Goal: Task Accomplishment & Management: Use online tool/utility

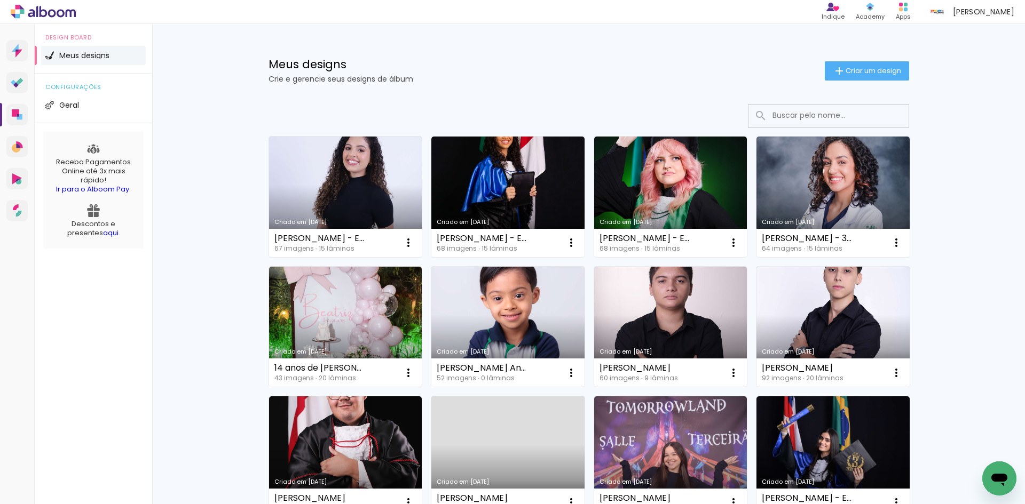
click at [497, 40] on div "Meus designs Crie e gerencie seus designs de álbum Criar um design" at bounding box center [589, 58] width 694 height 69
click at [847, 67] on span "Criar um design" at bounding box center [873, 70] width 56 height 7
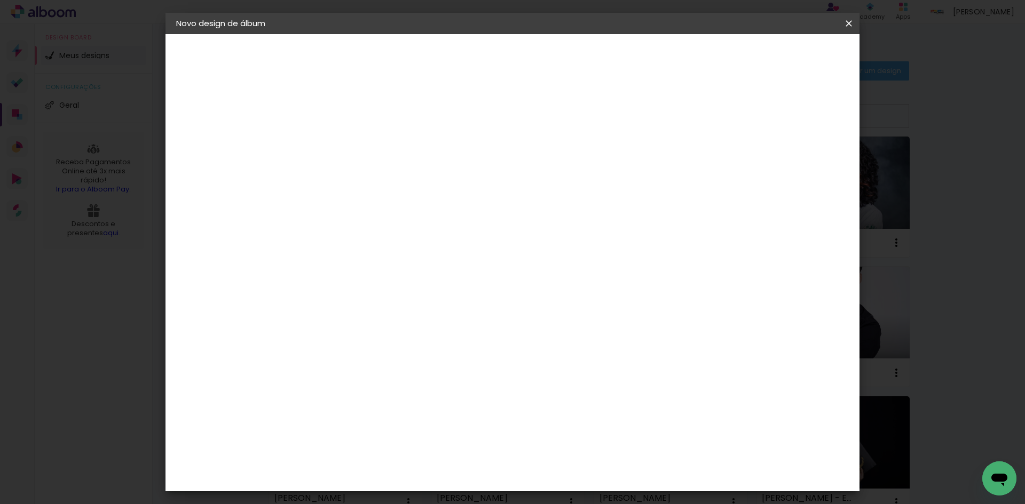
click at [351, 145] on input at bounding box center [351, 143] width 0 height 17
type input "[PERSON_NAME]"
type paper-input "[PERSON_NAME]"
click at [0, 0] on slot "Avançar" at bounding box center [0, 0] width 0 height 0
click at [551, 154] on paper-item "Tamanho Livre" at bounding box center [499, 162] width 102 height 23
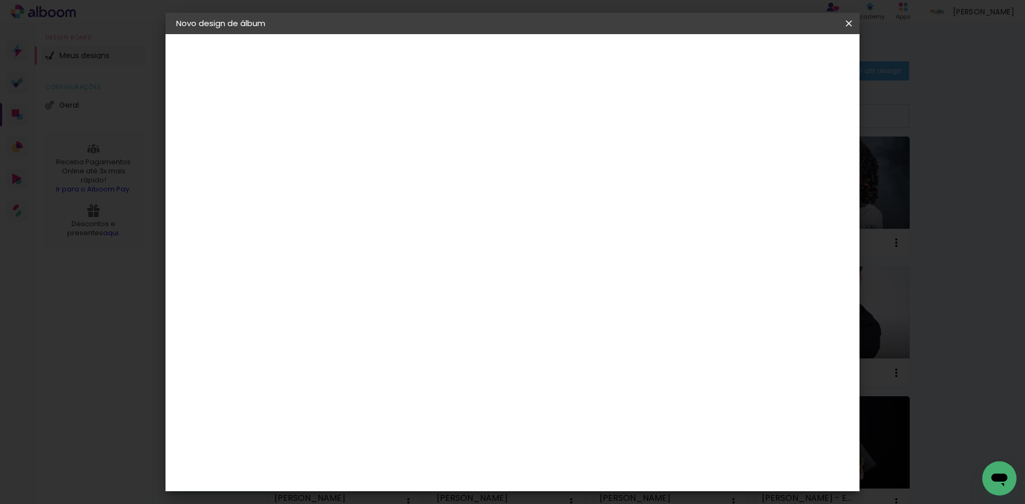
click at [0, 0] on slot "Avançar" at bounding box center [0, 0] width 0 height 0
click at [327, 303] on input "30" at bounding box center [317, 303] width 28 height 16
click at [331, 303] on div "cm" at bounding box center [337, 303] width 13 height 16
click at [327, 303] on input "30" at bounding box center [317, 303] width 28 height 16
type input "0"
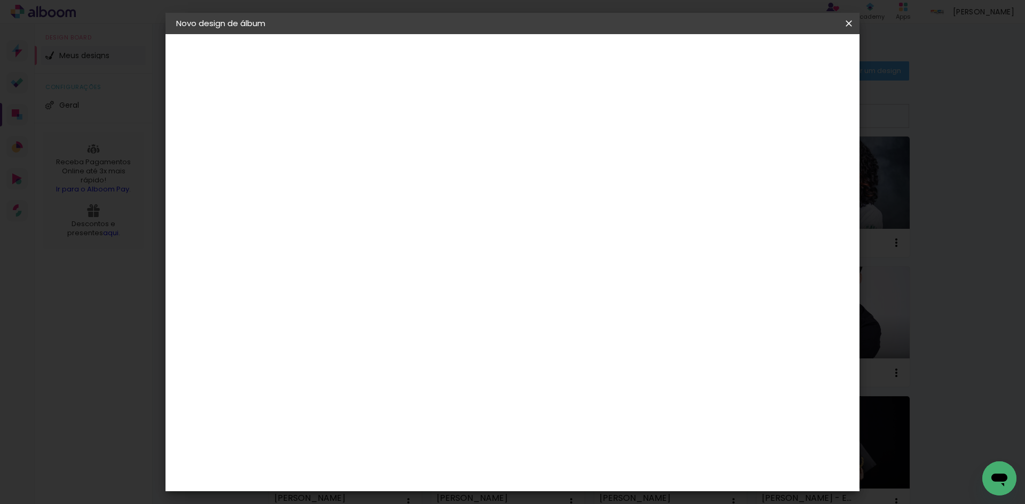
type input "30"
drag, startPoint x: 584, startPoint y: 447, endPoint x: 568, endPoint y: 446, distance: 16.0
click at [568, 446] on input "60" at bounding box center [572, 445] width 28 height 16
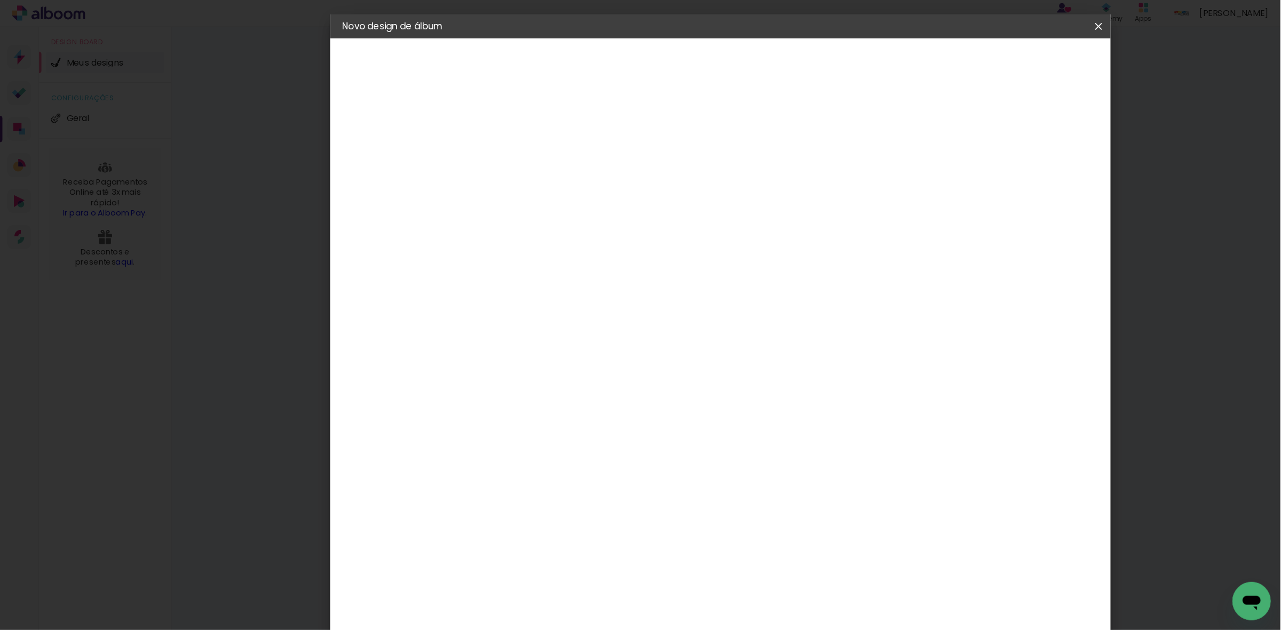
scroll to position [81, 0]
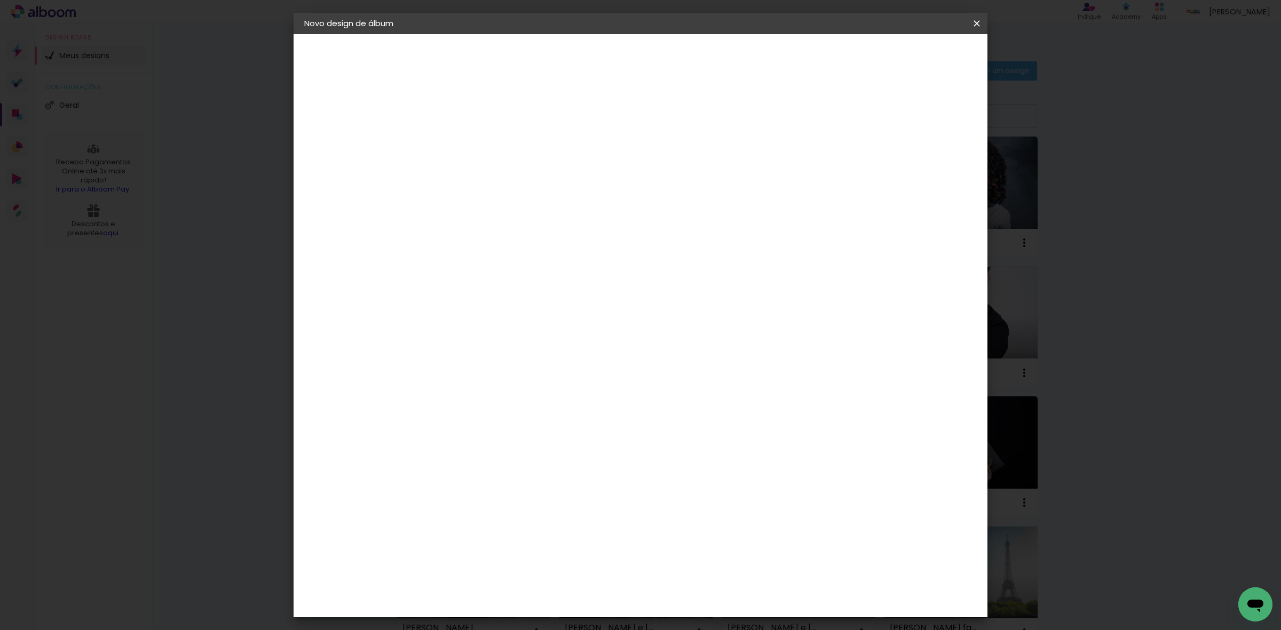
type input "40"
type paper-input "40"
click at [908, 57] on span "Iniciar design" at bounding box center [883, 56] width 49 height 7
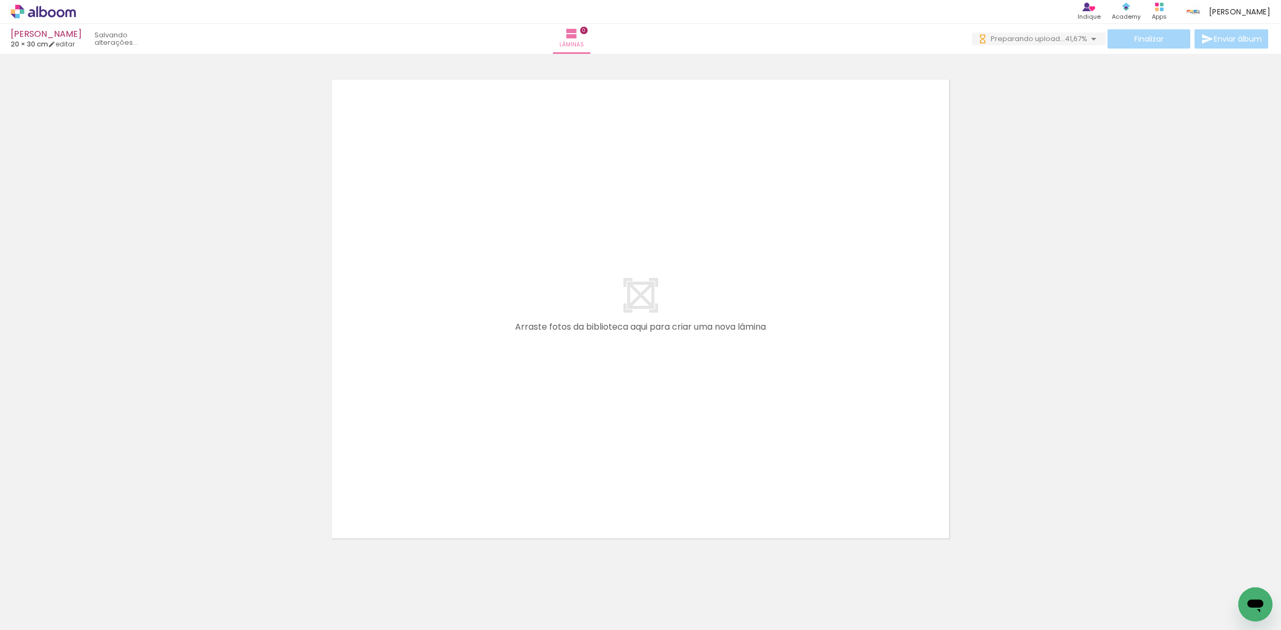
click at [40, 504] on input "Todas as fotos" at bounding box center [30, 598] width 41 height 9
click at [0, 0] on slot "Não utilizadas" at bounding box center [0, 0] width 0 height 0
type input "Não utilizadas"
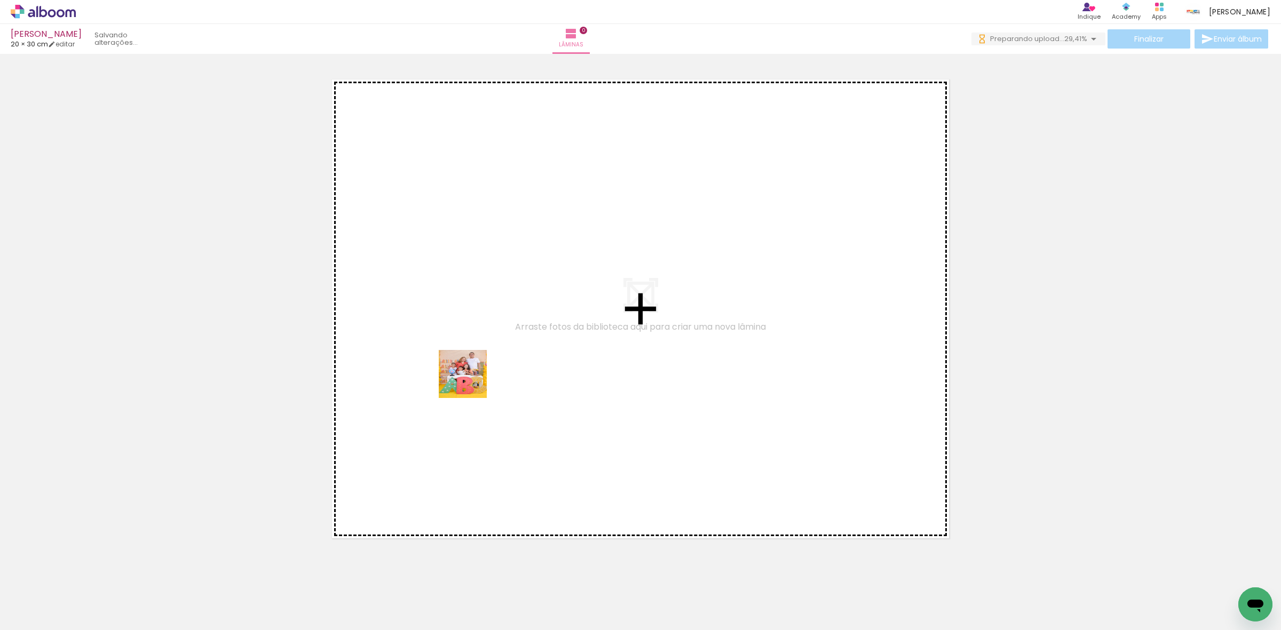
drag, startPoint x: 110, startPoint y: 591, endPoint x: 471, endPoint y: 382, distance: 416.6
click at [471, 382] on quentale-workspace at bounding box center [640, 315] width 1281 height 630
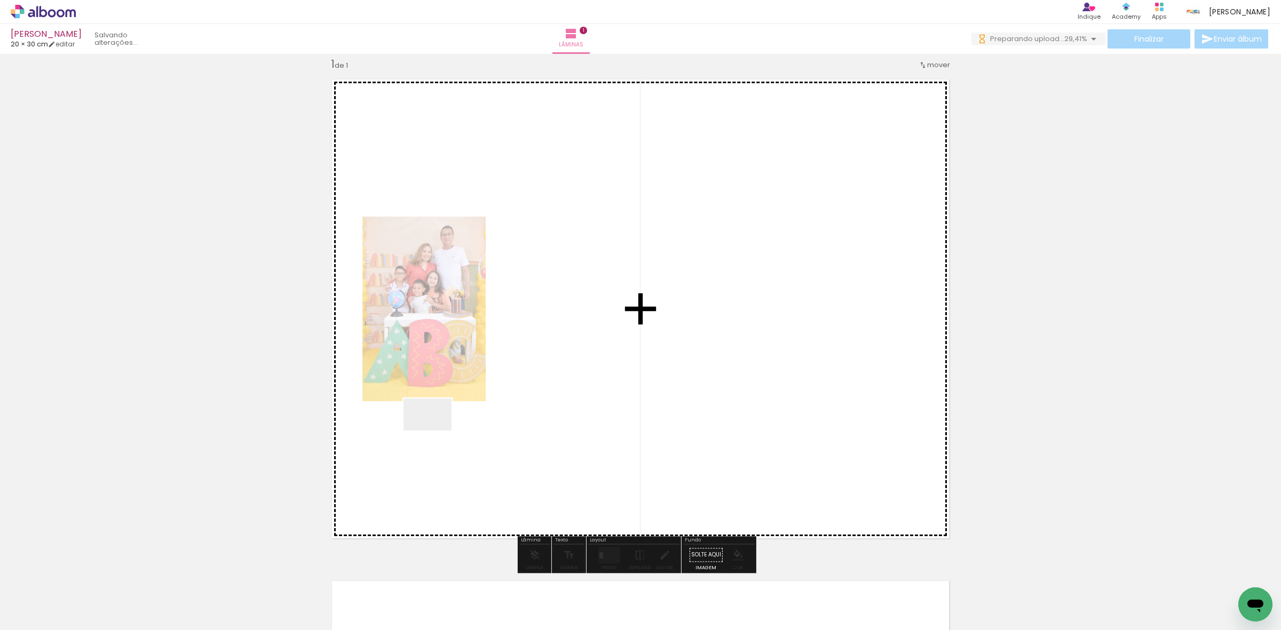
drag, startPoint x: 436, startPoint y: 431, endPoint x: 195, endPoint y: 543, distance: 265.8
click at [473, 411] on quentale-workspace at bounding box center [640, 315] width 1281 height 630
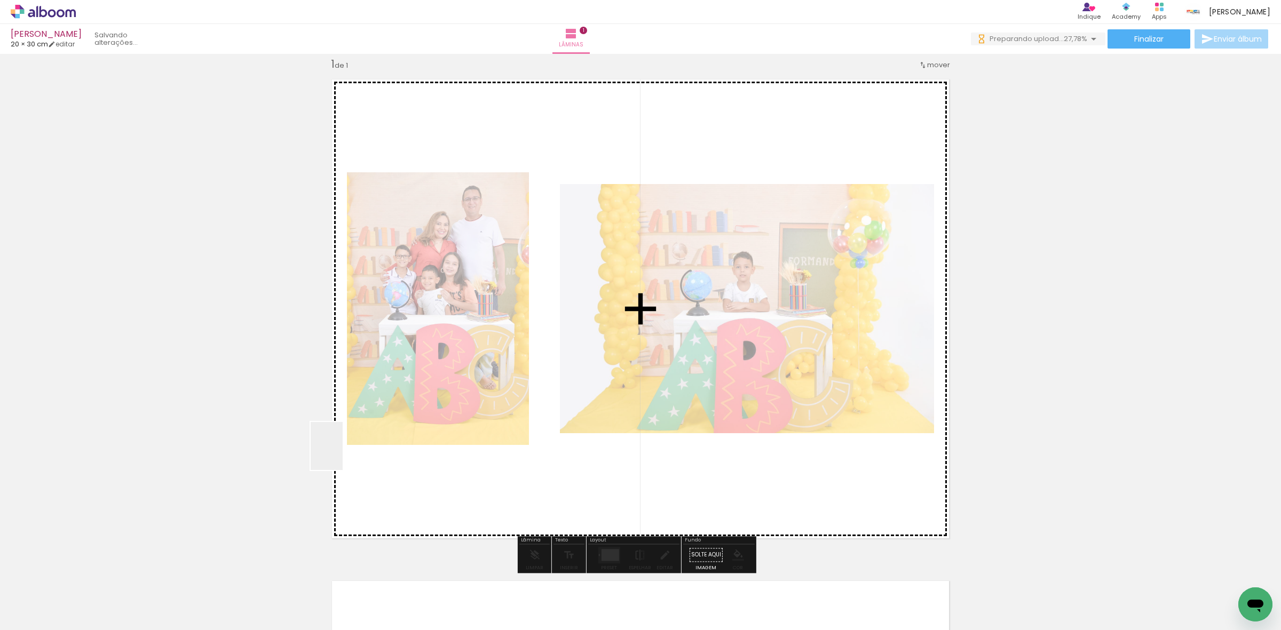
drag, startPoint x: 343, startPoint y: 454, endPoint x: 186, endPoint y: 535, distance: 176.7
click at [476, 372] on quentale-workspace at bounding box center [640, 315] width 1281 height 630
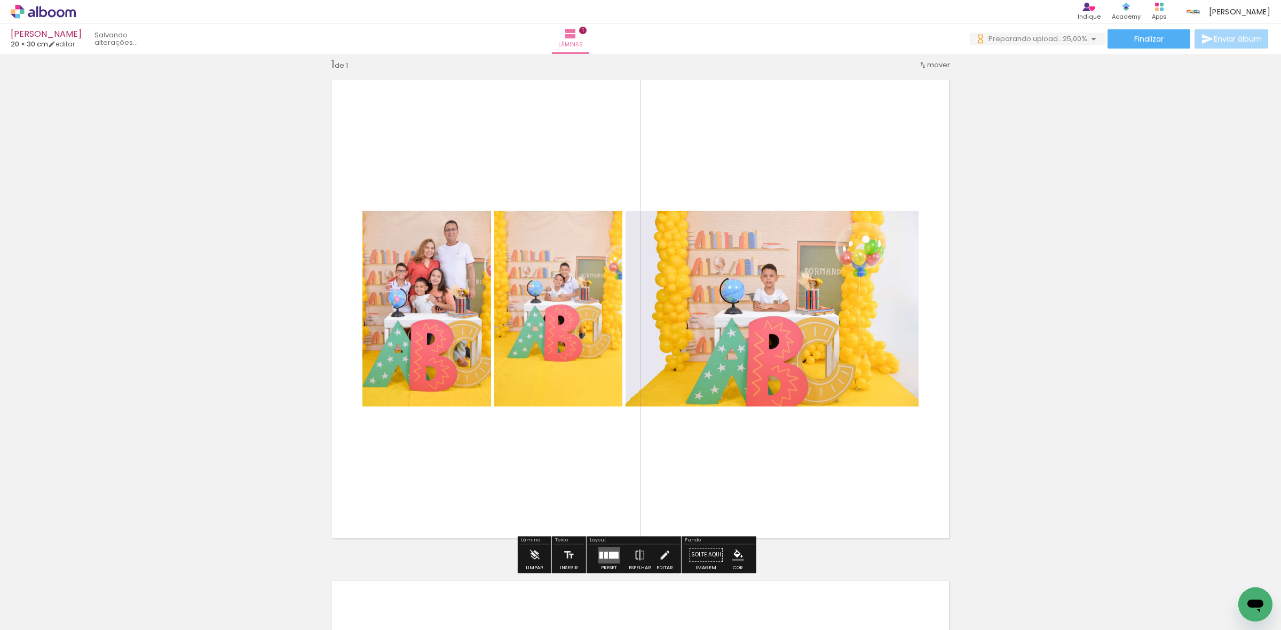
drag, startPoint x: 120, startPoint y: 598, endPoint x: 112, endPoint y: 561, distance: 38.2
click at [423, 382] on quentale-workspace at bounding box center [640, 315] width 1281 height 630
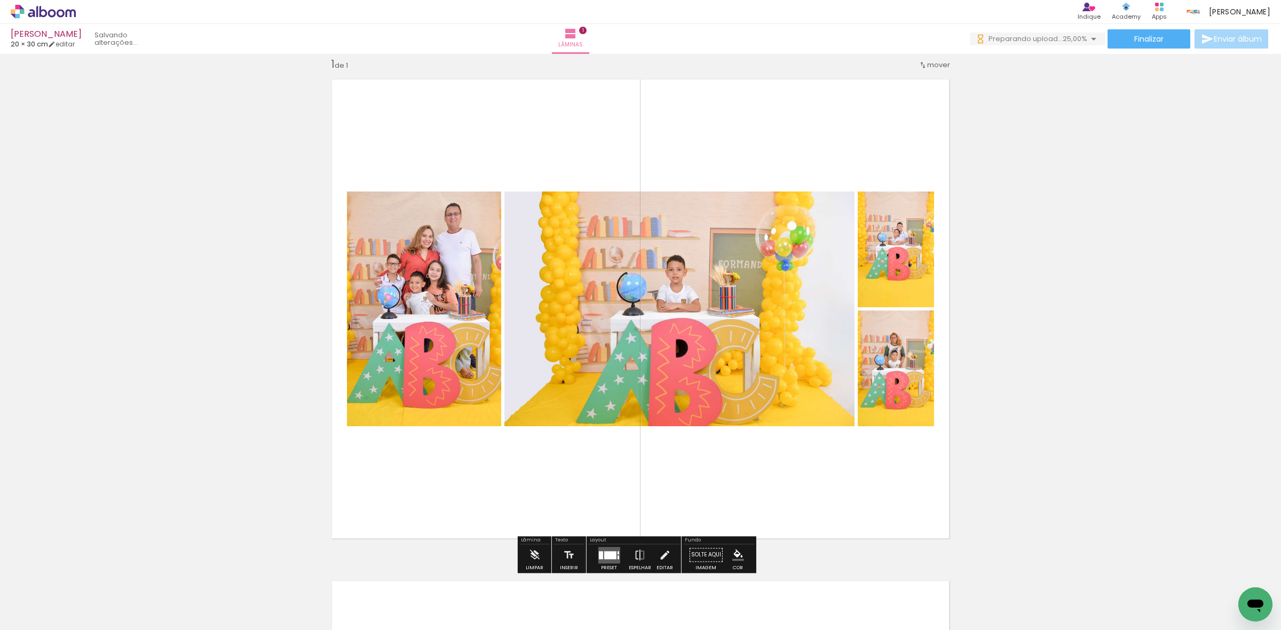
drag, startPoint x: 110, startPoint y: 596, endPoint x: 651, endPoint y: 351, distance: 593.6
click at [626, 359] on quentale-workspace at bounding box center [640, 315] width 1281 height 630
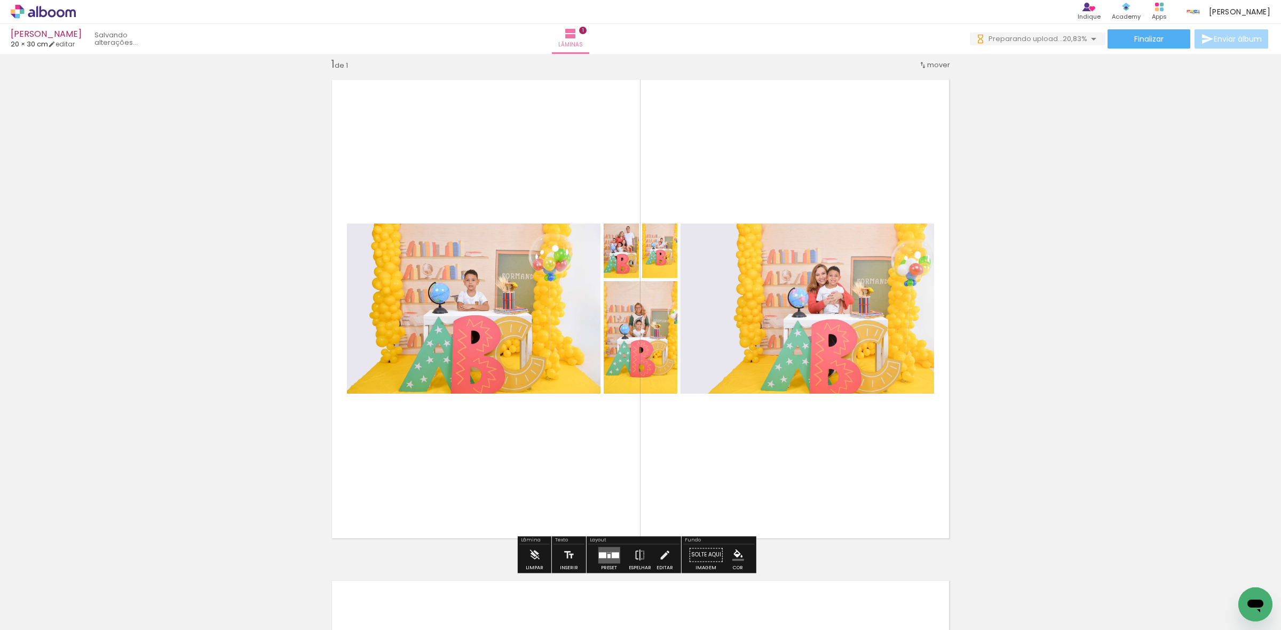
click at [1024, 204] on div "Inserir lâmina 1 de 1" at bounding box center [640, 546] width 1281 height 1004
click at [871, 455] on quentale-layouter at bounding box center [640, 309] width 633 height 475
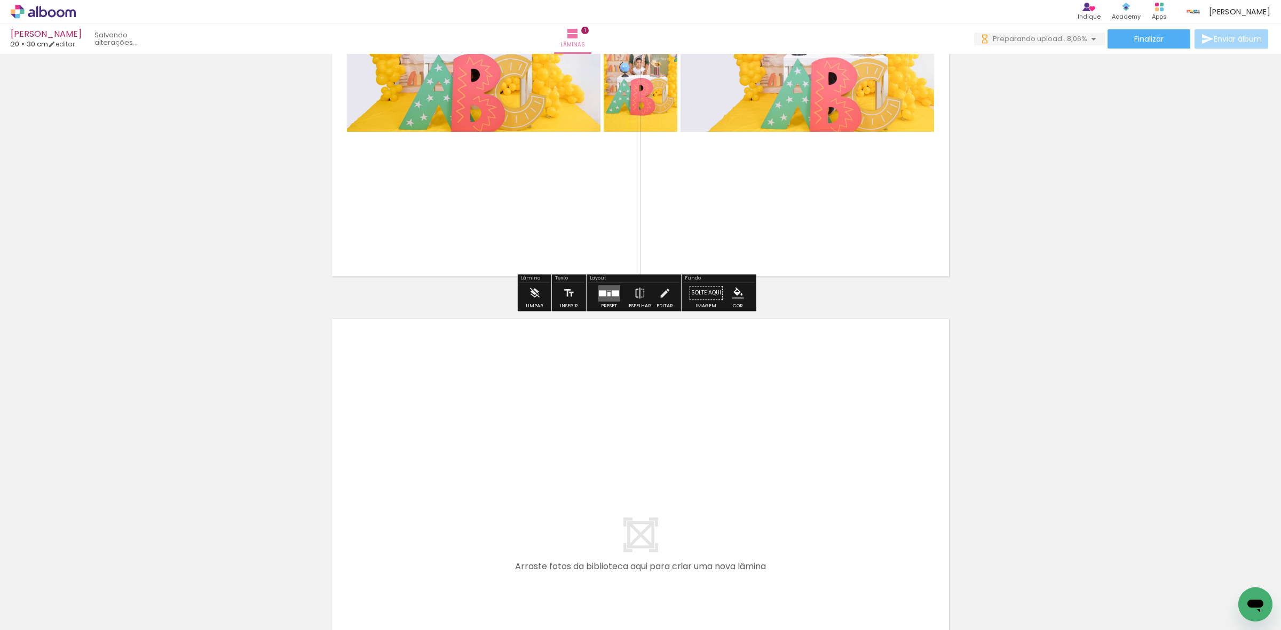
scroll to position [280, 0]
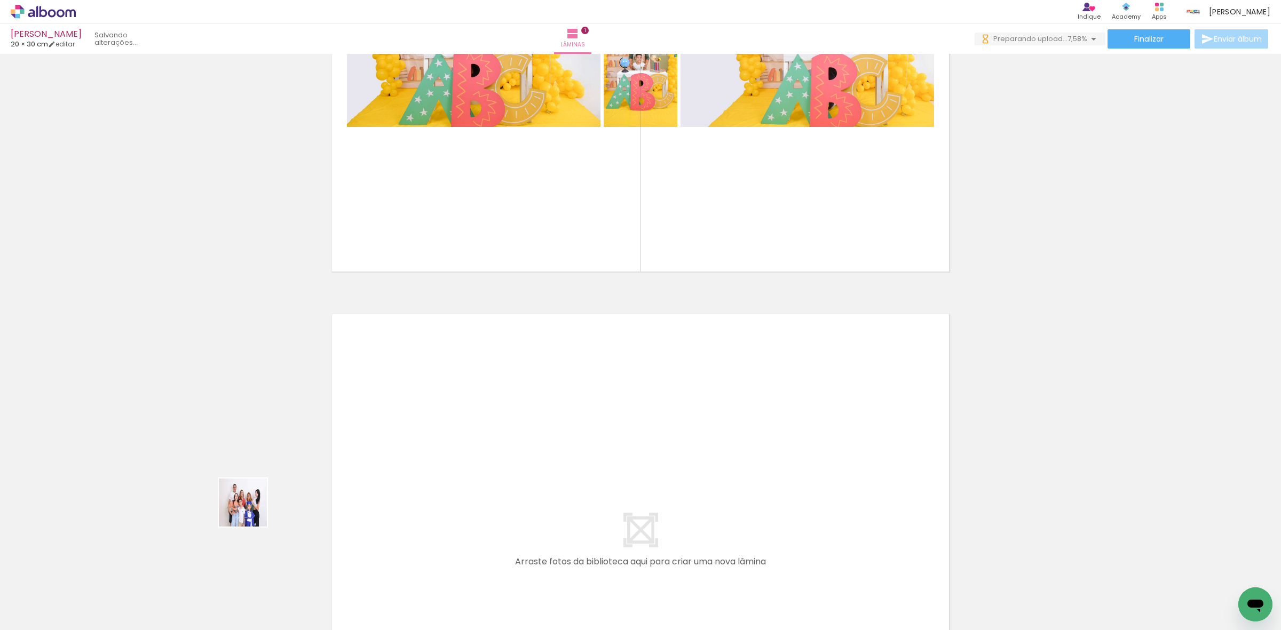
drag, startPoint x: 108, startPoint y: 591, endPoint x: 260, endPoint y: 525, distance: 165.9
click at [366, 465] on quentale-workspace at bounding box center [640, 315] width 1281 height 630
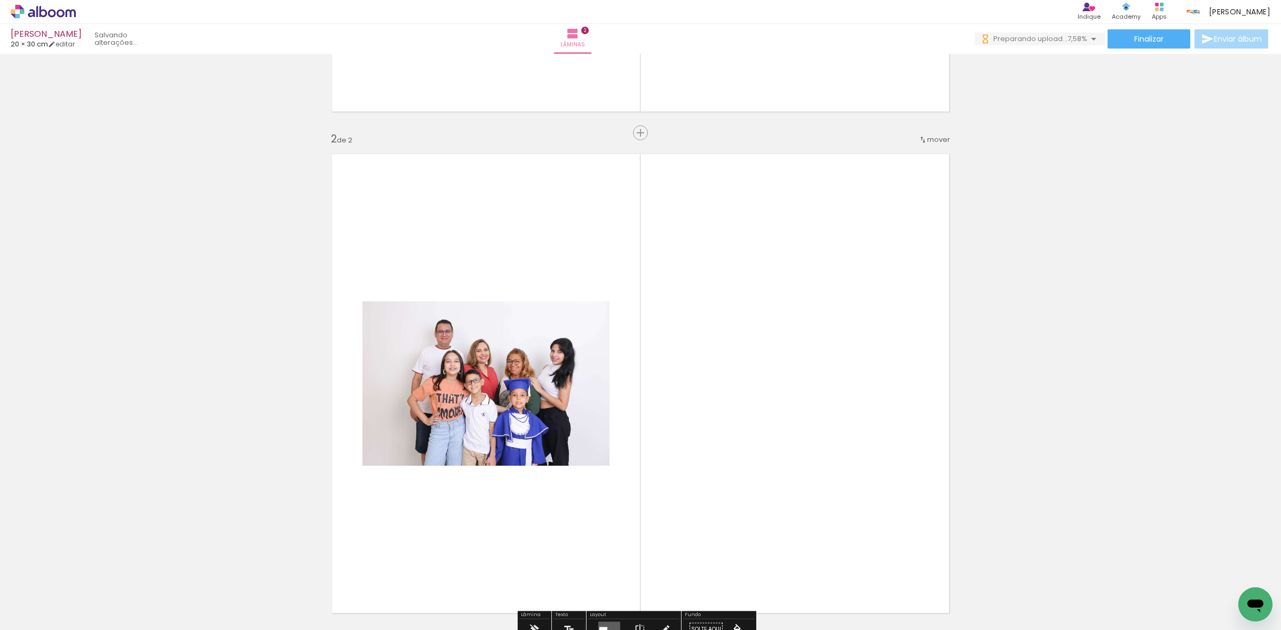
scroll to position [515, 0]
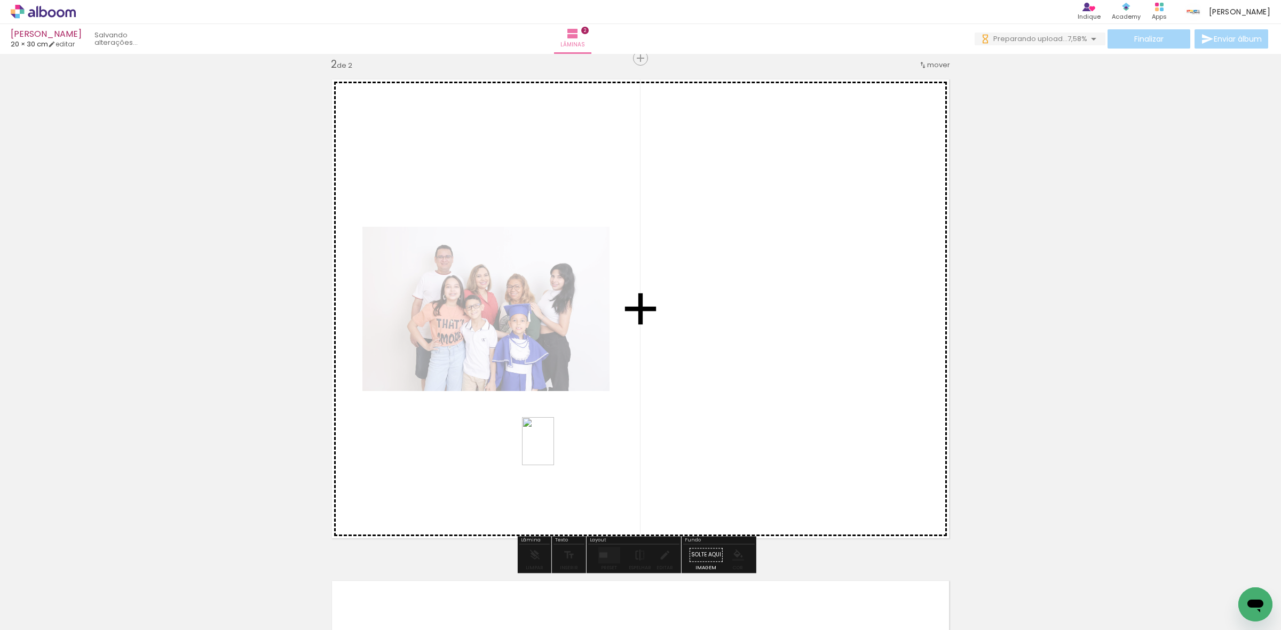
drag, startPoint x: 126, startPoint y: 604, endPoint x: 554, endPoint y: 449, distance: 455.0
click at [554, 449] on quentale-workspace at bounding box center [640, 315] width 1281 height 630
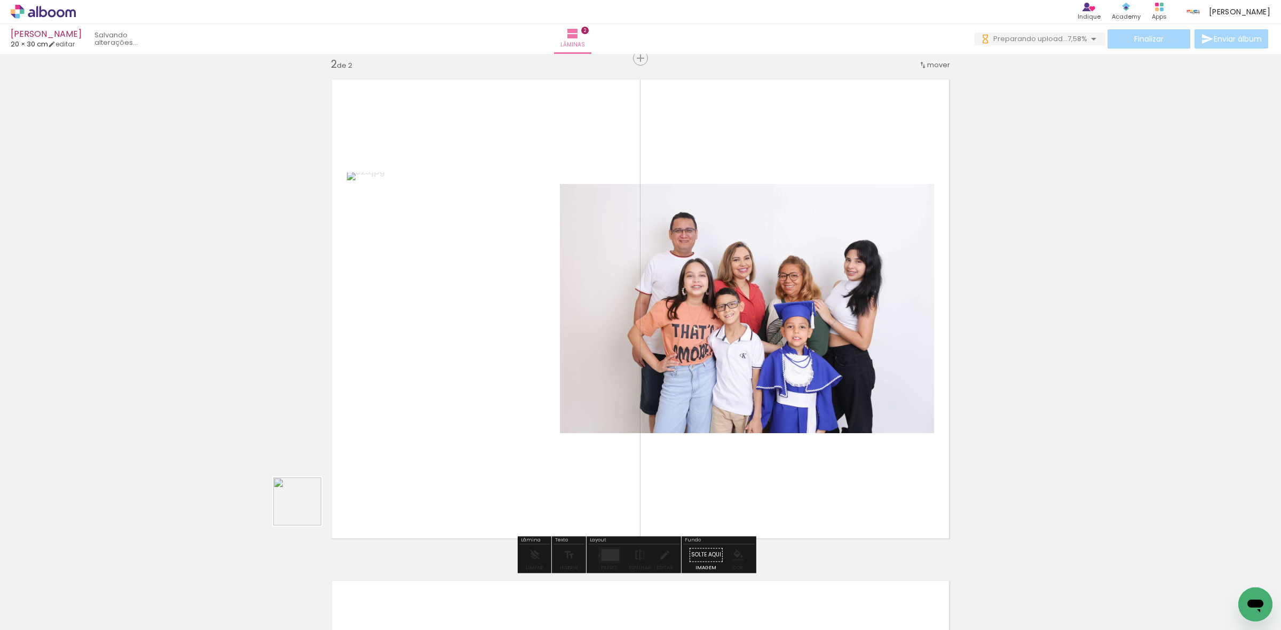
drag, startPoint x: 113, startPoint y: 597, endPoint x: 211, endPoint y: 558, distance: 105.7
click at [447, 438] on quentale-workspace at bounding box center [640, 315] width 1281 height 630
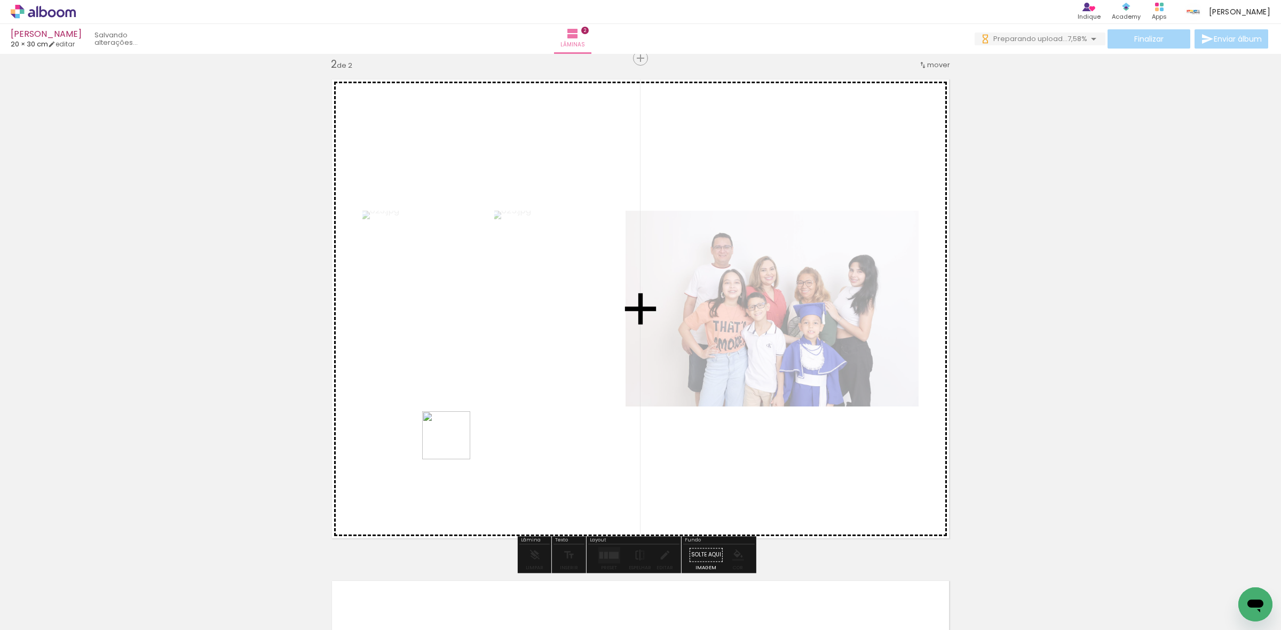
drag, startPoint x: 102, startPoint y: 586, endPoint x: 358, endPoint y: 503, distance: 268.7
click at [459, 441] on quentale-workspace at bounding box center [640, 315] width 1281 height 630
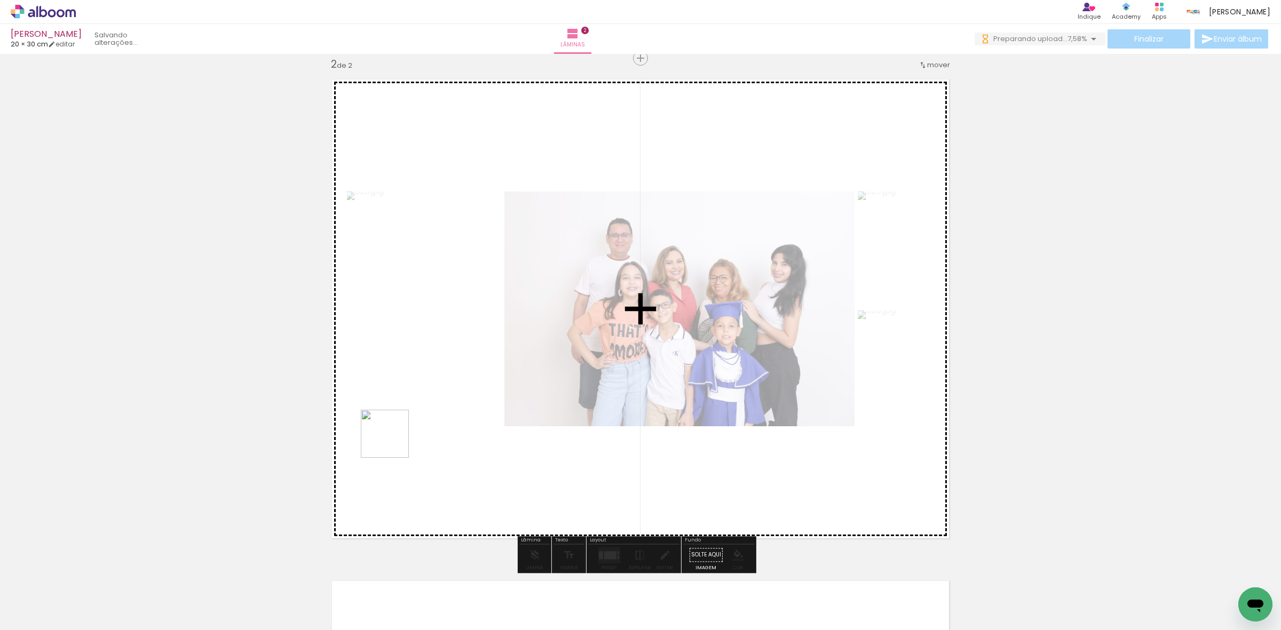
drag, startPoint x: 90, startPoint y: 595, endPoint x: 456, endPoint y: 412, distance: 409.9
click at [441, 417] on quentale-workspace at bounding box center [640, 315] width 1281 height 630
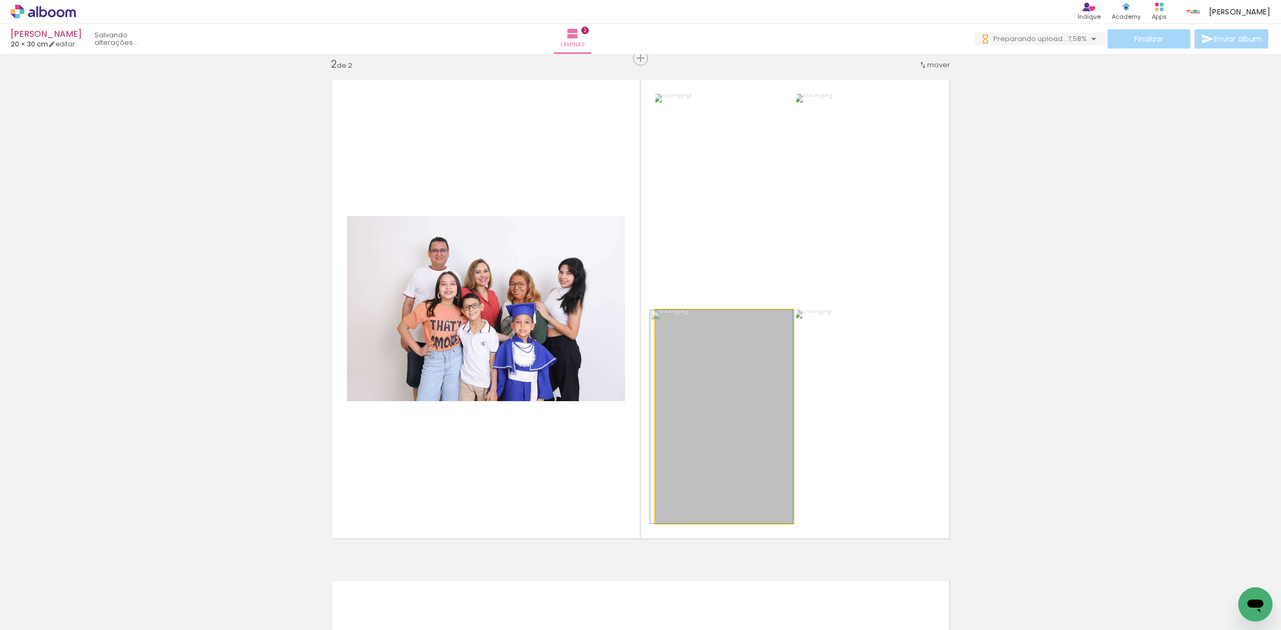
drag, startPoint x: 682, startPoint y: 382, endPoint x: 191, endPoint y: 316, distance: 495.4
click at [99, 336] on div "Inserir lâmina 1 de 2 Inserir lâmina 2 de 2" at bounding box center [640, 296] width 1281 height 1506
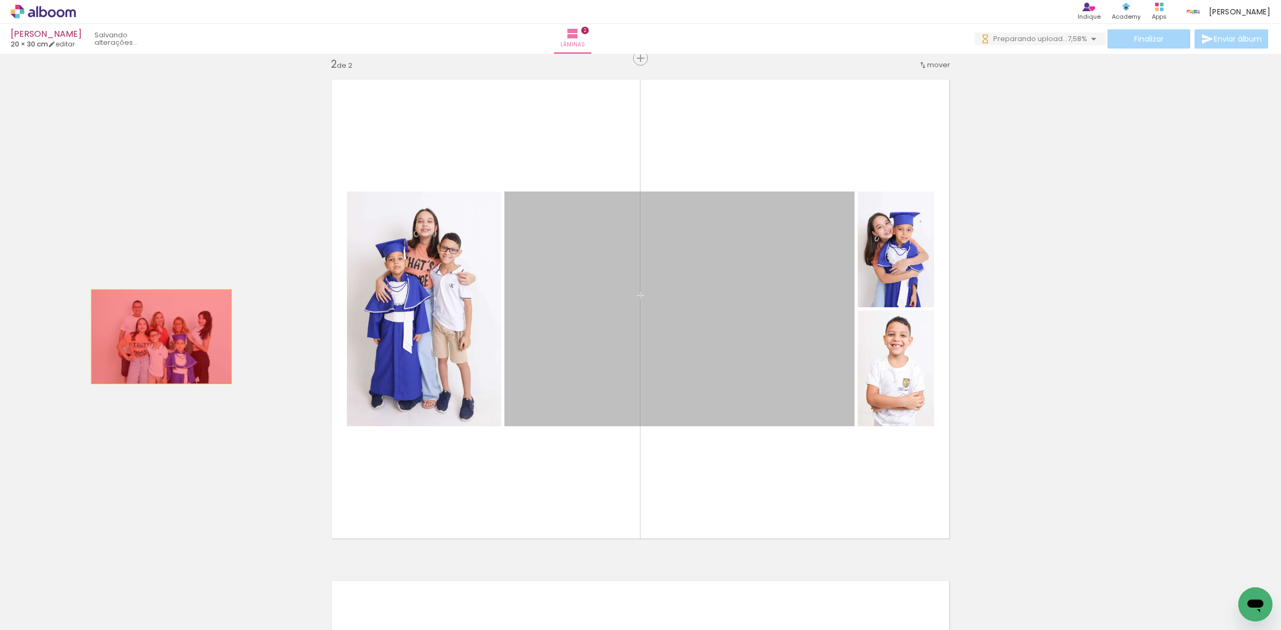
drag, startPoint x: 532, startPoint y: 304, endPoint x: 168, endPoint y: 334, distance: 365.2
click at [153, 337] on div "Inserir lâmina 1 de 2 Inserir lâmina 2 de 2" at bounding box center [640, 296] width 1281 height 1506
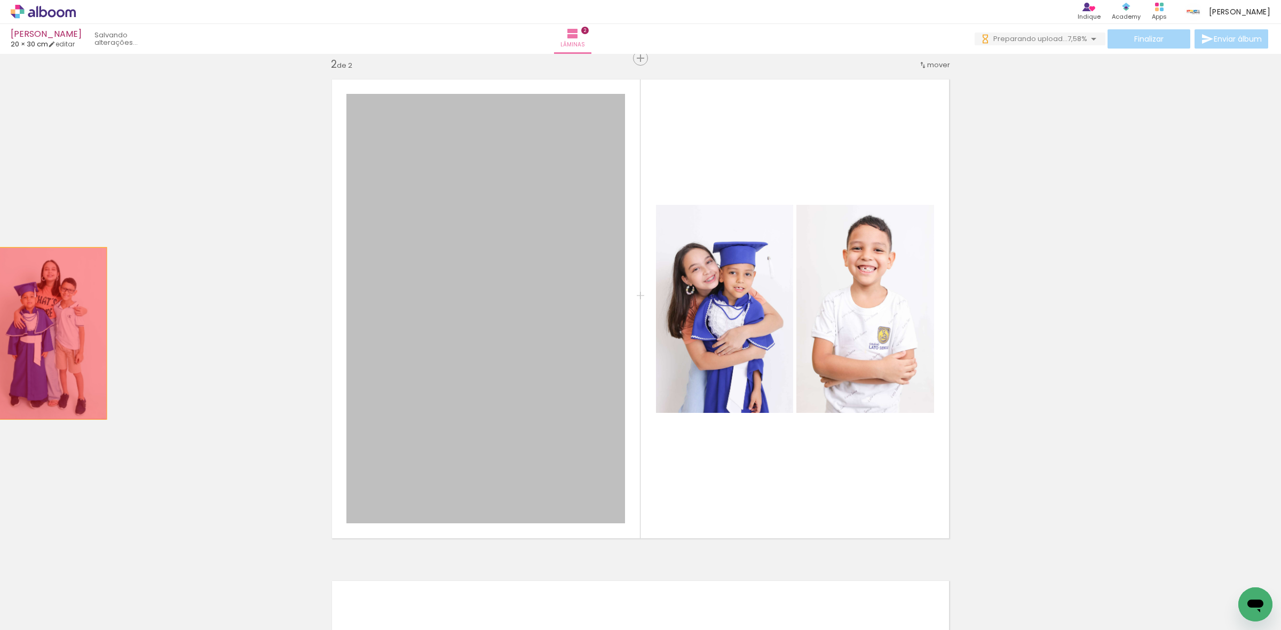
drag, startPoint x: 451, startPoint y: 308, endPoint x: 46, endPoint y: 334, distance: 405.9
click at [46, 334] on div "Inserir lâmina 1 de 2 Inserir lâmina 2 de 2" at bounding box center [640, 296] width 1281 height 1506
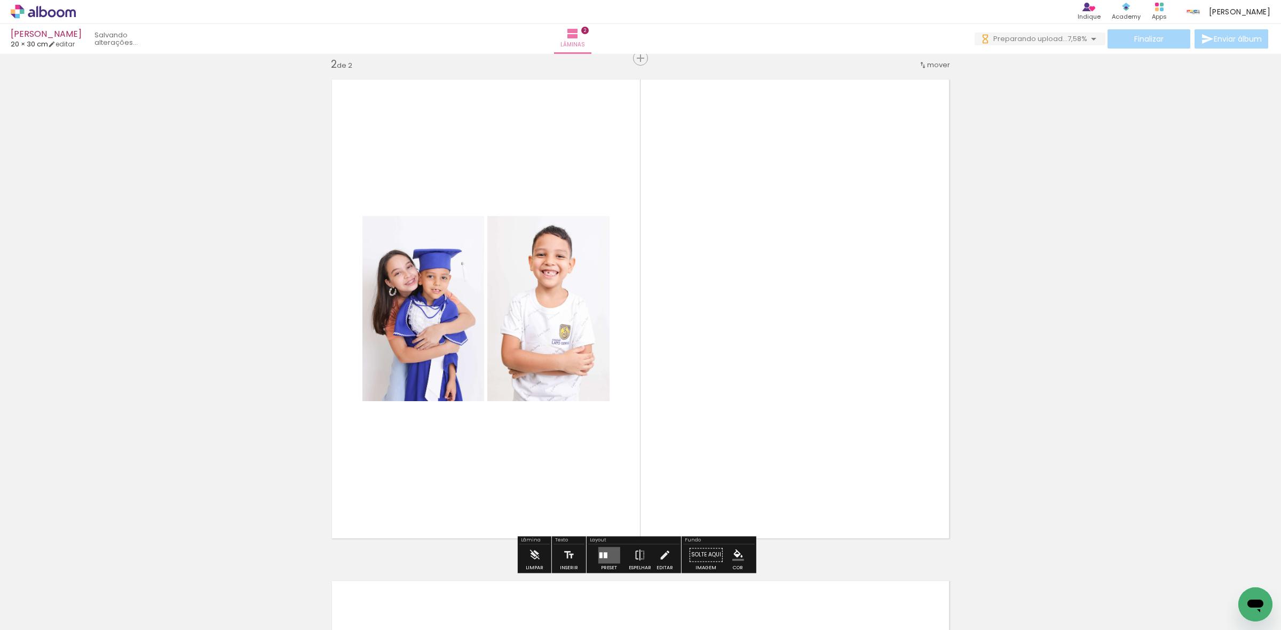
drag, startPoint x: 288, startPoint y: 604, endPoint x: 595, endPoint y: 387, distance: 376.0
click at [584, 393] on quentale-workspace at bounding box center [640, 315] width 1281 height 630
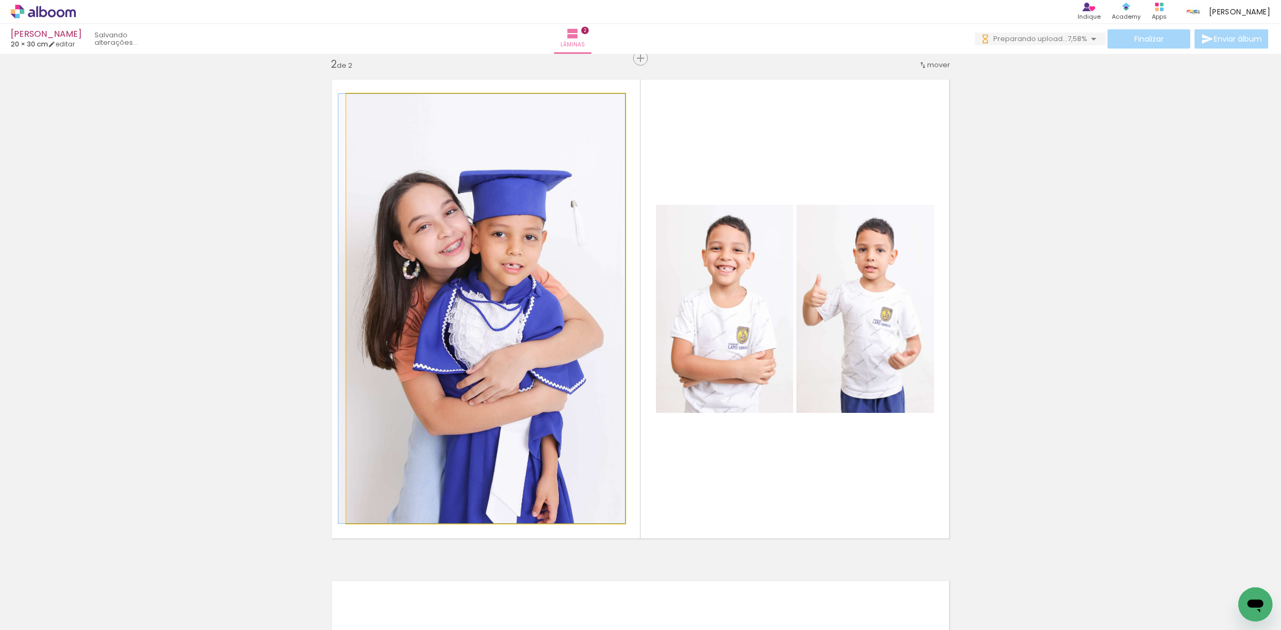
drag, startPoint x: 426, startPoint y: 361, endPoint x: 85, endPoint y: 405, distance: 343.3
click at [85, 405] on div "Inserir lâmina 1 de 2 Inserir lâmina 2 de 2" at bounding box center [640, 296] width 1281 height 1506
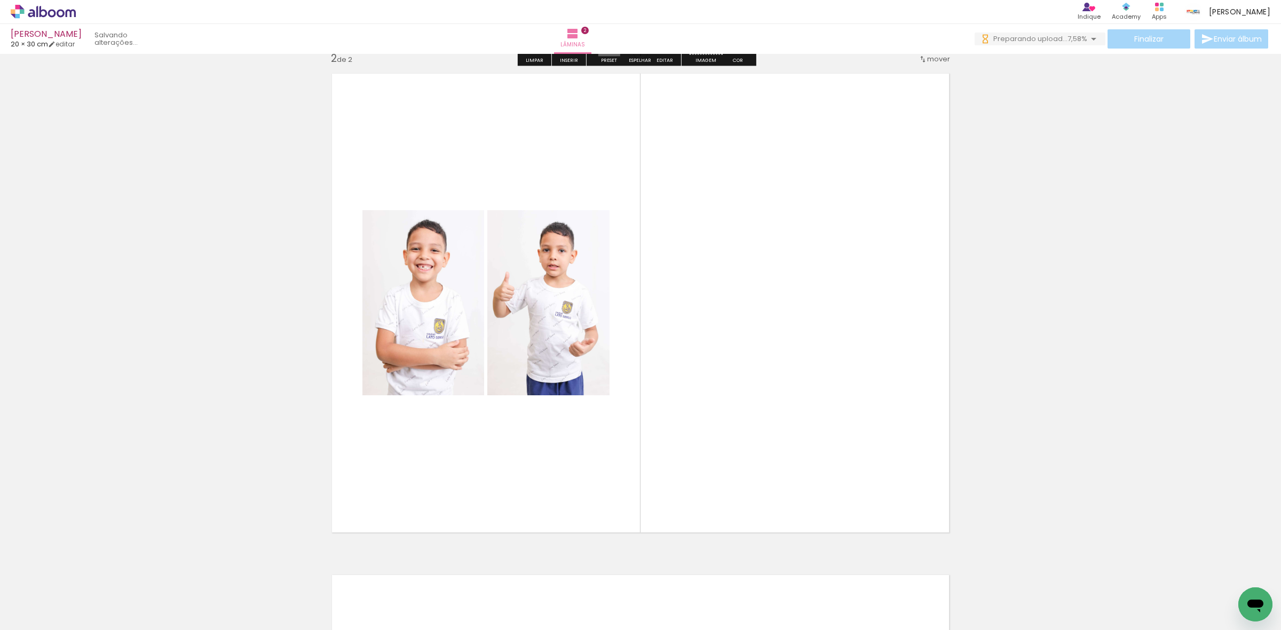
scroll to position [534, 0]
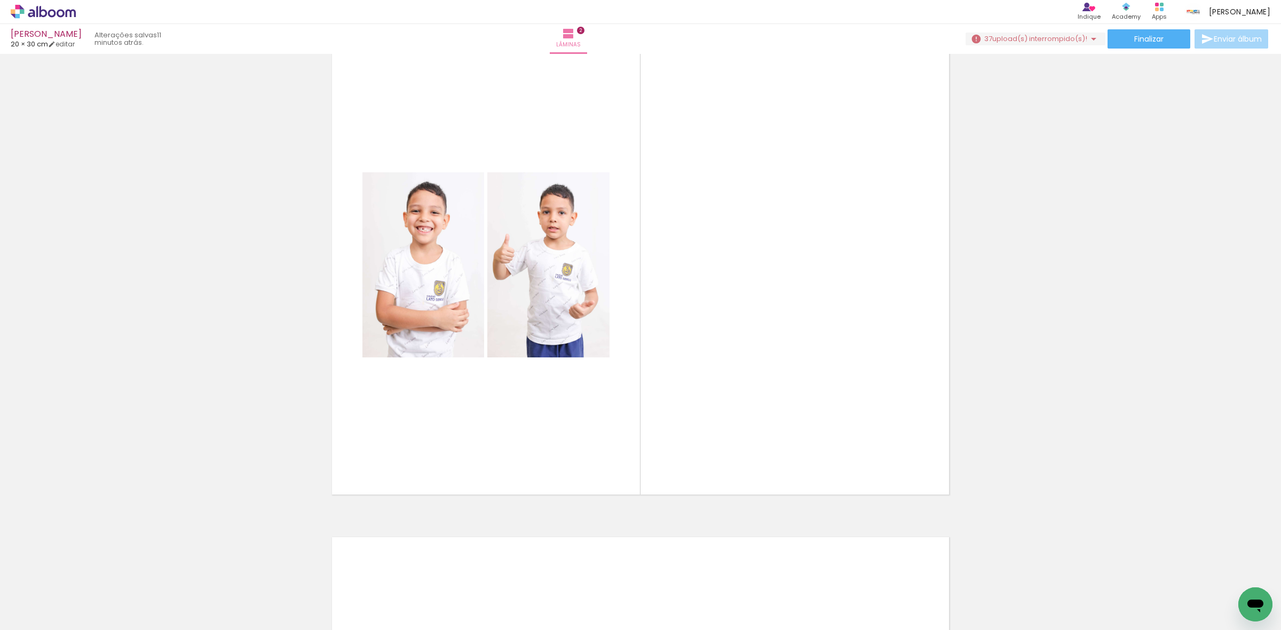
scroll to position [534, 0]
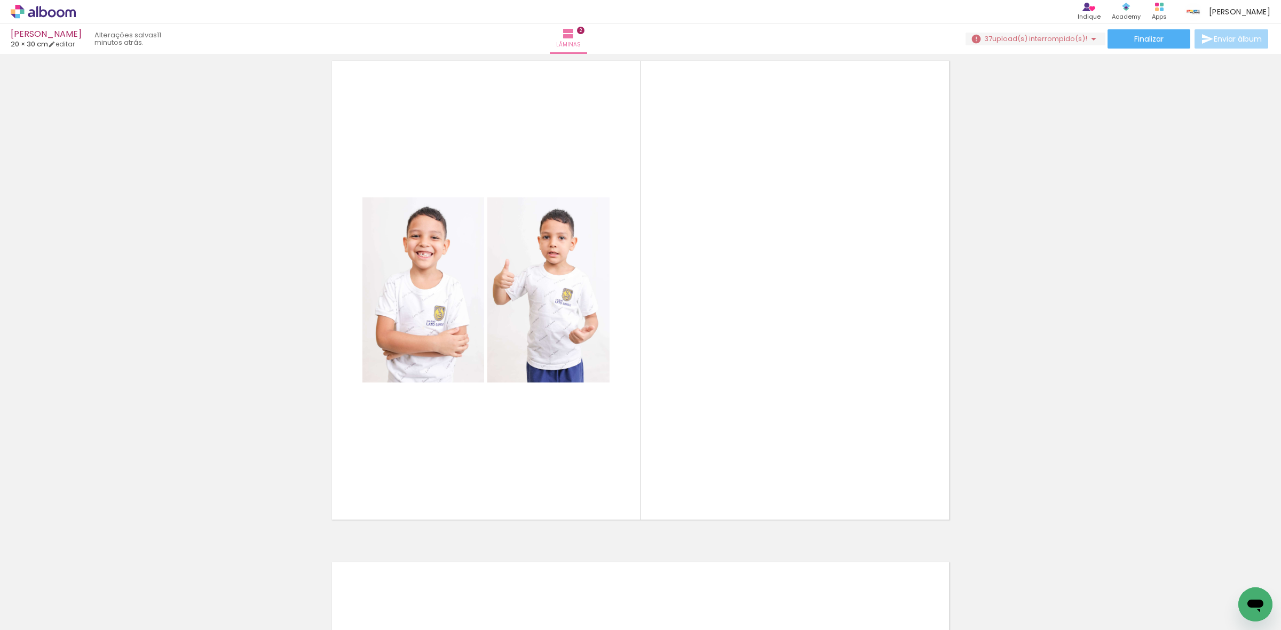
click at [1070, 30] on div "Finalizar Enviar álbum" at bounding box center [1118, 38] width 305 height 19
click at [1068, 41] on span "upload(s) interrompido(s)!" at bounding box center [1039, 39] width 95 height 10
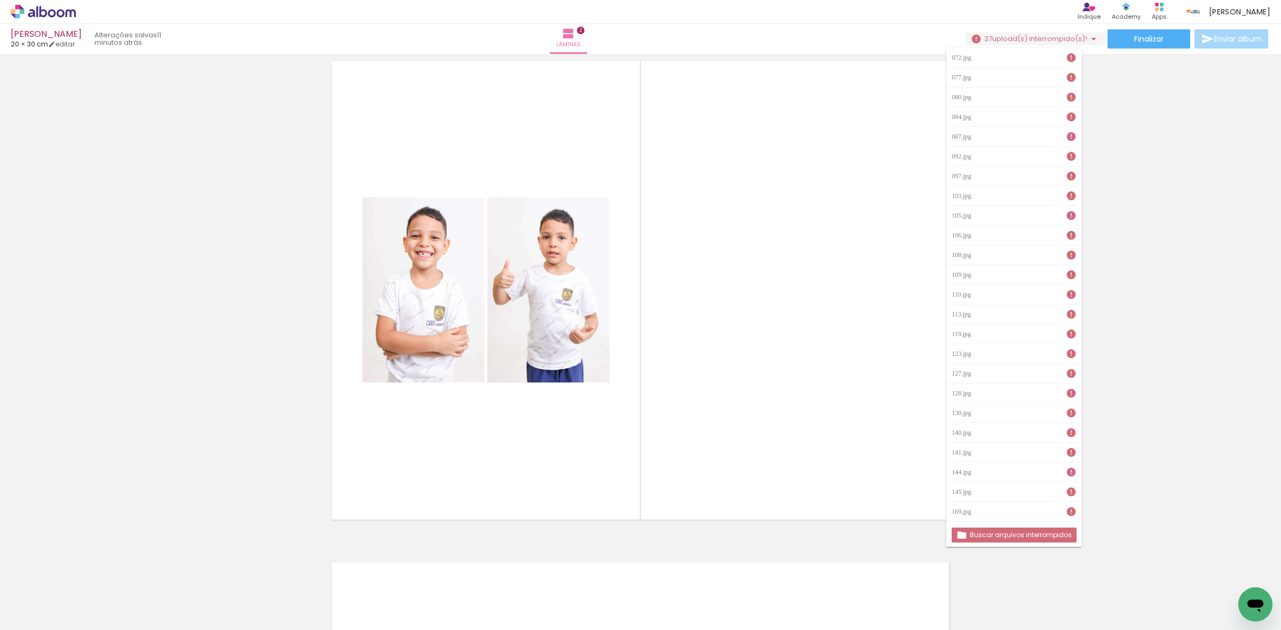
click at [989, 534] on paper-button "Buscar arquivos interrompidos" at bounding box center [1014, 535] width 125 height 15
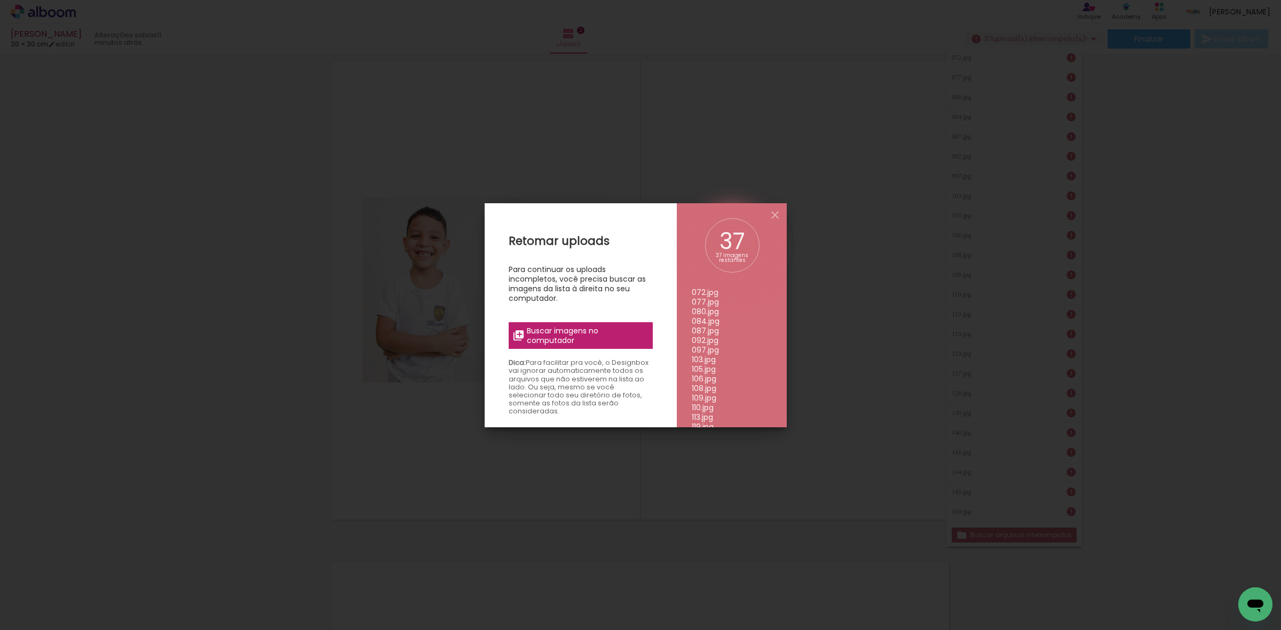
click at [573, 336] on span "Buscar imagens no computador" at bounding box center [586, 335] width 119 height 19
click at [0, 0] on input "file" at bounding box center [0, 0] width 0 height 0
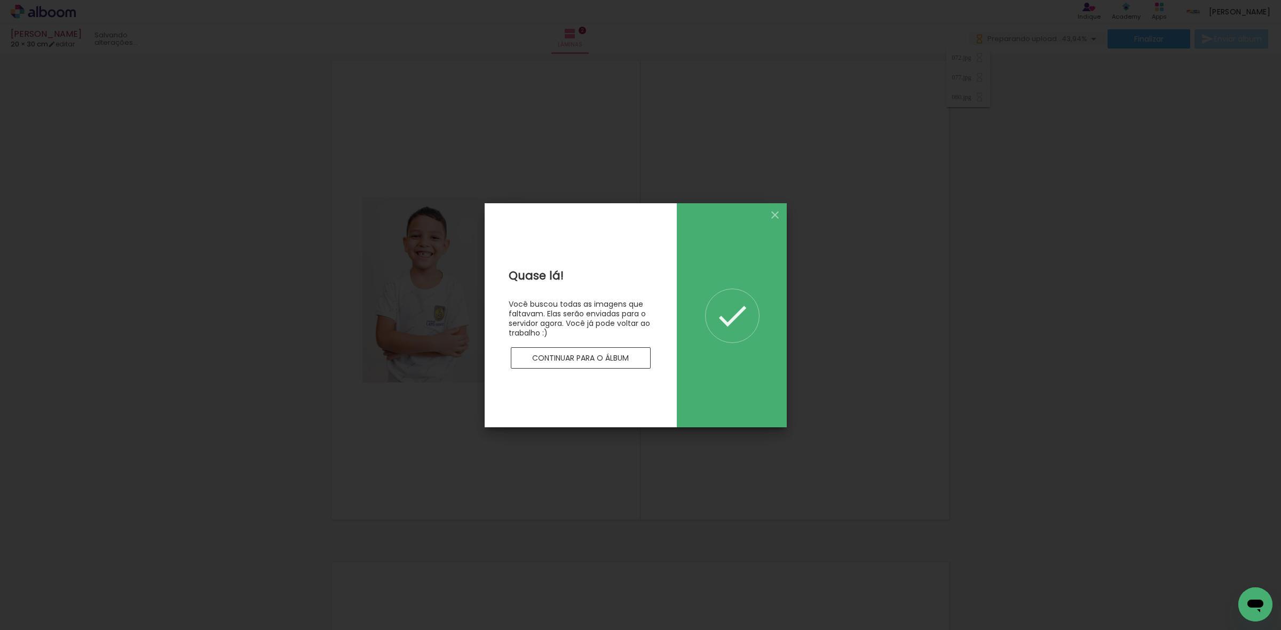
click at [0, 0] on slot "Continuar para o álbum" at bounding box center [0, 0] width 0 height 0
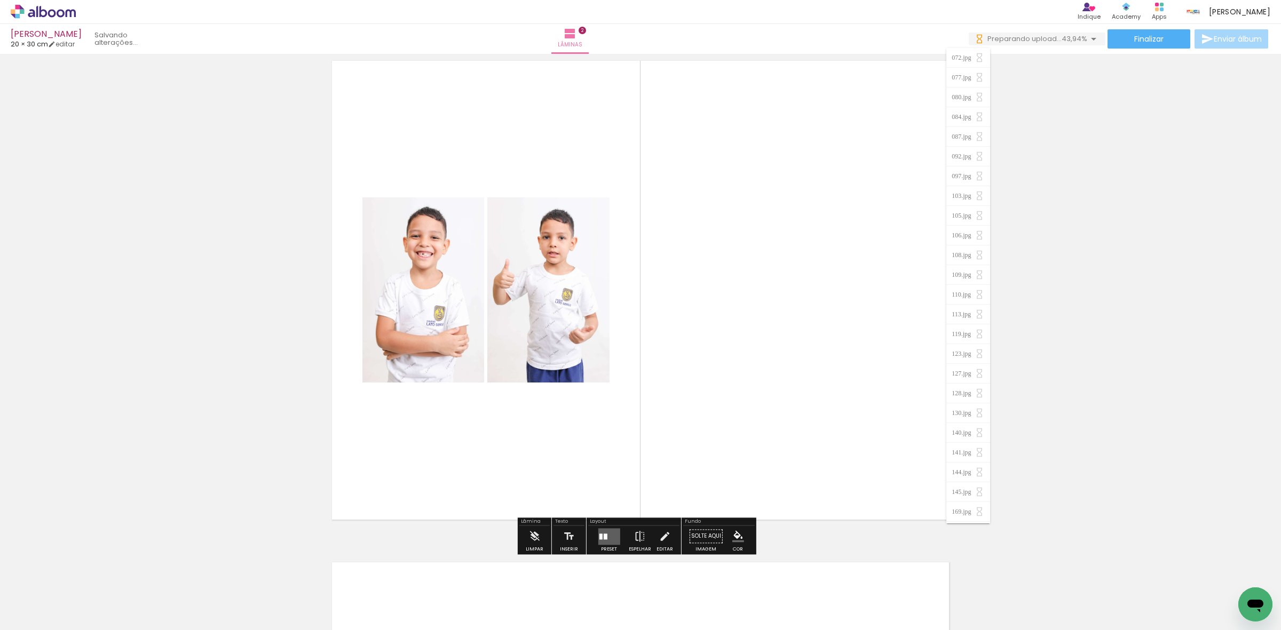
scroll to position [0, 0]
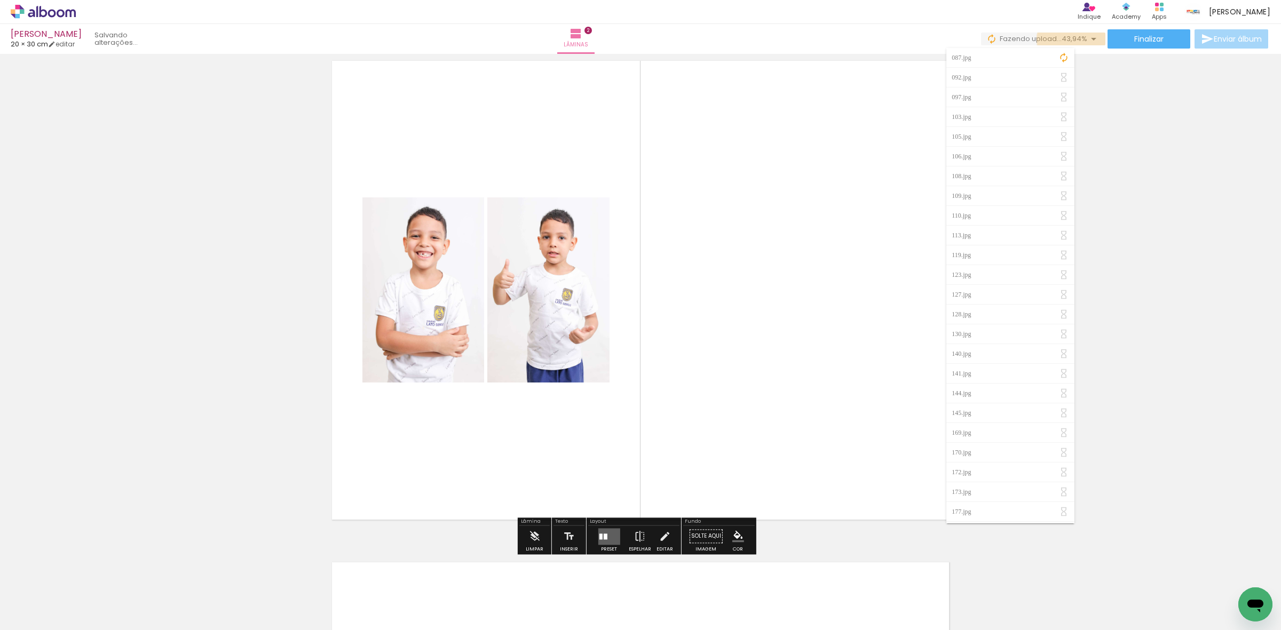
click at [1079, 39] on span "43,94%" at bounding box center [1075, 39] width 26 height 10
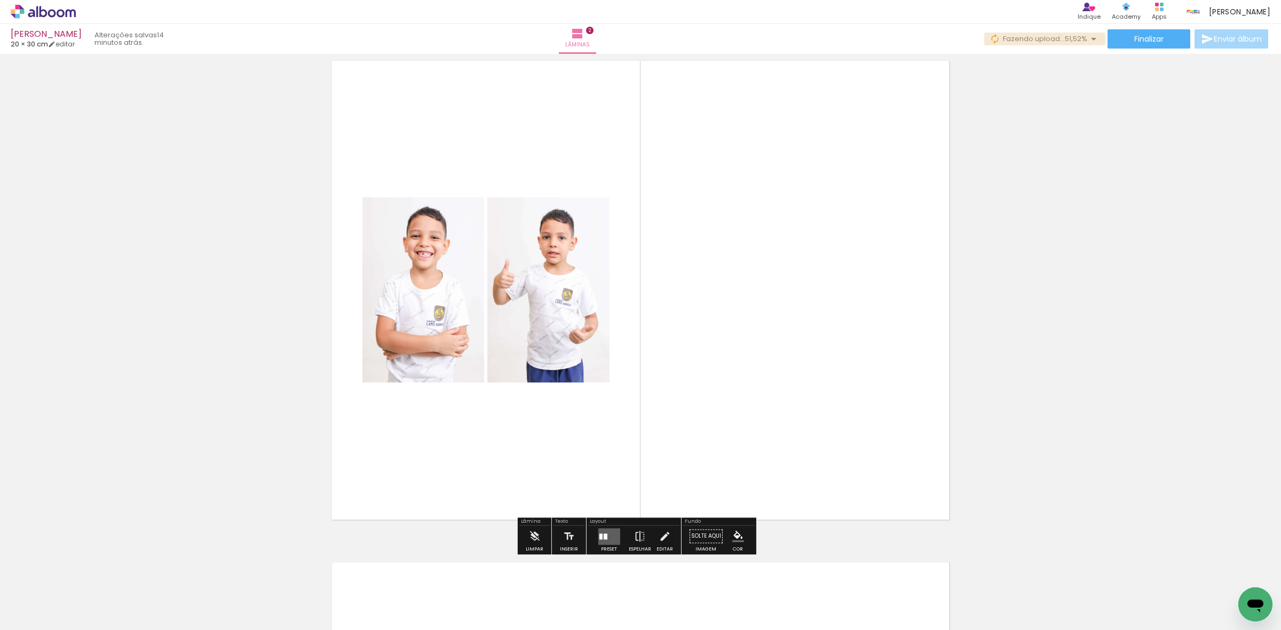
click at [1164, 138] on div "Inserir lâmina 1 de 2 Inserir lâmina 2 de 2" at bounding box center [640, 277] width 1281 height 1506
click at [1114, 422] on div "Inserir lâmina 1 de 2 Inserir lâmina 2 de 2" at bounding box center [640, 277] width 1281 height 1506
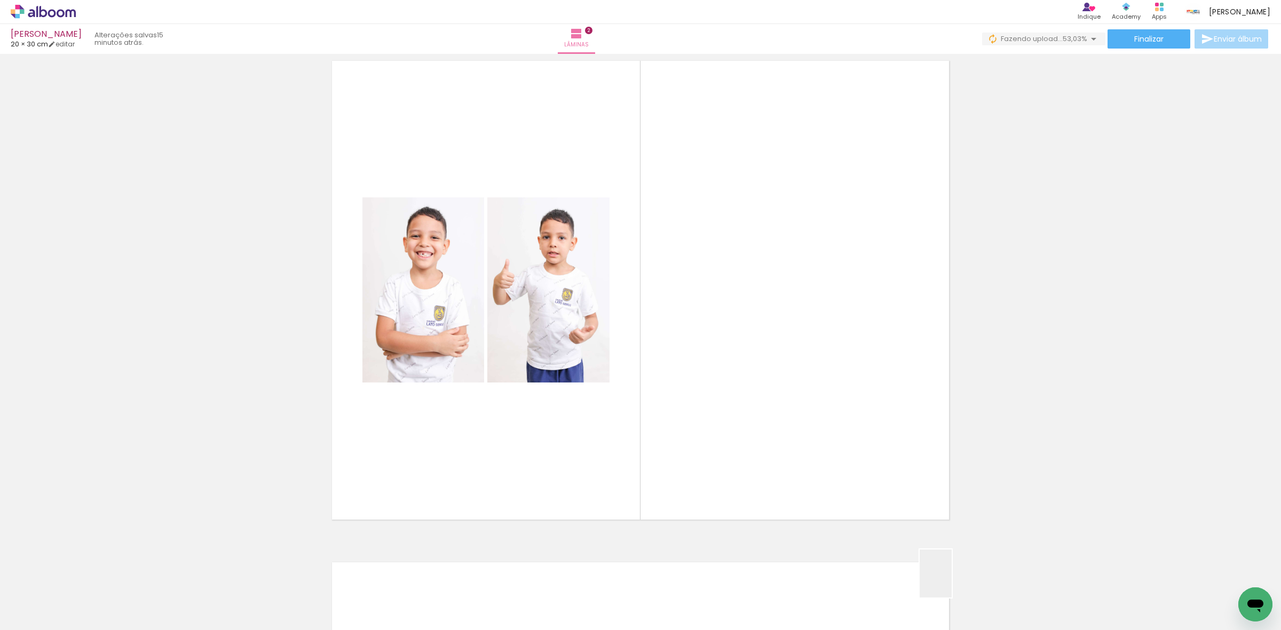
drag, startPoint x: 953, startPoint y: 584, endPoint x: 771, endPoint y: 440, distance: 231.7
click at [794, 392] on quentale-workspace at bounding box center [640, 315] width 1281 height 630
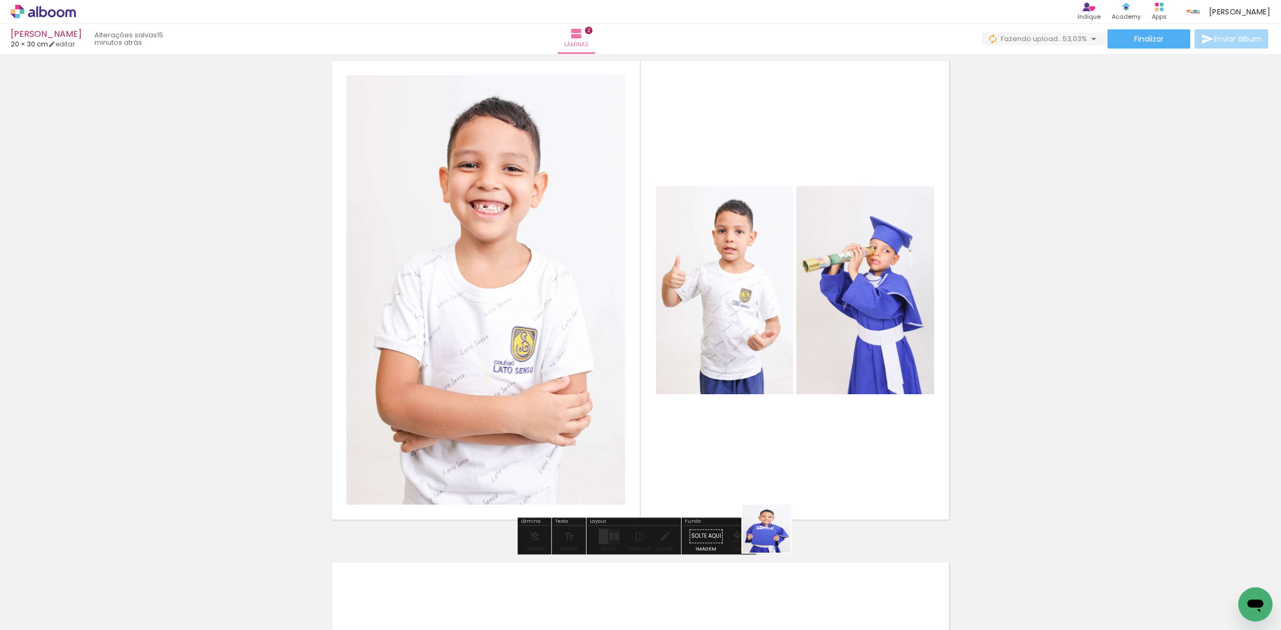
drag, startPoint x: 751, startPoint y: 599, endPoint x: 782, endPoint y: 460, distance: 142.8
click at [782, 460] on quentale-workspace at bounding box center [640, 315] width 1281 height 630
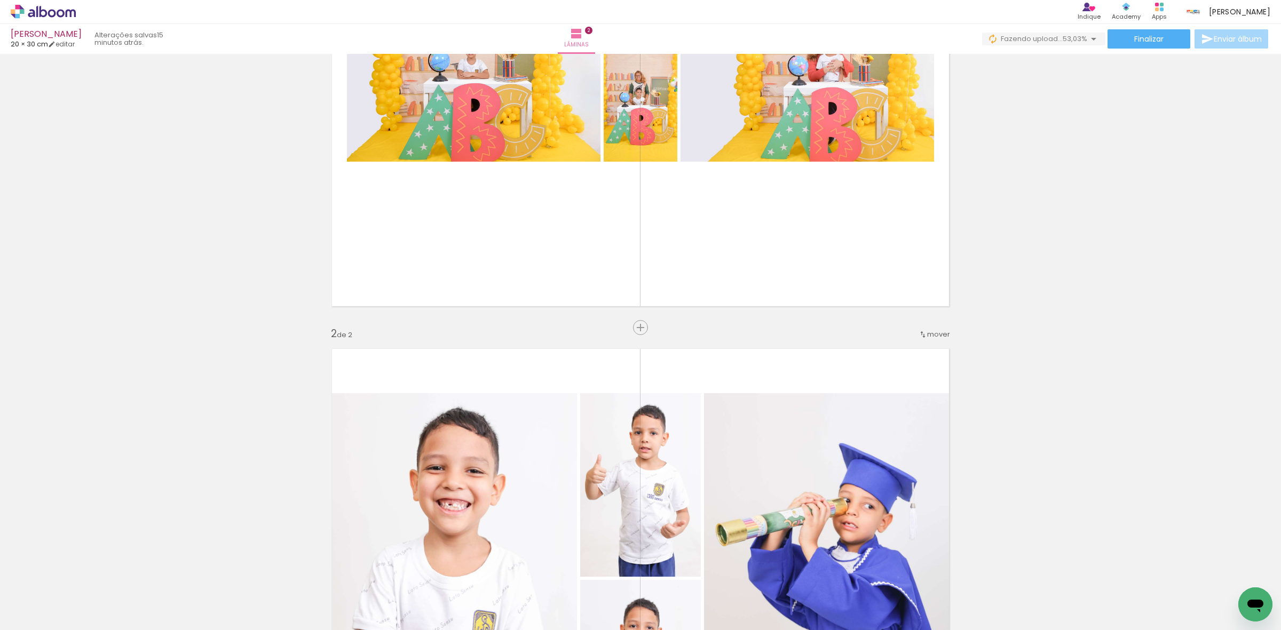
scroll to position [267, 0]
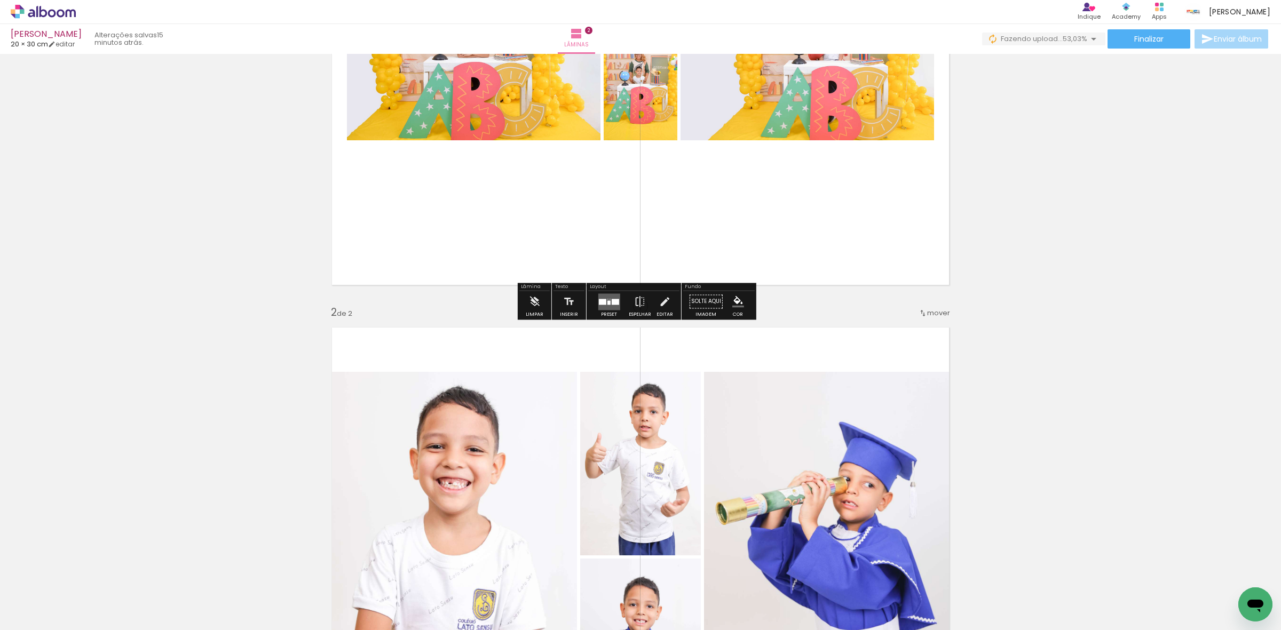
drag, startPoint x: 923, startPoint y: 316, endPoint x: 886, endPoint y: 107, distance: 212.5
click at [886, 107] on div "Inserir lâmina 1 de 2 Inserir lâmina 2 de 2" at bounding box center [640, 544] width 1281 height 1506
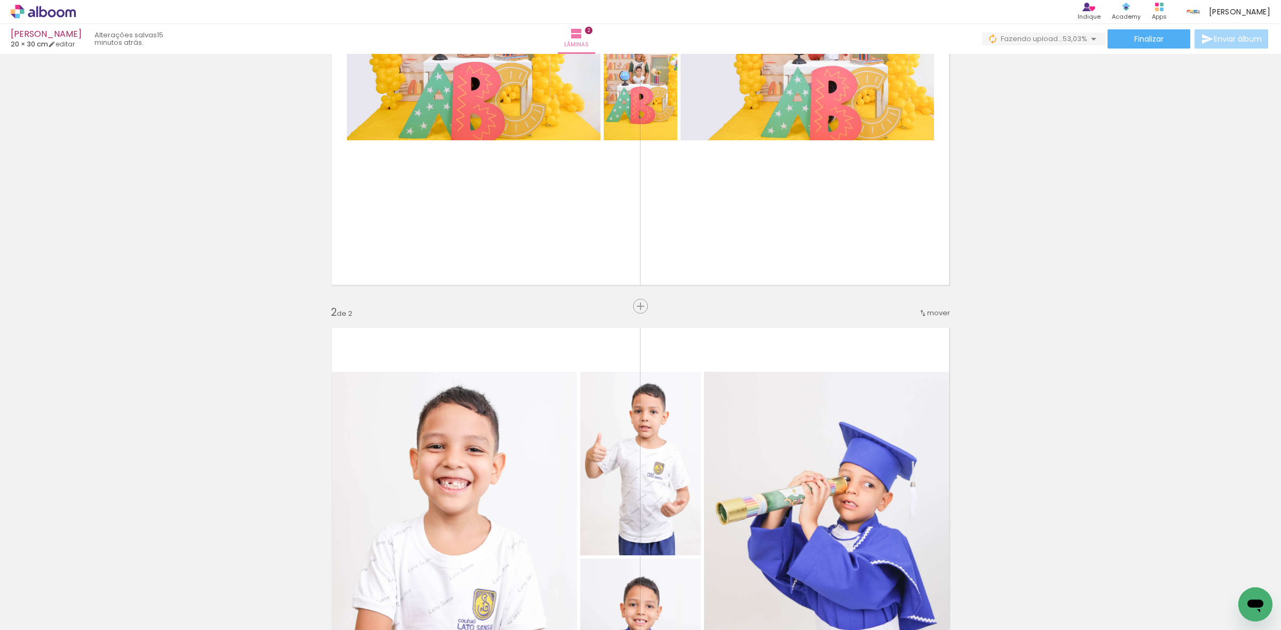
click at [927, 310] on span "mover" at bounding box center [938, 313] width 23 height 10
click at [887, 313] on span "antes da" at bounding box center [889, 312] width 31 height 18
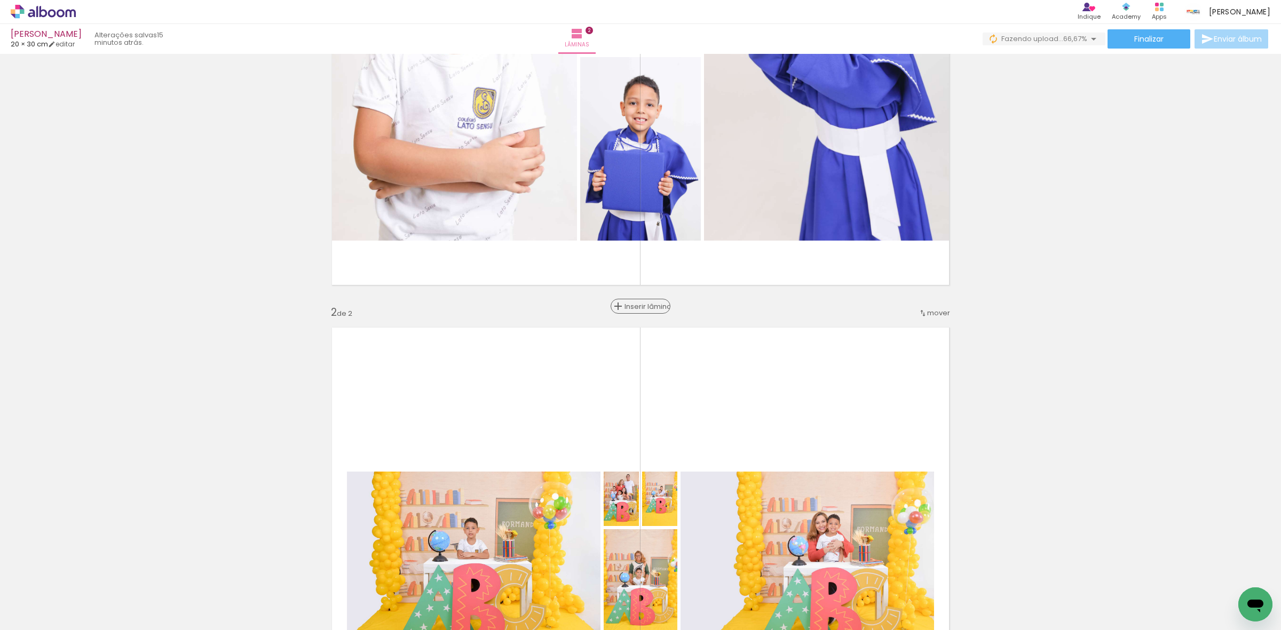
click at [631, 306] on span "Inserir lâmina" at bounding box center [645, 306] width 42 height 7
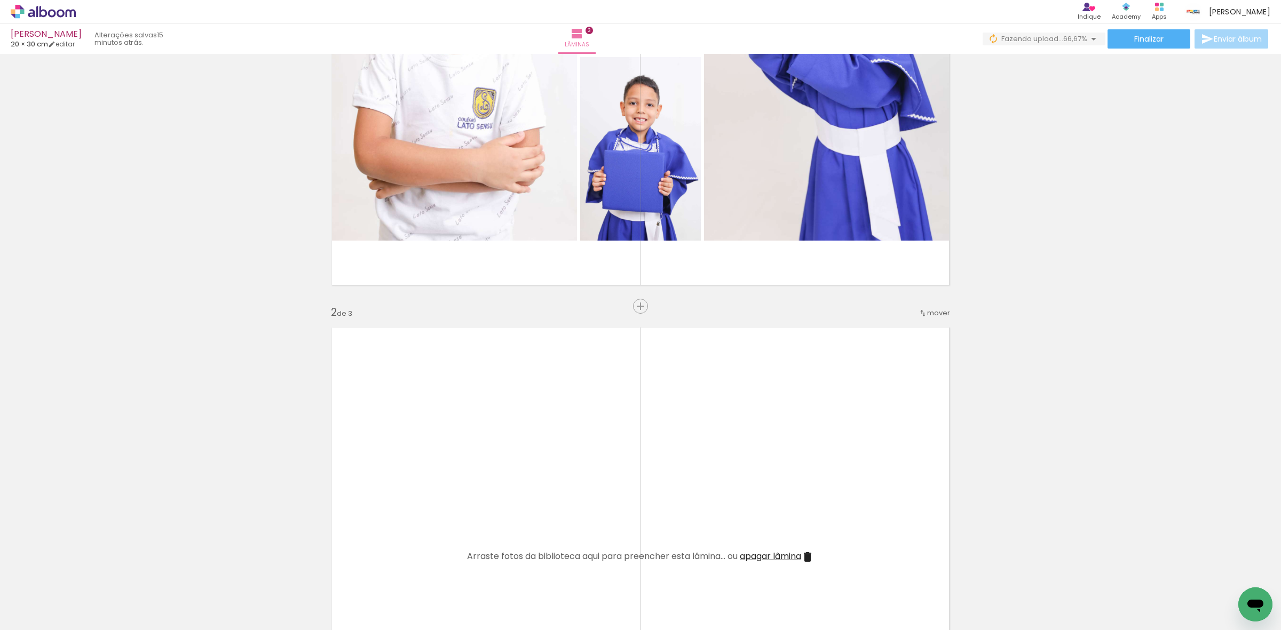
drag, startPoint x: 832, startPoint y: 595, endPoint x: 705, endPoint y: 498, distance: 159.9
click at [705, 498] on quentale-workspace at bounding box center [640, 315] width 1281 height 630
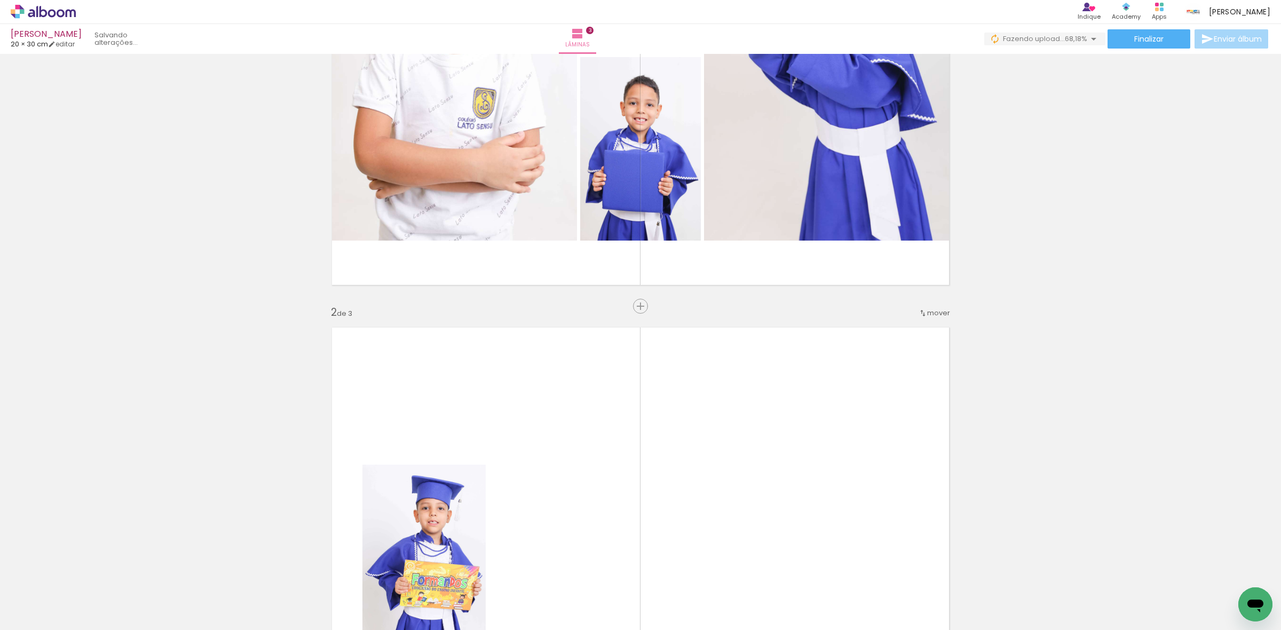
drag, startPoint x: 887, startPoint y: 605, endPoint x: 762, endPoint y: 480, distance: 176.3
click at [762, 480] on quentale-workspace at bounding box center [640, 315] width 1281 height 630
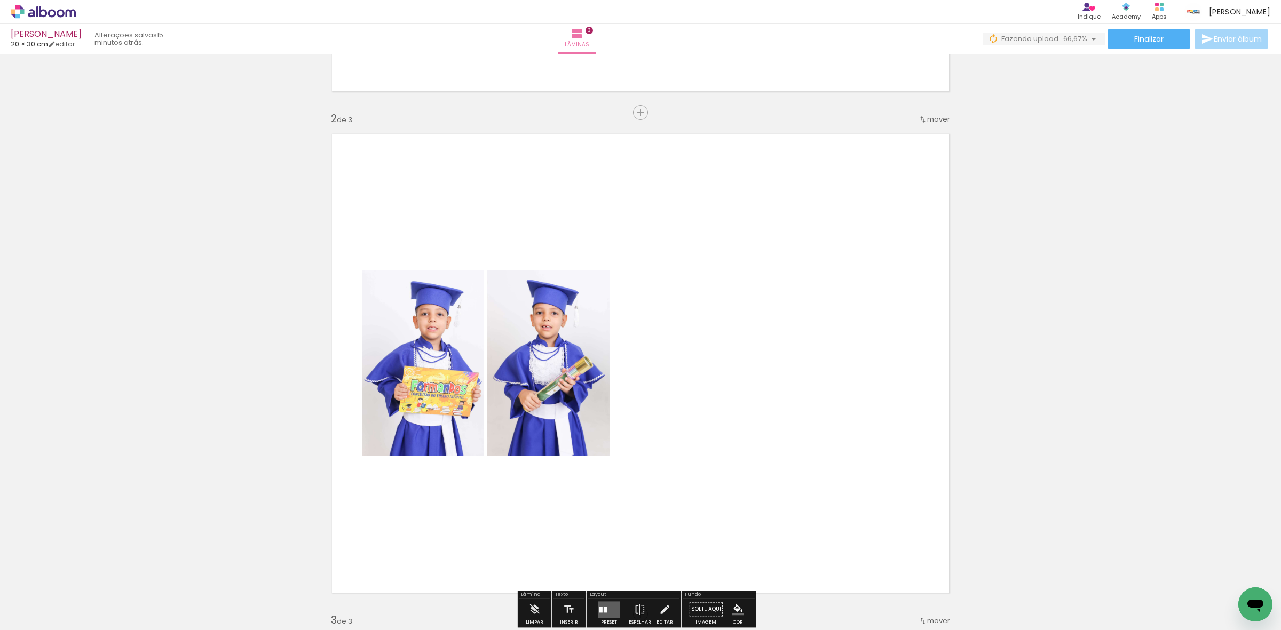
scroll to position [467, 0]
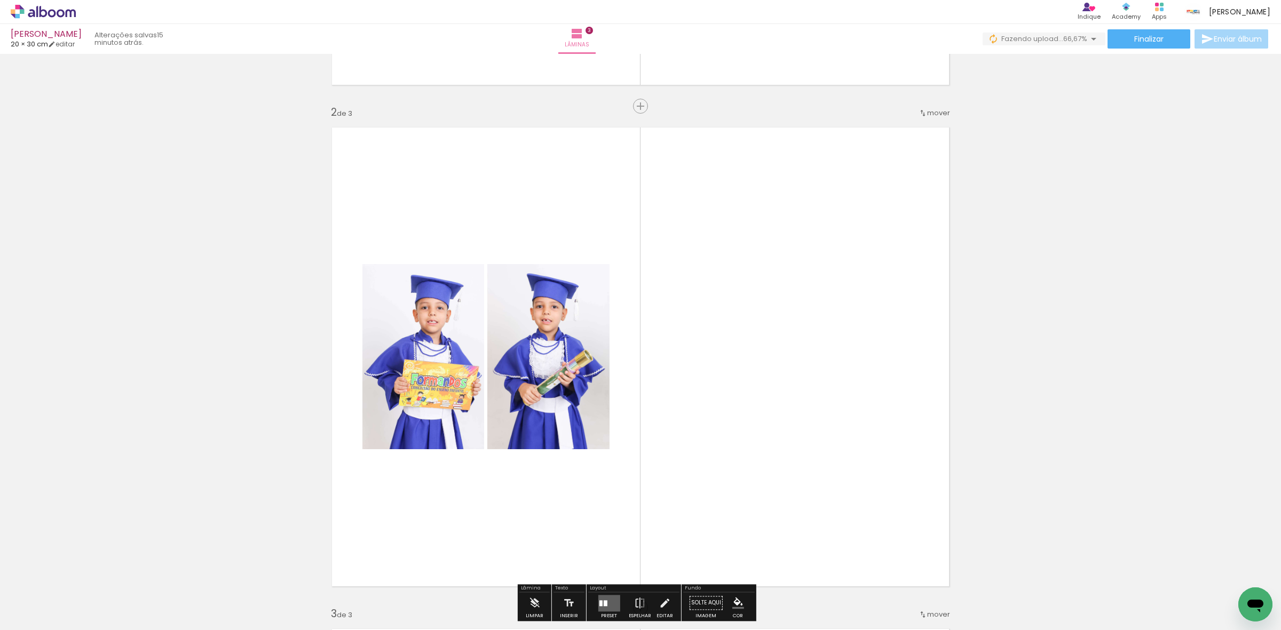
click at [29, 601] on input "Todas as fotos" at bounding box center [30, 598] width 41 height 9
click at [0, 0] on slot "Não utilizadas" at bounding box center [0, 0] width 0 height 0
type input "Não utilizadas"
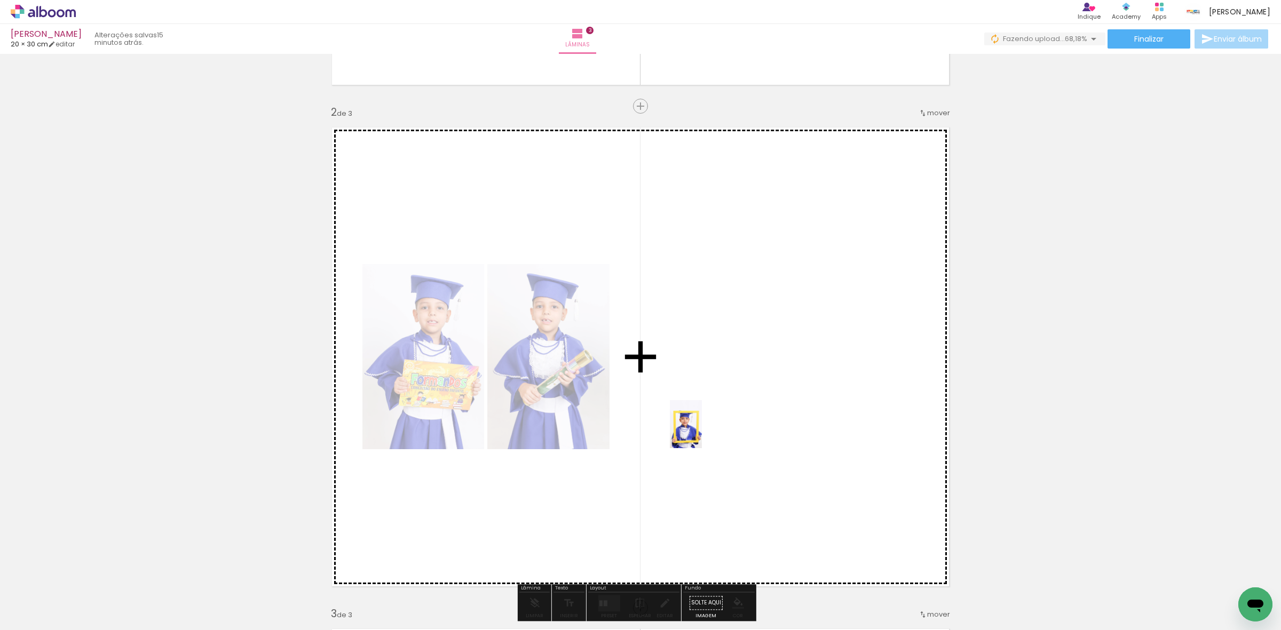
drag, startPoint x: 401, startPoint y: 593, endPoint x: 702, endPoint y: 432, distance: 340.8
click at [702, 432] on quentale-workspace at bounding box center [640, 315] width 1281 height 630
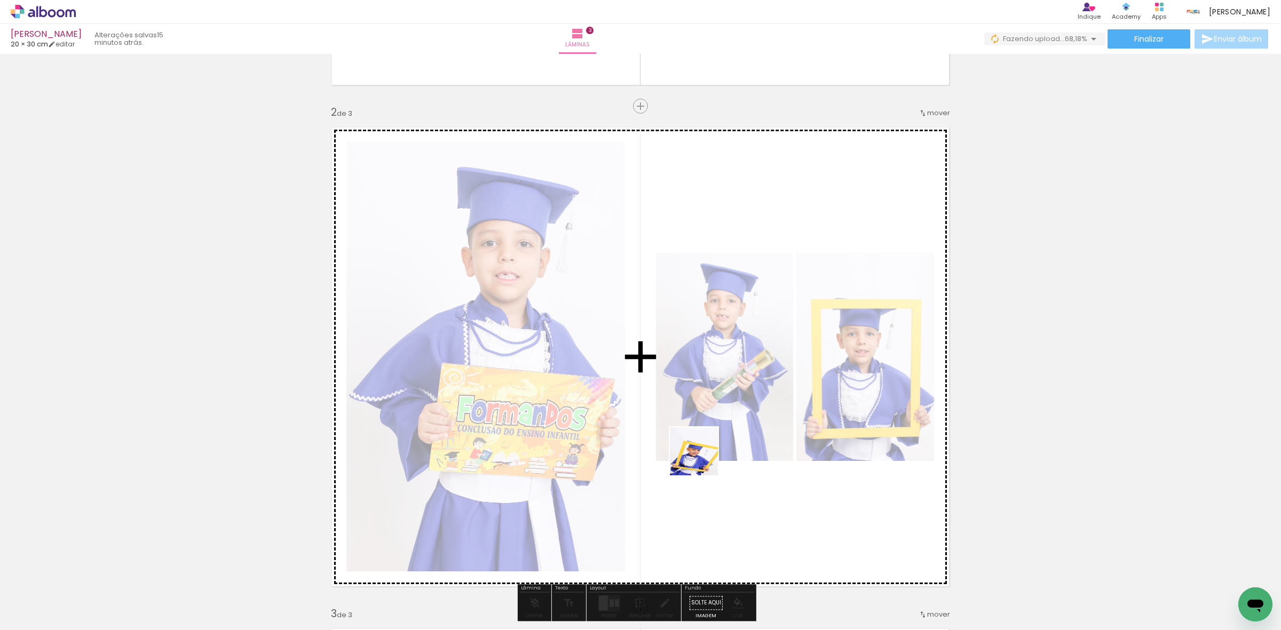
drag, startPoint x: 343, startPoint y: 602, endPoint x: 750, endPoint y: 441, distance: 437.8
click at [750, 441] on quentale-workspace at bounding box center [640, 315] width 1281 height 630
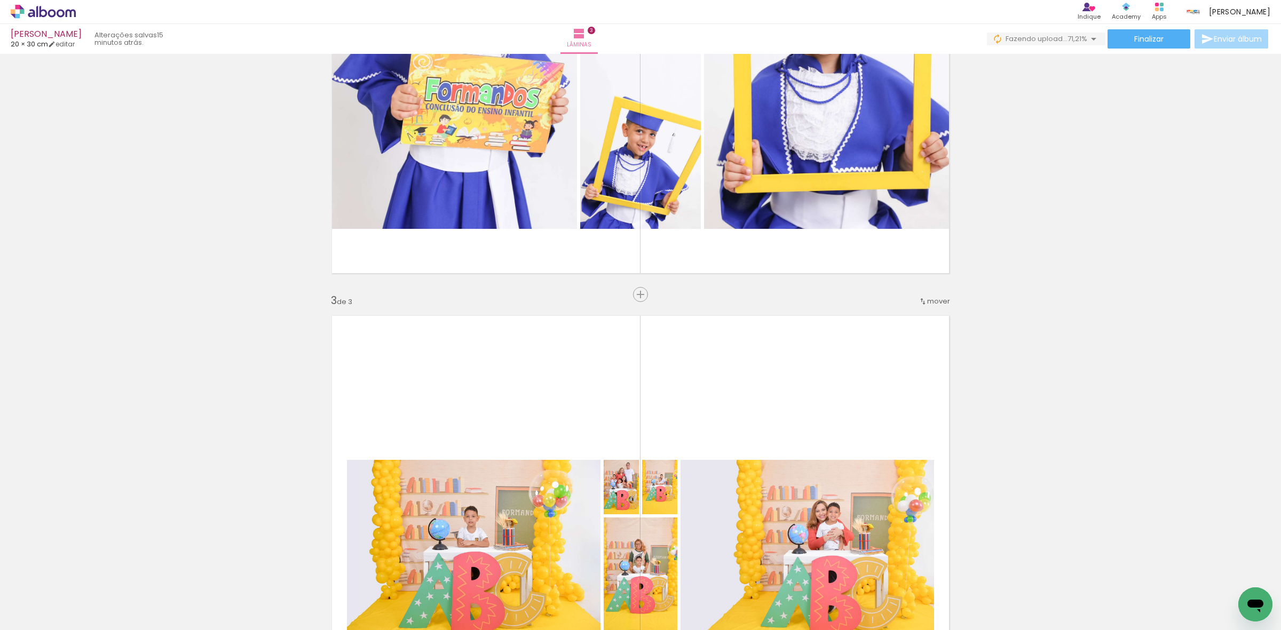
scroll to position [801, 0]
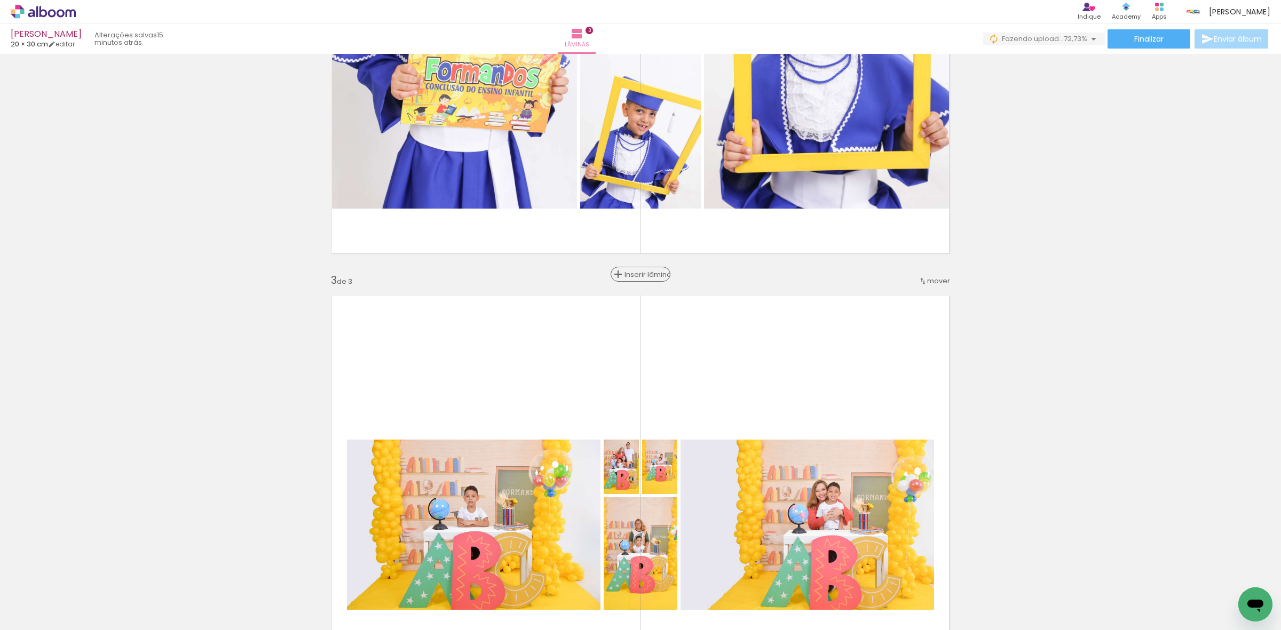
click at [634, 278] on span "Inserir lâmina" at bounding box center [645, 274] width 42 height 7
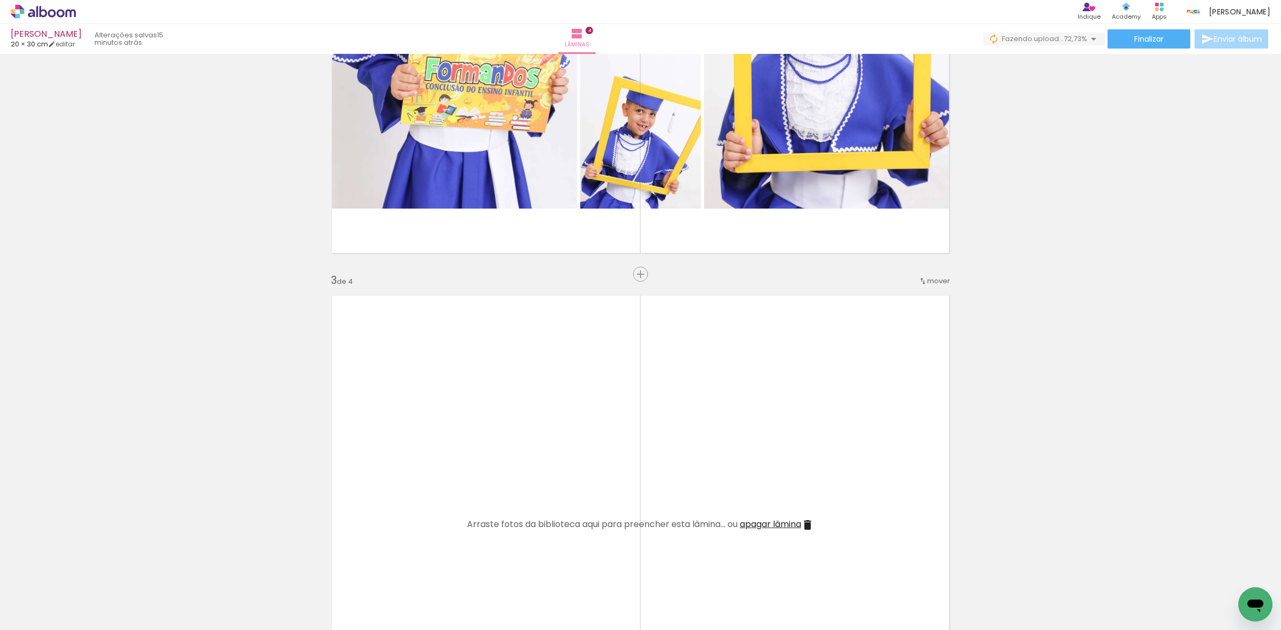
drag, startPoint x: 649, startPoint y: 588, endPoint x: 594, endPoint y: 518, distance: 88.2
click at [636, 450] on quentale-workspace at bounding box center [640, 315] width 1281 height 630
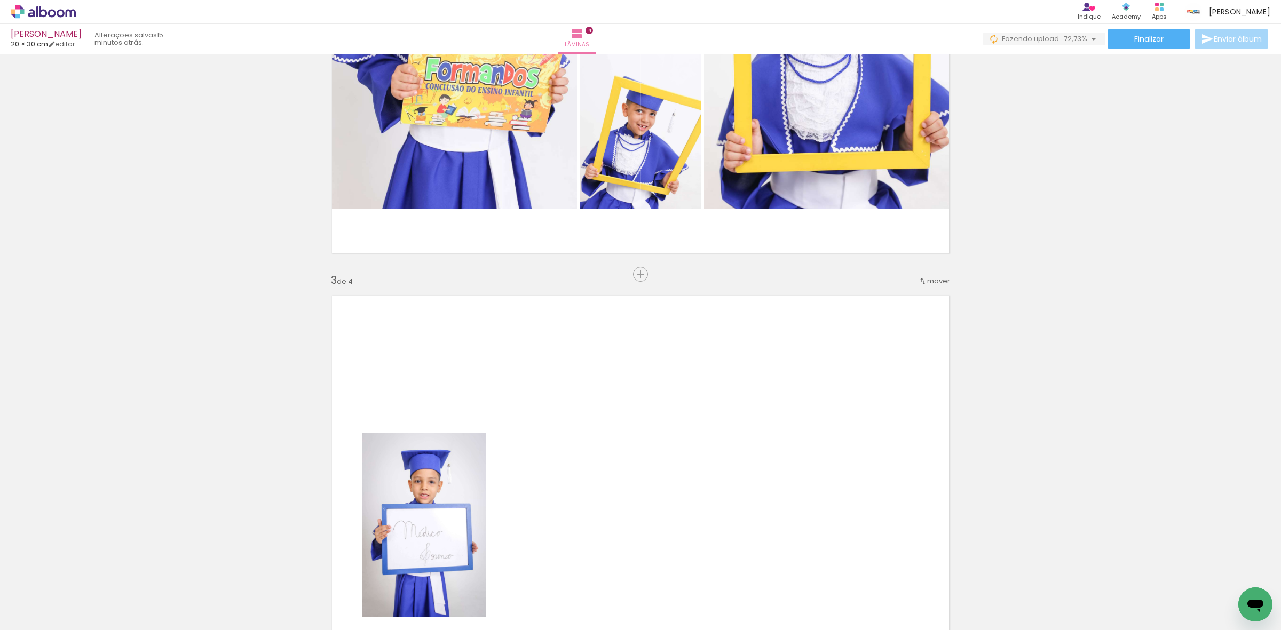
drag, startPoint x: 575, startPoint y: 598, endPoint x: 581, endPoint y: 557, distance: 42.0
click at [581, 557] on quentale-workspace at bounding box center [640, 315] width 1281 height 630
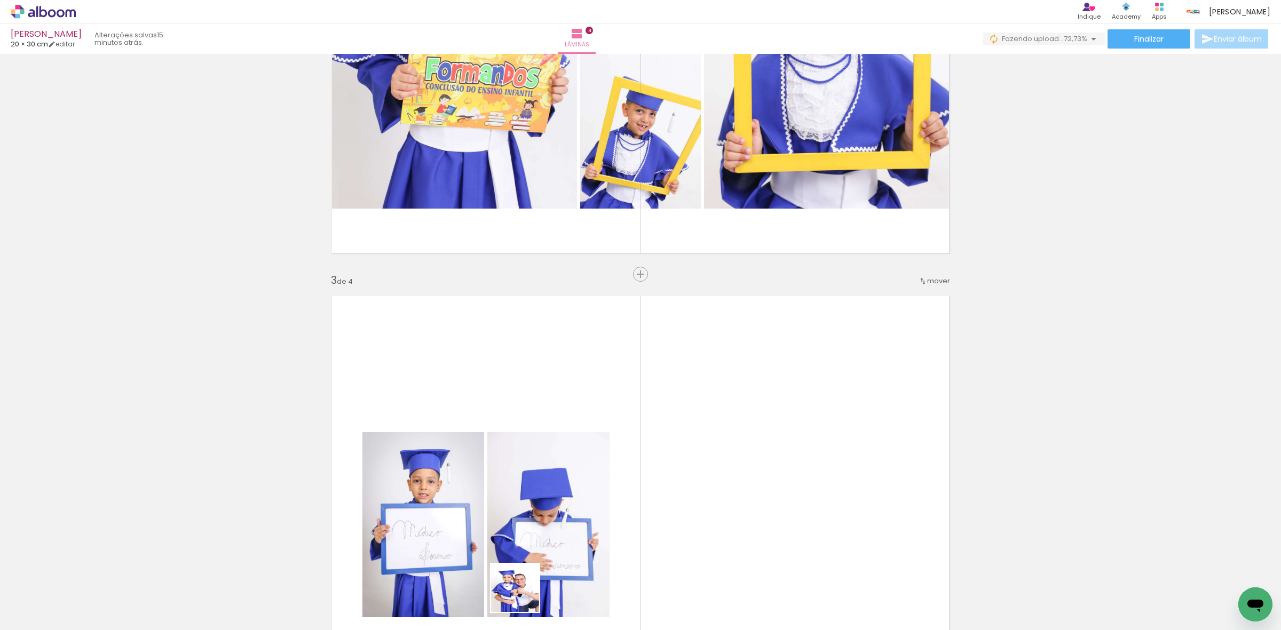
drag, startPoint x: 523, startPoint y: 596, endPoint x: 529, endPoint y: 518, distance: 78.2
click at [582, 499] on quentale-workspace at bounding box center [640, 315] width 1281 height 630
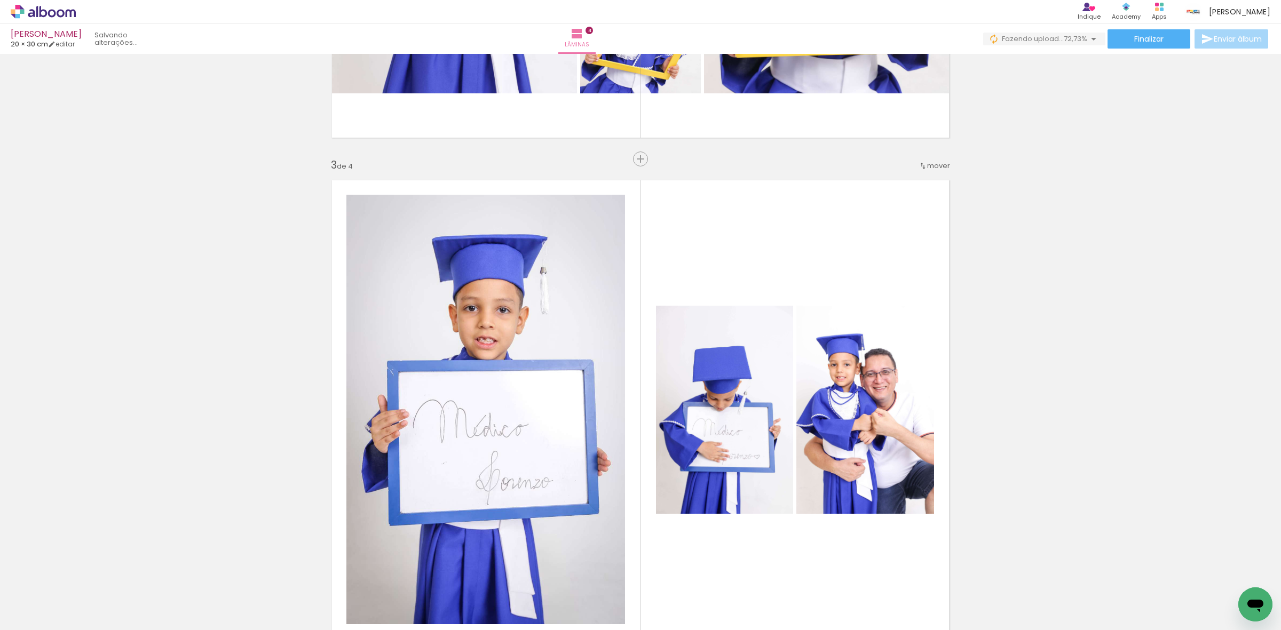
scroll to position [1001, 0]
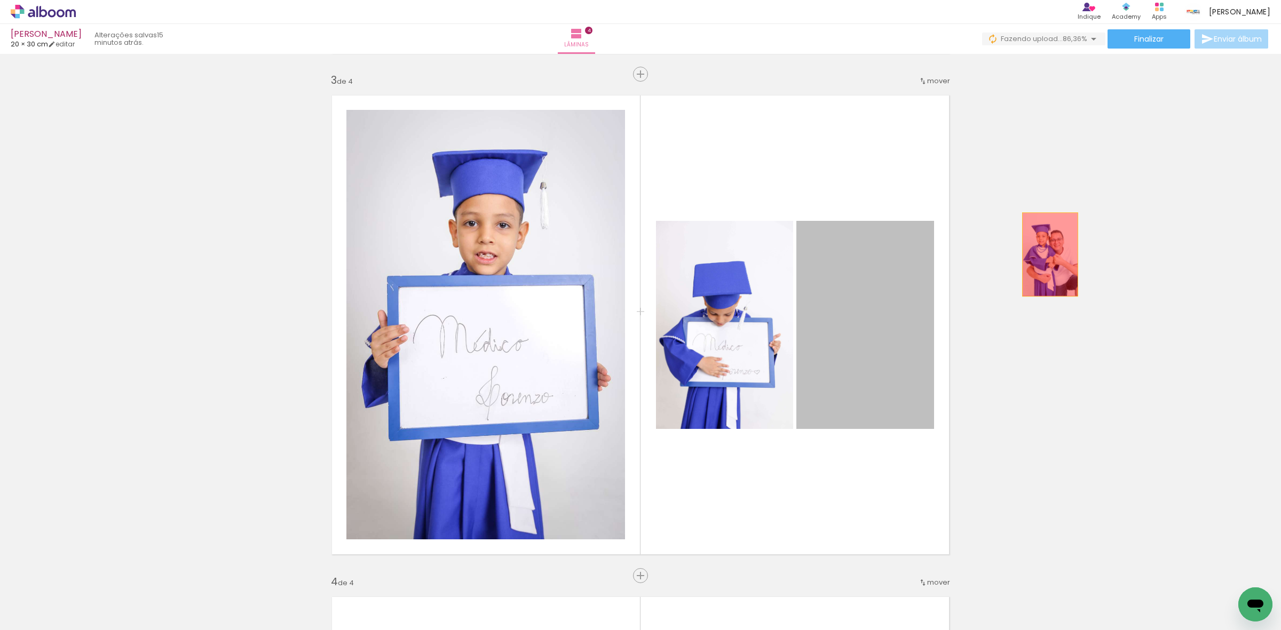
drag, startPoint x: 870, startPoint y: 330, endPoint x: 1004, endPoint y: 281, distance: 142.7
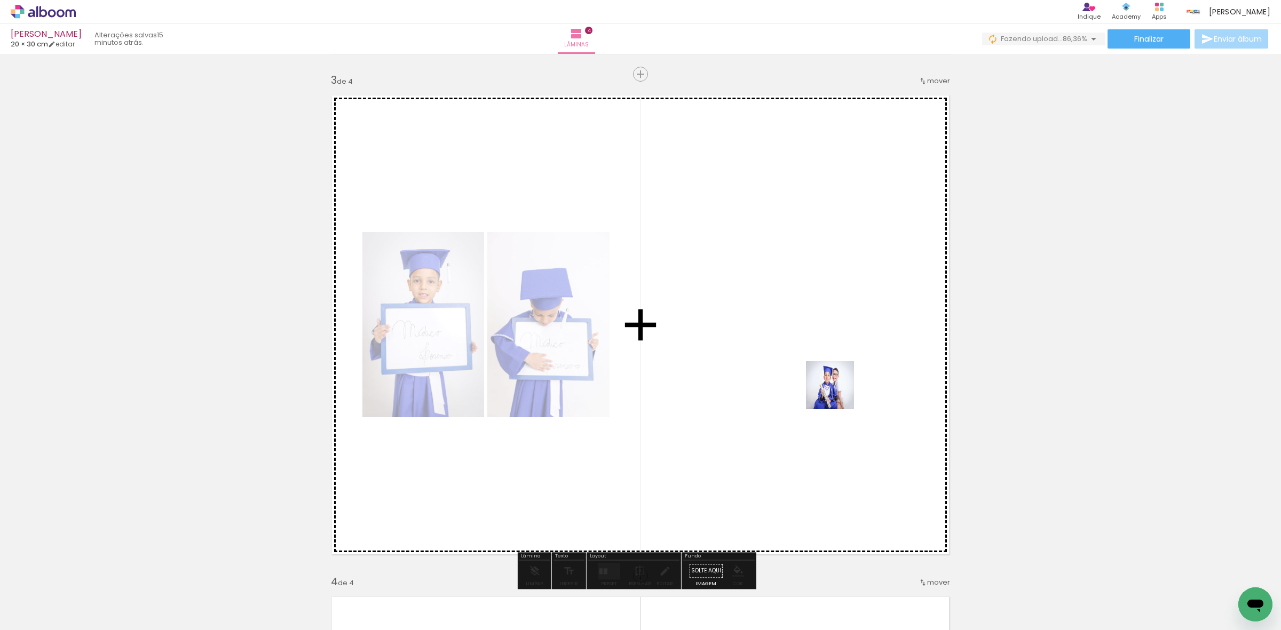
drag, startPoint x: 482, startPoint y: 598, endPoint x: 850, endPoint y: 370, distance: 433.1
click at [850, 370] on quentale-workspace at bounding box center [640, 315] width 1281 height 630
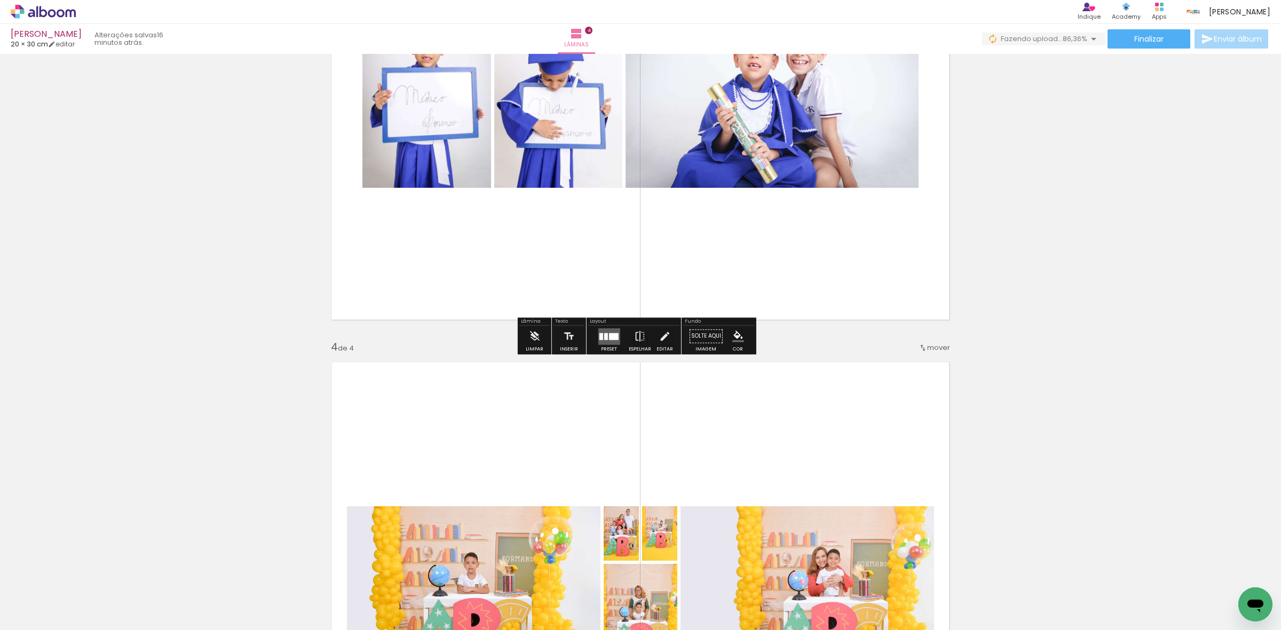
scroll to position [1268, 0]
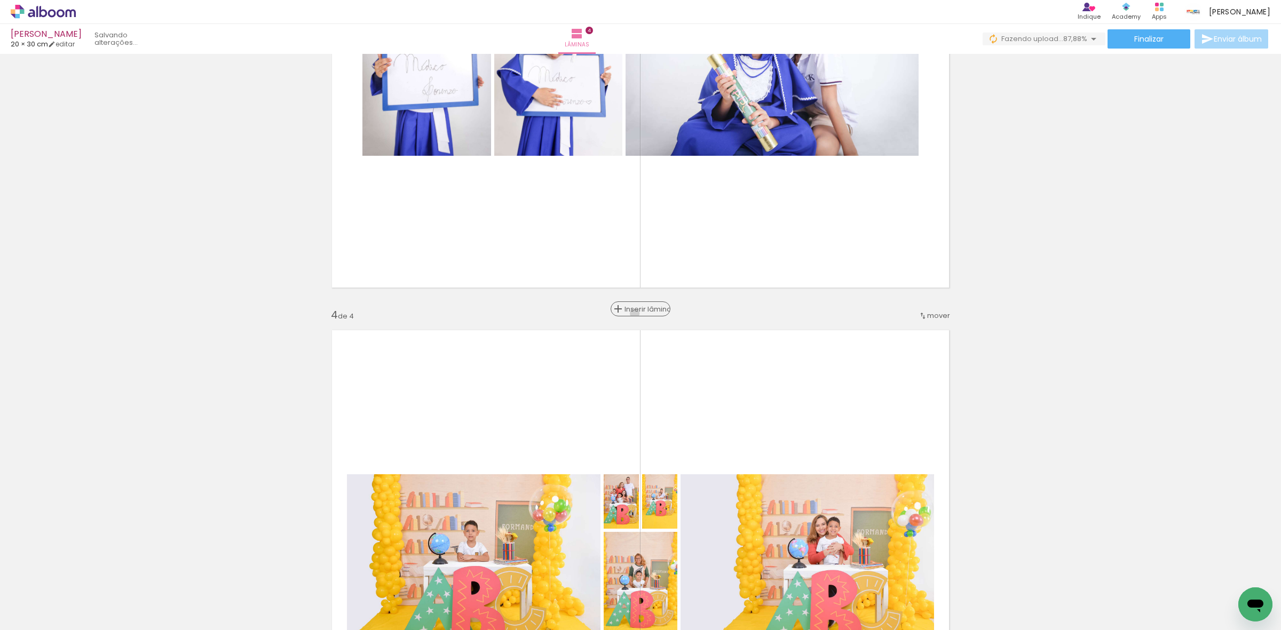
click at [630, 314] on div "Inserir lâmina" at bounding box center [641, 309] width 58 height 13
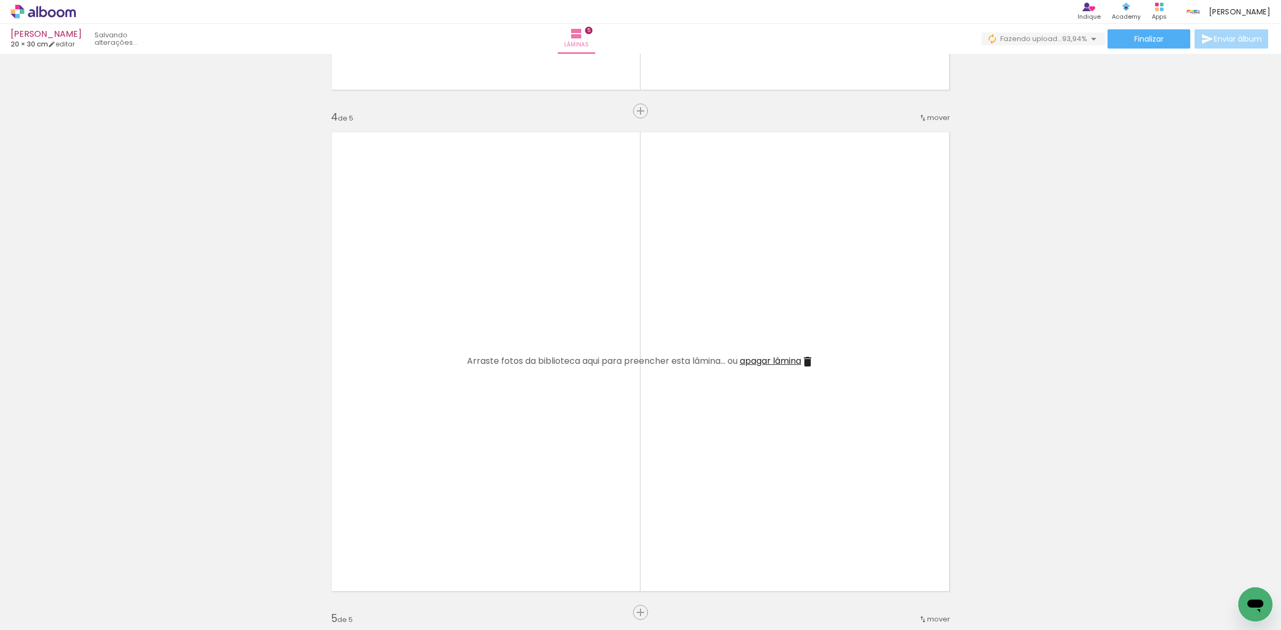
scroll to position [1468, 0]
drag, startPoint x: 463, startPoint y: 601, endPoint x: 462, endPoint y: 401, distance: 199.6
click at [462, 401] on quentale-workspace at bounding box center [640, 315] width 1281 height 630
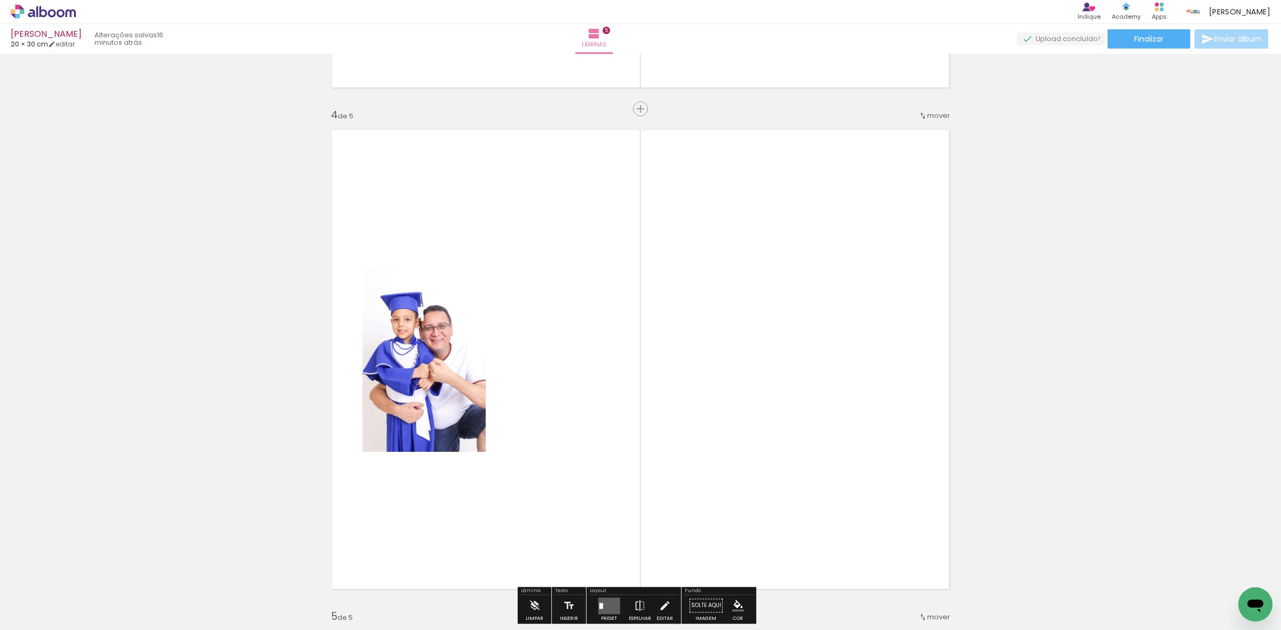
drag, startPoint x: 477, startPoint y: 599, endPoint x: 334, endPoint y: 581, distance: 144.2
click at [505, 387] on quentale-workspace at bounding box center [640, 315] width 1281 height 630
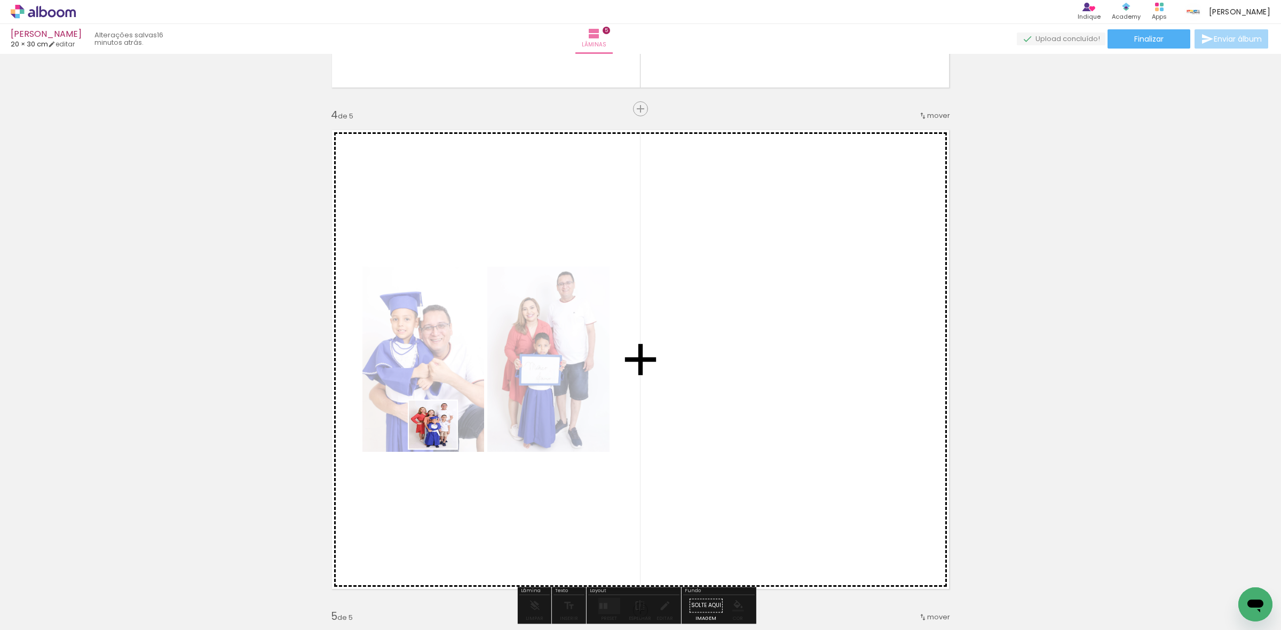
drag, startPoint x: 295, startPoint y: 600, endPoint x: 463, endPoint y: 446, distance: 228.6
click at [540, 391] on quentale-workspace at bounding box center [640, 315] width 1281 height 630
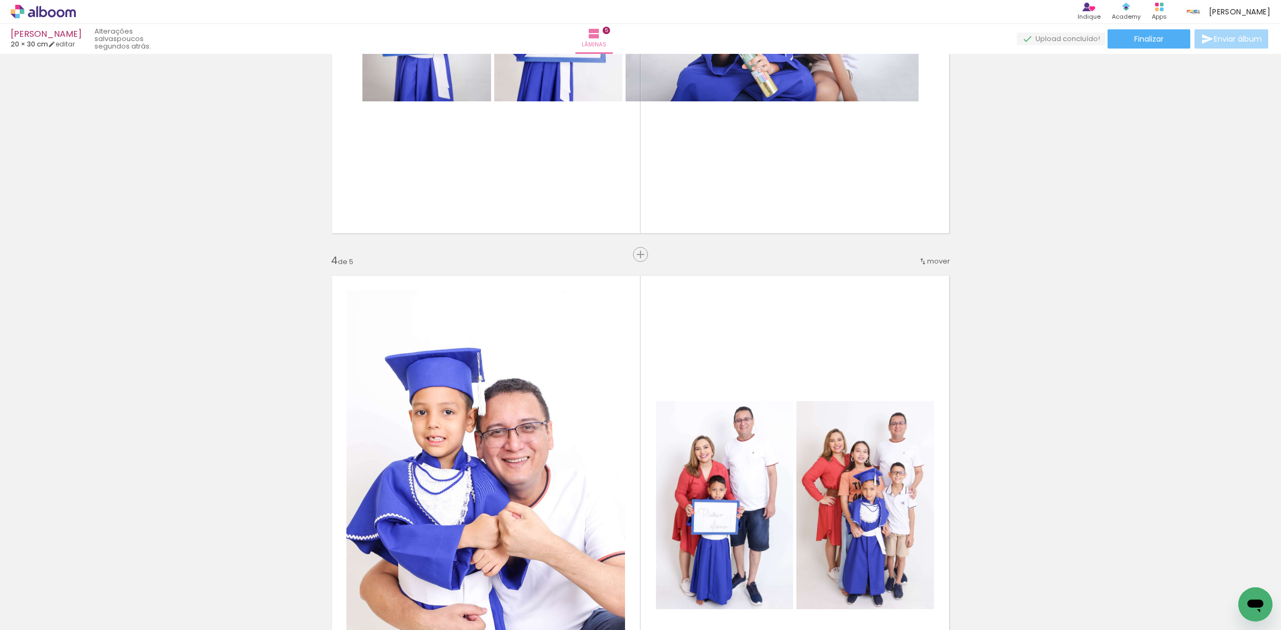
scroll to position [1535, 0]
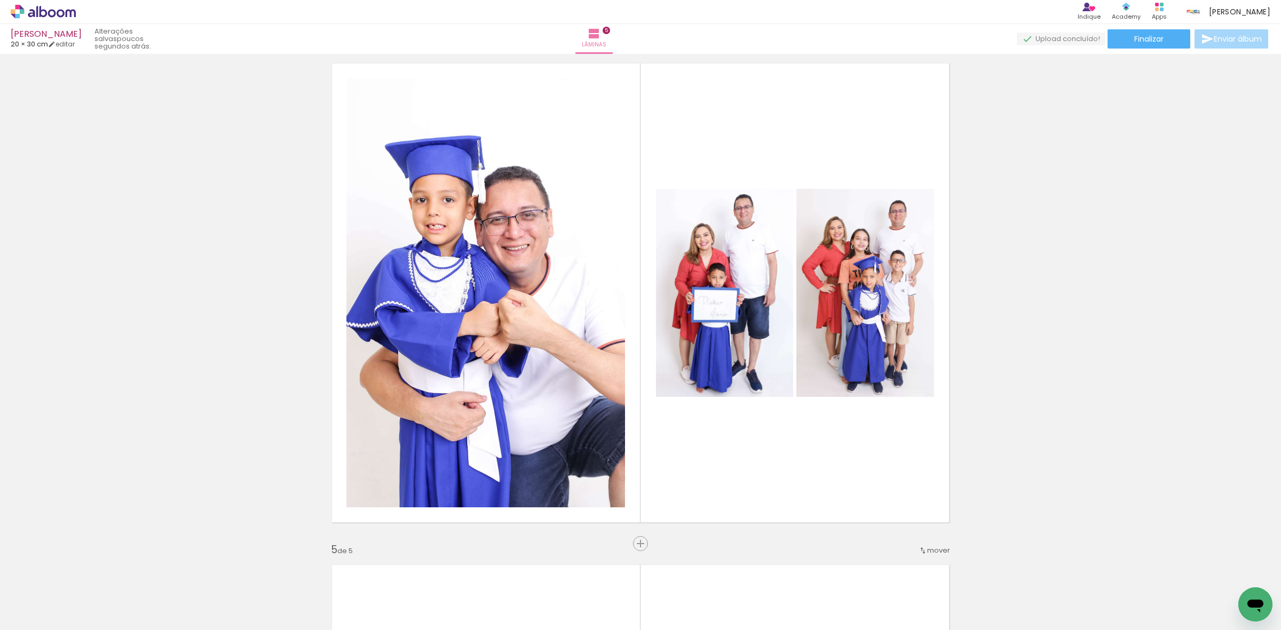
click at [131, 607] on div at bounding box center [107, 595] width 48 height 32
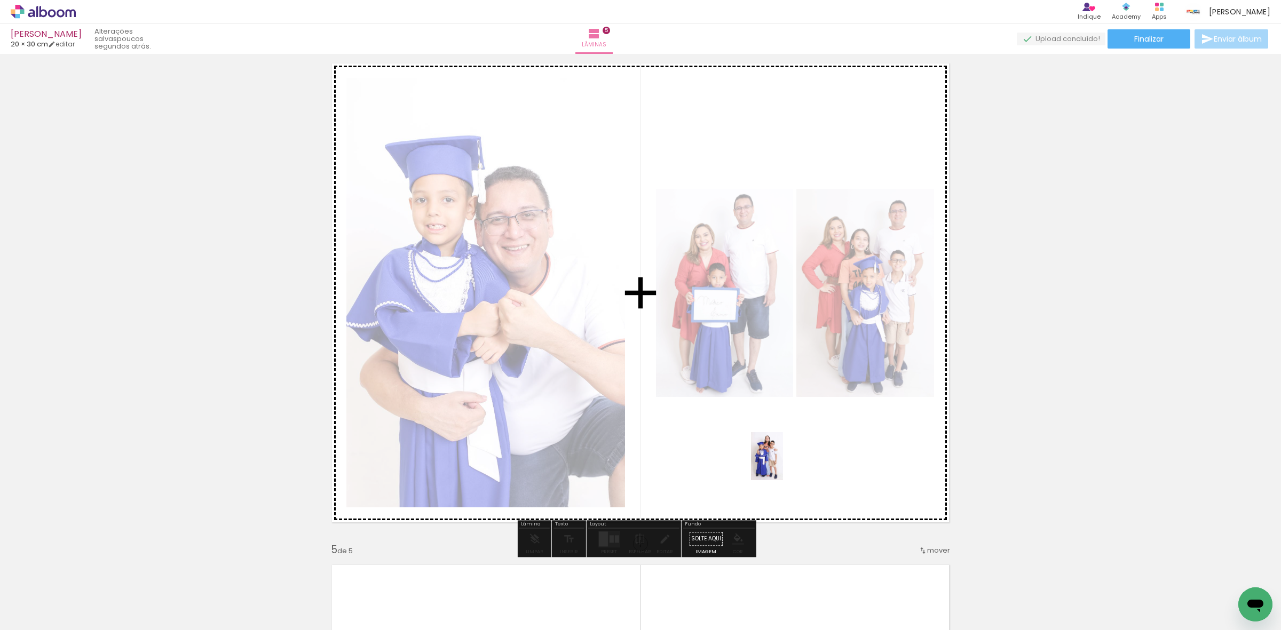
drag, startPoint x: 176, startPoint y: 604, endPoint x: 783, endPoint y: 464, distance: 622.8
click at [783, 464] on quentale-workspace at bounding box center [640, 315] width 1281 height 630
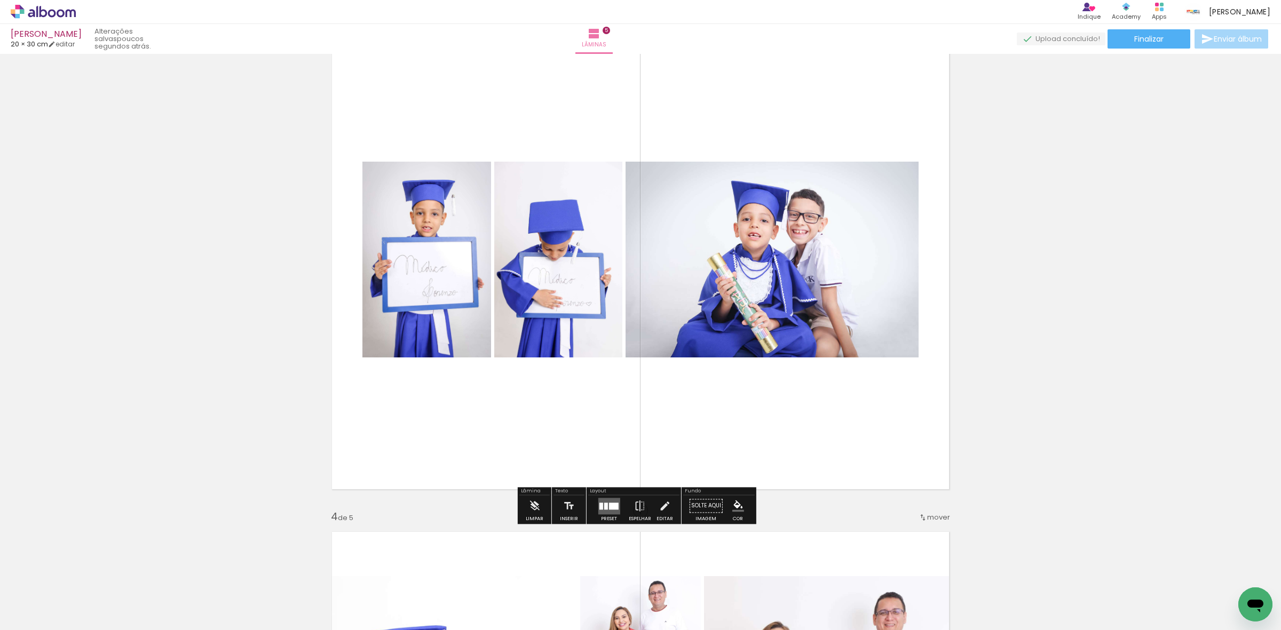
scroll to position [1068, 0]
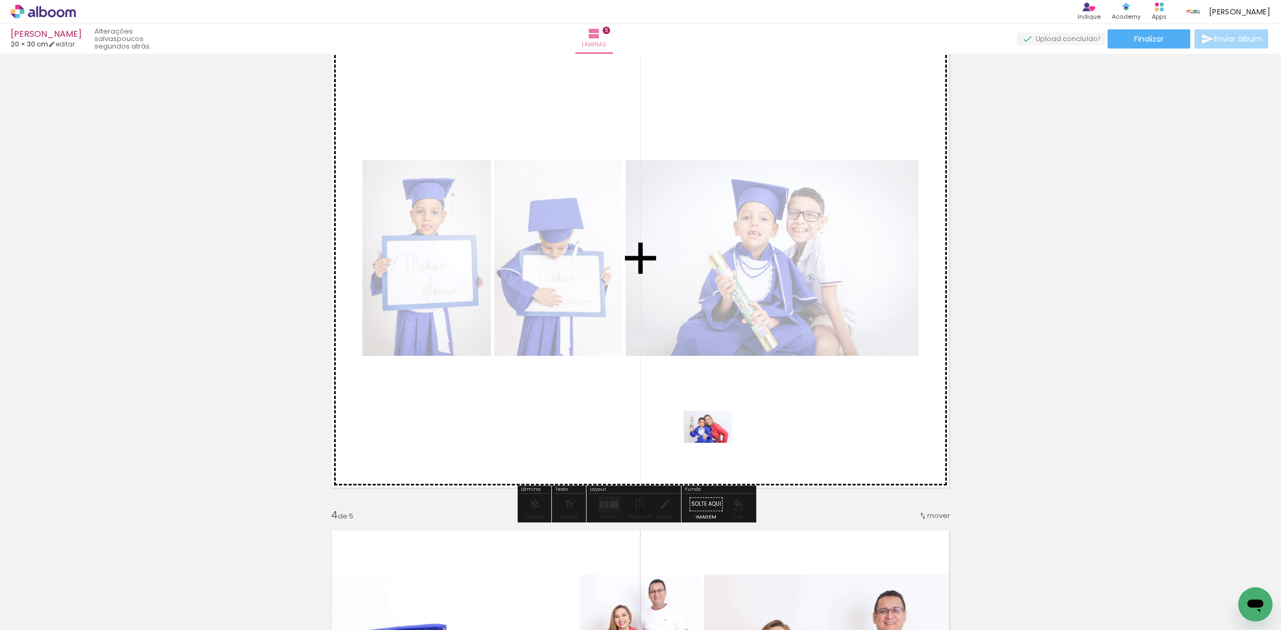
drag, startPoint x: 228, startPoint y: 604, endPoint x: 716, endPoint y: 443, distance: 513.3
click at [716, 443] on quentale-workspace at bounding box center [640, 315] width 1281 height 630
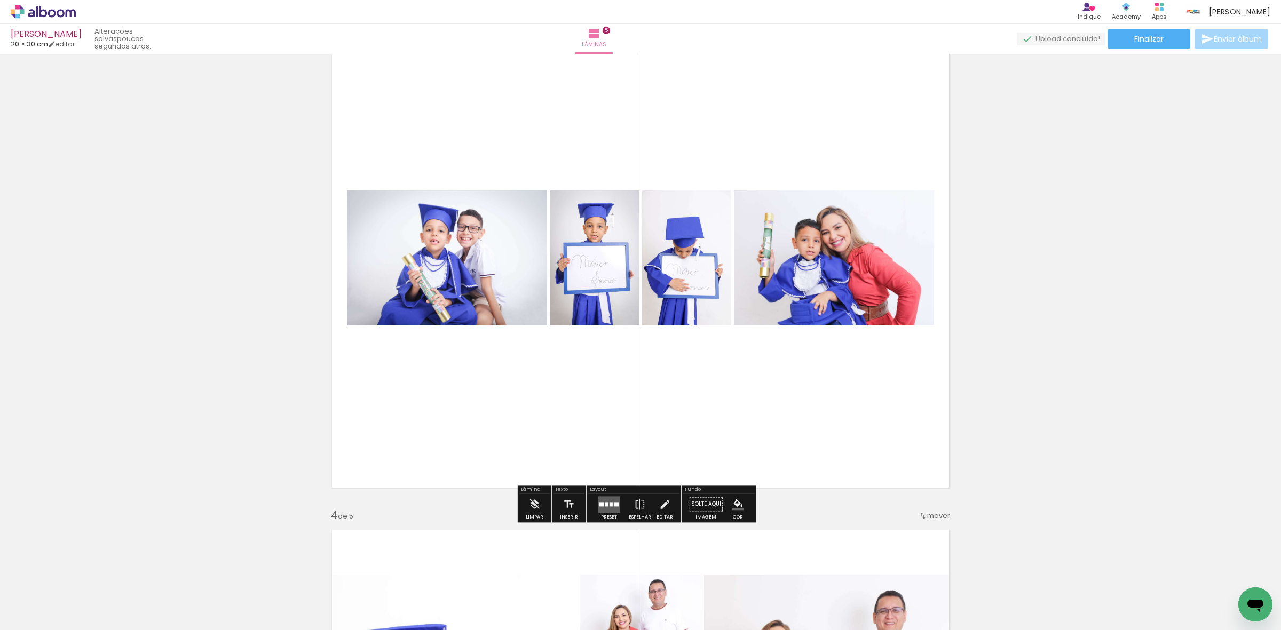
click at [599, 505] on div at bounding box center [600, 504] width 5 height 4
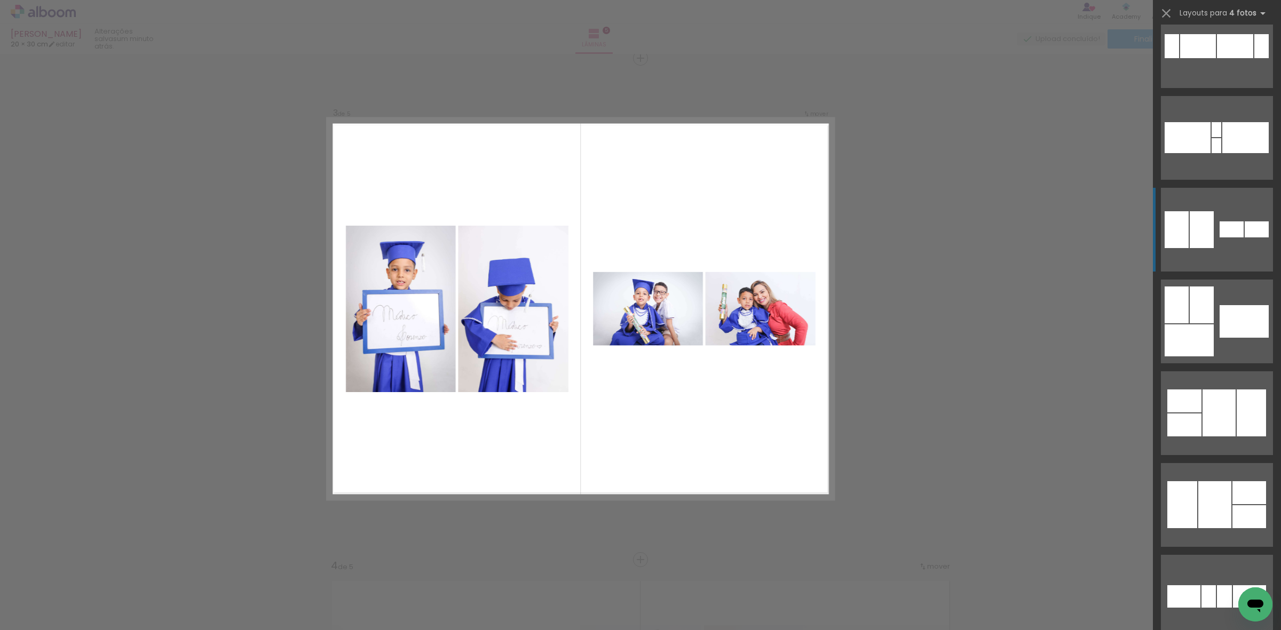
scroll to position [534, 0]
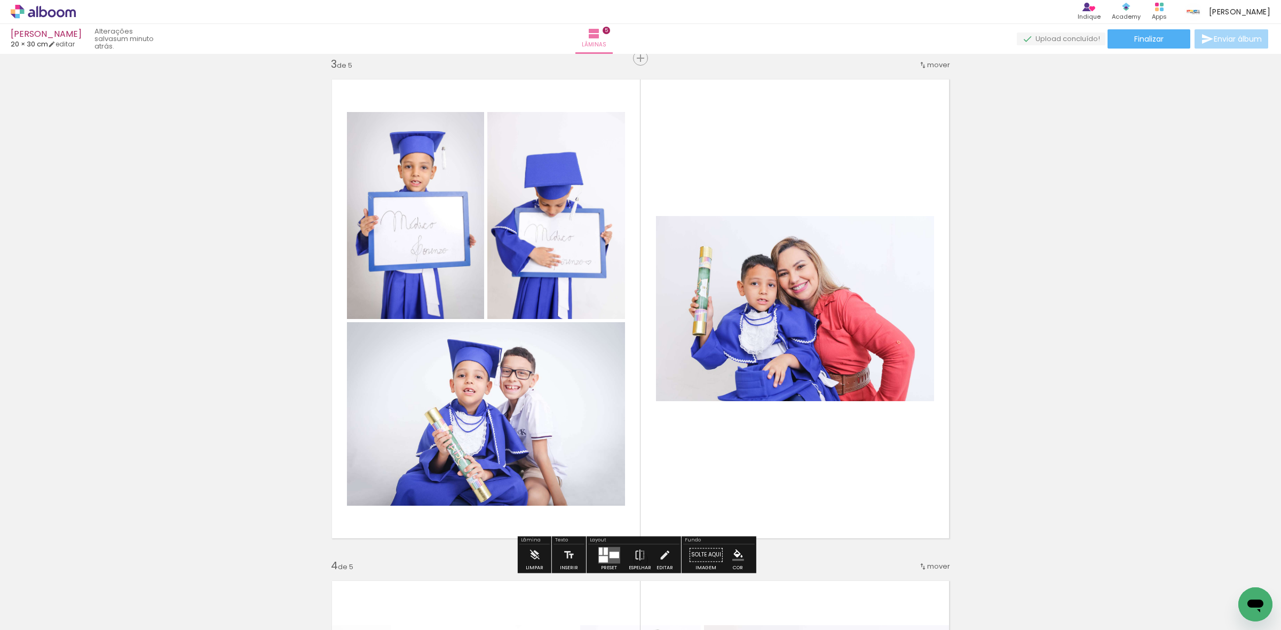
click at [753, 299] on quentale-photo at bounding box center [795, 308] width 278 height 185
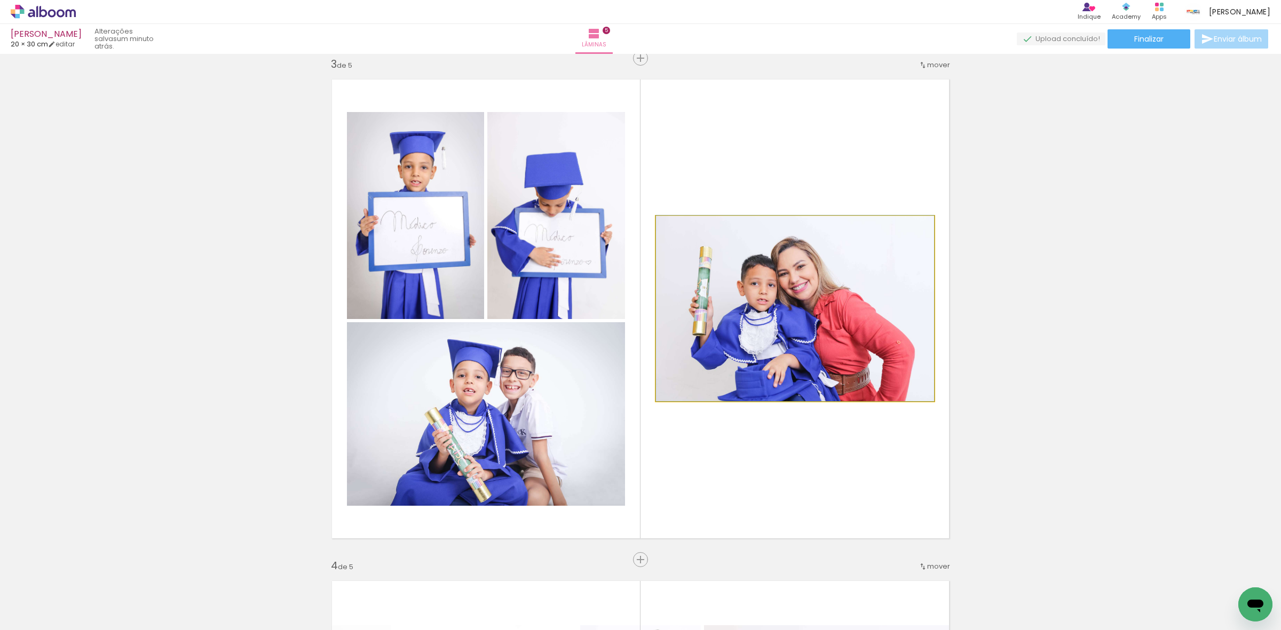
click at [753, 299] on quentale-photo at bounding box center [795, 308] width 278 height 185
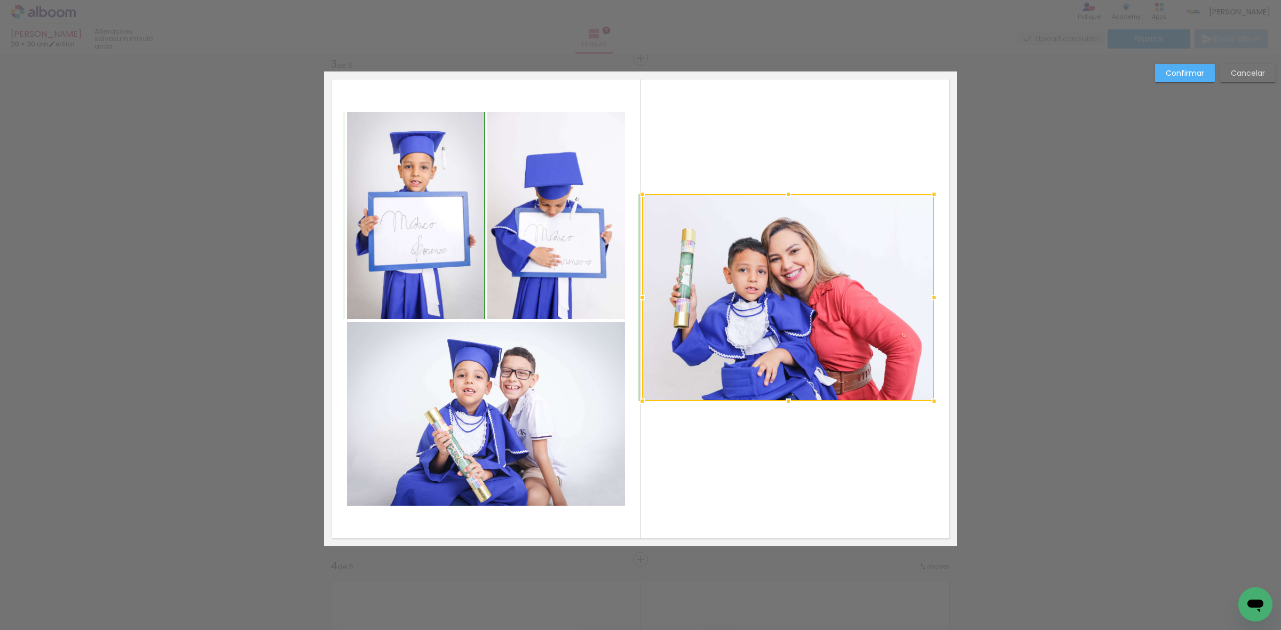
drag, startPoint x: 646, startPoint y: 214, endPoint x: 631, endPoint y: 191, distance: 26.7
click at [631, 191] on div at bounding box center [641, 194] width 21 height 21
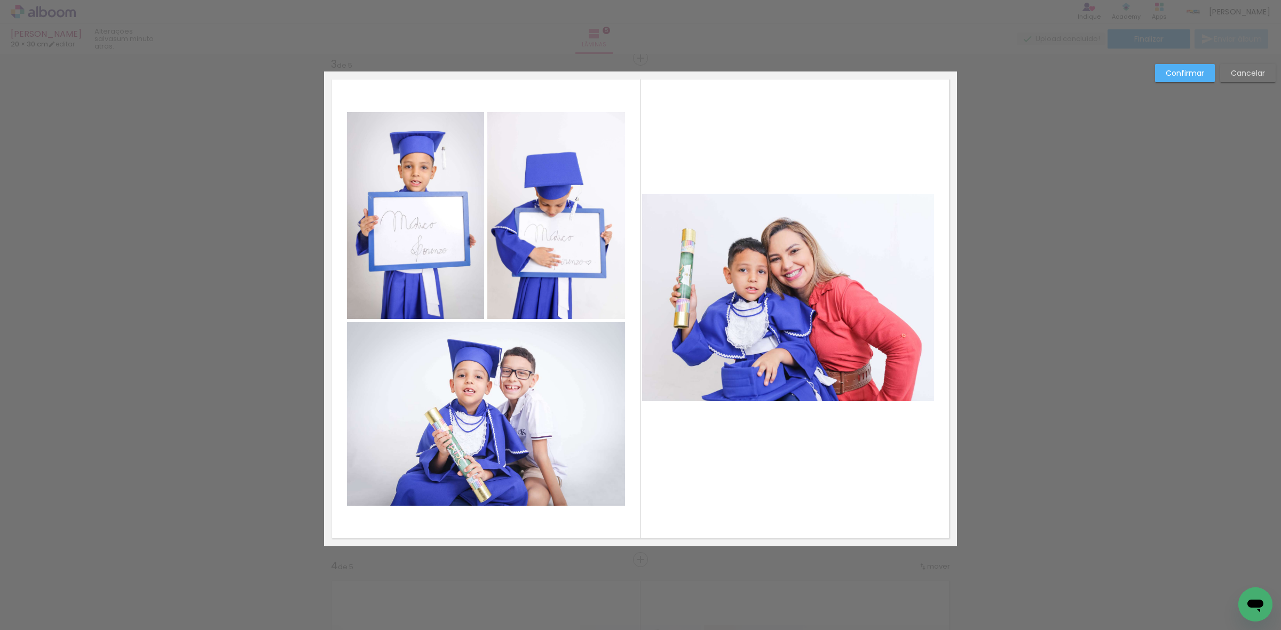
click at [765, 303] on quentale-photo at bounding box center [788, 297] width 292 height 207
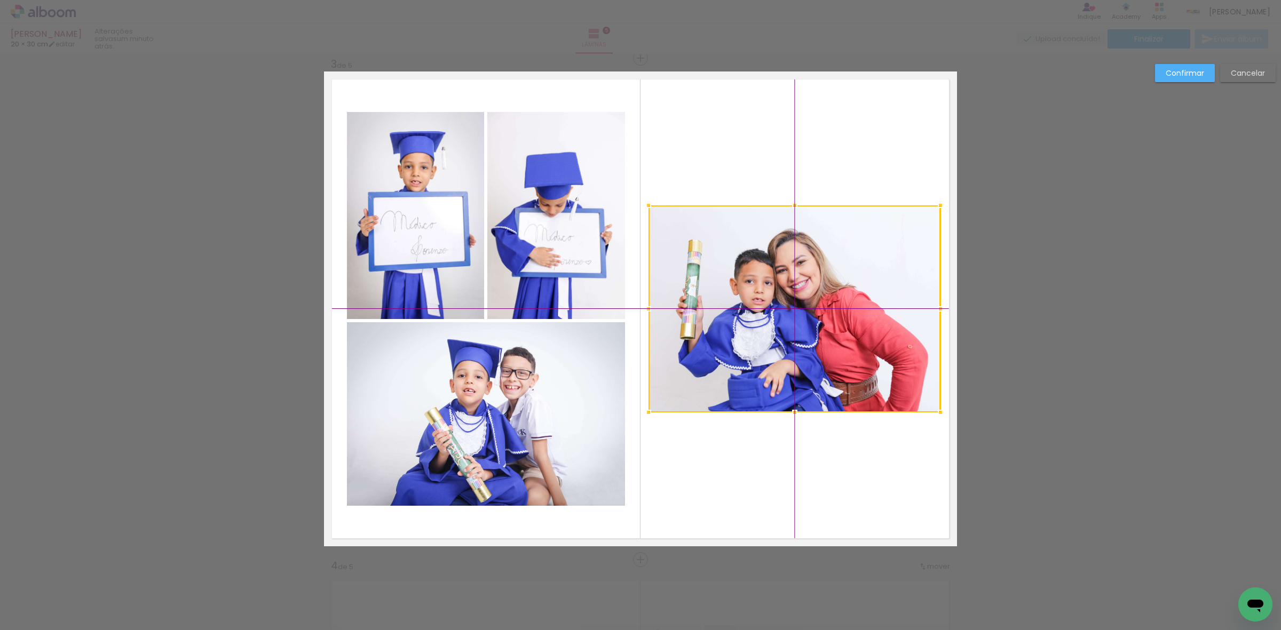
drag, startPoint x: 812, startPoint y: 304, endPoint x: 817, endPoint y: 310, distance: 7.3
click at [817, 310] on div at bounding box center [795, 308] width 292 height 207
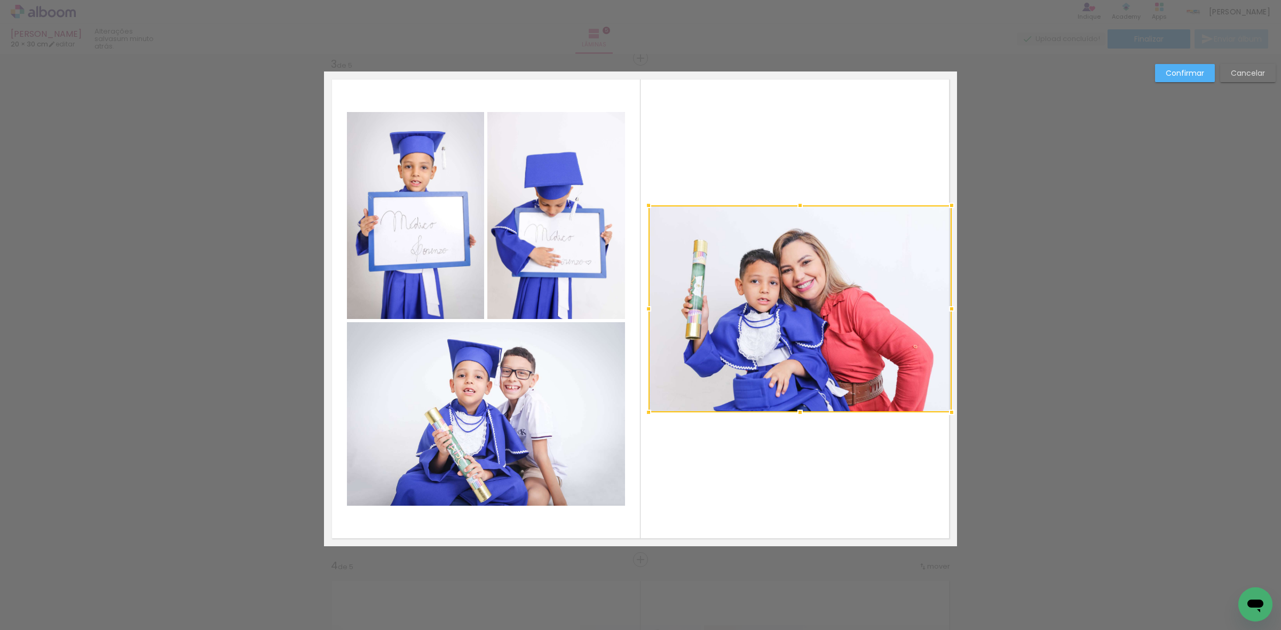
drag, startPoint x: 938, startPoint y: 307, endPoint x: 948, endPoint y: 307, distance: 10.7
click at [948, 307] on div at bounding box center [951, 308] width 21 height 21
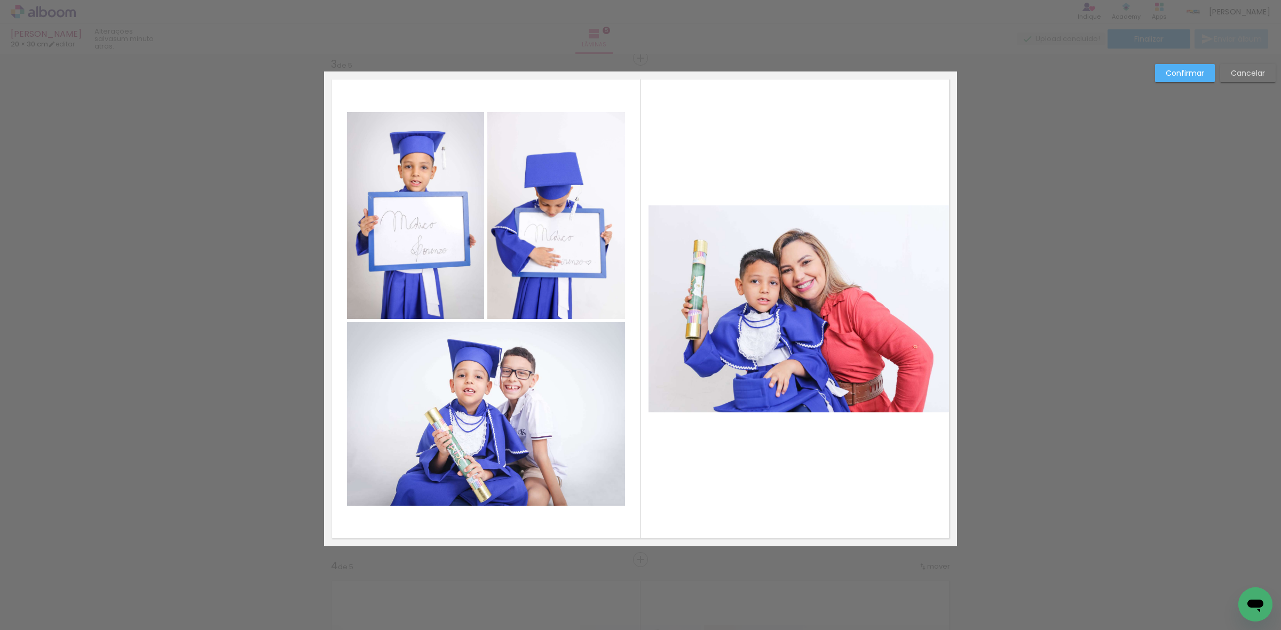
click at [804, 278] on quentale-photo at bounding box center [800, 308] width 303 height 207
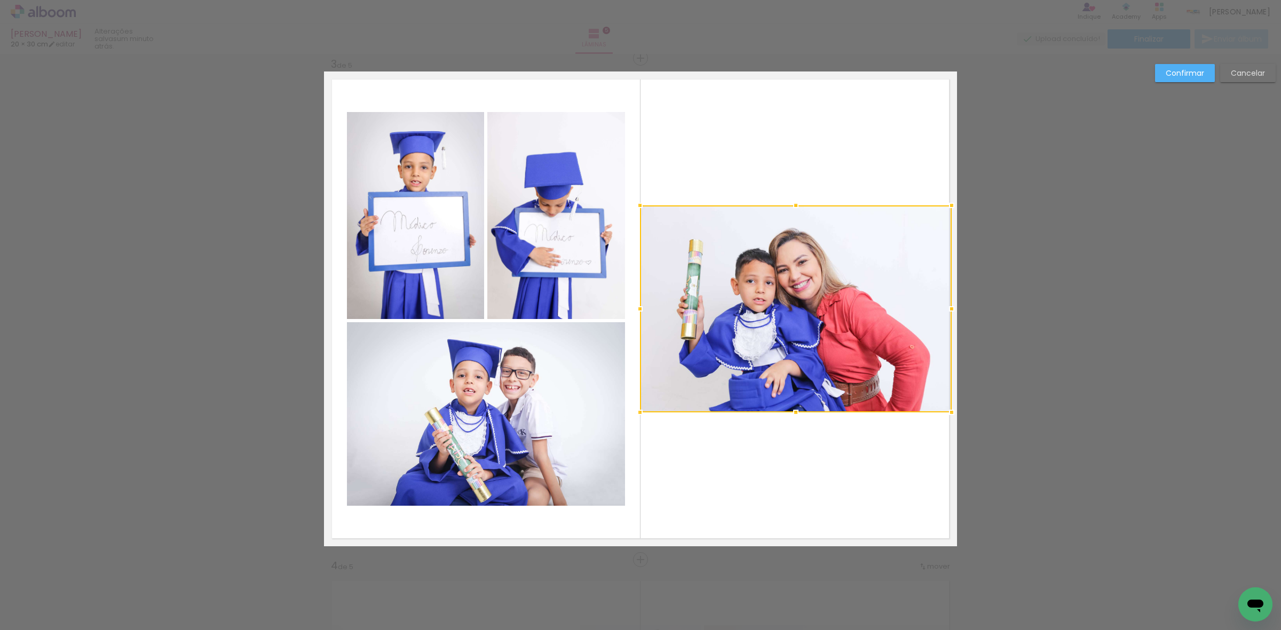
click at [637, 311] on div at bounding box center [639, 308] width 21 height 21
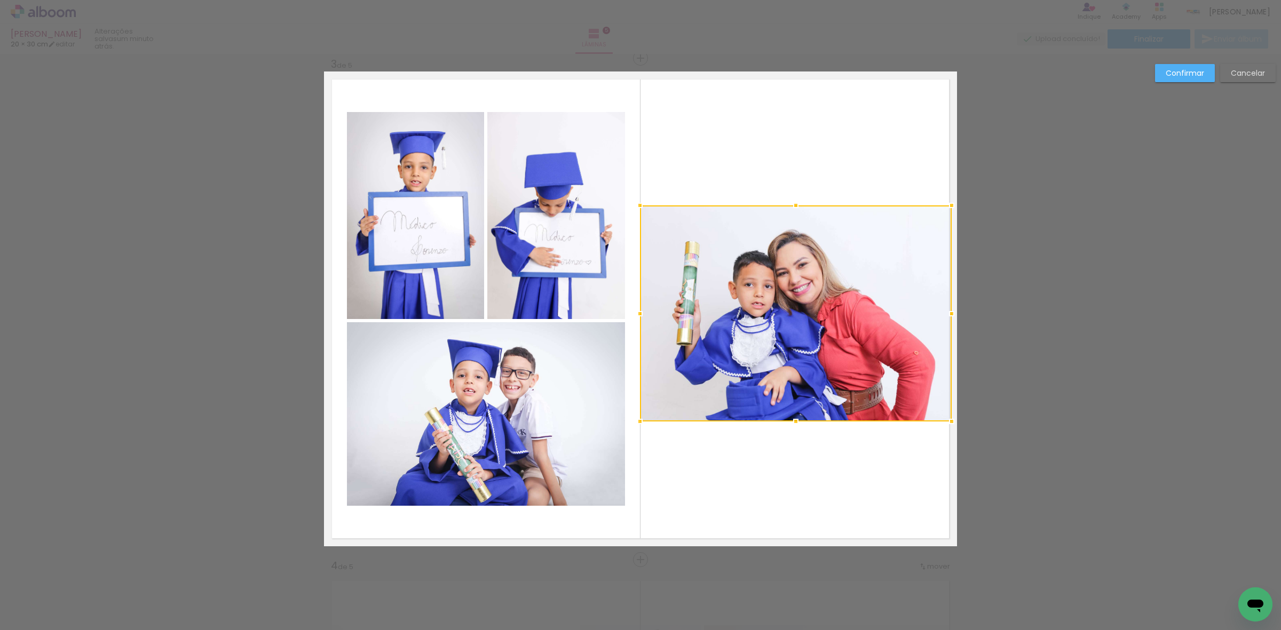
drag, startPoint x: 793, startPoint y: 415, endPoint x: 794, endPoint y: 425, distance: 9.6
click at [794, 425] on div at bounding box center [795, 421] width 21 height 21
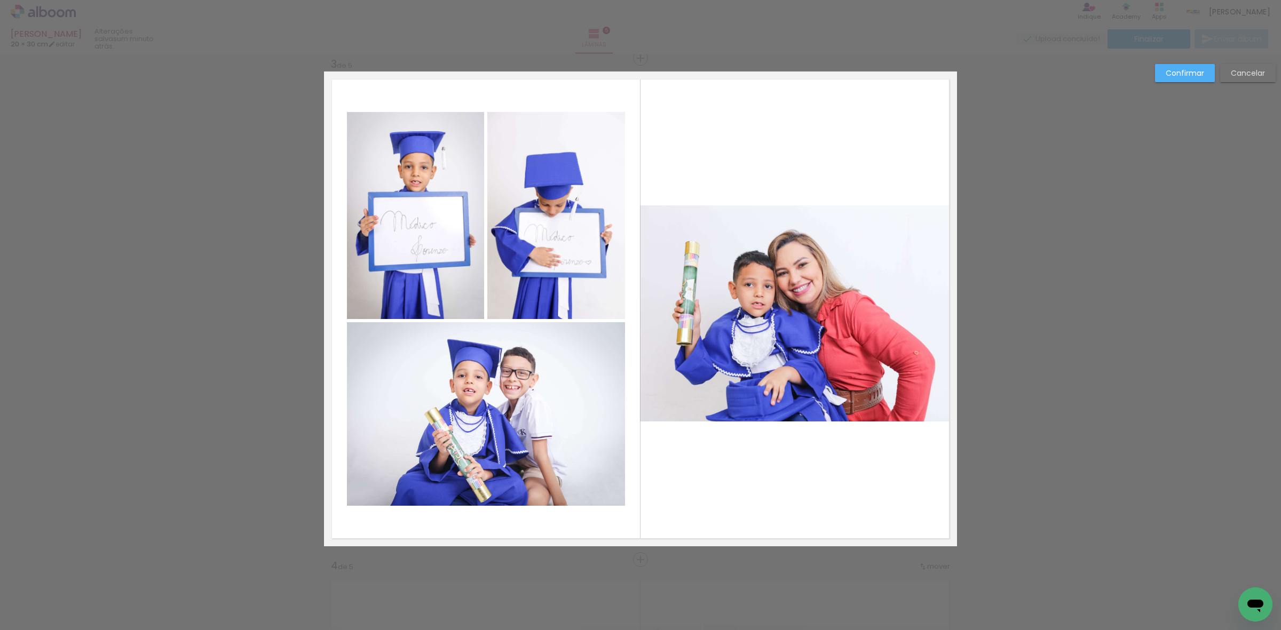
click at [855, 322] on quentale-photo at bounding box center [796, 313] width 312 height 216
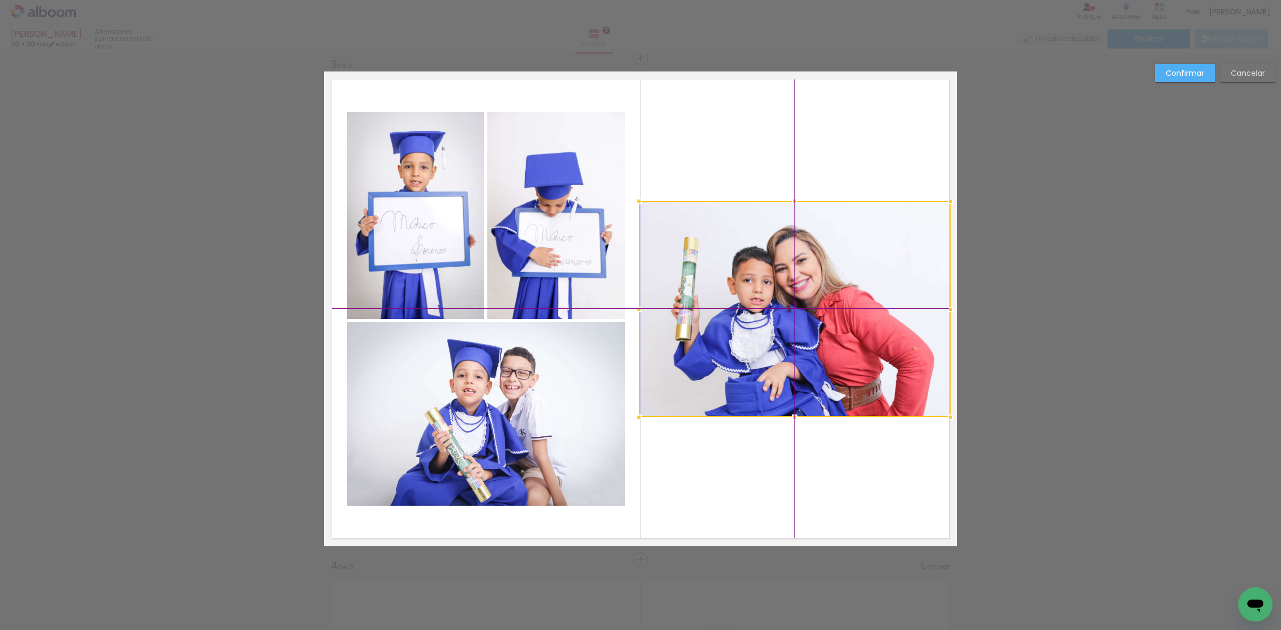
click at [818, 327] on div at bounding box center [795, 309] width 312 height 216
click at [636, 310] on div at bounding box center [640, 309] width 21 height 21
click at [0, 0] on slot "Confirmar" at bounding box center [0, 0] width 0 height 0
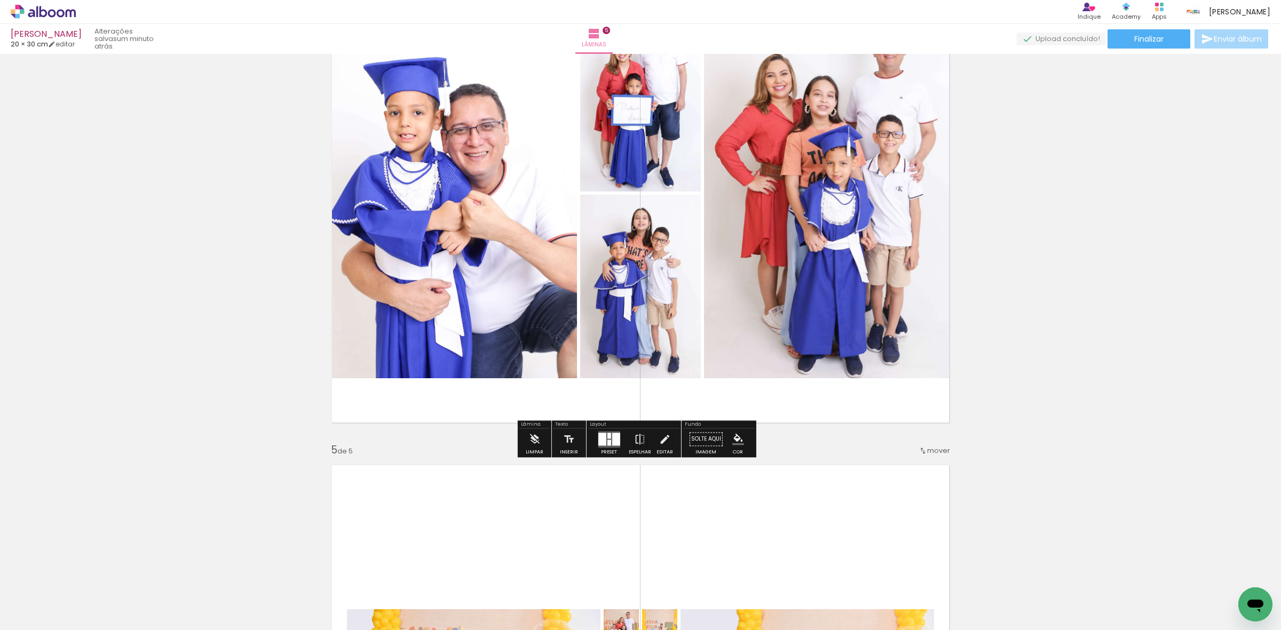
scroll to position [1684, 0]
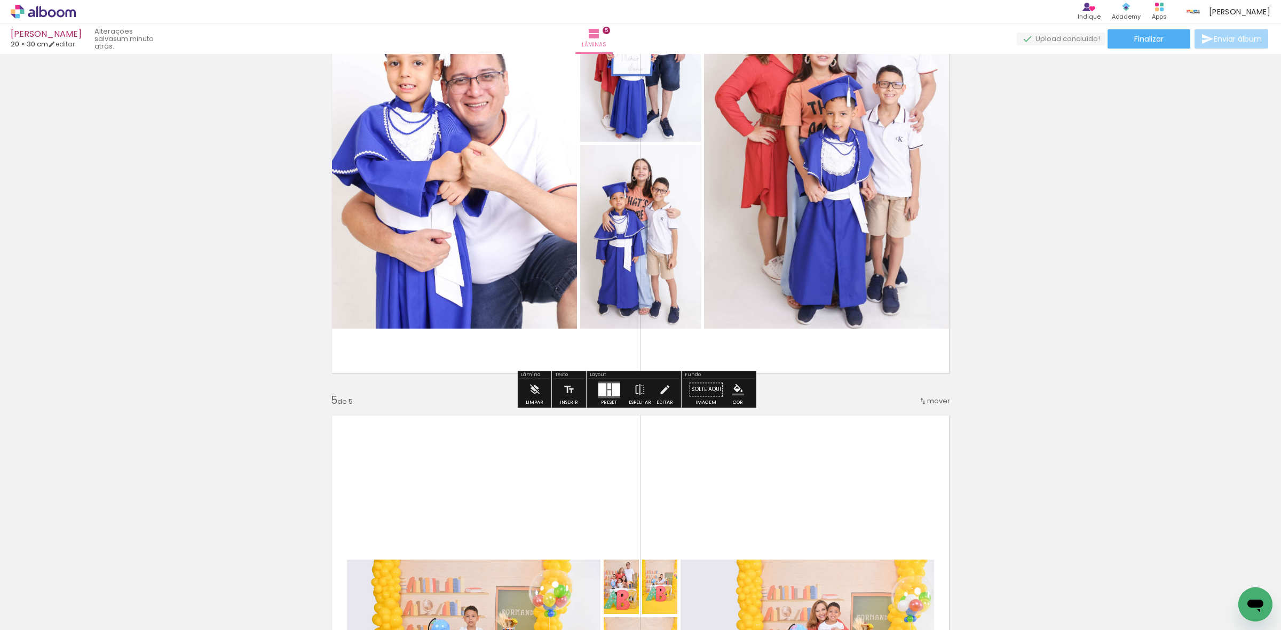
click at [612, 388] on div at bounding box center [616, 389] width 8 height 13
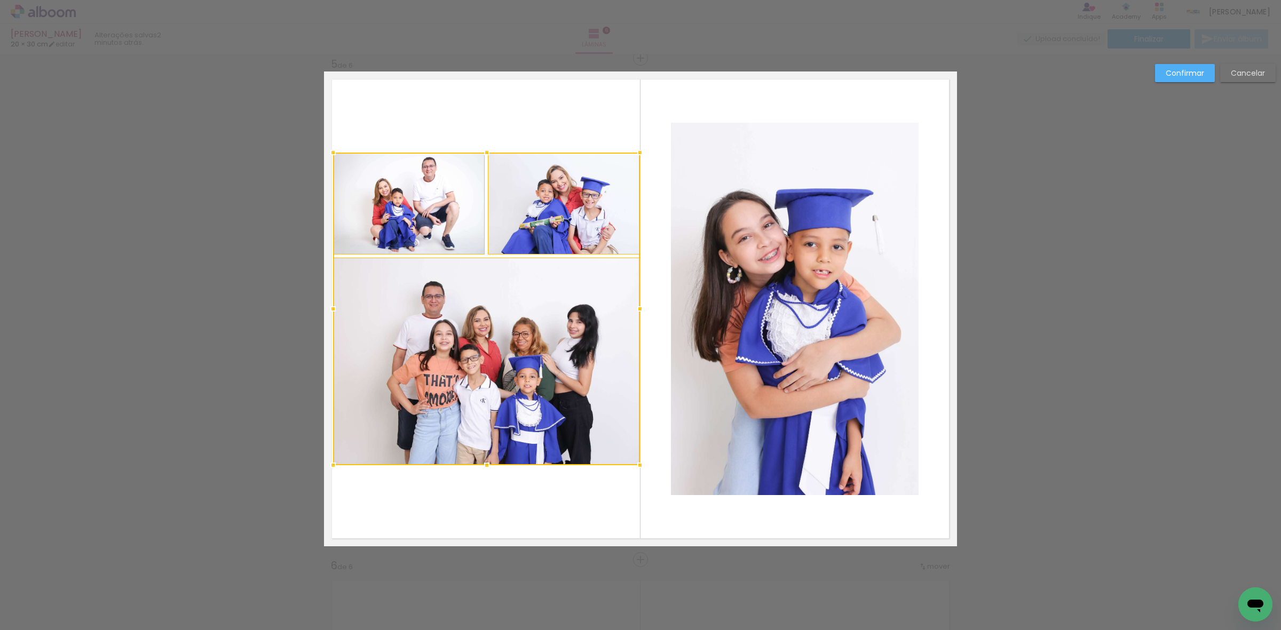
scroll to position [1201, 0]
drag, startPoint x: 482, startPoint y: 474, endPoint x: 480, endPoint y: 479, distance: 5.6
click at [480, 479] on album-spread "5 de 6" at bounding box center [640, 309] width 633 height 475
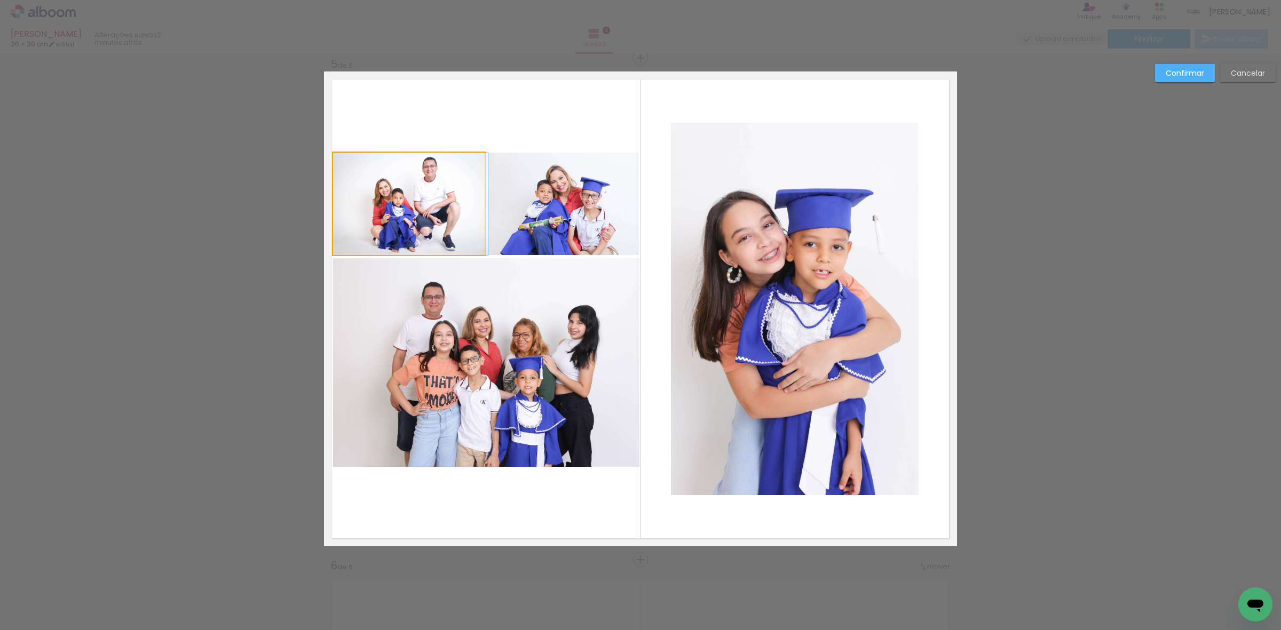
click at [395, 185] on quentale-photo at bounding box center [409, 204] width 152 height 103
click at [512, 178] on quentale-photo at bounding box center [564, 204] width 152 height 103
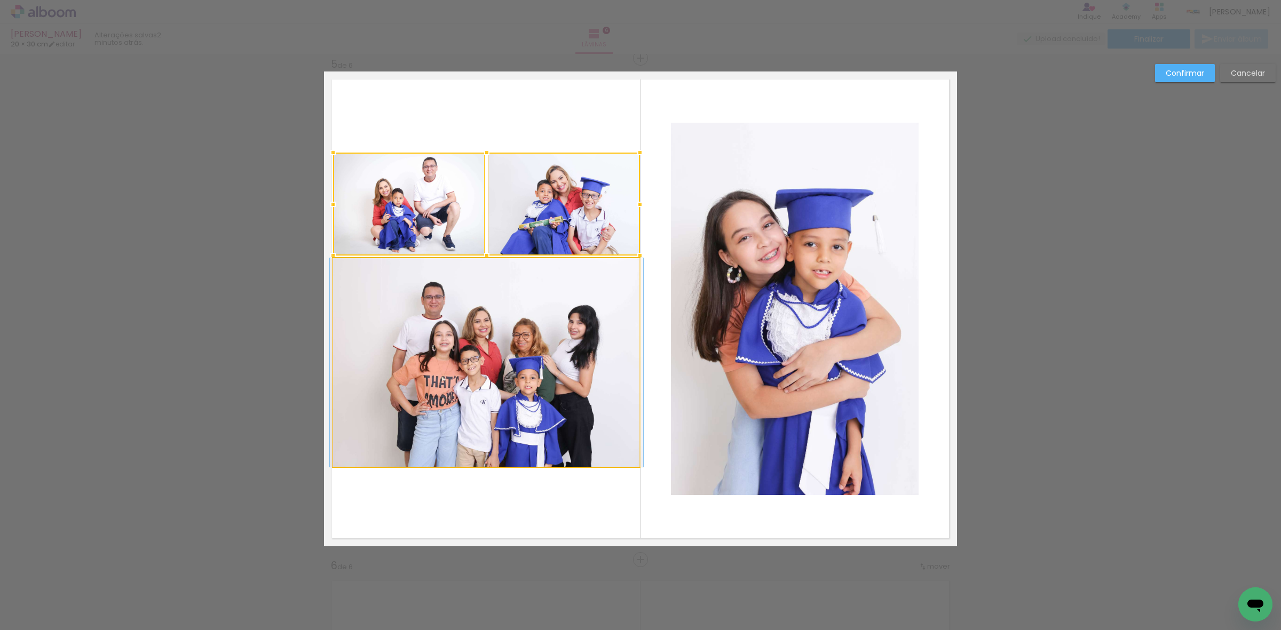
click at [521, 348] on quentale-photo at bounding box center [486, 362] width 307 height 209
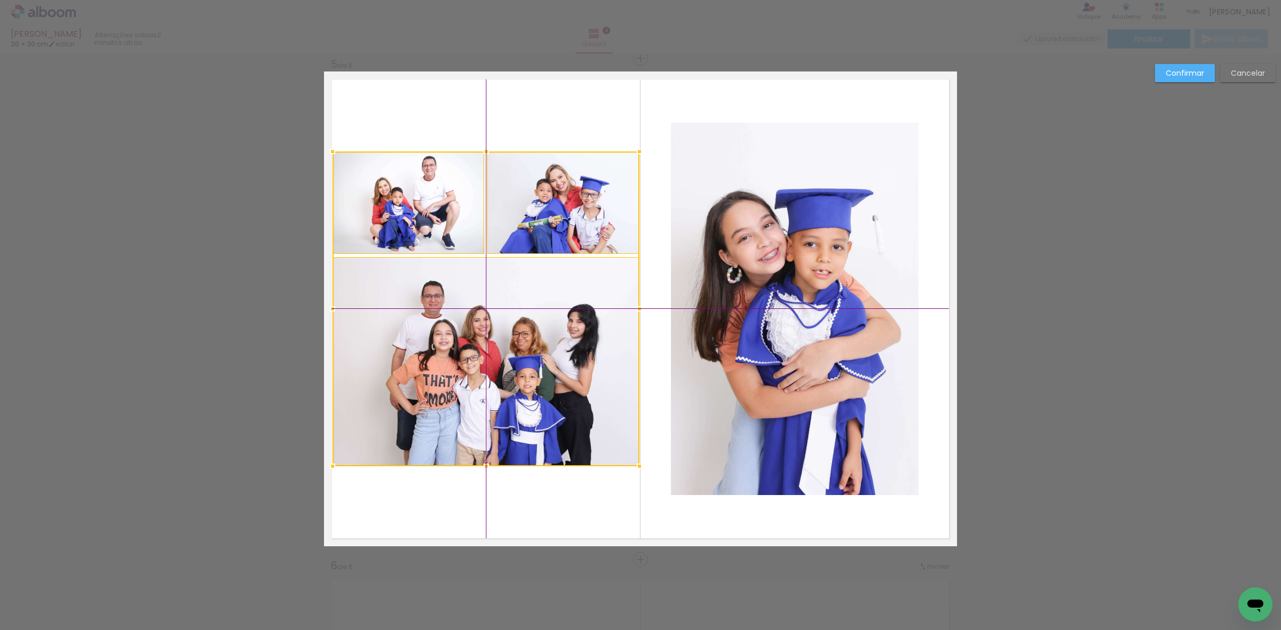
drag, startPoint x: 546, startPoint y: 342, endPoint x: 539, endPoint y: 334, distance: 11.0
click at [539, 334] on div at bounding box center [486, 309] width 307 height 315
click at [1183, 79] on paper-button "Confirmar" at bounding box center [1185, 73] width 60 height 18
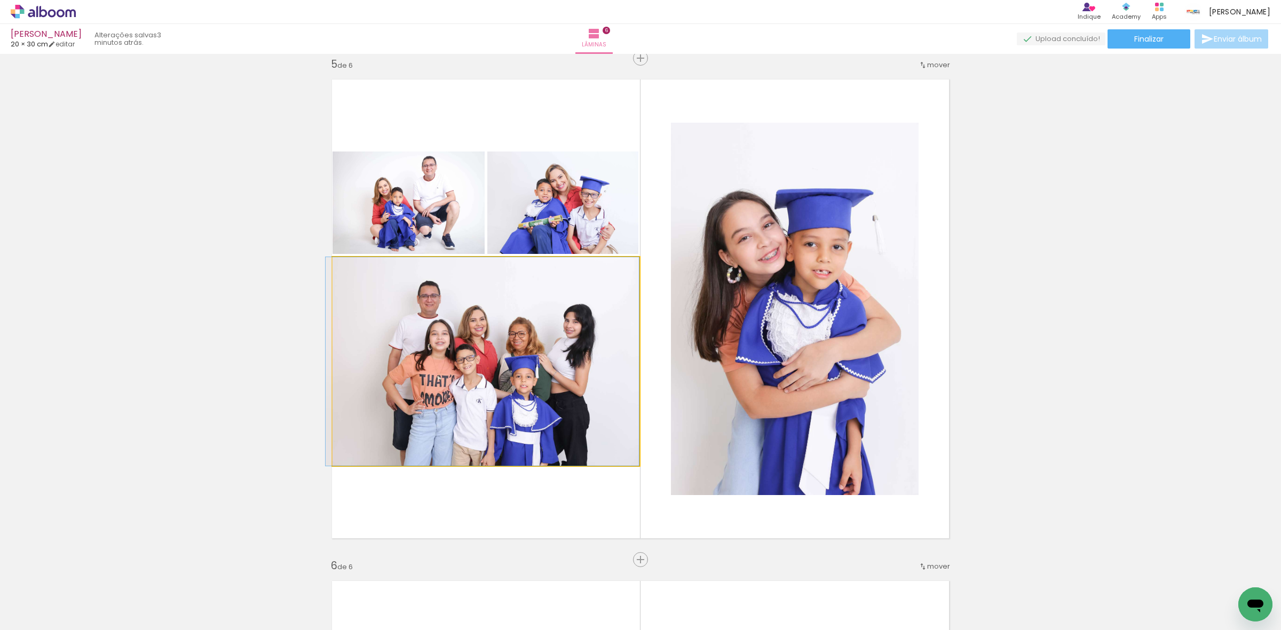
drag, startPoint x: 538, startPoint y: 353, endPoint x: 520, endPoint y: 339, distance: 22.8
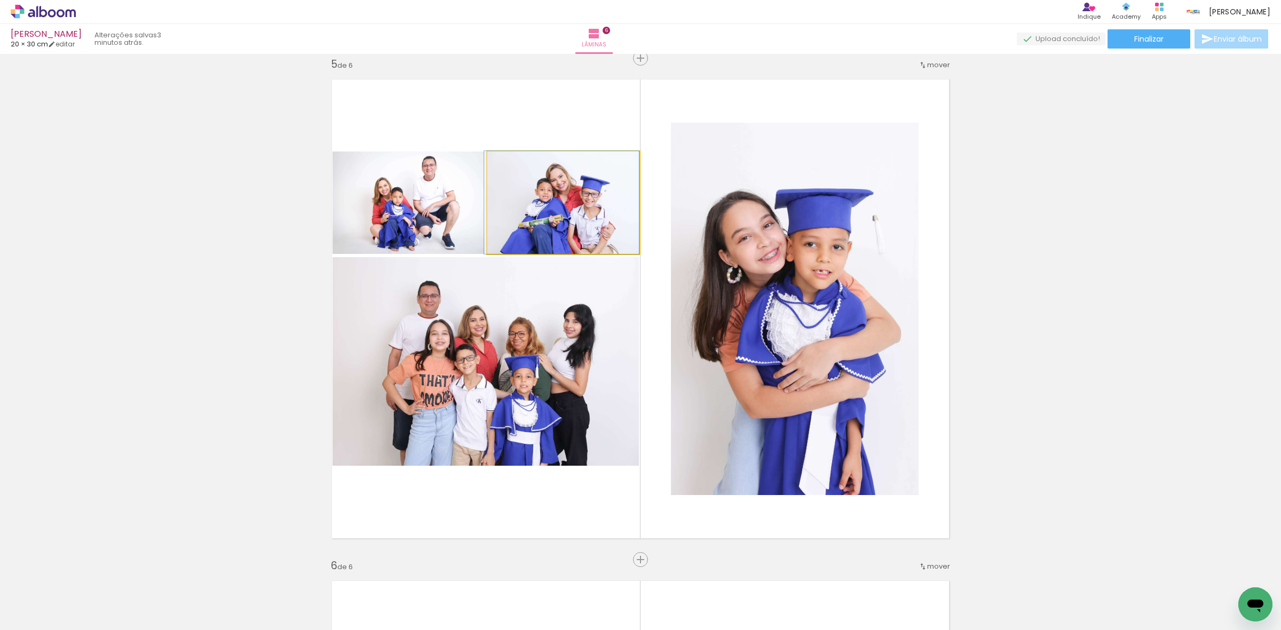
drag, startPoint x: 535, startPoint y: 211, endPoint x: 532, endPoint y: 201, distance: 10.1
drag, startPoint x: 430, startPoint y: 200, endPoint x: 417, endPoint y: 199, distance: 12.9
drag, startPoint x: 566, startPoint y: 210, endPoint x: 564, endPoint y: 201, distance: 9.5
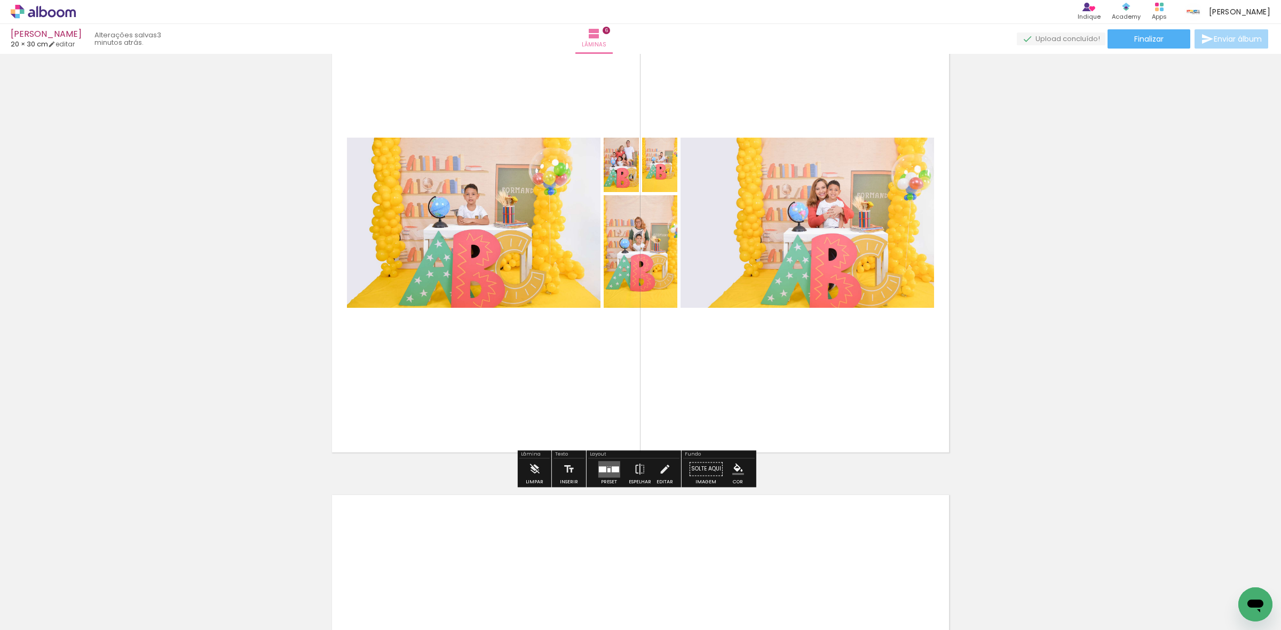
scroll to position [2621, 0]
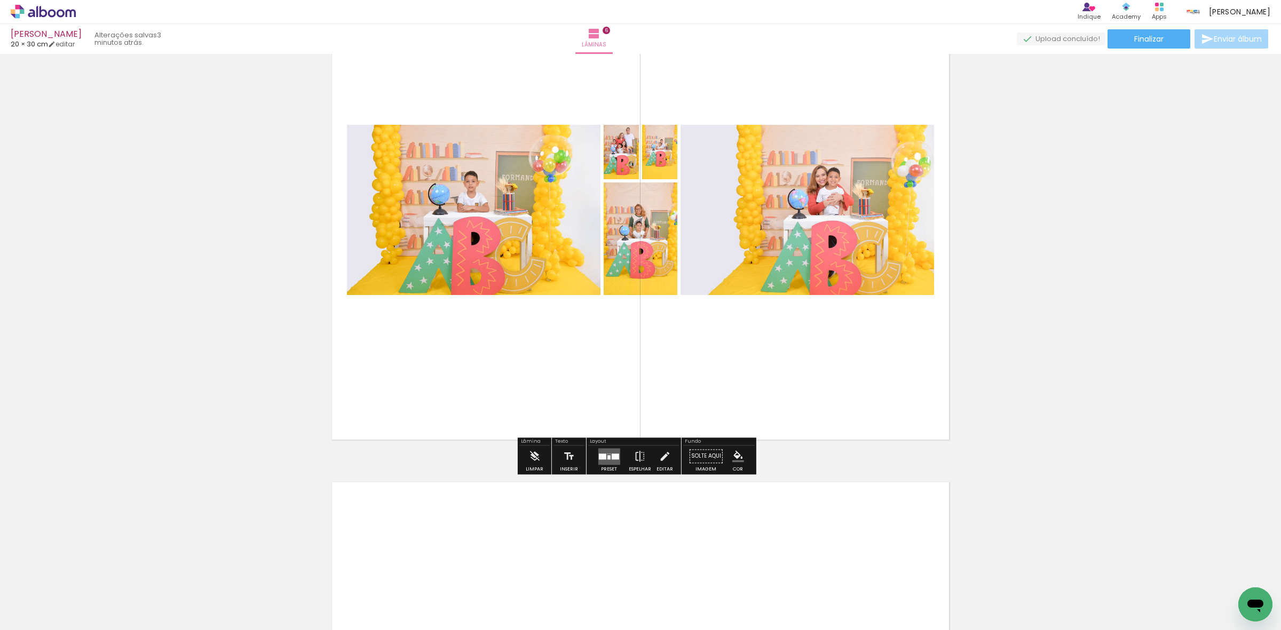
click at [603, 464] on quentale-layouter at bounding box center [609, 456] width 22 height 17
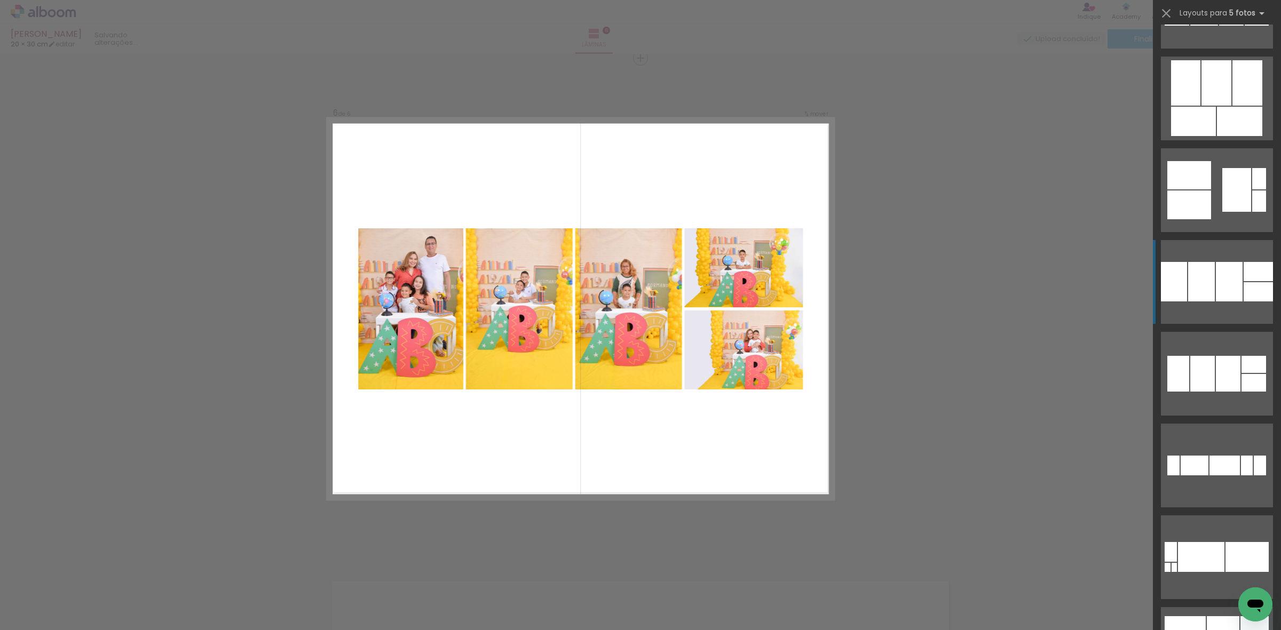
scroll to position [2268, 0]
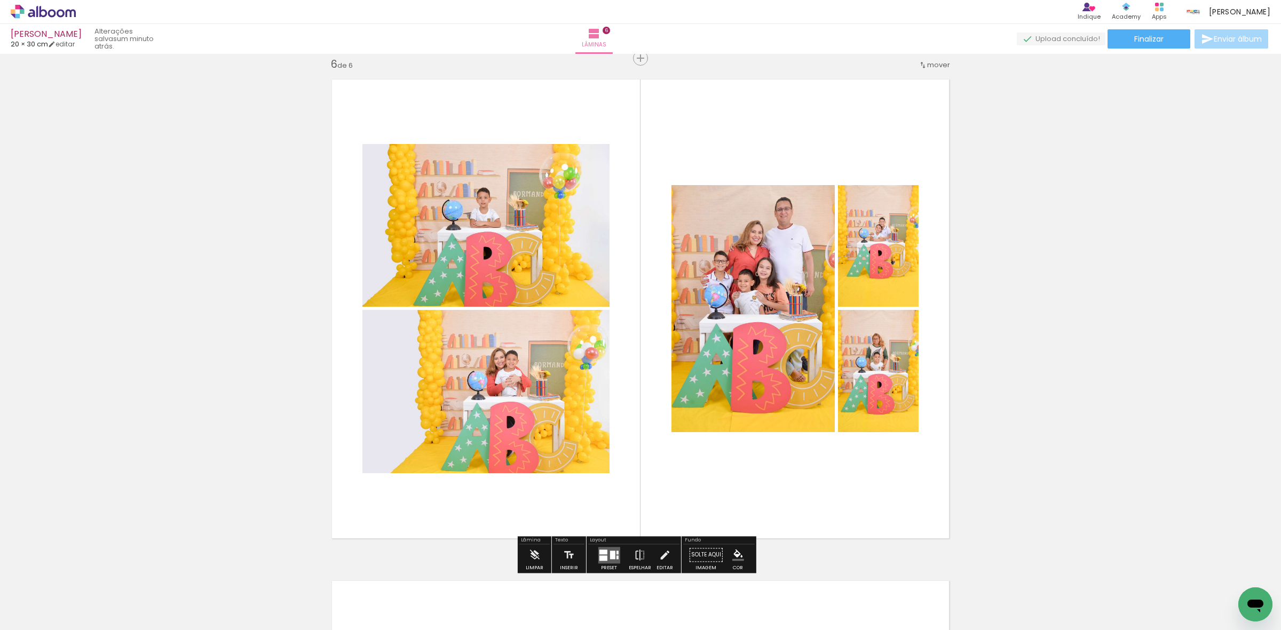
click at [757, 267] on quentale-photo at bounding box center [752, 308] width 163 height 247
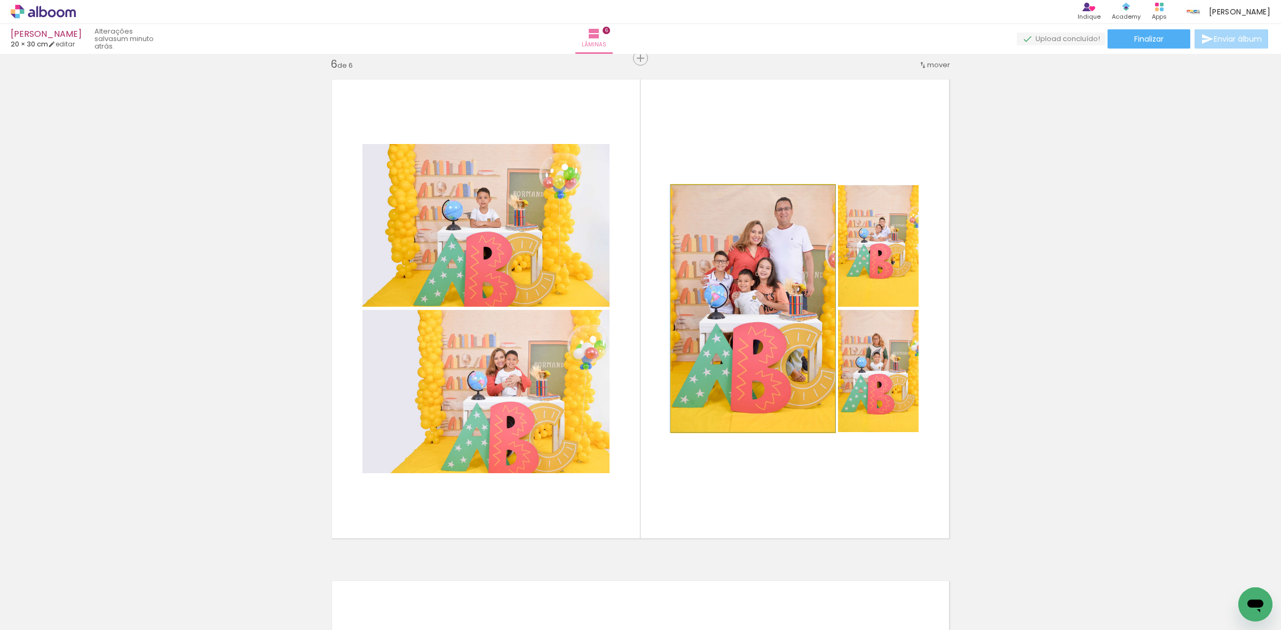
click at [757, 267] on quentale-photo at bounding box center [752, 308] width 163 height 247
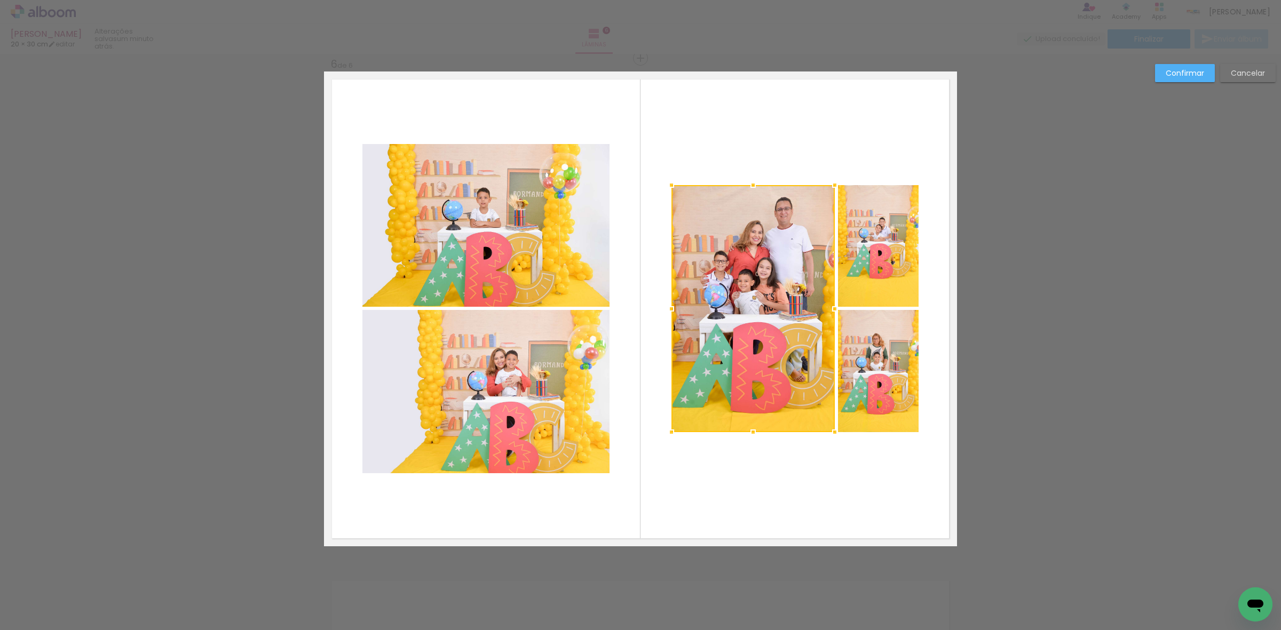
click at [861, 262] on quentale-photo at bounding box center [878, 246] width 81 height 122
click at [882, 382] on div at bounding box center [794, 308] width 247 height 247
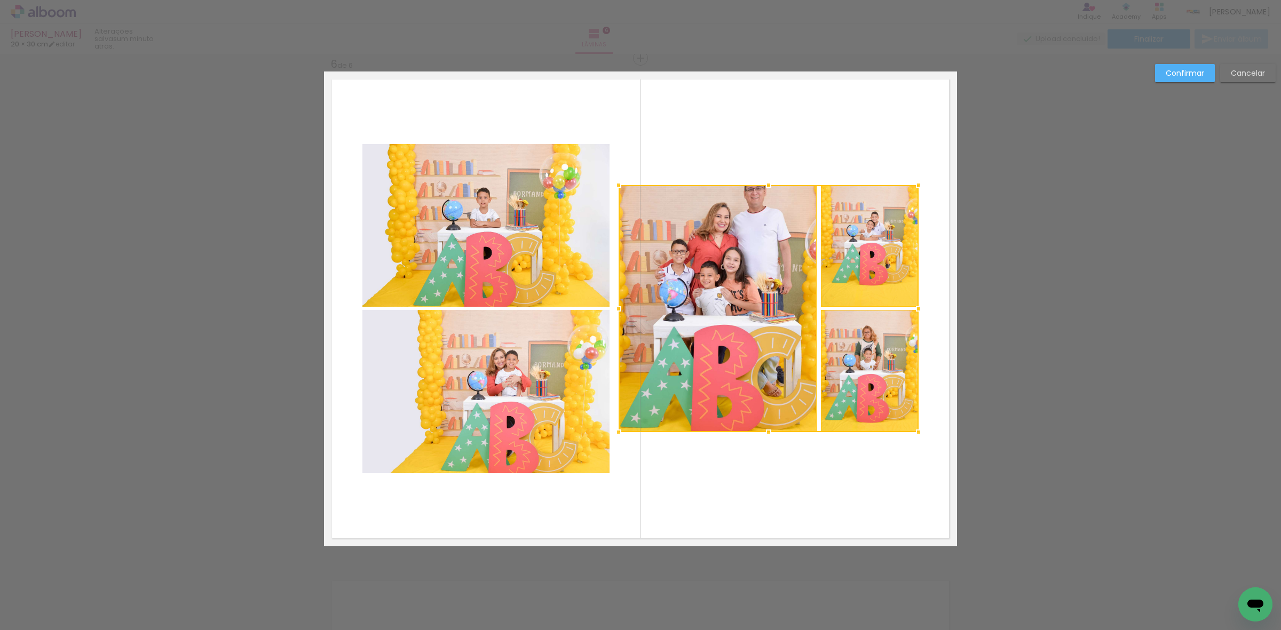
drag, startPoint x: 657, startPoint y: 312, endPoint x: 611, endPoint y: 310, distance: 46.0
click at [611, 310] on div at bounding box center [618, 308] width 21 height 21
click at [730, 264] on quentale-photo at bounding box center [718, 308] width 199 height 247
click at [871, 267] on quentale-photo at bounding box center [869, 246] width 98 height 122
click at [872, 379] on div at bounding box center [769, 308] width 300 height 247
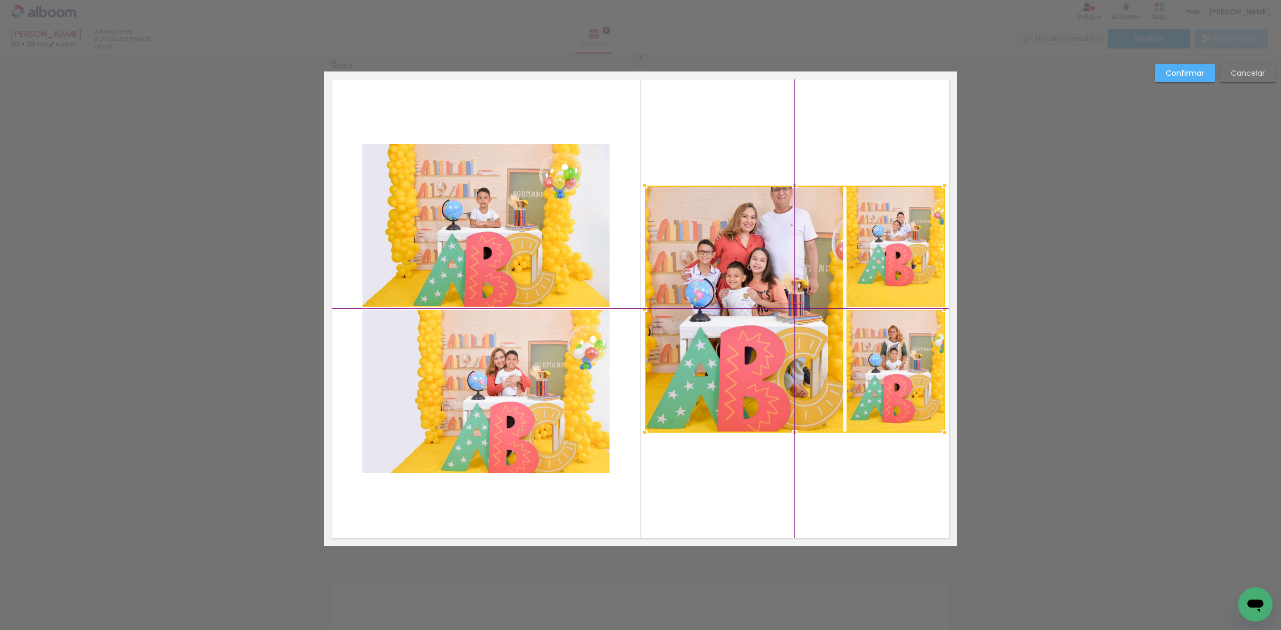
drag, startPoint x: 865, startPoint y: 361, endPoint x: 881, endPoint y: 357, distance: 16.1
click at [881, 357] on div at bounding box center [795, 309] width 300 height 247
click at [802, 350] on quentale-photo at bounding box center [744, 309] width 199 height 247
click at [865, 278] on div at bounding box center [795, 309] width 300 height 247
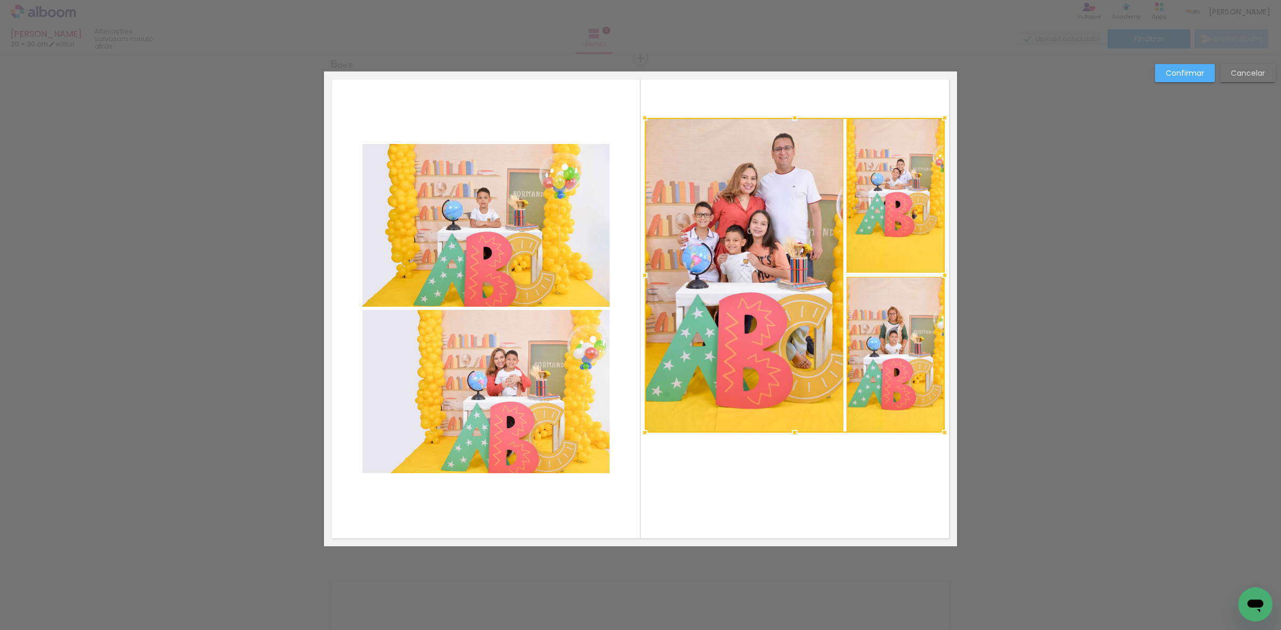
drag, startPoint x: 788, startPoint y: 181, endPoint x: 794, endPoint y: 113, distance: 68.5
click at [794, 113] on div at bounding box center [794, 117] width 21 height 21
click at [773, 230] on quentale-photo at bounding box center [744, 275] width 199 height 315
click at [895, 216] on quentale-photo at bounding box center [896, 195] width 98 height 155
click at [889, 358] on div at bounding box center [795, 275] width 300 height 315
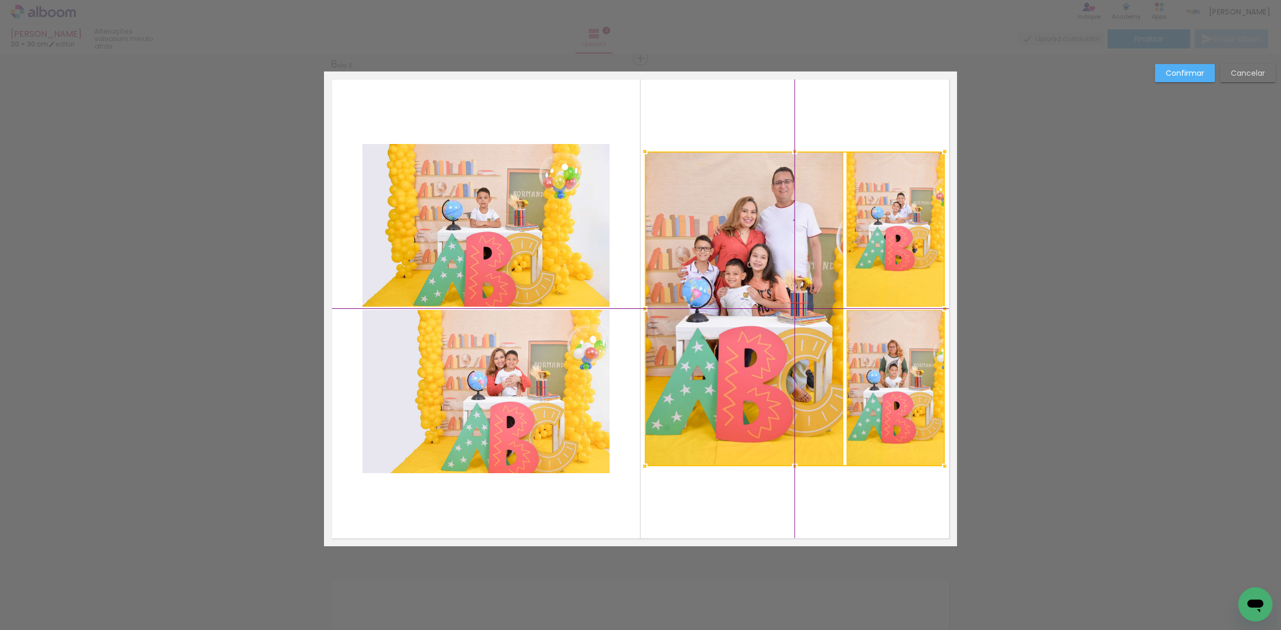
drag, startPoint x: 774, startPoint y: 348, endPoint x: 770, endPoint y: 365, distance: 17.0
click at [770, 365] on div at bounding box center [795, 309] width 300 height 315
click at [492, 223] on quentale-photo at bounding box center [485, 225] width 247 height 163
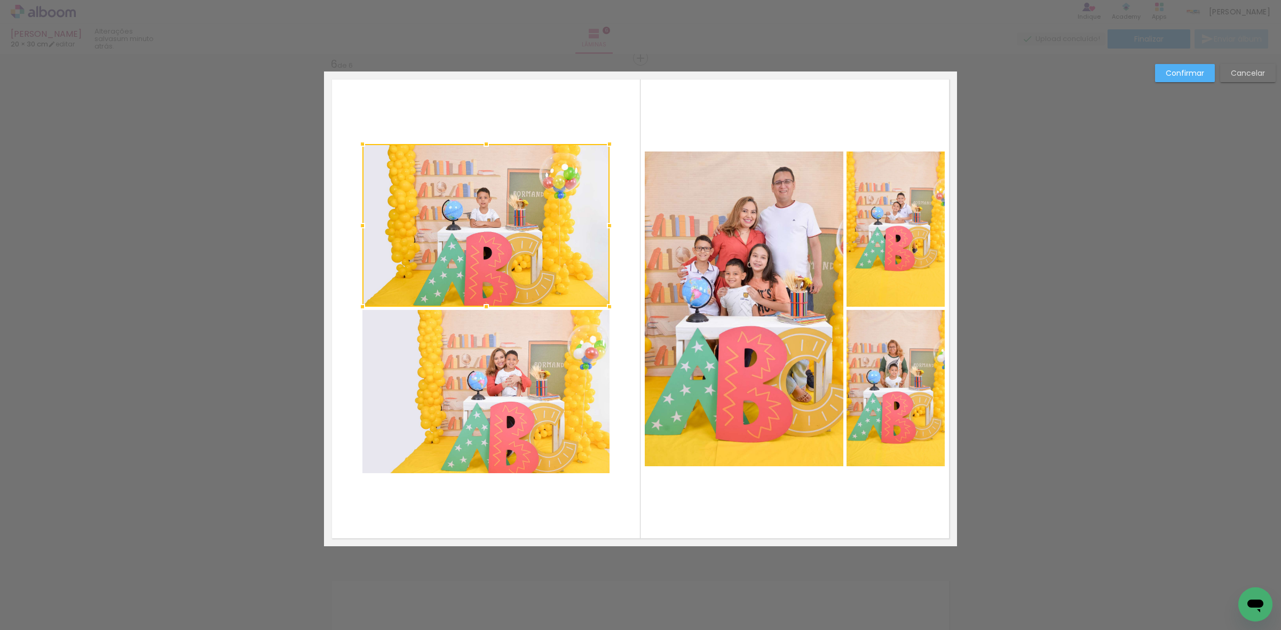
click at [488, 457] on quentale-photo at bounding box center [485, 391] width 247 height 163
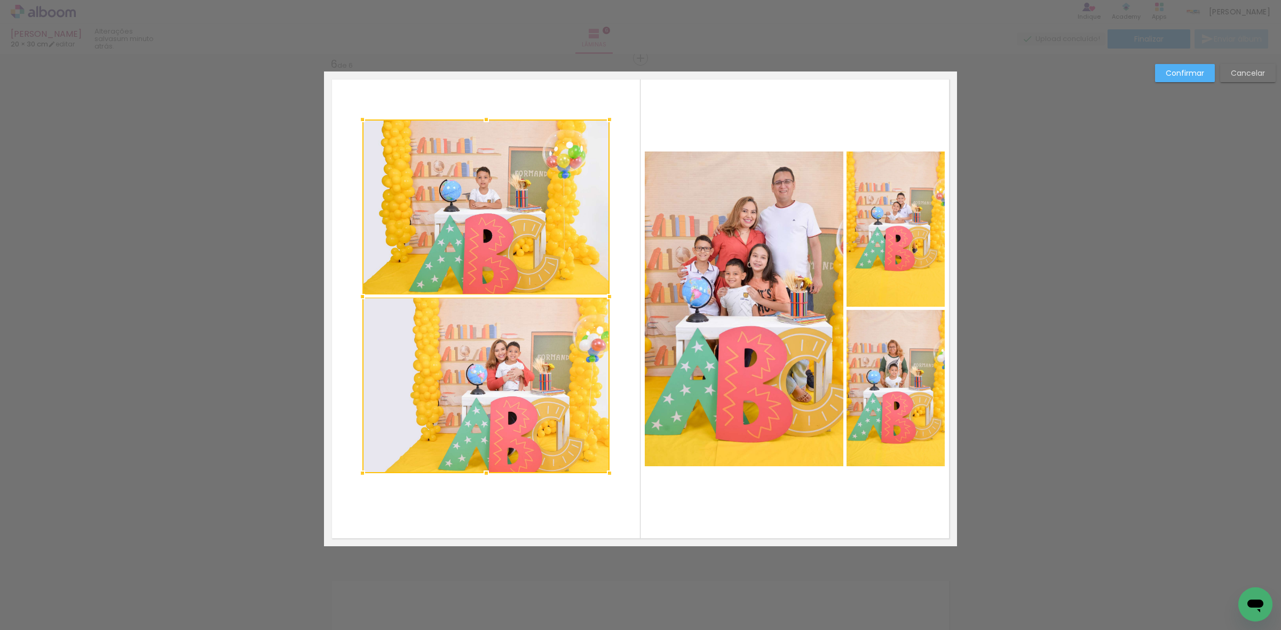
drag, startPoint x: 479, startPoint y: 133, endPoint x: 479, endPoint y: 123, distance: 10.2
click at [479, 123] on div at bounding box center [486, 119] width 21 height 21
click at [481, 358] on quentale-photo at bounding box center [485, 385] width 247 height 177
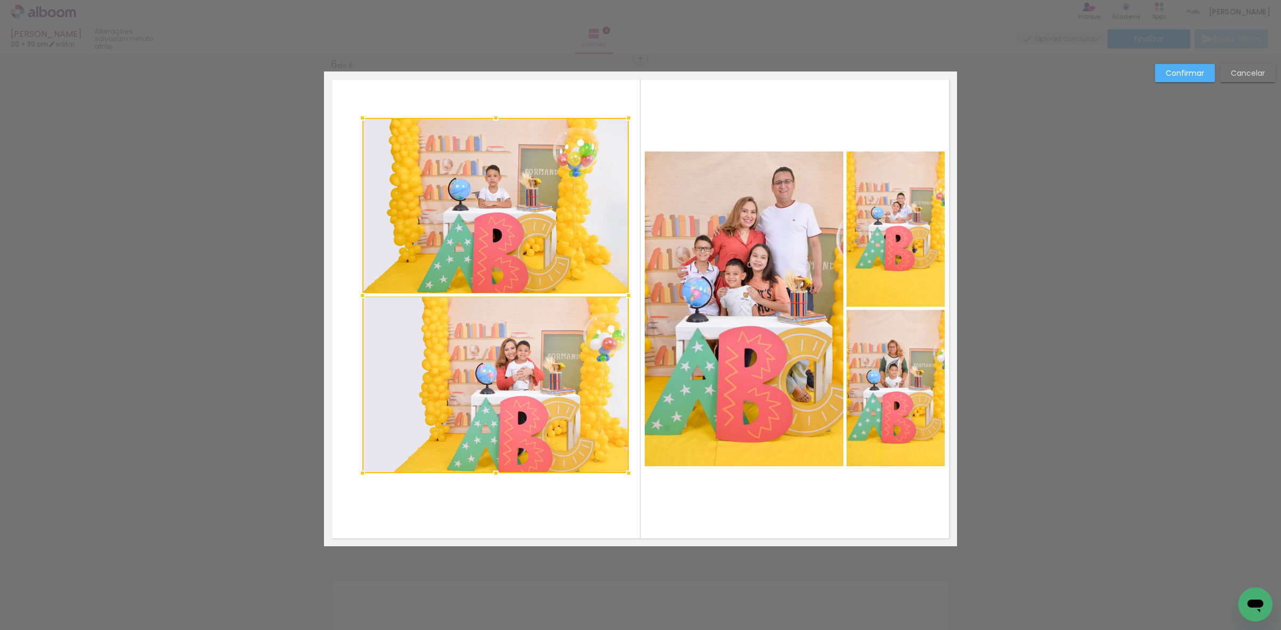
drag, startPoint x: 606, startPoint y: 299, endPoint x: 626, endPoint y: 300, distance: 20.3
click at [626, 300] on div at bounding box center [628, 295] width 21 height 21
click at [527, 233] on quentale-photo at bounding box center [495, 206] width 267 height 176
click at [491, 374] on quentale-photo at bounding box center [495, 385] width 267 height 177
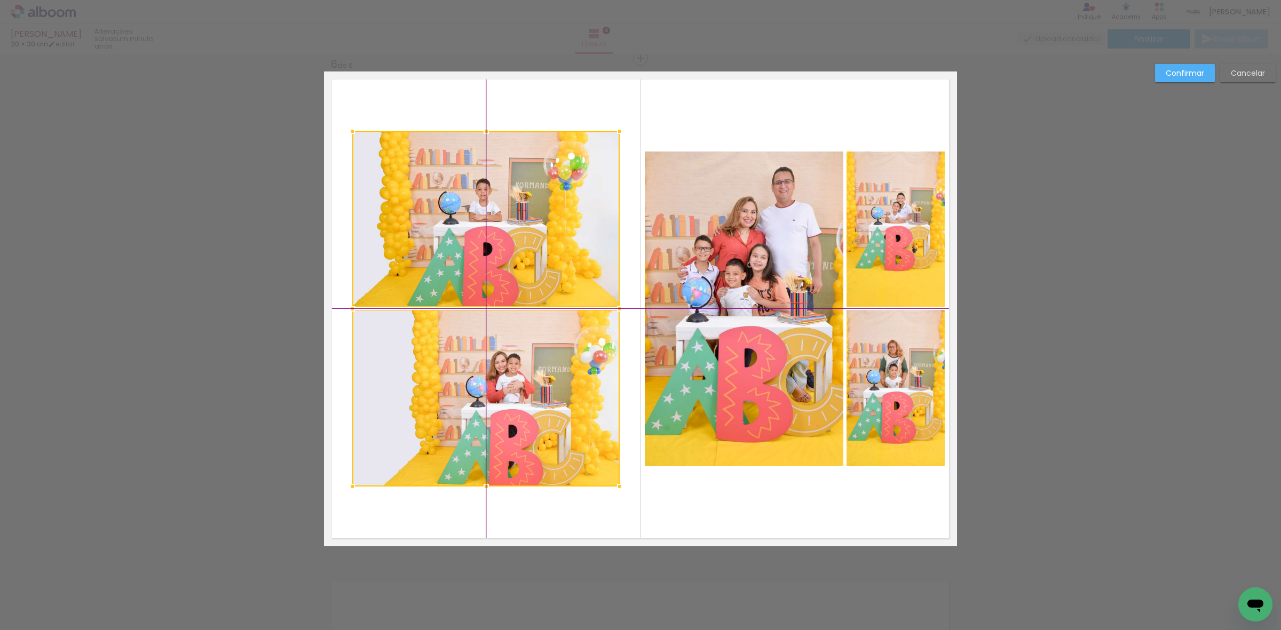
drag, startPoint x: 497, startPoint y: 380, endPoint x: 484, endPoint y: 392, distance: 18.5
click at [484, 392] on div at bounding box center [485, 308] width 267 height 355
click at [0, 0] on slot "Confirmar" at bounding box center [0, 0] width 0 height 0
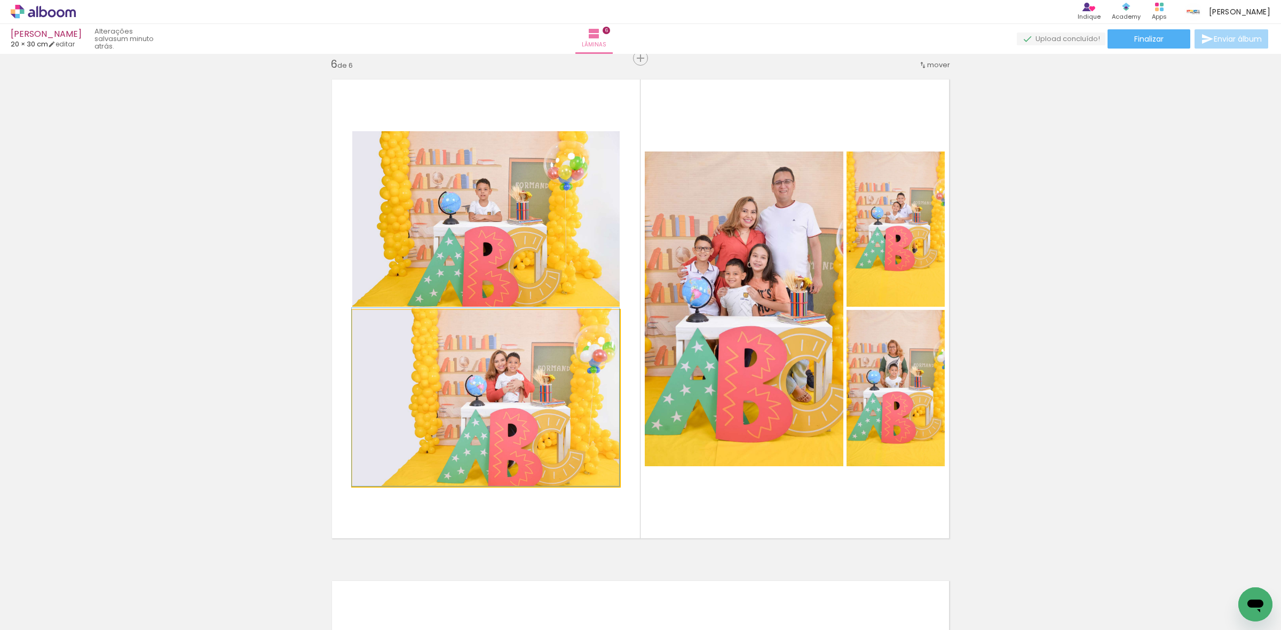
drag, startPoint x: 517, startPoint y: 435, endPoint x: 446, endPoint y: 422, distance: 72.1
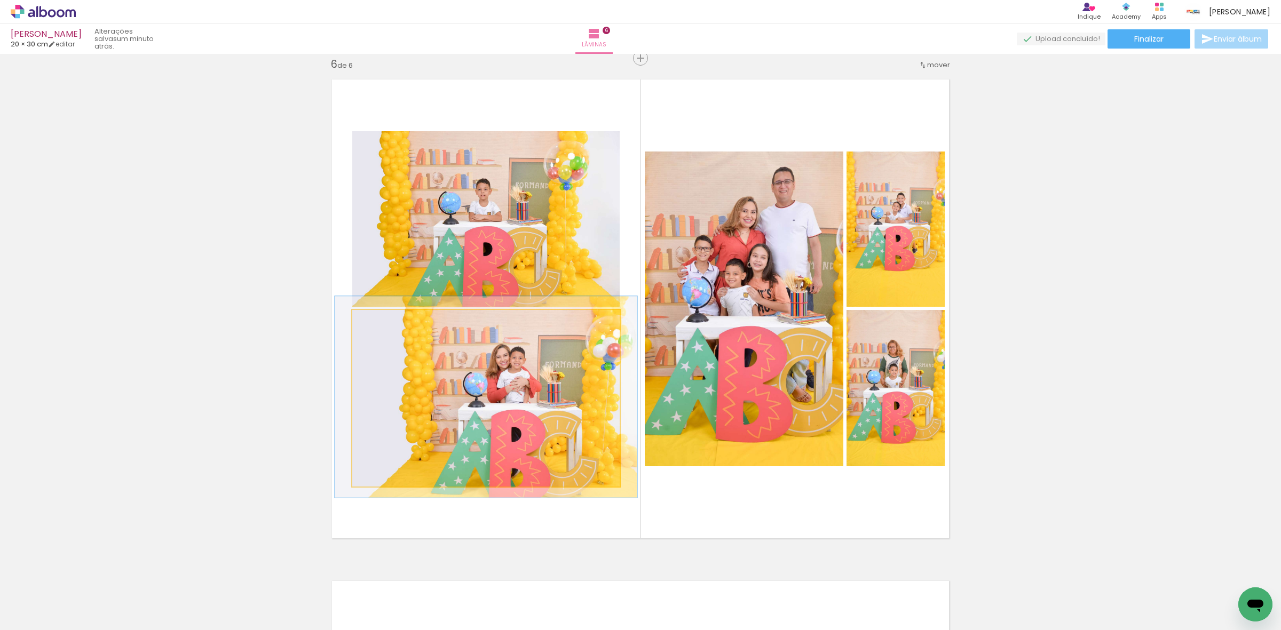
drag, startPoint x: 380, startPoint y: 325, endPoint x: 388, endPoint y: 328, distance: 8.8
click at [385, 325] on div at bounding box center [382, 321] width 17 height 17
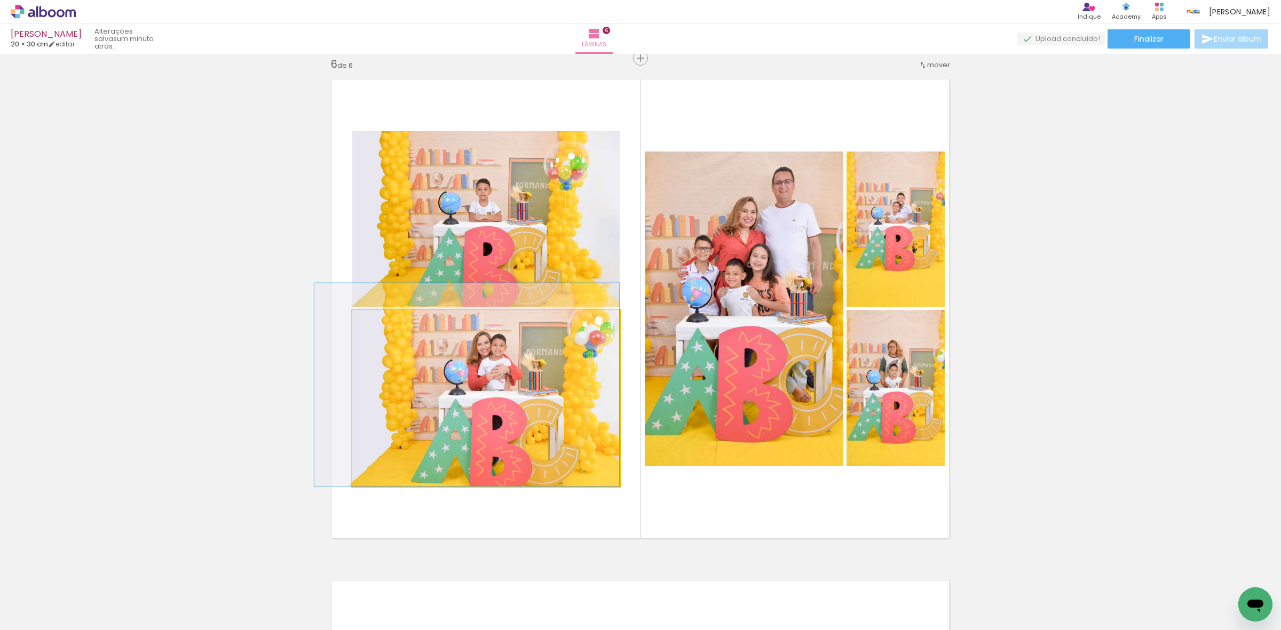
drag, startPoint x: 502, startPoint y: 430, endPoint x: 390, endPoint y: 389, distance: 119.1
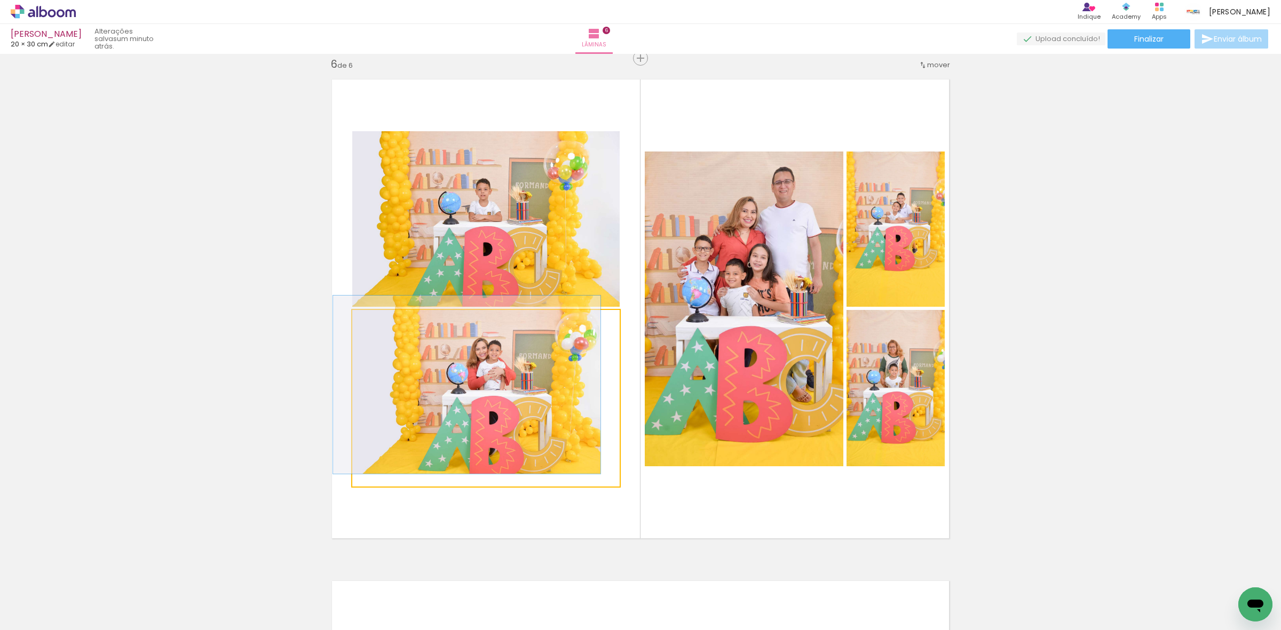
drag, startPoint x: 383, startPoint y: 325, endPoint x: 377, endPoint y: 325, distance: 6.4
click at [377, 325] on div at bounding box center [377, 321] width 17 height 17
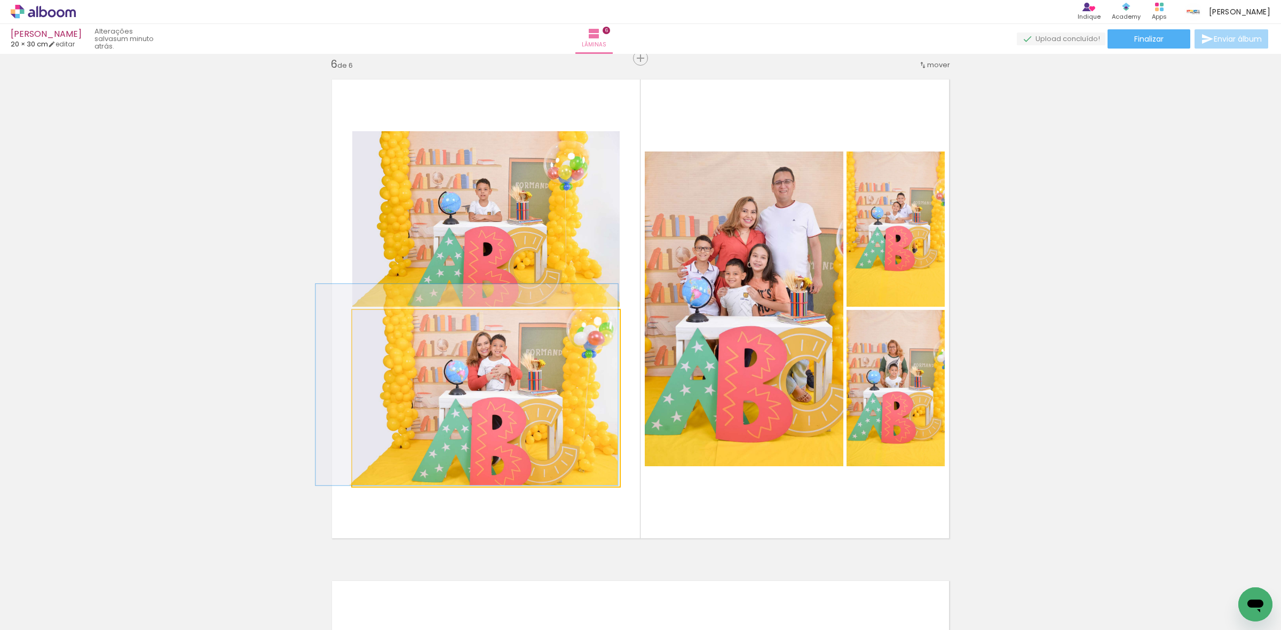
click at [375, 326] on div at bounding box center [382, 321] width 17 height 17
drag, startPoint x: 591, startPoint y: 404, endPoint x: 519, endPoint y: 373, distance: 78.6
drag, startPoint x: 519, startPoint y: 373, endPoint x: 409, endPoint y: 361, distance: 111.1
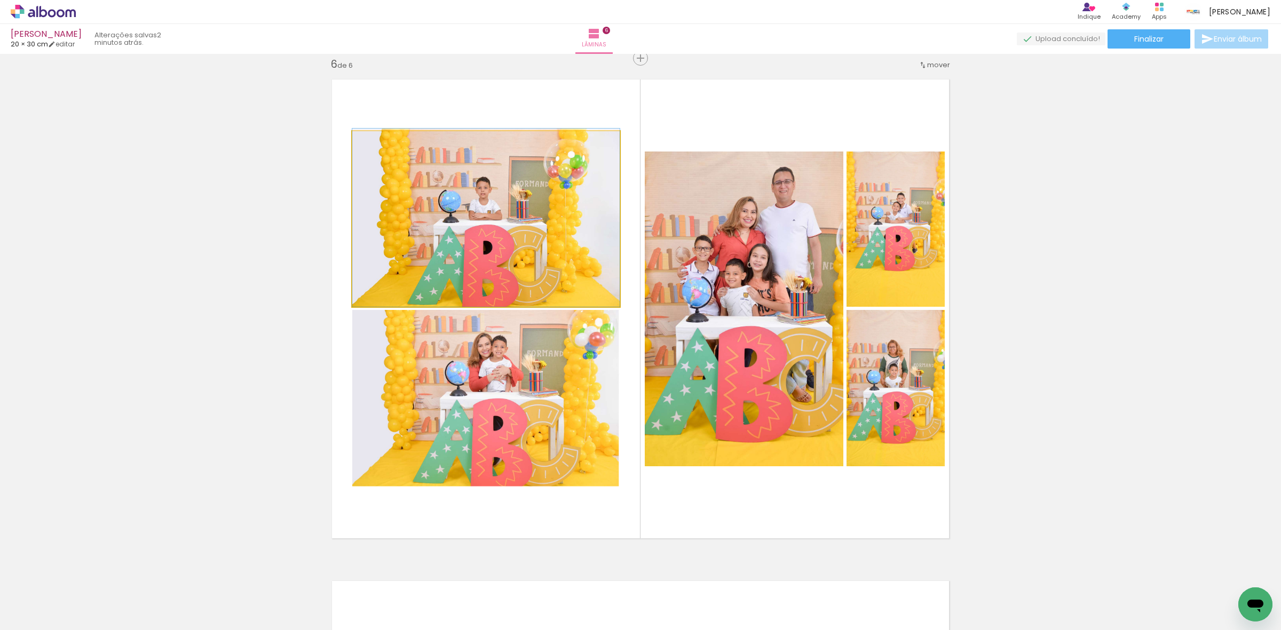
drag, startPoint x: 447, startPoint y: 236, endPoint x: 451, endPoint y: 207, distance: 30.2
click at [494, 209] on quentale-photo at bounding box center [485, 219] width 267 height 176
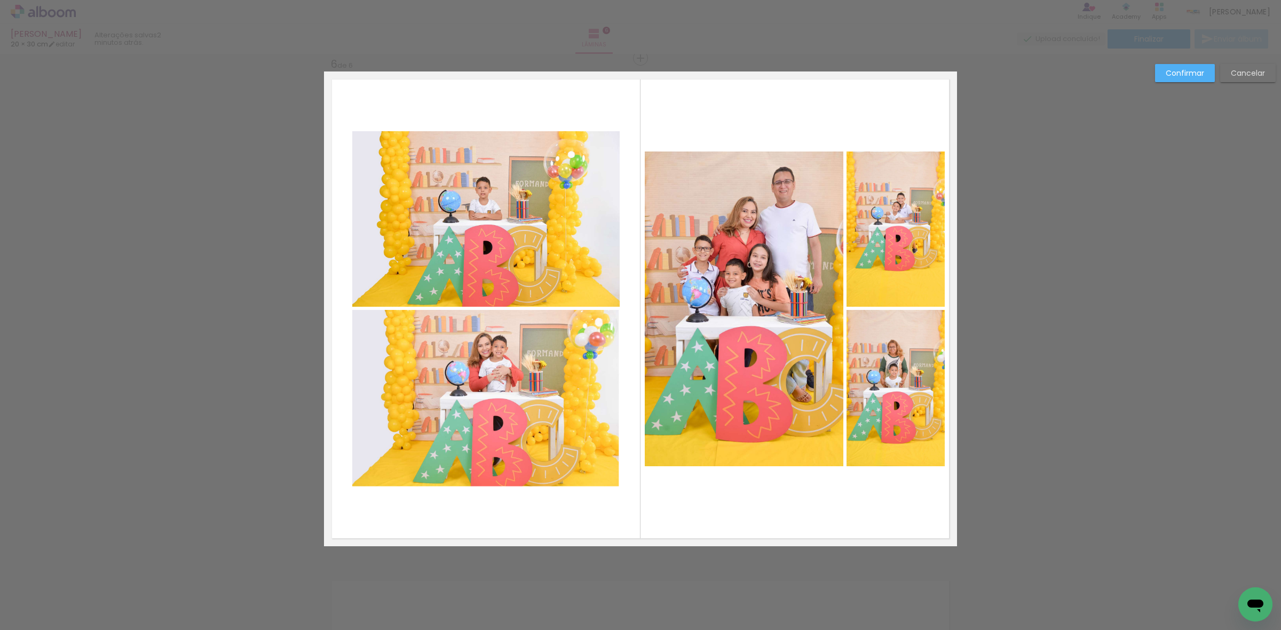
click at [497, 219] on quentale-photo at bounding box center [485, 219] width 267 height 176
click at [527, 373] on quentale-photo at bounding box center [485, 398] width 267 height 177
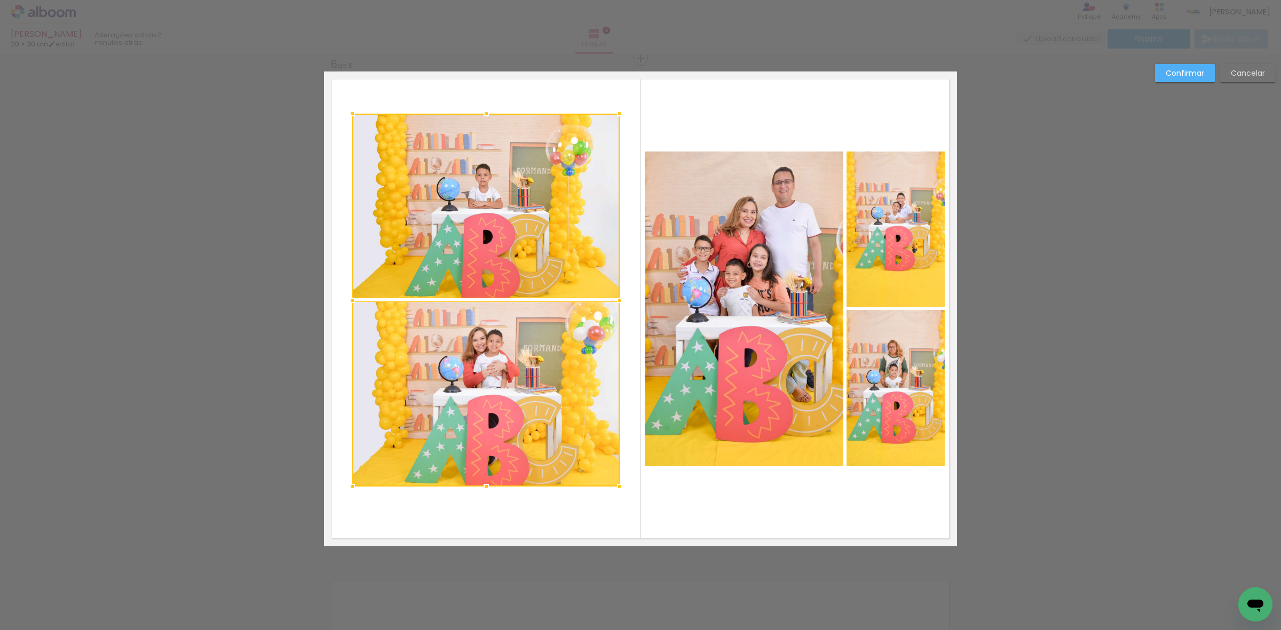
drag, startPoint x: 482, startPoint y: 127, endPoint x: 482, endPoint y: 115, distance: 11.7
click at [482, 115] on div at bounding box center [486, 113] width 21 height 21
click at [525, 193] on div at bounding box center [485, 206] width 267 height 185
click at [532, 396] on quentale-photo at bounding box center [485, 394] width 267 height 185
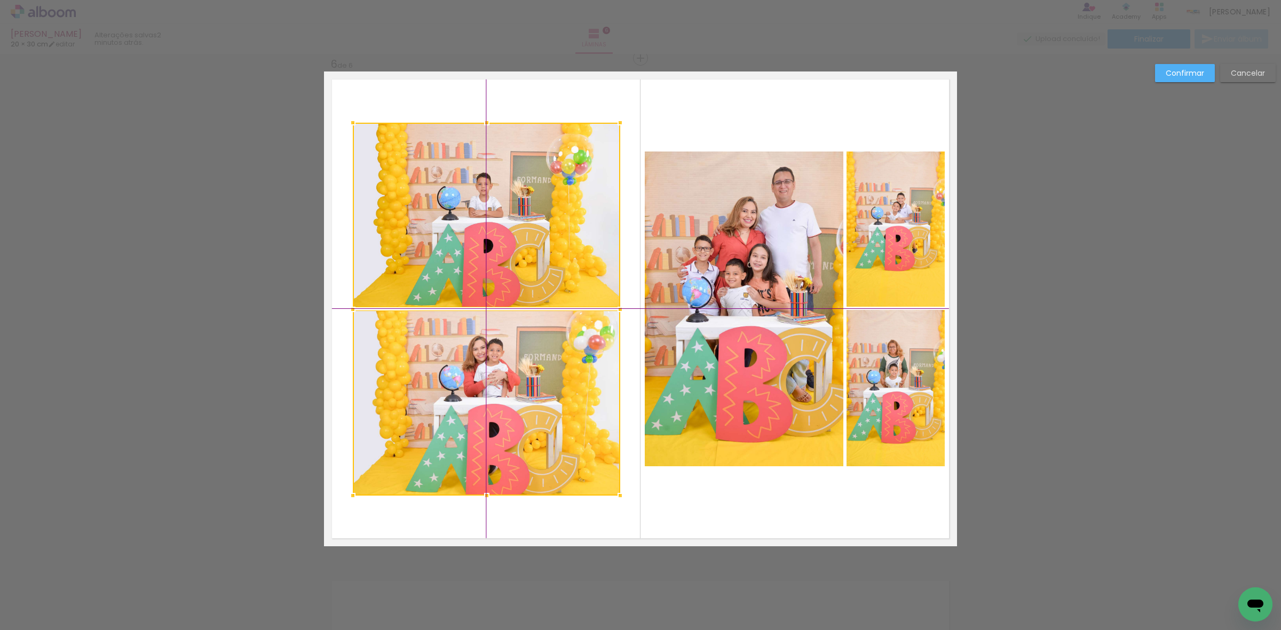
drag, startPoint x: 525, startPoint y: 399, endPoint x: 524, endPoint y: 411, distance: 11.8
click at [524, 411] on div at bounding box center [486, 309] width 267 height 373
click at [0, 0] on slot "Confirmar" at bounding box center [0, 0] width 0 height 0
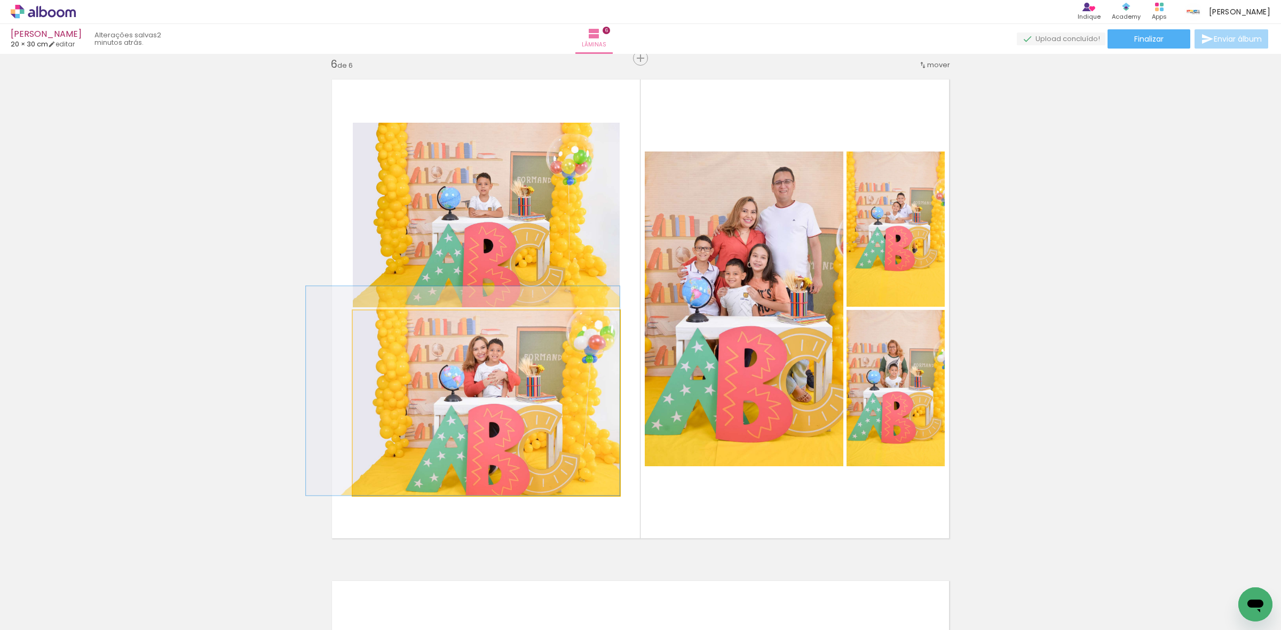
drag, startPoint x: 483, startPoint y: 422, endPoint x: 471, endPoint y: 422, distance: 11.7
type paper-slider "114"
click at [379, 323] on div at bounding box center [384, 322] width 10 height 10
drag, startPoint x: 483, startPoint y: 412, endPoint x: 438, endPoint y: 371, distance: 60.5
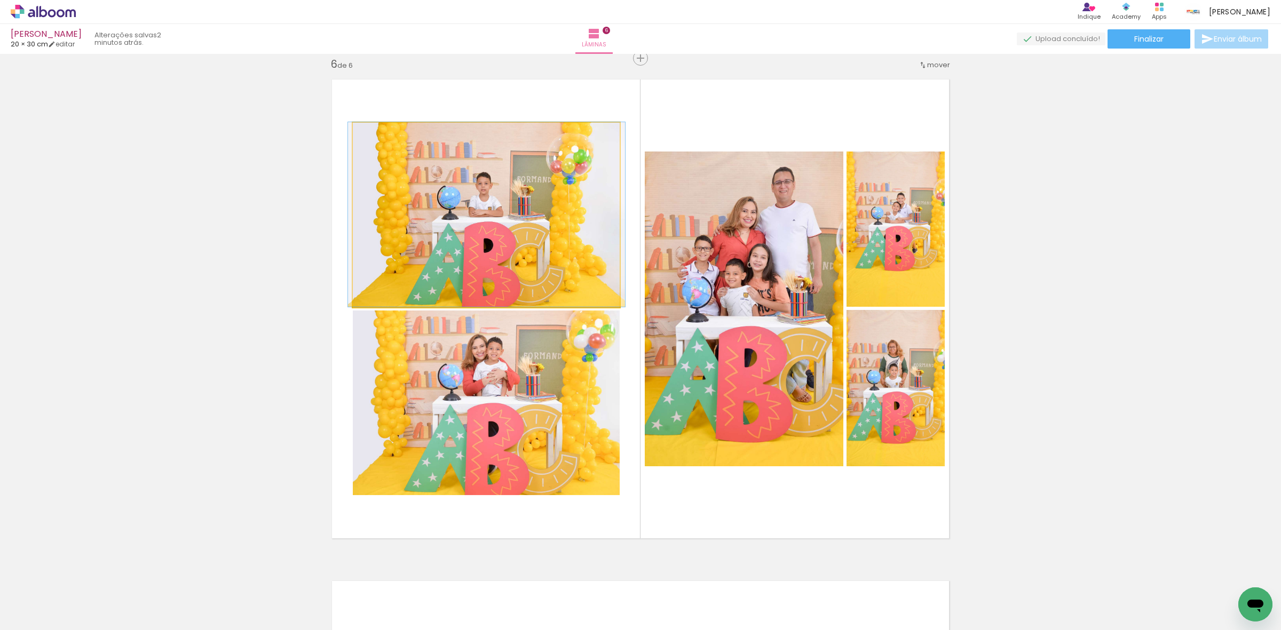
drag, startPoint x: 479, startPoint y: 250, endPoint x: 478, endPoint y: 230, distance: 19.8
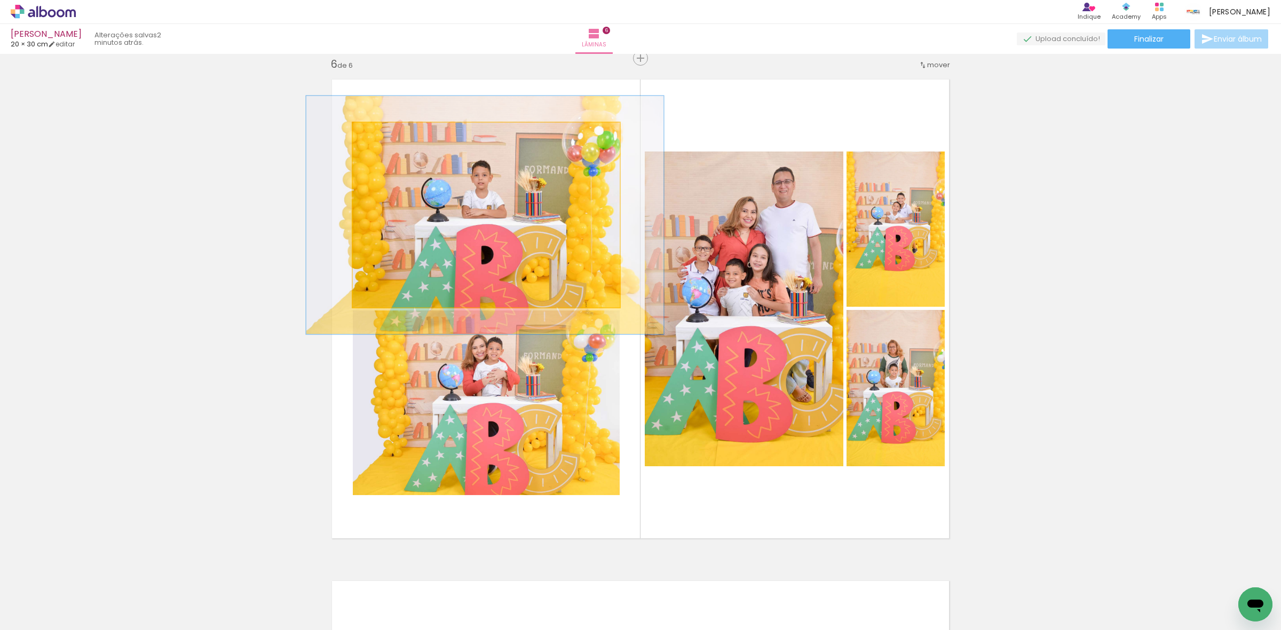
drag, startPoint x: 376, startPoint y: 132, endPoint x: 388, endPoint y: 132, distance: 11.2
click at [388, 132] on div at bounding box center [388, 133] width 17 height 17
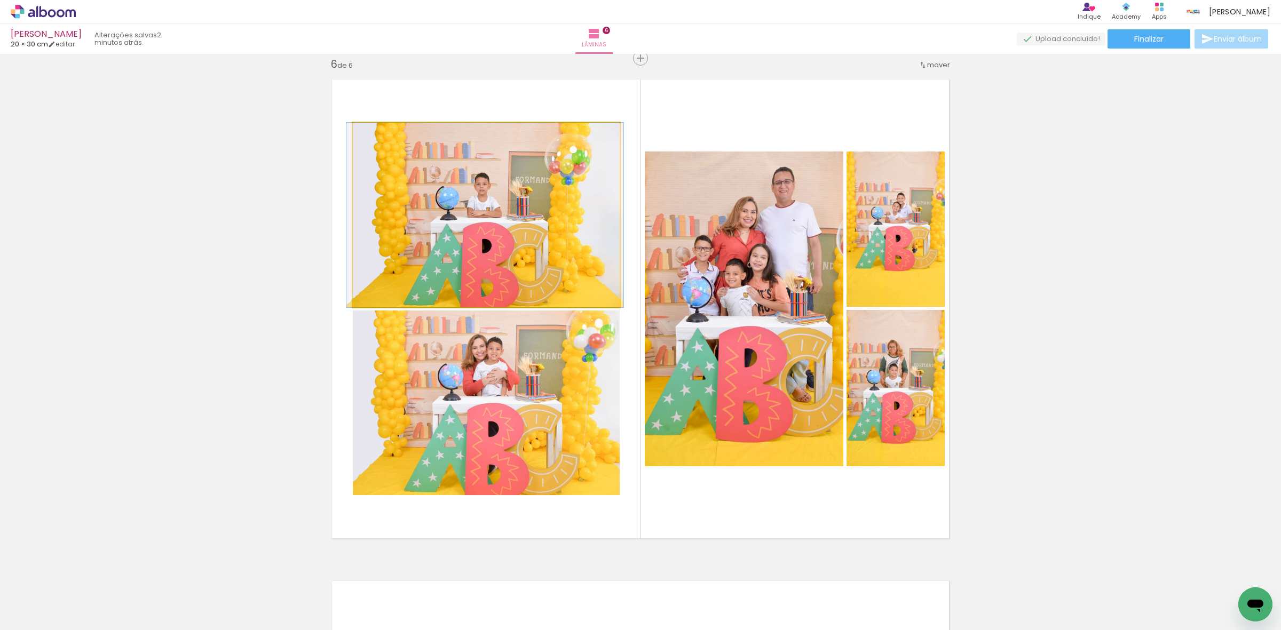
drag, startPoint x: 384, startPoint y: 138, endPoint x: 351, endPoint y: 141, distance: 33.3
click at [356, 141] on div at bounding box center [393, 134] width 74 height 16
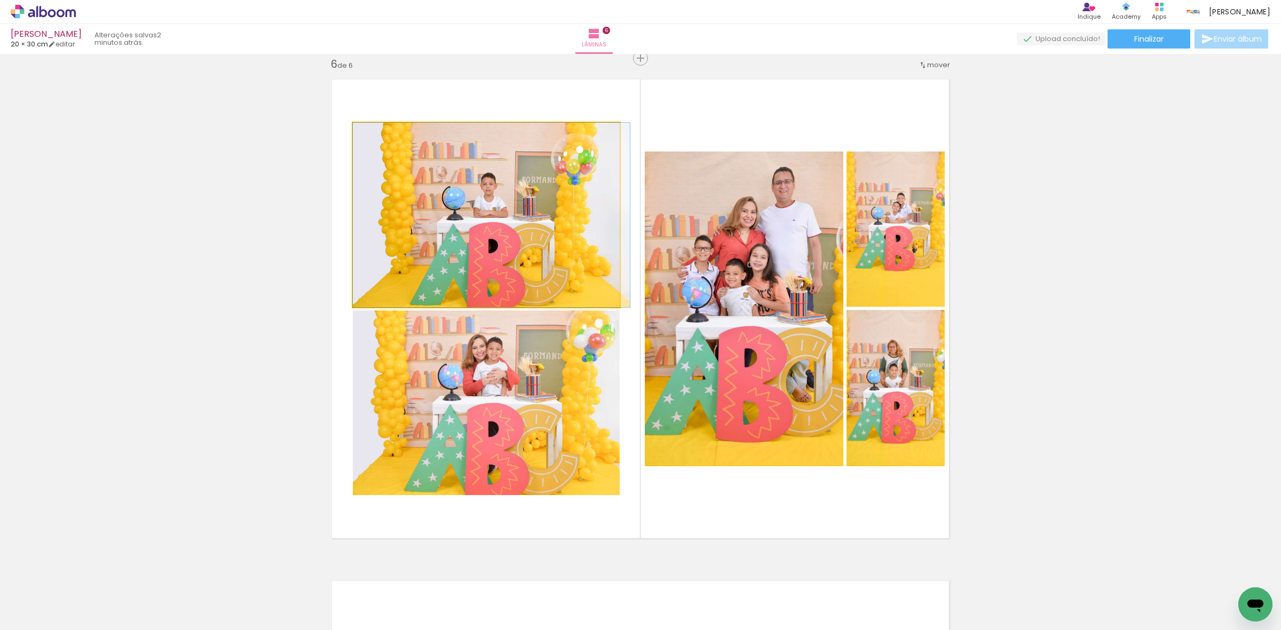
drag, startPoint x: 486, startPoint y: 212, endPoint x: 495, endPoint y: 217, distance: 10.3
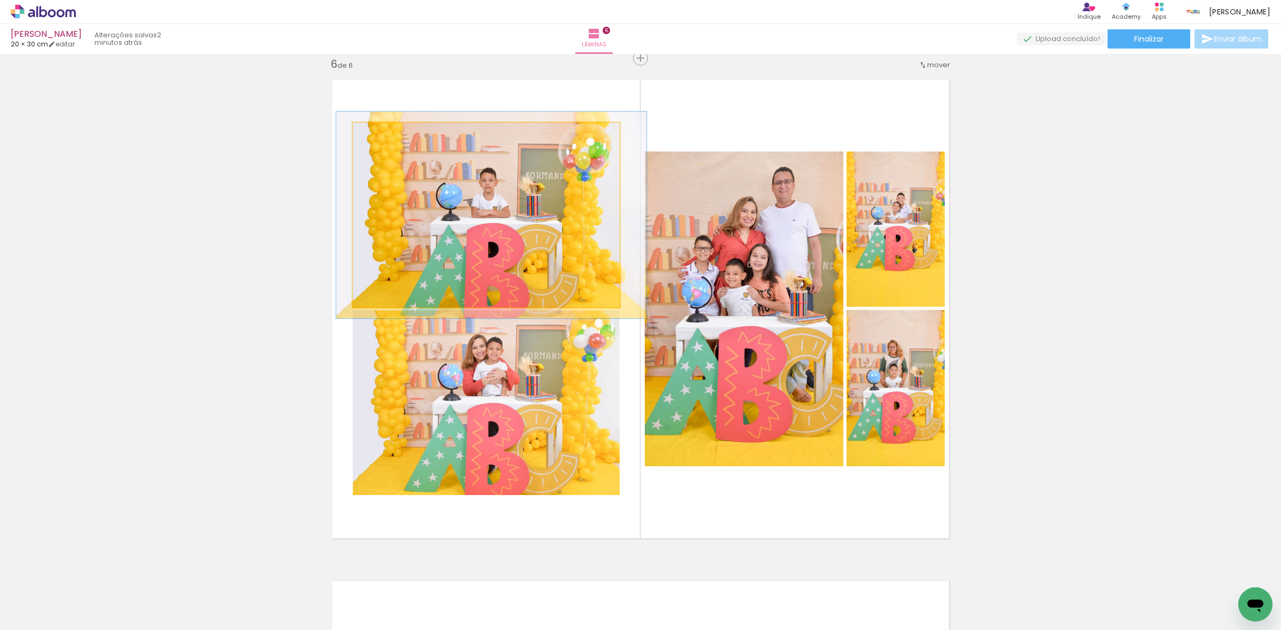
type paper-slider "112"
click at [377, 137] on div at bounding box center [382, 134] width 10 height 10
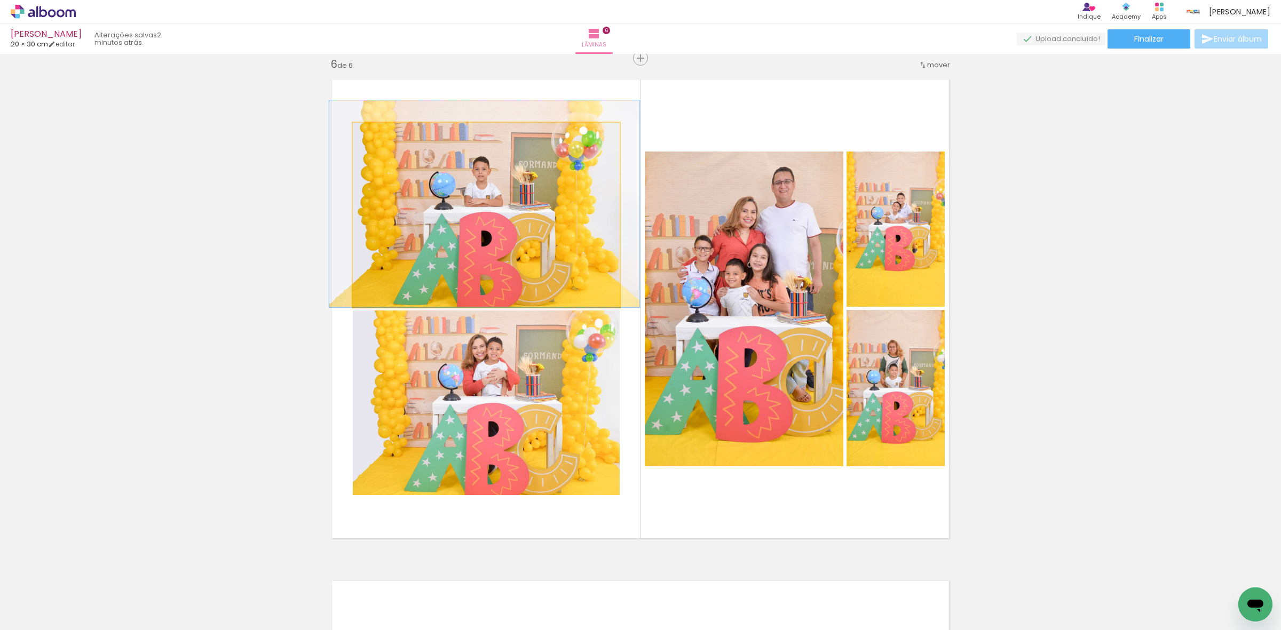
drag, startPoint x: 494, startPoint y: 204, endPoint x: 487, endPoint y: 185, distance: 20.9
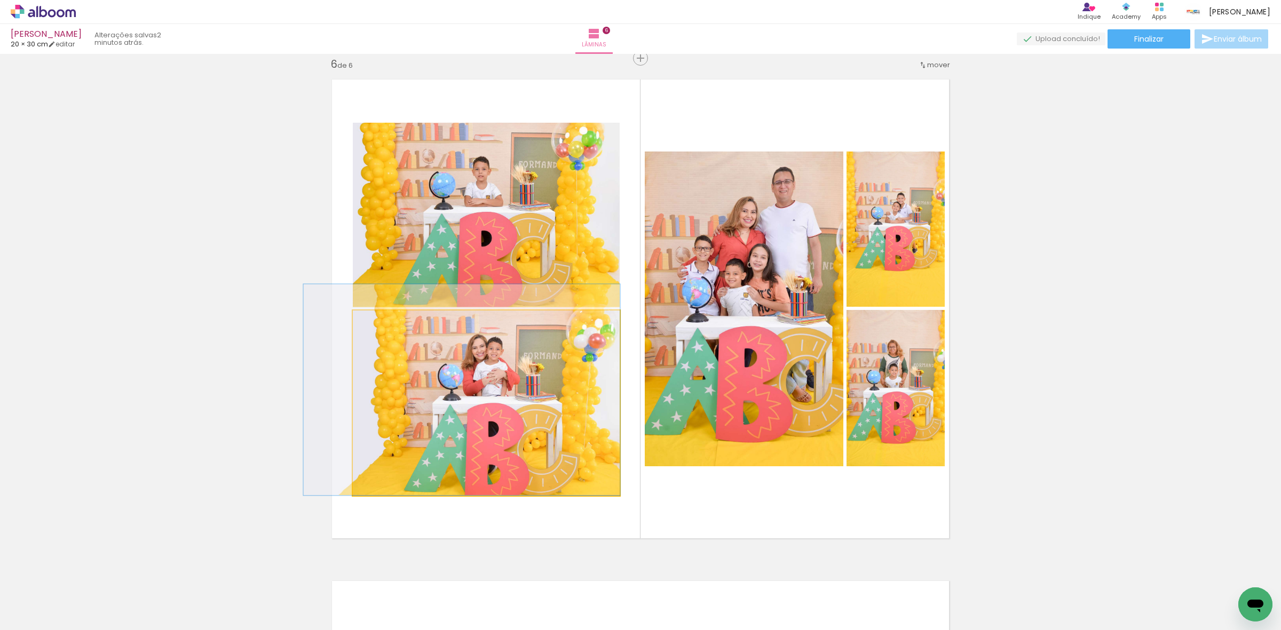
drag, startPoint x: 524, startPoint y: 424, endPoint x: 511, endPoint y: 420, distance: 13.7
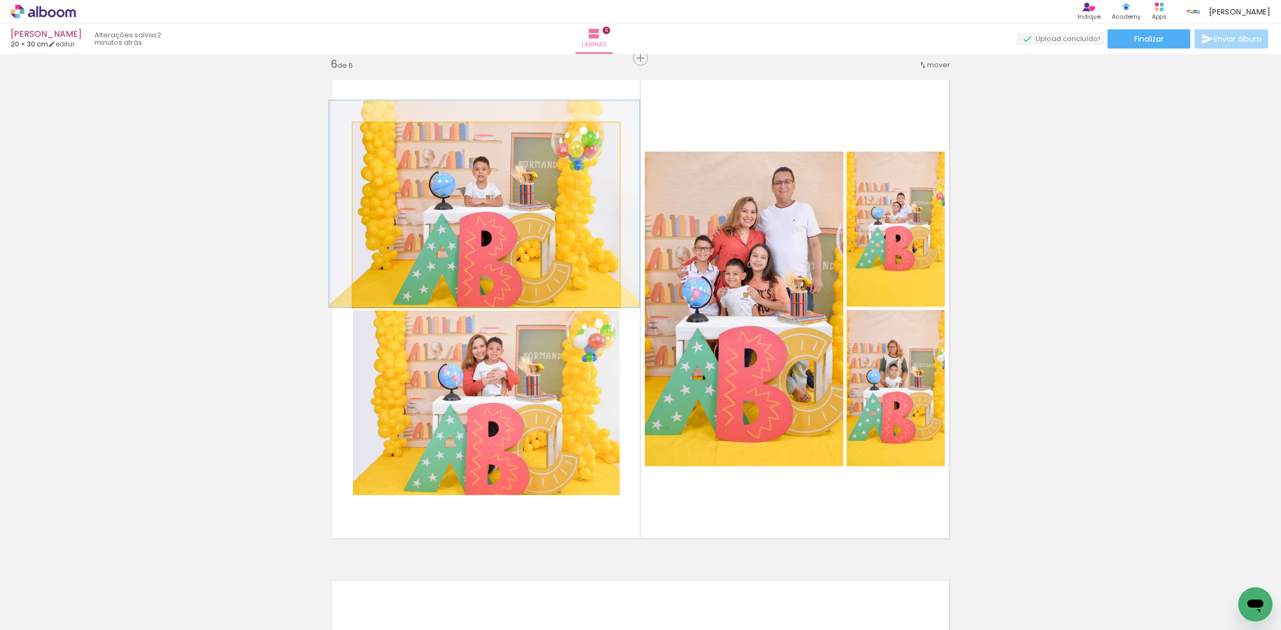
click at [575, 204] on quentale-photo at bounding box center [486, 215] width 267 height 185
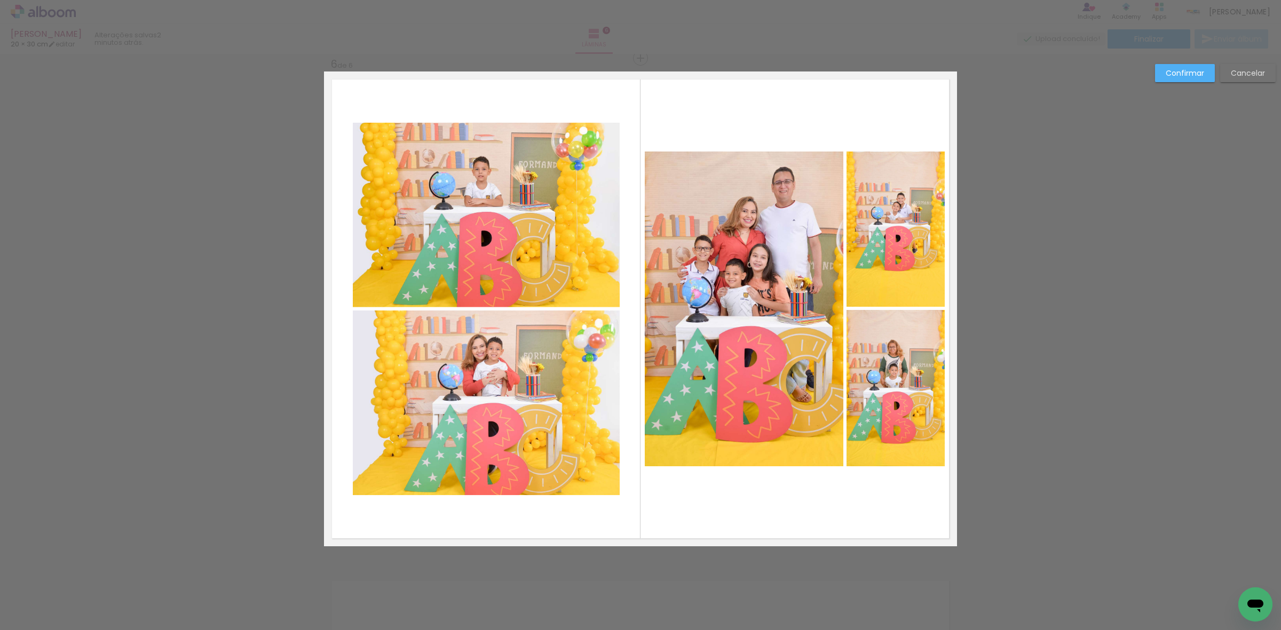
click at [575, 204] on quentale-photo at bounding box center [486, 215] width 267 height 185
click at [521, 407] on quentale-photo at bounding box center [486, 403] width 267 height 185
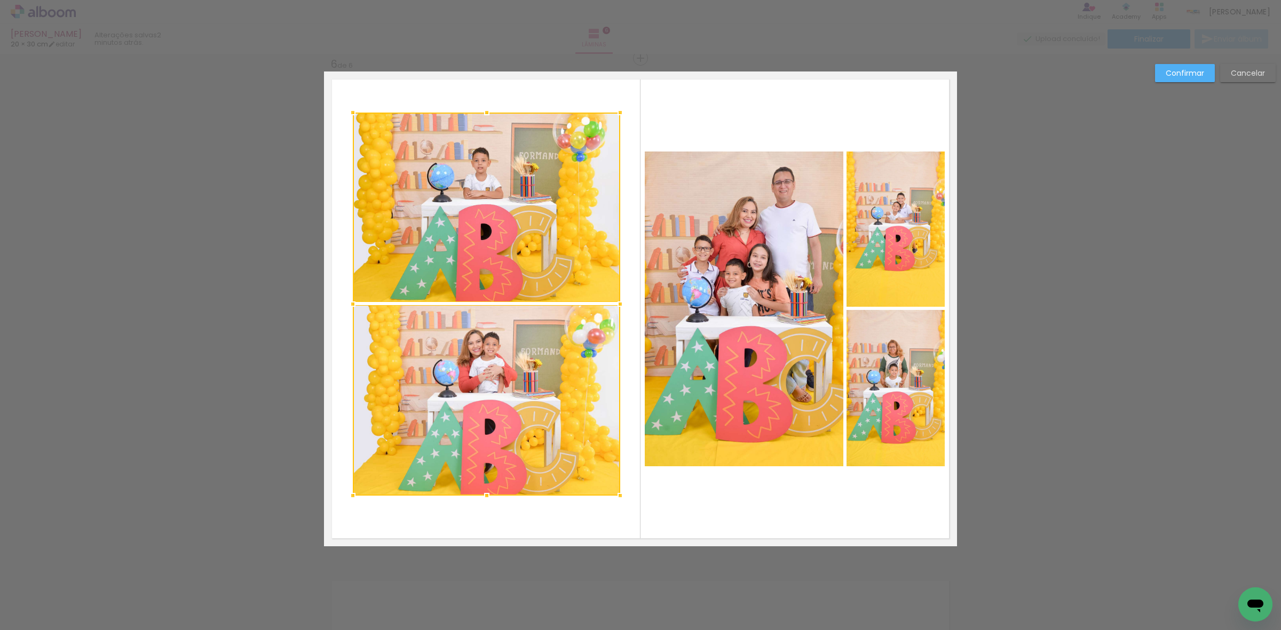
drag, startPoint x: 480, startPoint y: 117, endPoint x: 483, endPoint y: 105, distance: 13.1
click at [483, 105] on div at bounding box center [486, 112] width 21 height 21
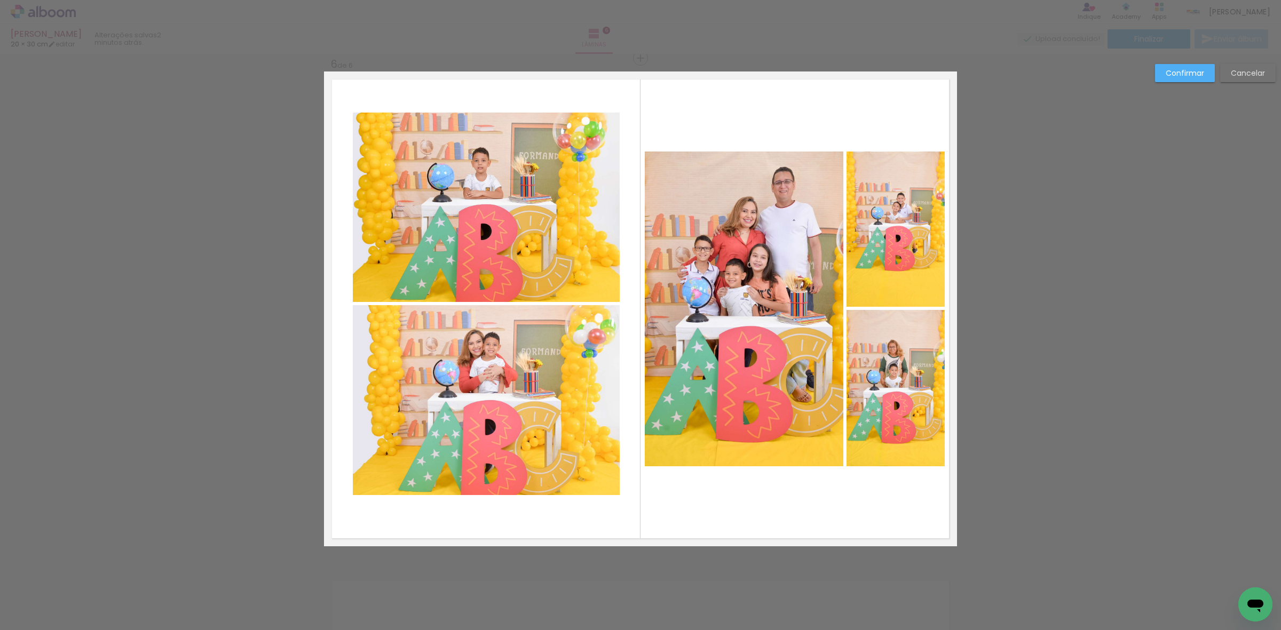
click at [398, 196] on quentale-photo at bounding box center [486, 207] width 267 height 189
click at [463, 375] on quentale-photo at bounding box center [486, 400] width 267 height 191
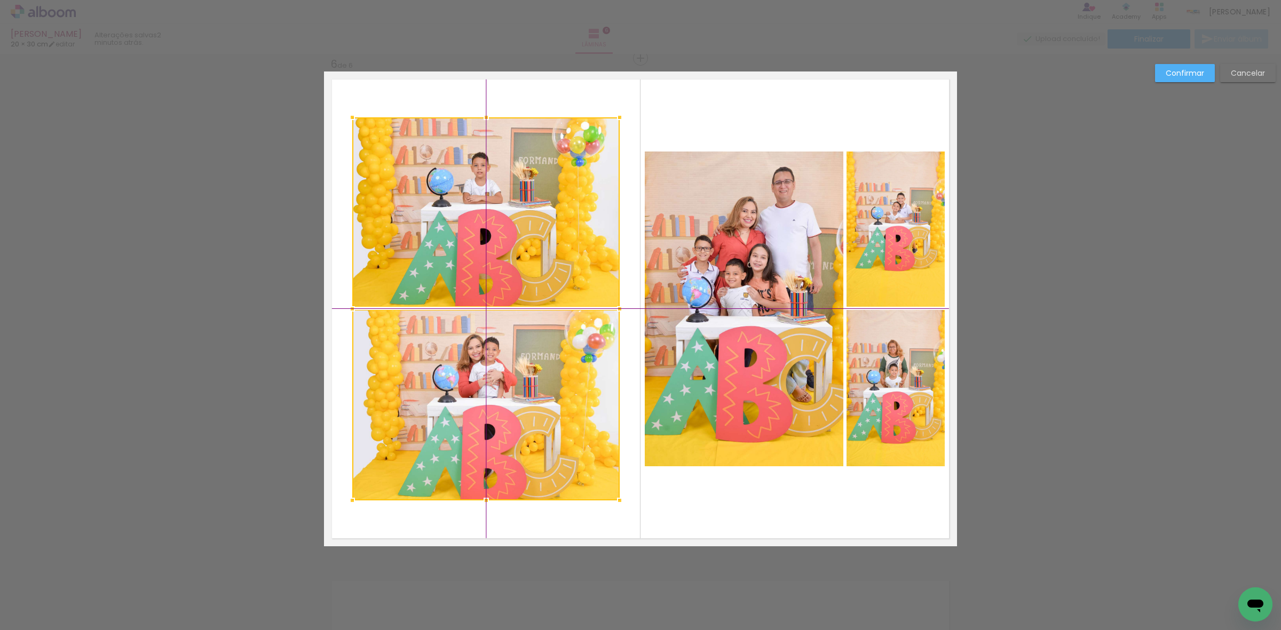
drag, startPoint x: 498, startPoint y: 382, endPoint x: 491, endPoint y: 383, distance: 7.0
click at [491, 383] on div at bounding box center [485, 308] width 267 height 383
click at [0, 0] on slot "Confirmar" at bounding box center [0, 0] width 0 height 0
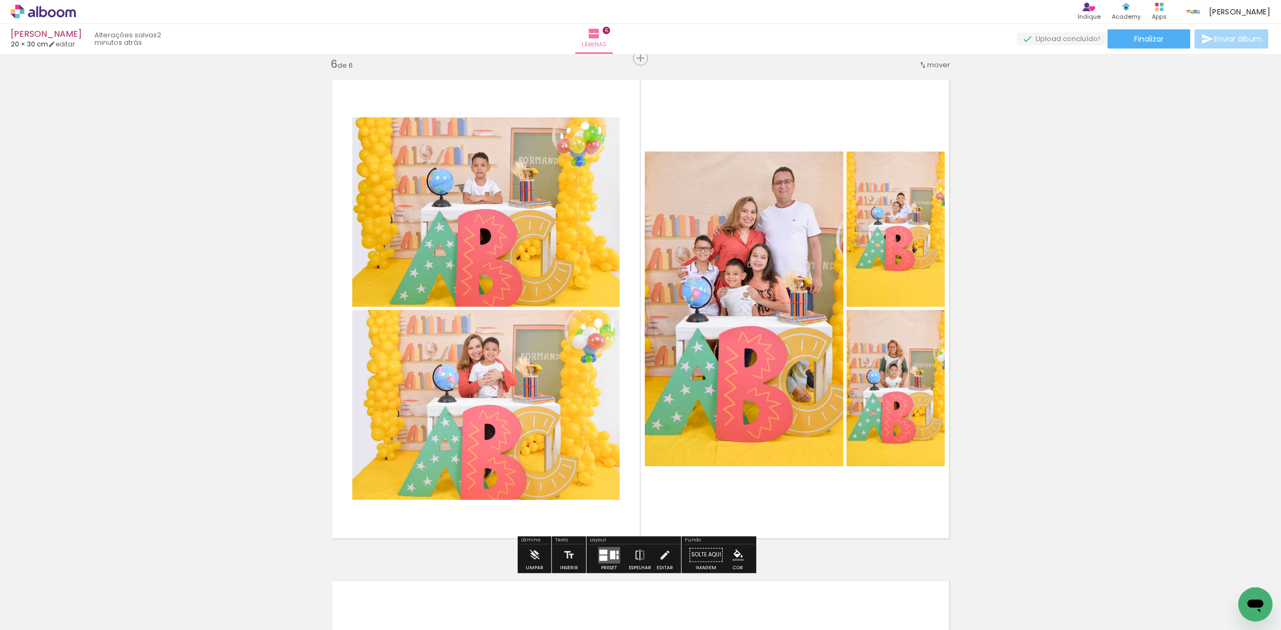
click at [562, 203] on quentale-photo at bounding box center [485, 211] width 267 height 189
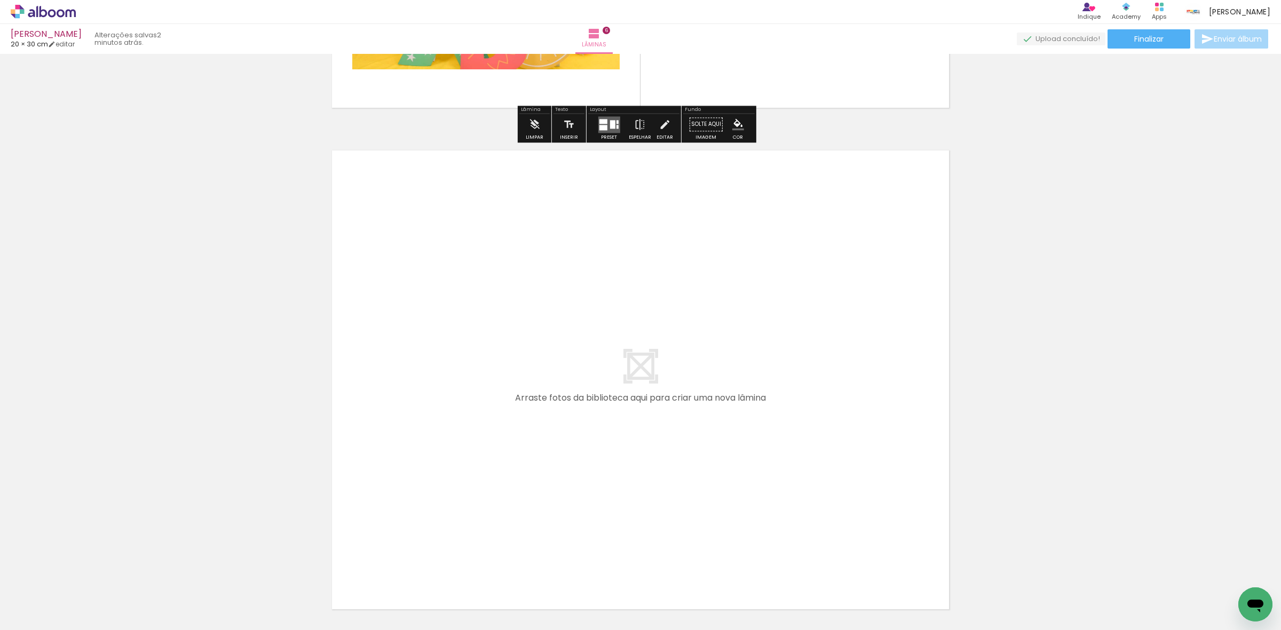
scroll to position [3043, 0]
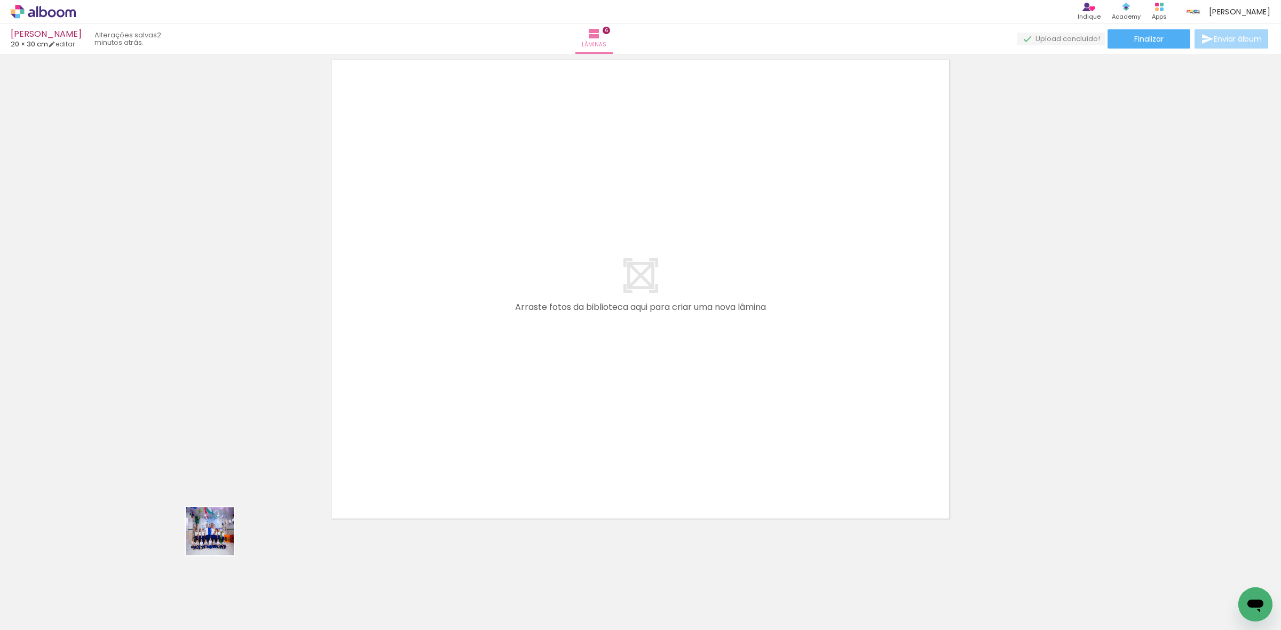
drag, startPoint x: 113, startPoint y: 602, endPoint x: 358, endPoint y: 434, distance: 296.4
click at [543, 344] on quentale-workspace at bounding box center [640, 315] width 1281 height 630
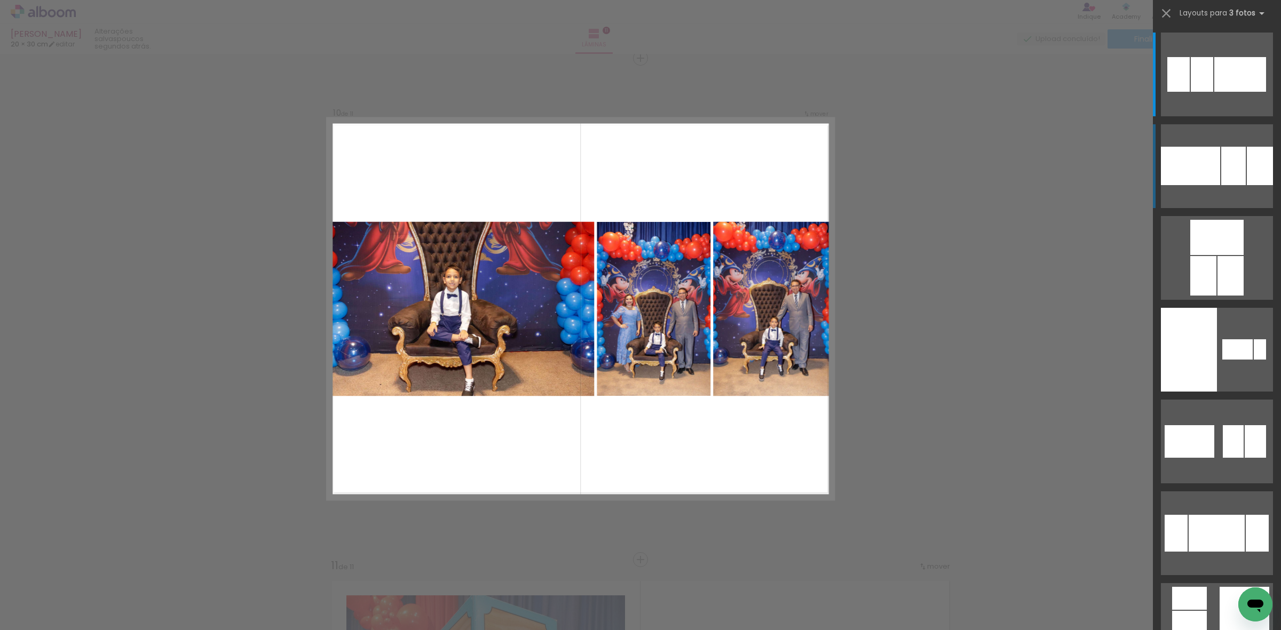
click at [1204, 169] on div at bounding box center [1190, 166] width 59 height 38
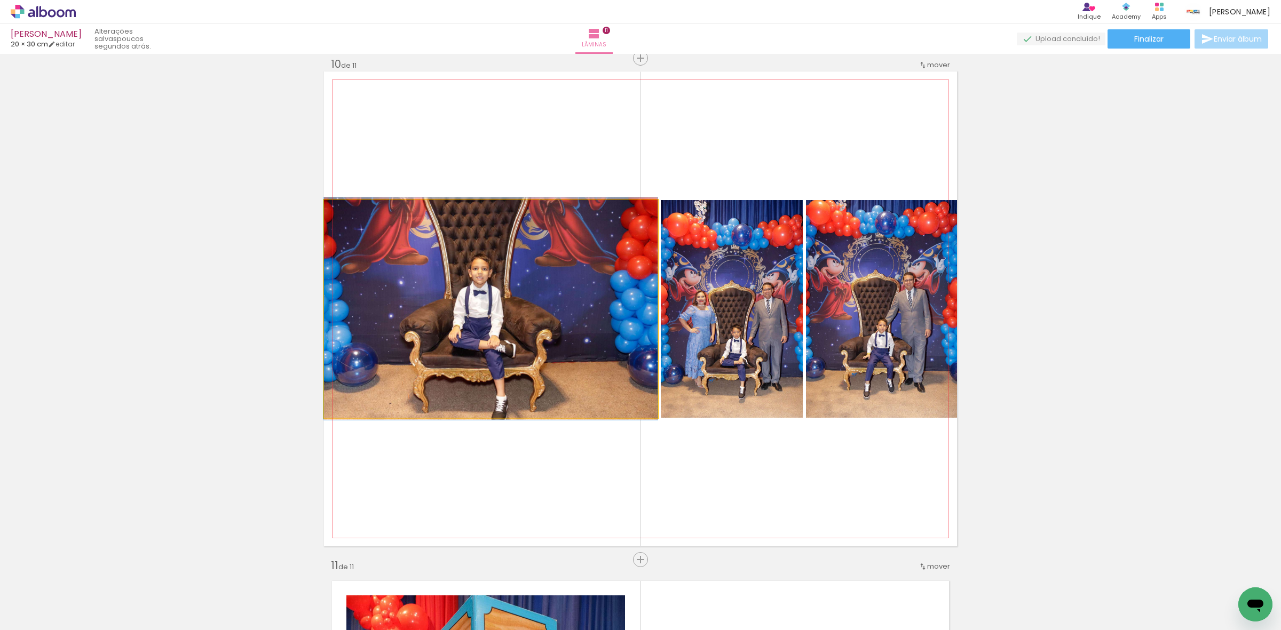
click at [566, 338] on quentale-photo at bounding box center [491, 309] width 334 height 218
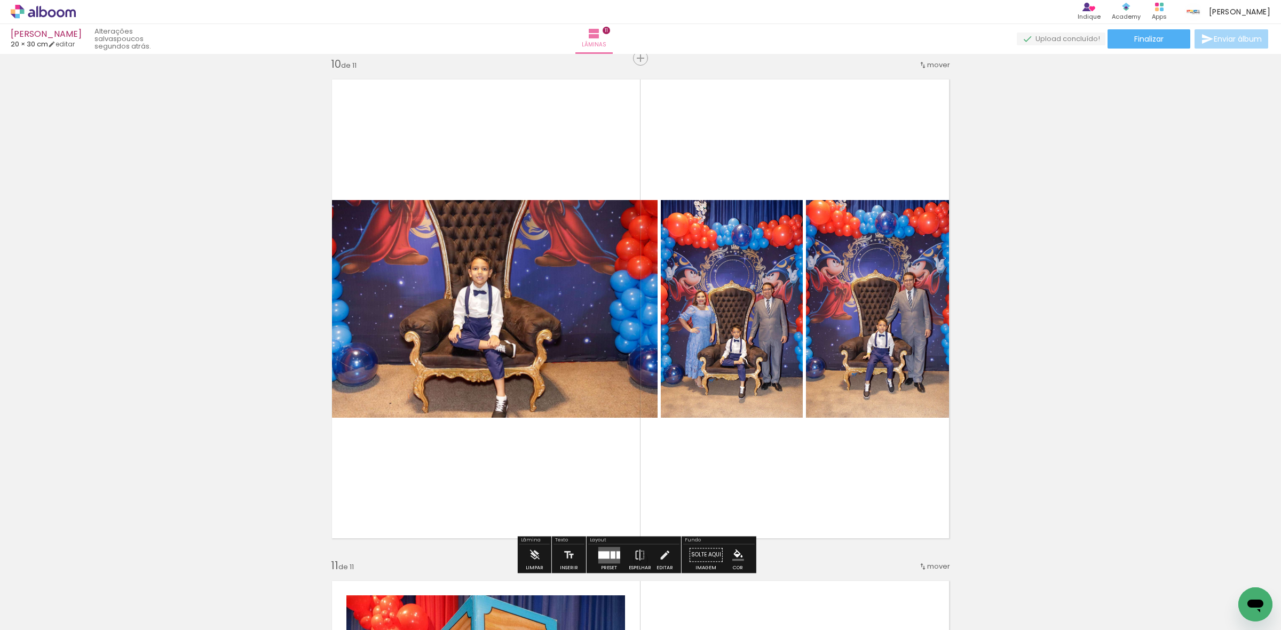
click at [566, 338] on quentale-photo at bounding box center [491, 309] width 334 height 218
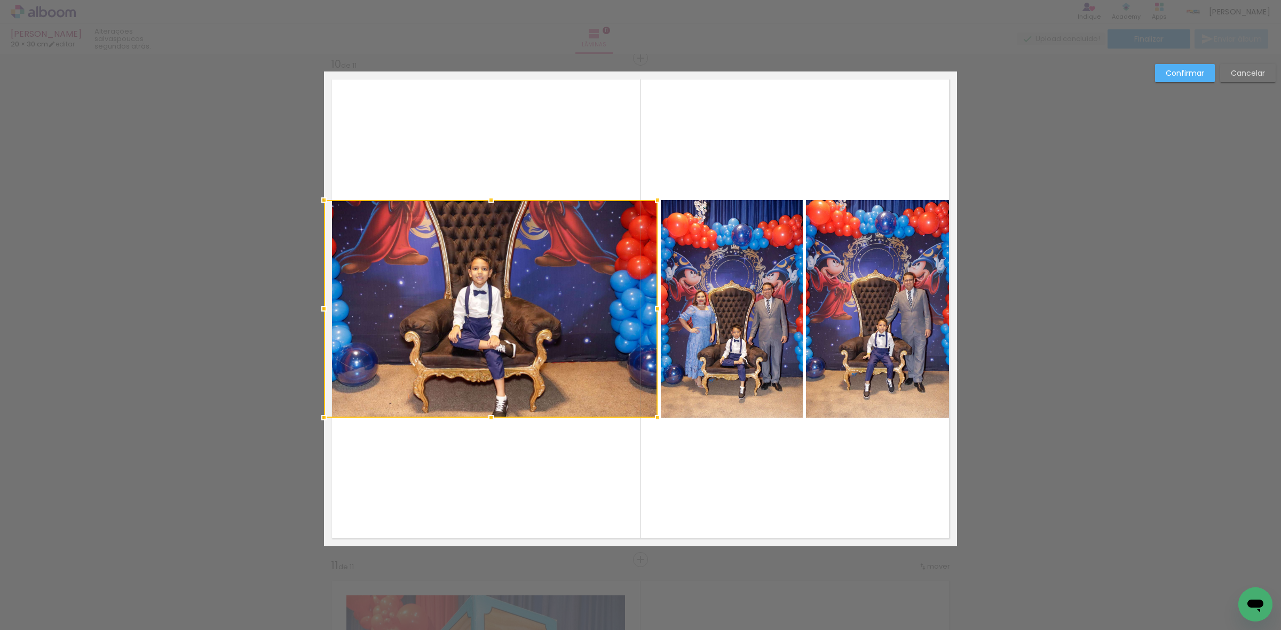
click at [566, 336] on div at bounding box center [491, 309] width 334 height 218
click at [708, 301] on quentale-photo at bounding box center [732, 309] width 142 height 218
click at [876, 286] on quentale-photo at bounding box center [881, 309] width 151 height 218
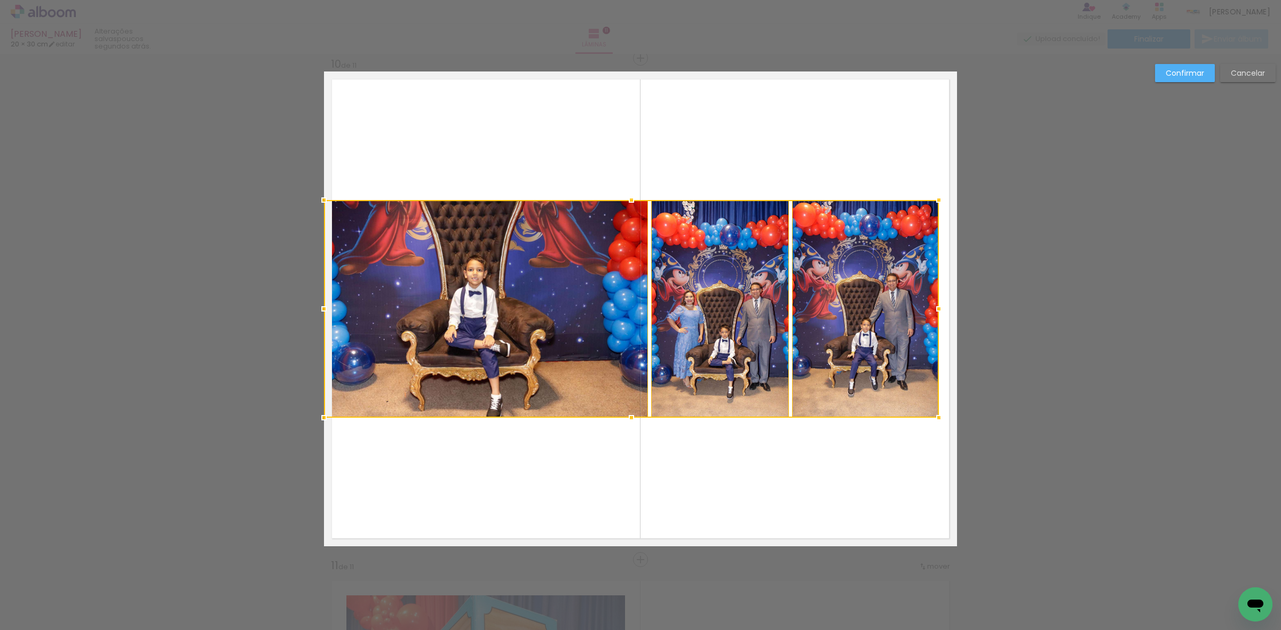
drag, startPoint x: 953, startPoint y: 313, endPoint x: 935, endPoint y: 317, distance: 18.4
click at [935, 317] on div at bounding box center [938, 308] width 21 height 21
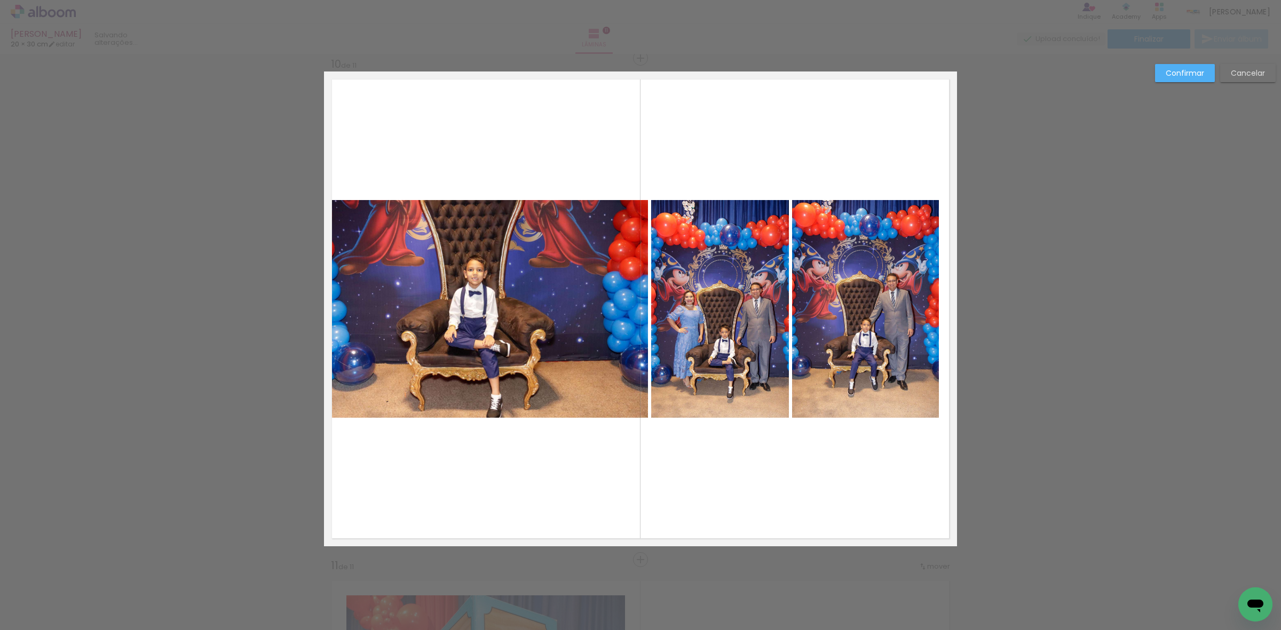
click at [860, 316] on quentale-photo at bounding box center [865, 309] width 147 height 218
click at [718, 311] on quentale-photo at bounding box center [720, 309] width 138 height 218
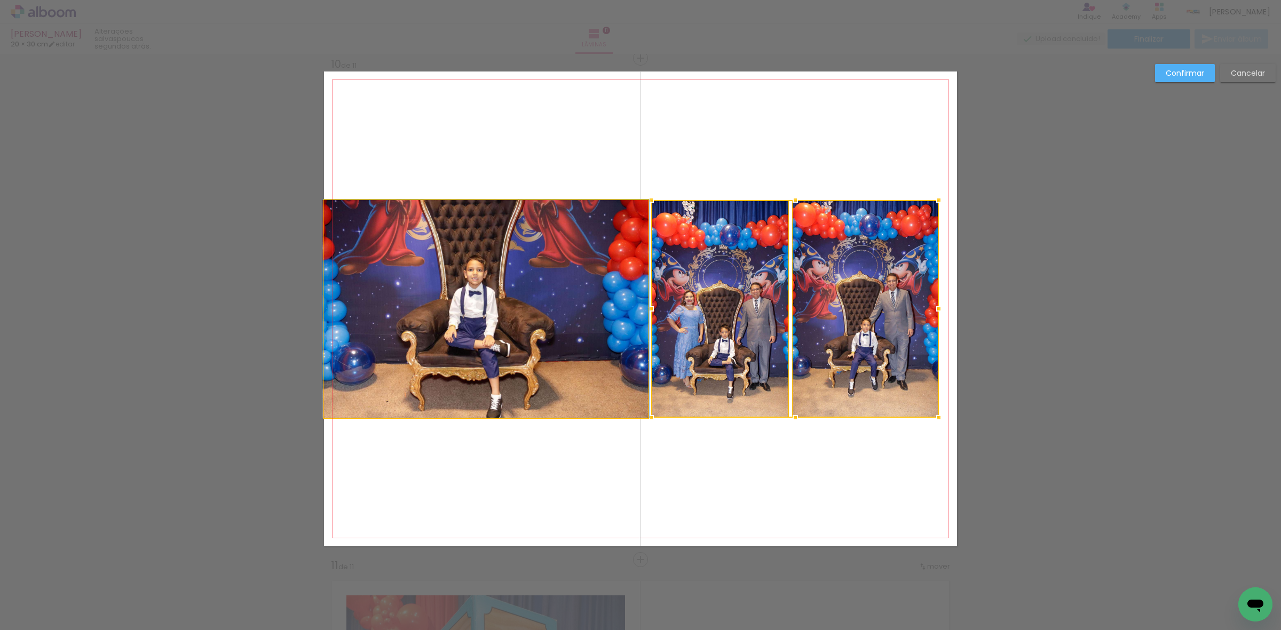
click at [572, 312] on quentale-photo at bounding box center [486, 309] width 324 height 218
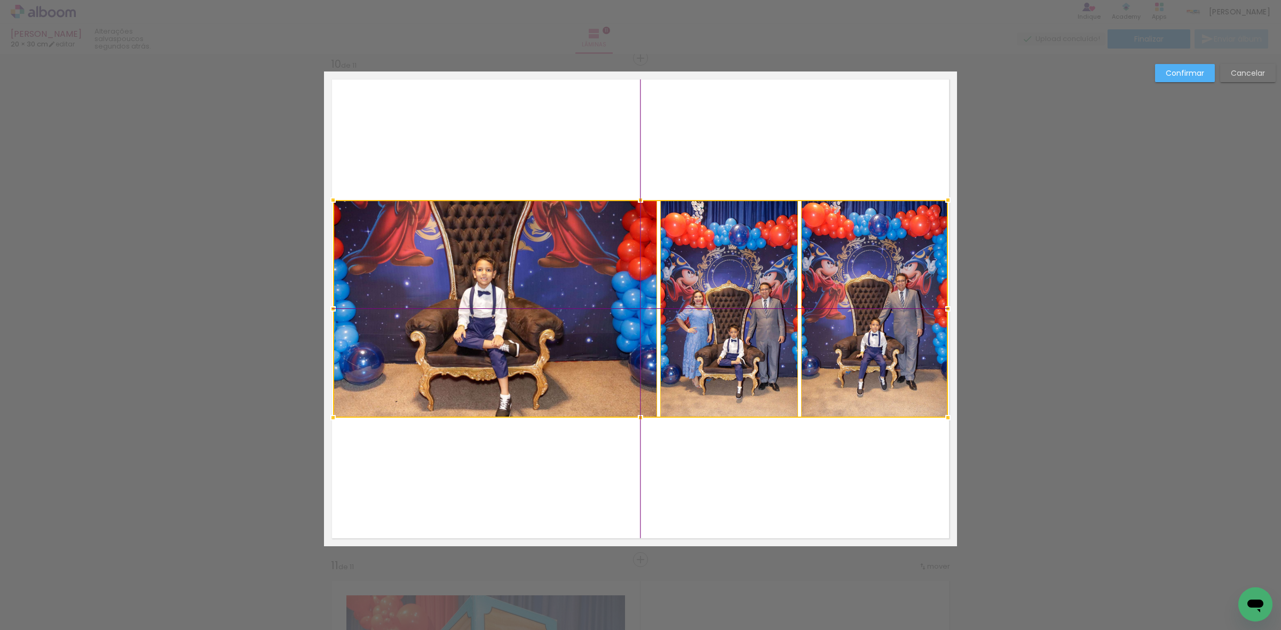
drag, startPoint x: 689, startPoint y: 310, endPoint x: 694, endPoint y: 305, distance: 7.2
click at [694, 305] on div at bounding box center [640, 309] width 615 height 218
click at [849, 283] on quentale-photo at bounding box center [874, 309] width 147 height 218
click at [563, 302] on quentale-photo at bounding box center [495, 309] width 324 height 218
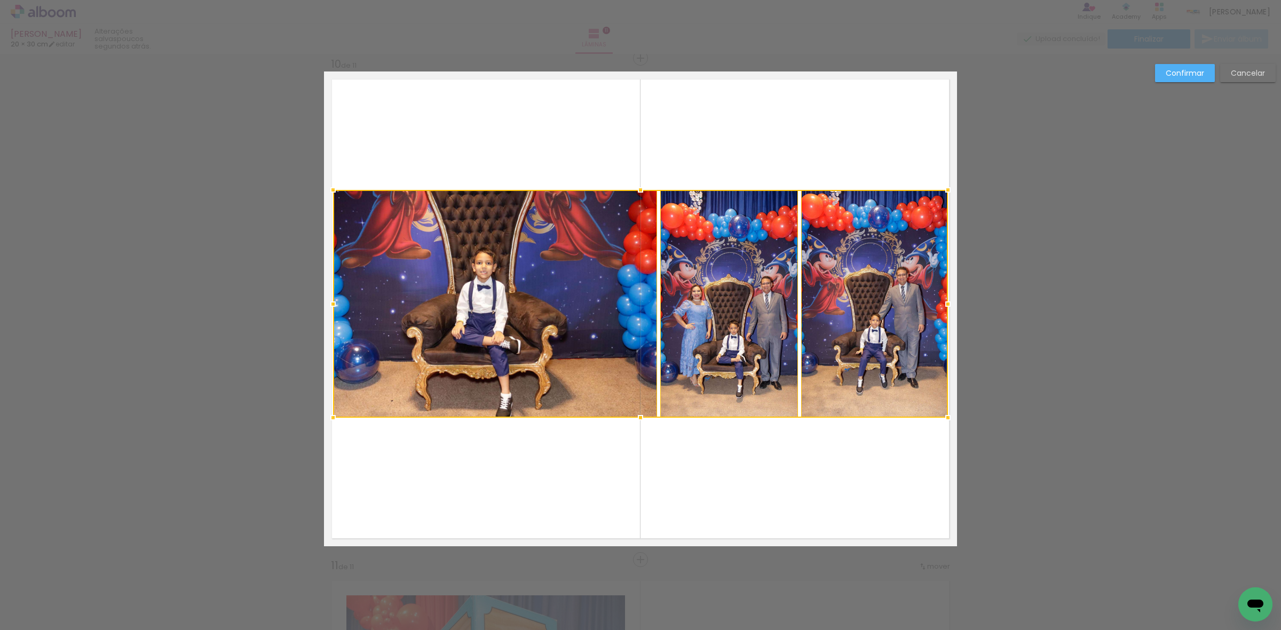
drag, startPoint x: 634, startPoint y: 200, endPoint x: 634, endPoint y: 195, distance: 5.4
click at [634, 195] on div at bounding box center [640, 189] width 21 height 21
click at [568, 273] on div at bounding box center [495, 304] width 324 height 228
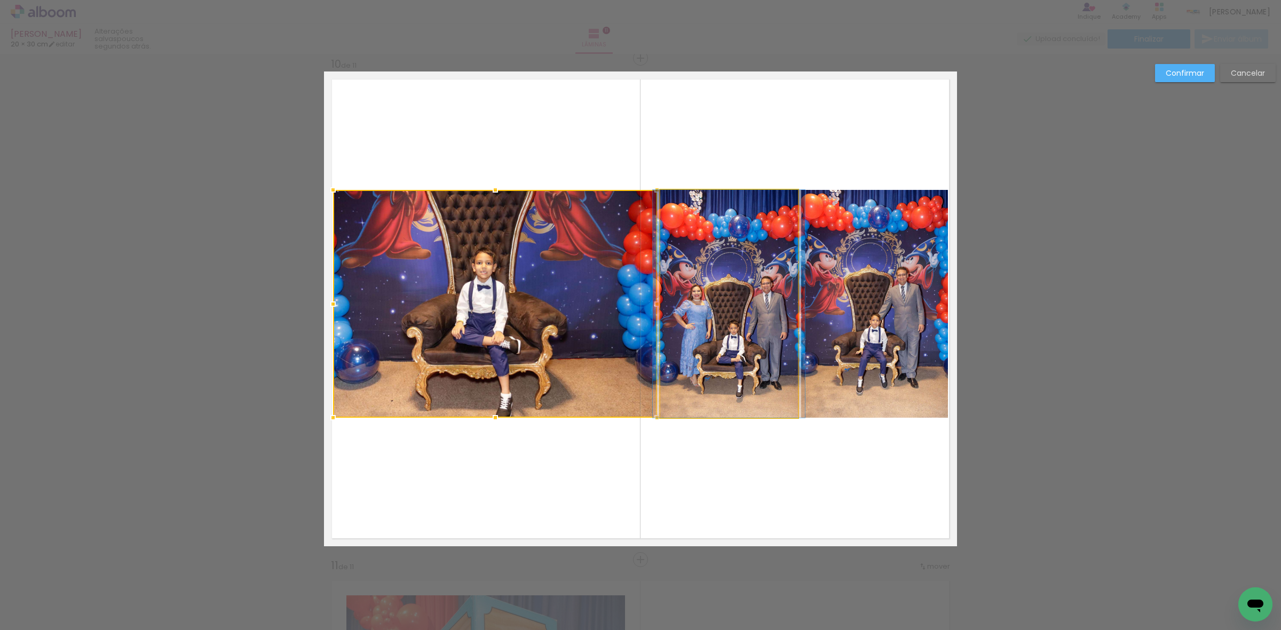
click at [684, 279] on quentale-photo at bounding box center [729, 304] width 138 height 228
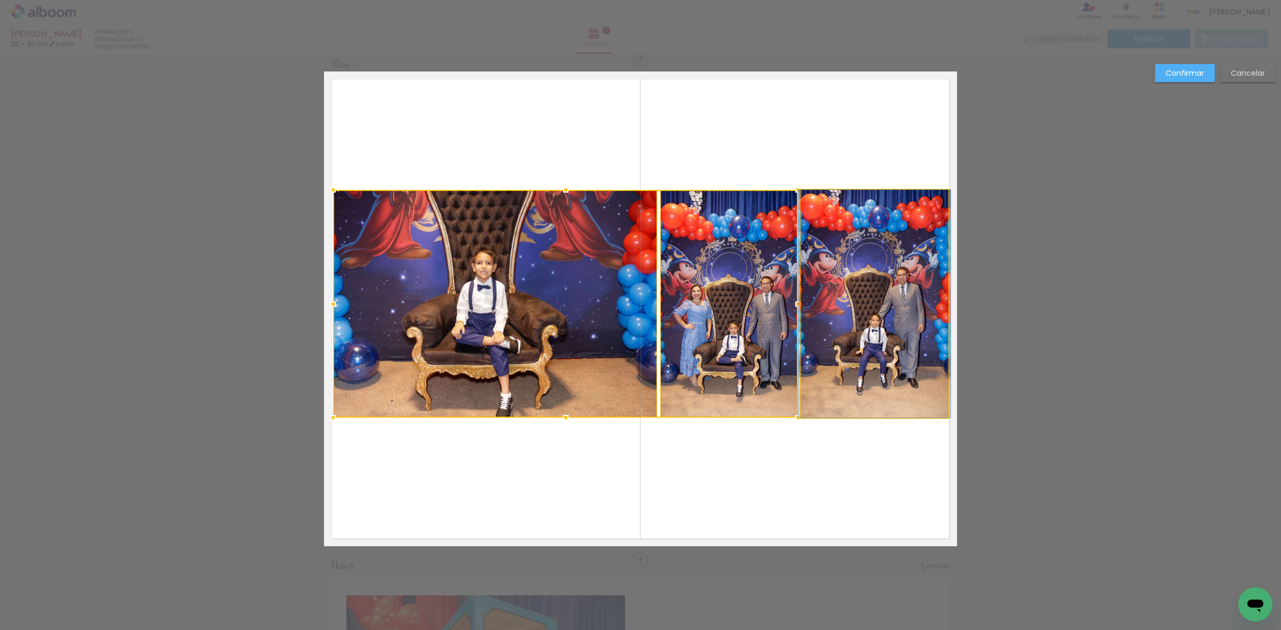
click at [881, 278] on quentale-photo at bounding box center [874, 304] width 147 height 228
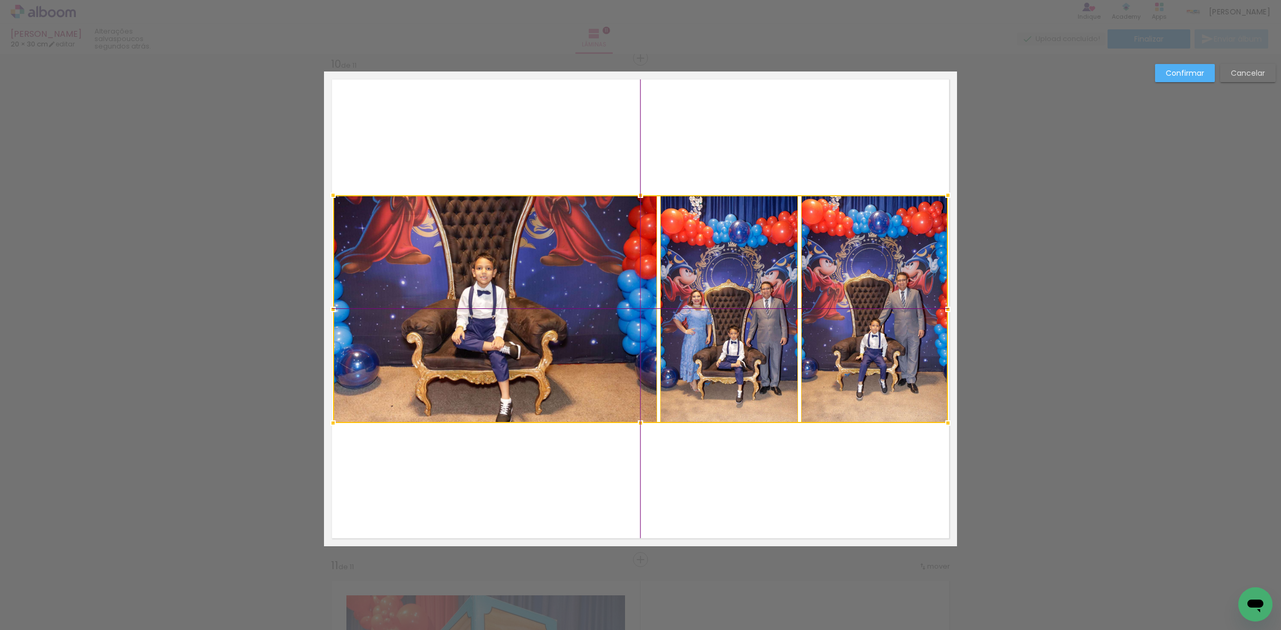
click at [847, 287] on div at bounding box center [640, 309] width 615 height 228
click at [0, 0] on slot "Confirmar" at bounding box center [0, 0] width 0 height 0
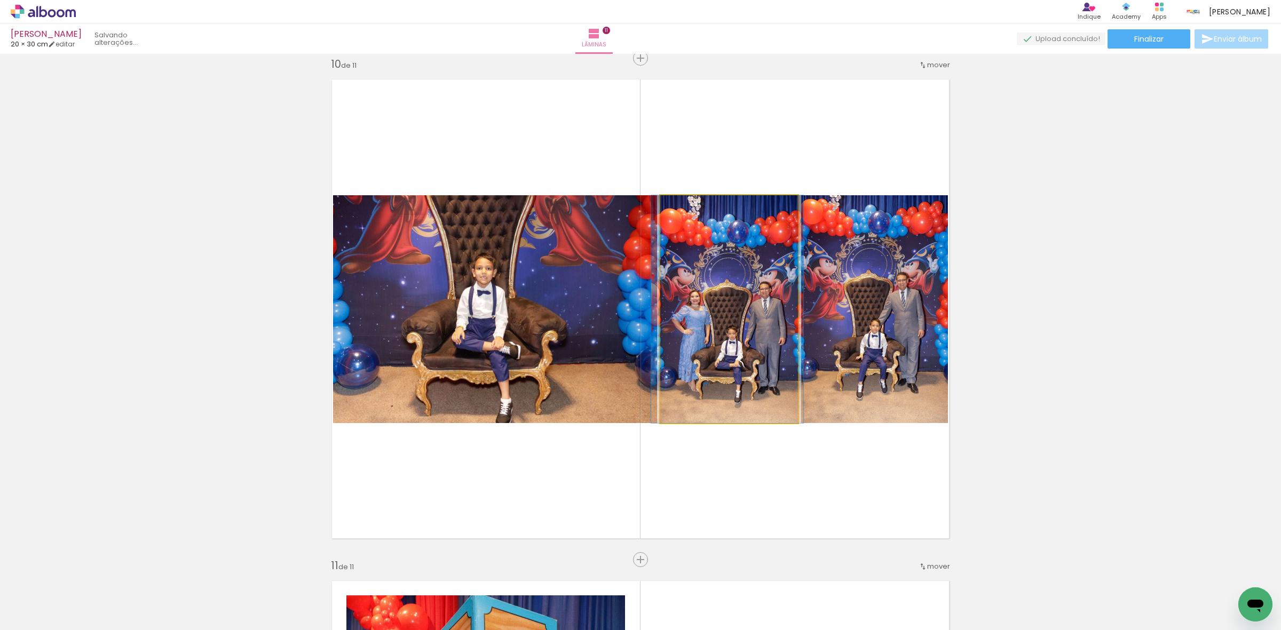
drag, startPoint x: 681, startPoint y: 337, endPoint x: 679, endPoint y: 323, distance: 14.5
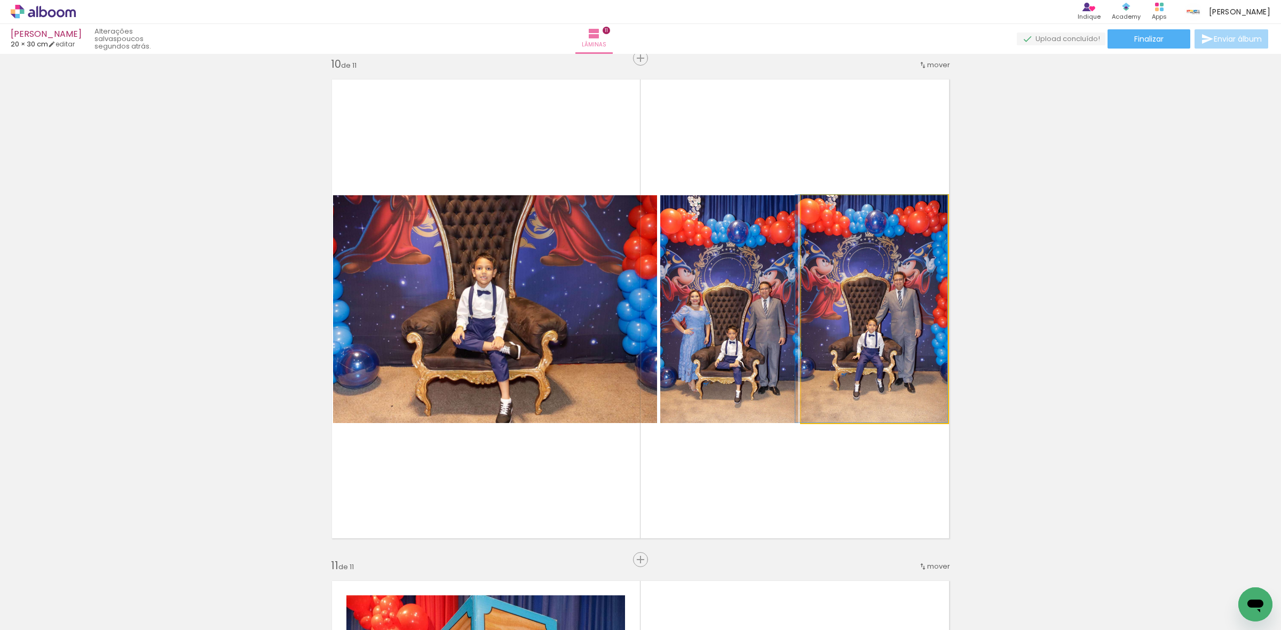
drag, startPoint x: 847, startPoint y: 308, endPoint x: 823, endPoint y: 281, distance: 36.3
drag, startPoint x: 834, startPoint y: 295, endPoint x: 821, endPoint y: 327, distance: 34.7
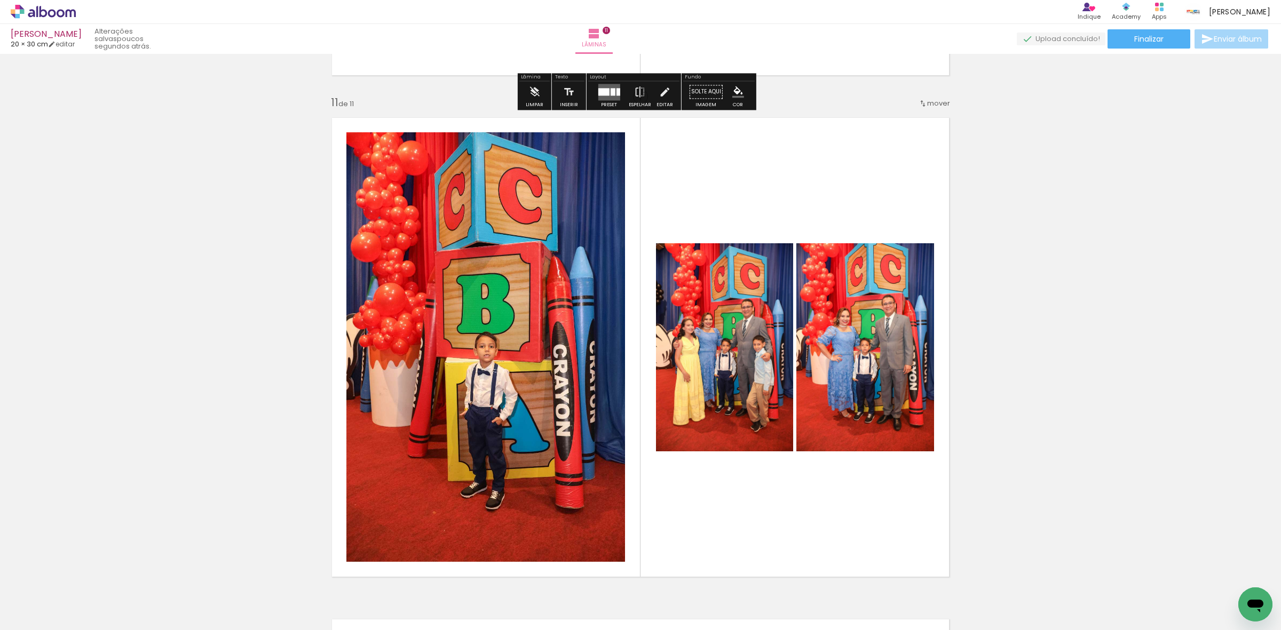
scroll to position [5063, 0]
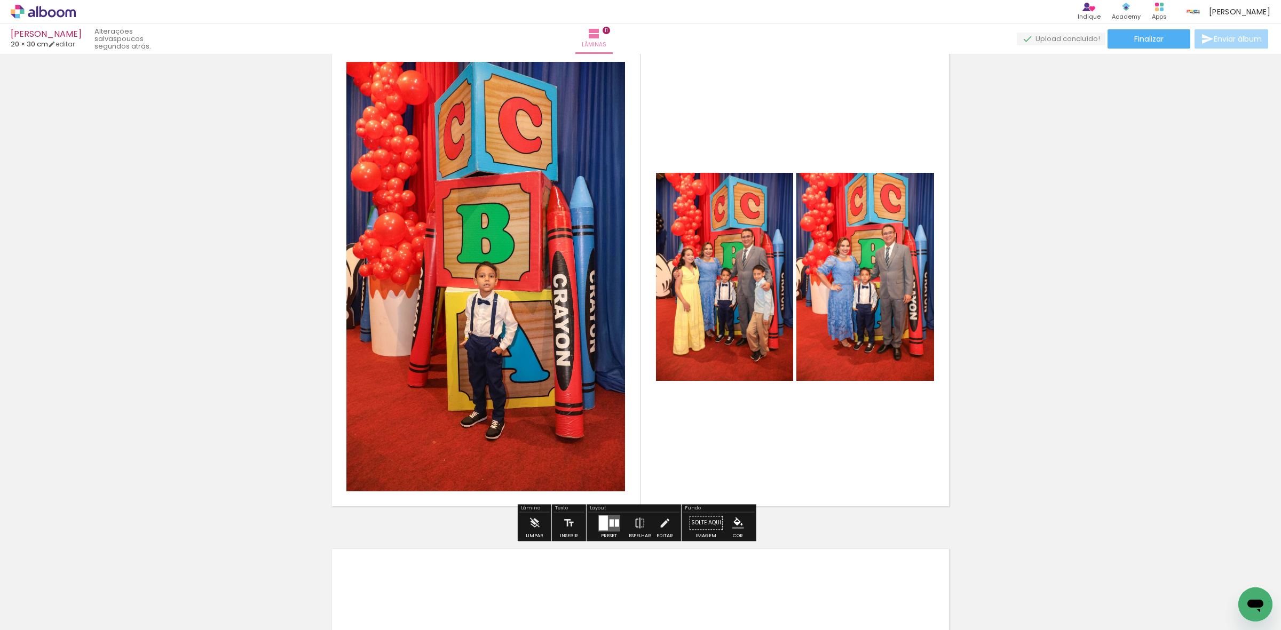
click at [605, 516] on quentale-layouter at bounding box center [609, 523] width 22 height 17
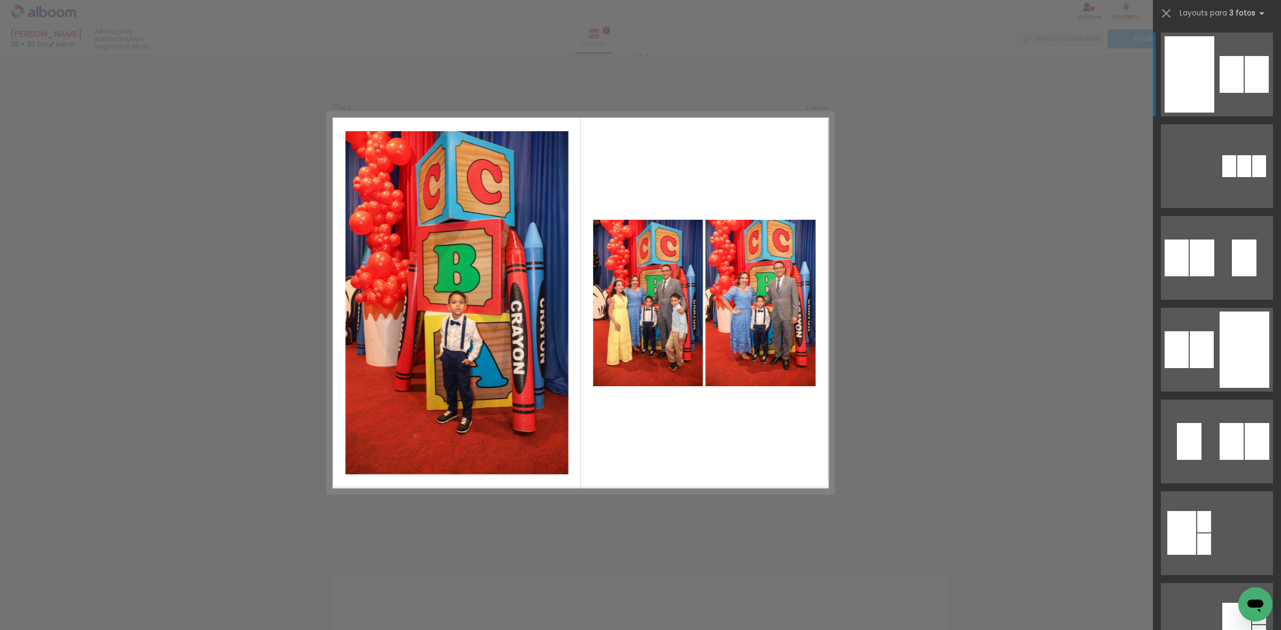
scroll to position [5031, 0]
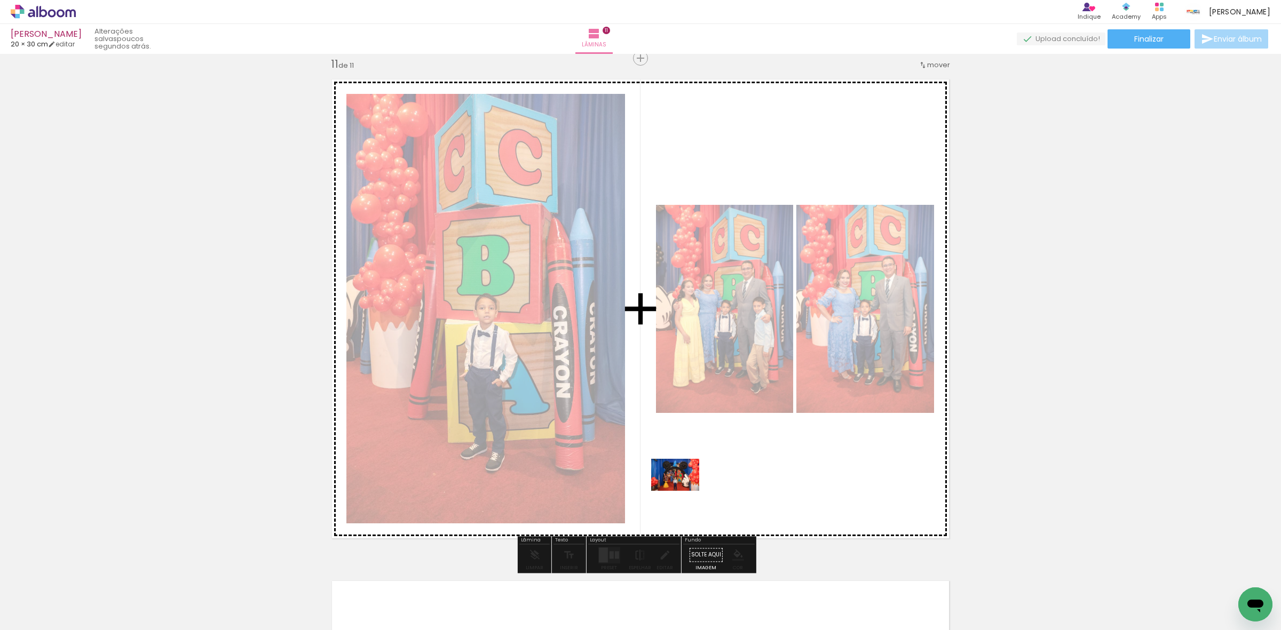
drag, startPoint x: 270, startPoint y: 571, endPoint x: 706, endPoint y: 505, distance: 441.1
click at [744, 488] on quentale-workspace at bounding box center [640, 315] width 1281 height 630
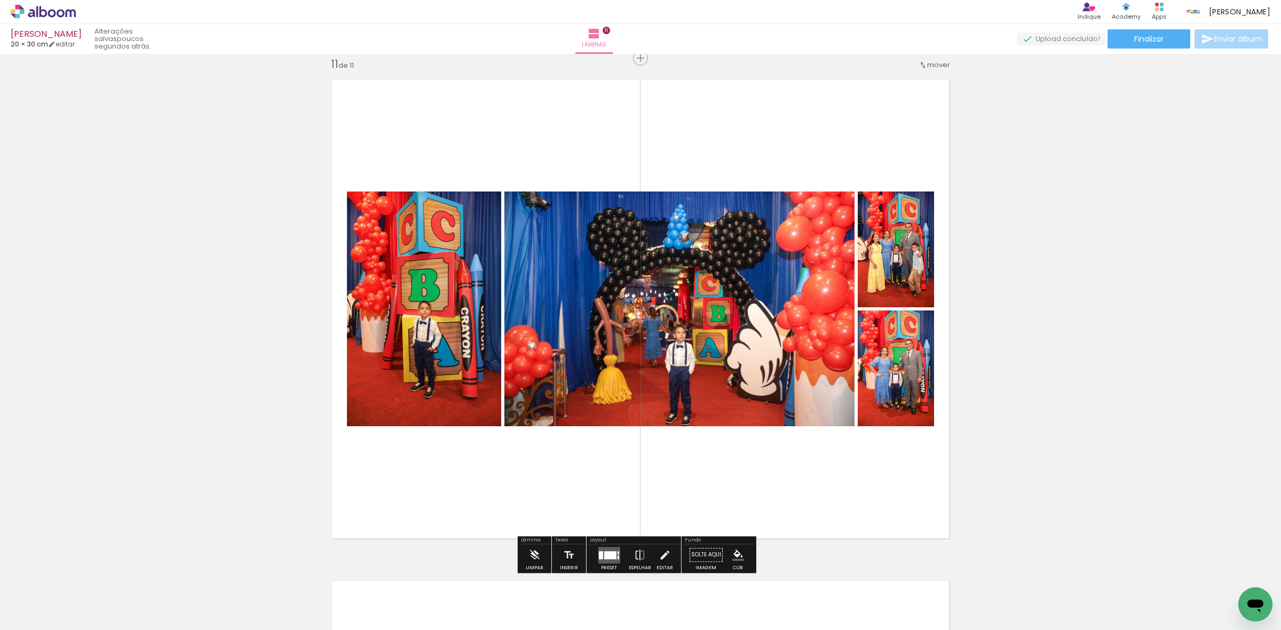
click at [606, 550] on quentale-layouter at bounding box center [609, 555] width 22 height 17
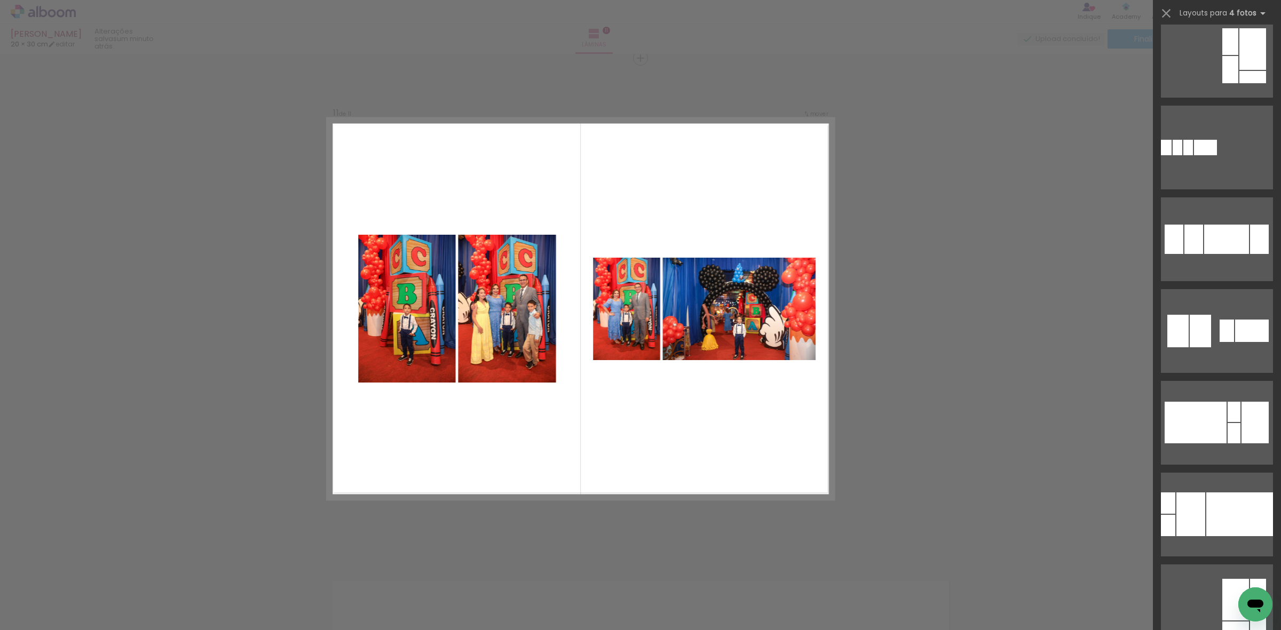
scroll to position [1401, 0]
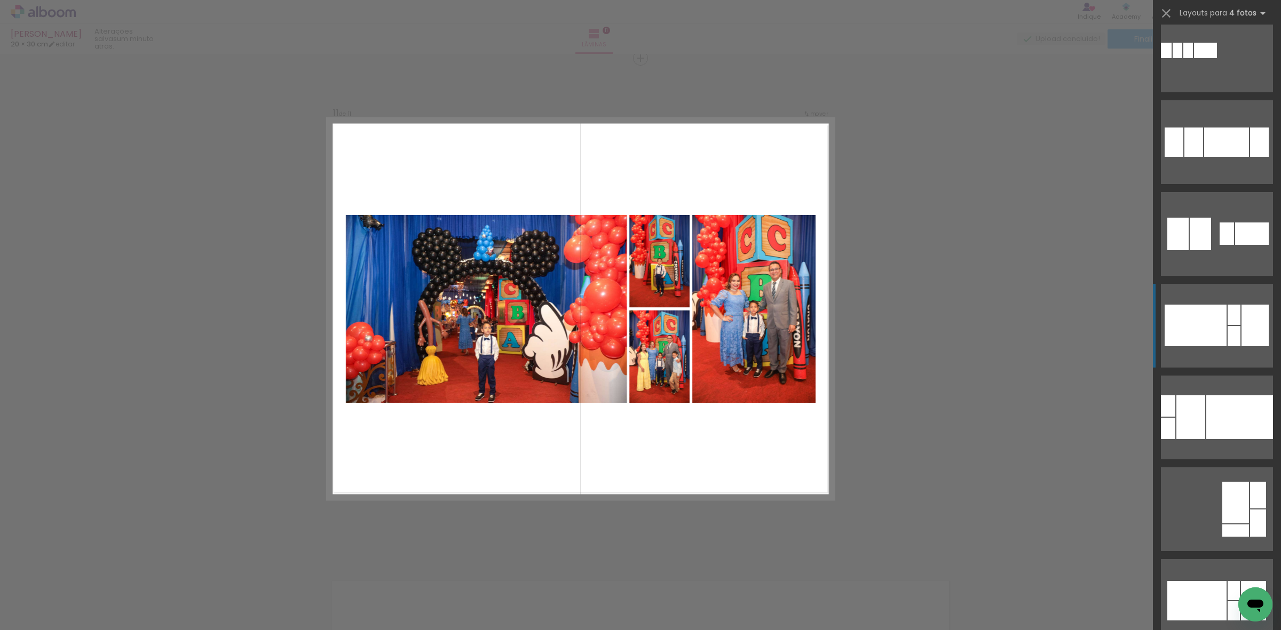
click at [1215, 581] on div at bounding box center [1196, 600] width 59 height 39
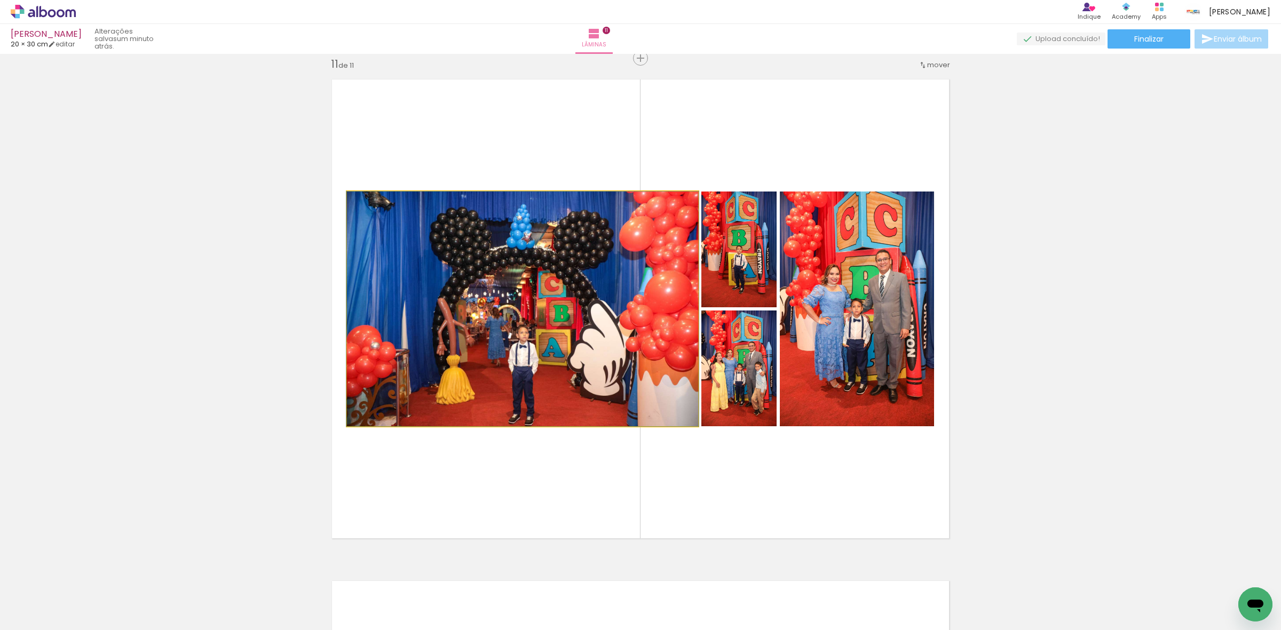
click at [460, 341] on quentale-photo at bounding box center [522, 309] width 351 height 235
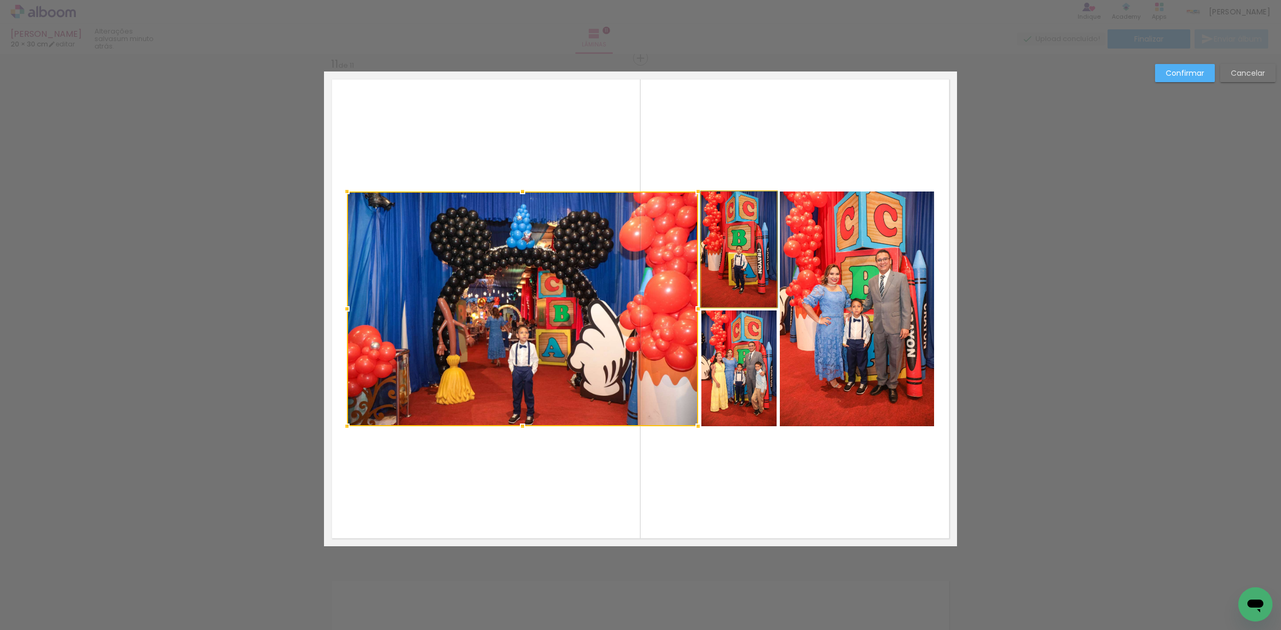
click at [731, 279] on quentale-photo at bounding box center [738, 250] width 75 height 116
click at [726, 381] on div at bounding box center [562, 309] width 430 height 235
click at [832, 329] on quentale-photo at bounding box center [857, 309] width 154 height 235
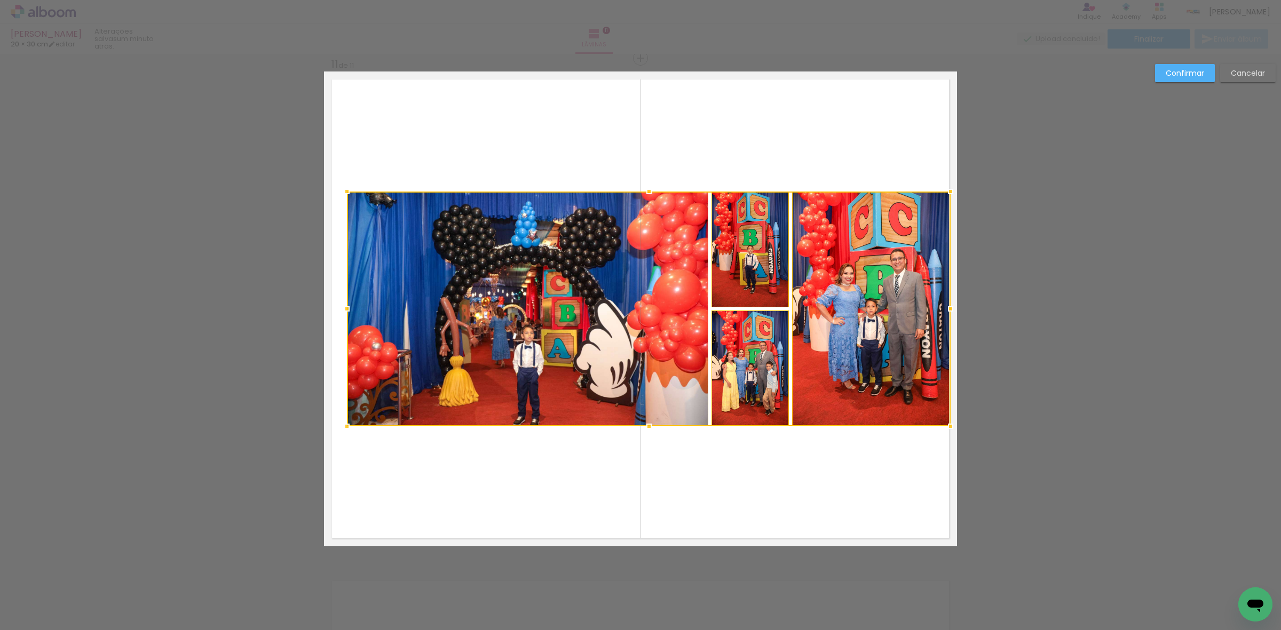
drag, startPoint x: 932, startPoint y: 309, endPoint x: 954, endPoint y: 311, distance: 21.5
click at [954, 311] on div at bounding box center [950, 308] width 21 height 21
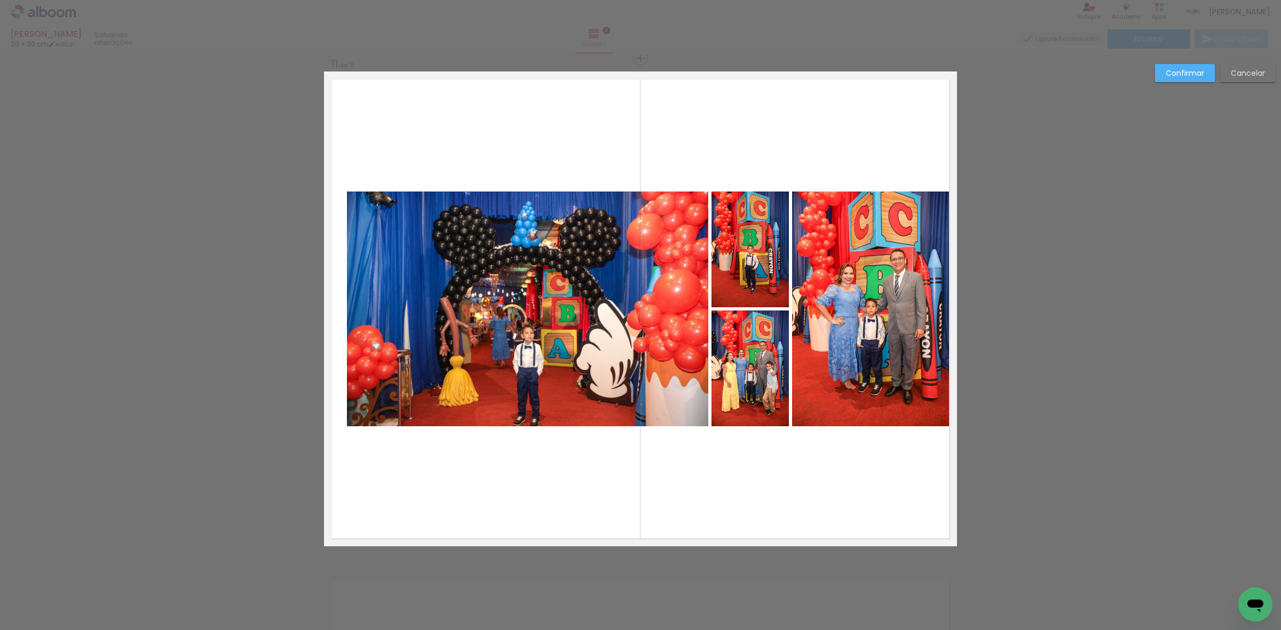
click at [881, 281] on quentale-photo at bounding box center [871, 309] width 159 height 235
click at [754, 268] on quentale-photo at bounding box center [749, 250] width 77 height 116
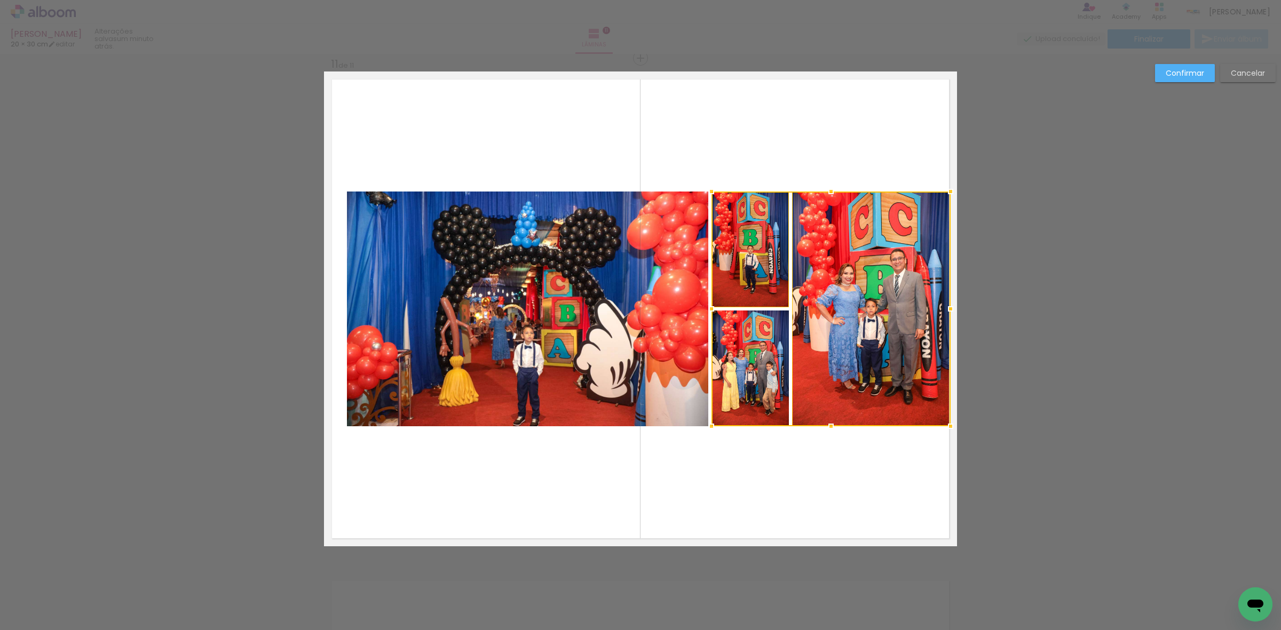
click at [718, 379] on div at bounding box center [830, 309] width 239 height 235
click at [524, 303] on quentale-photo at bounding box center [527, 309] width 361 height 235
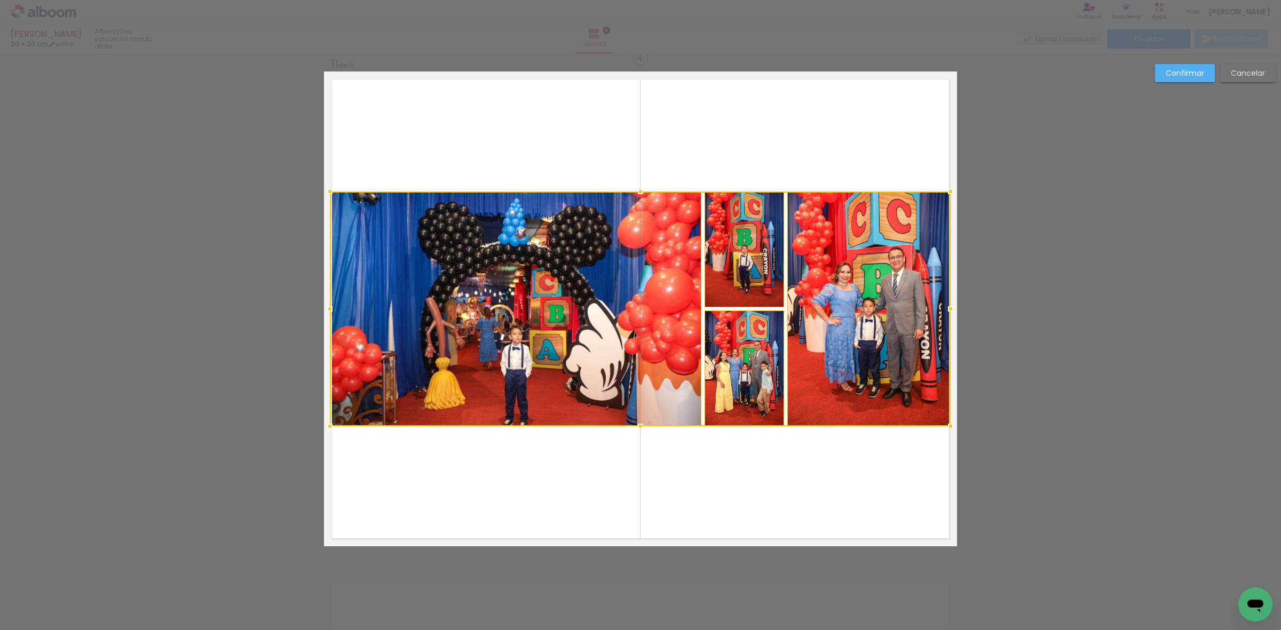
drag, startPoint x: 337, startPoint y: 306, endPoint x: 321, endPoint y: 307, distance: 16.6
click at [321, 307] on div at bounding box center [329, 308] width 21 height 21
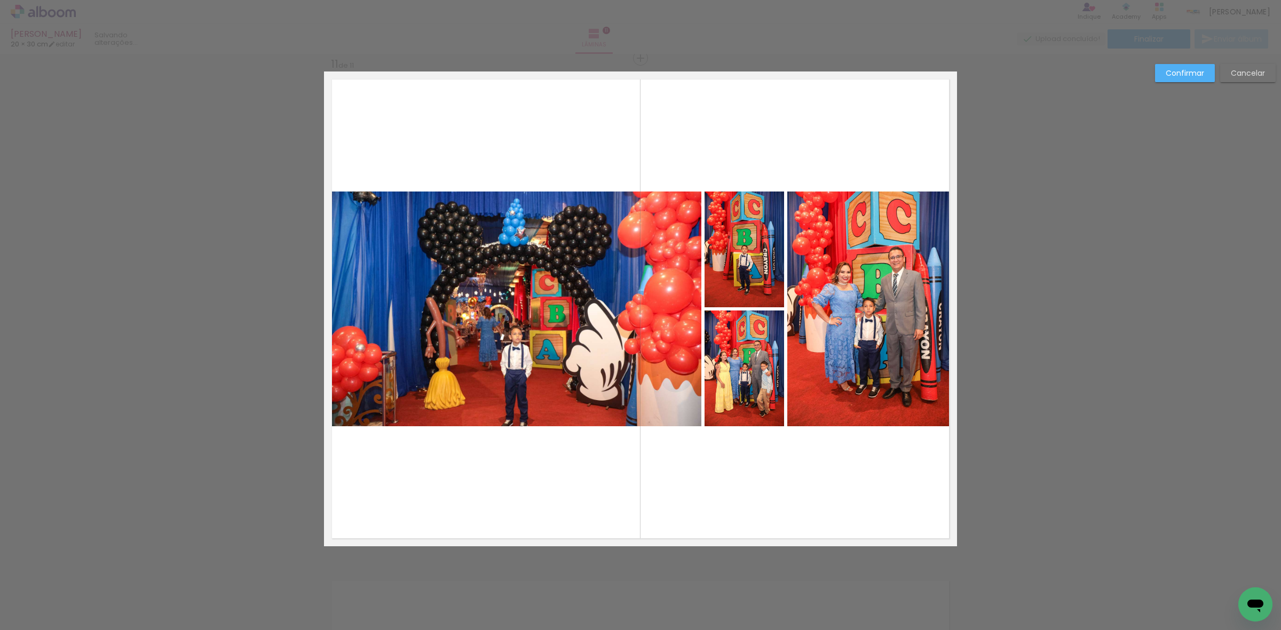
click at [497, 260] on quentale-photo at bounding box center [515, 309] width 371 height 235
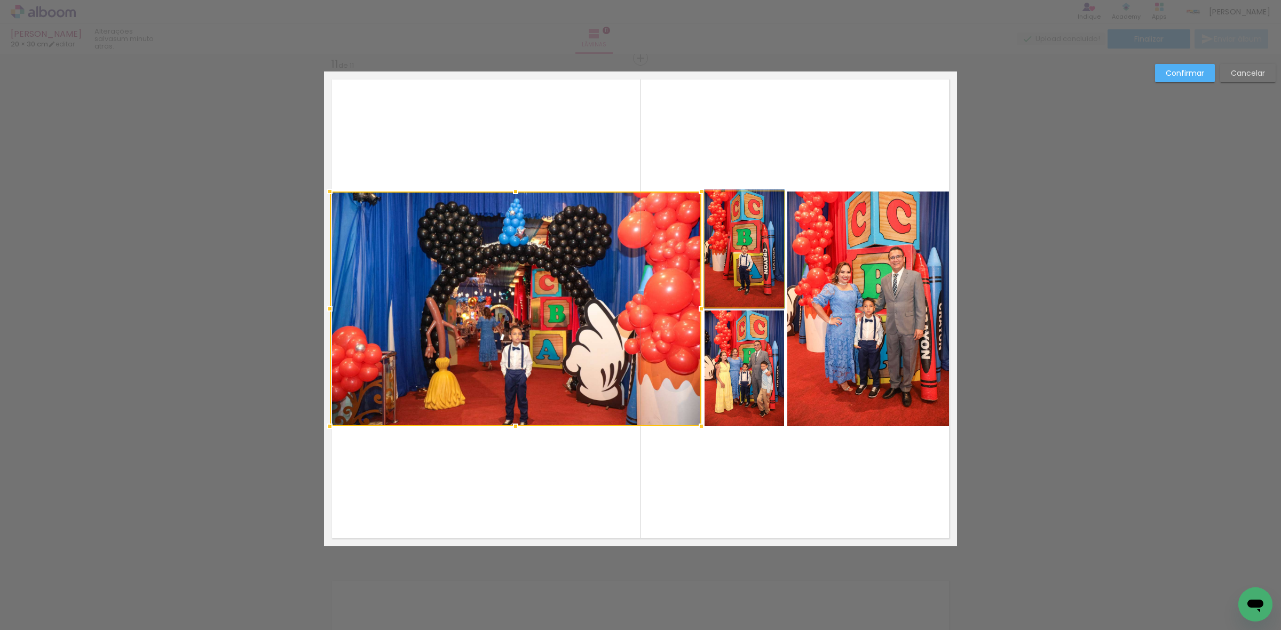
click at [705, 254] on quentale-photo at bounding box center [745, 250] width 80 height 116
click at [732, 366] on div at bounding box center [557, 309] width 455 height 235
click at [842, 310] on quentale-photo at bounding box center [868, 309] width 163 height 235
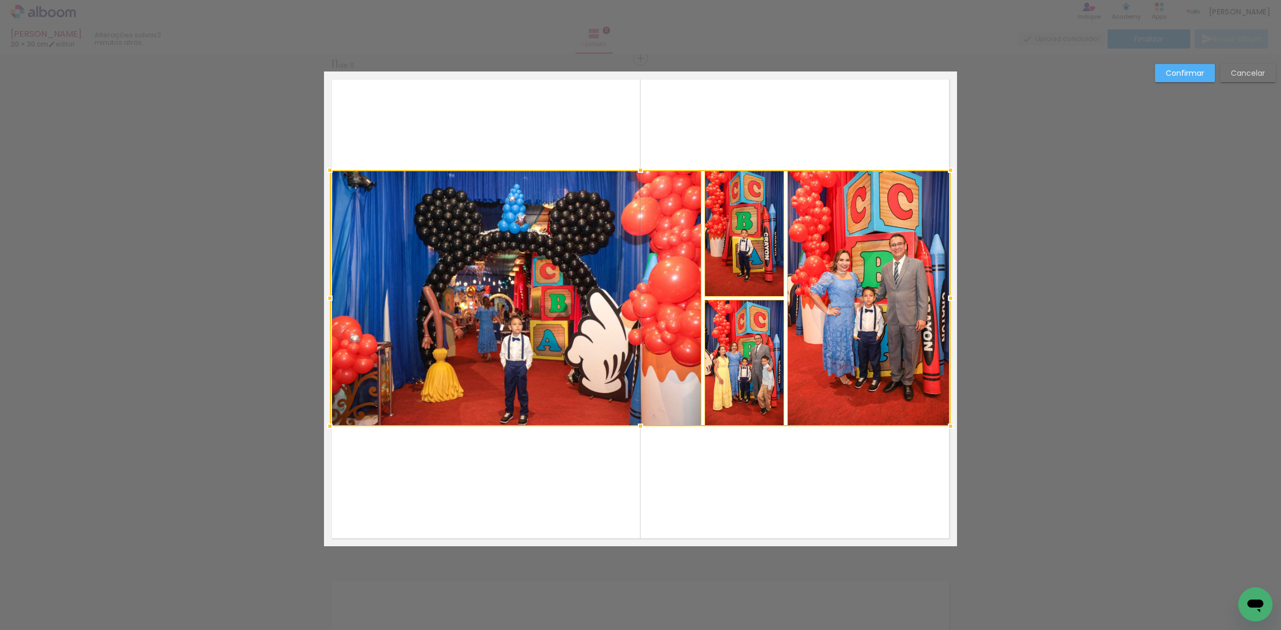
drag, startPoint x: 630, startPoint y: 186, endPoint x: 630, endPoint y: 164, distance: 21.4
click at [630, 164] on div at bounding box center [640, 170] width 21 height 21
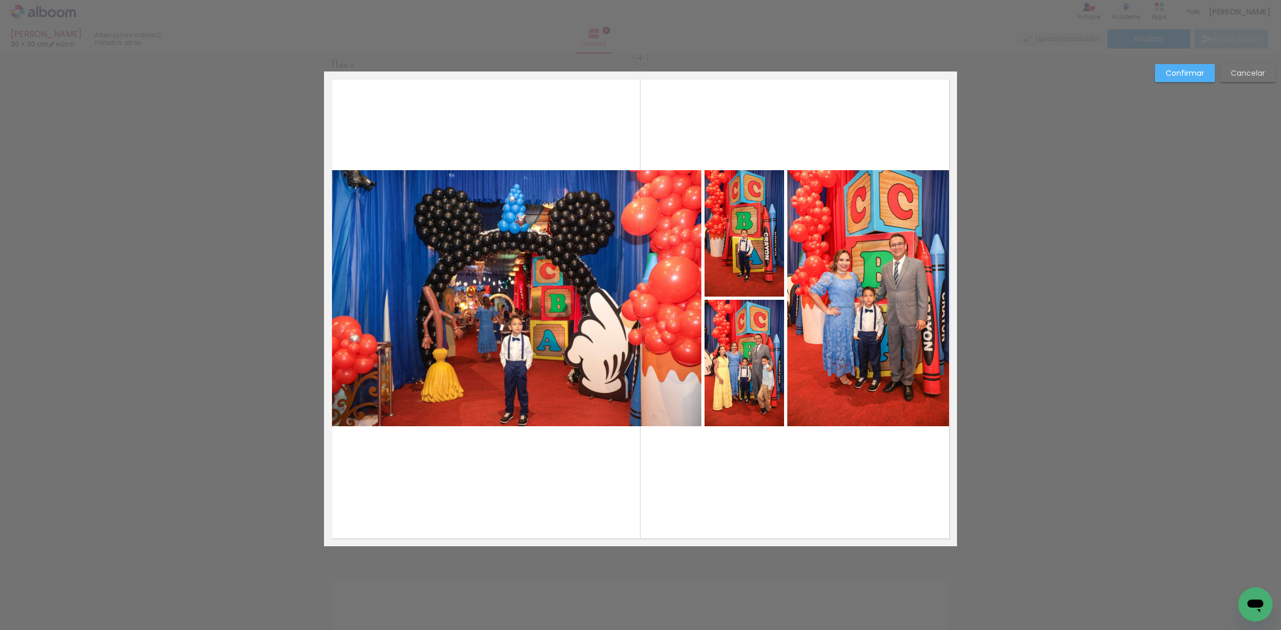
click at [586, 255] on quentale-photo at bounding box center [515, 298] width 371 height 256
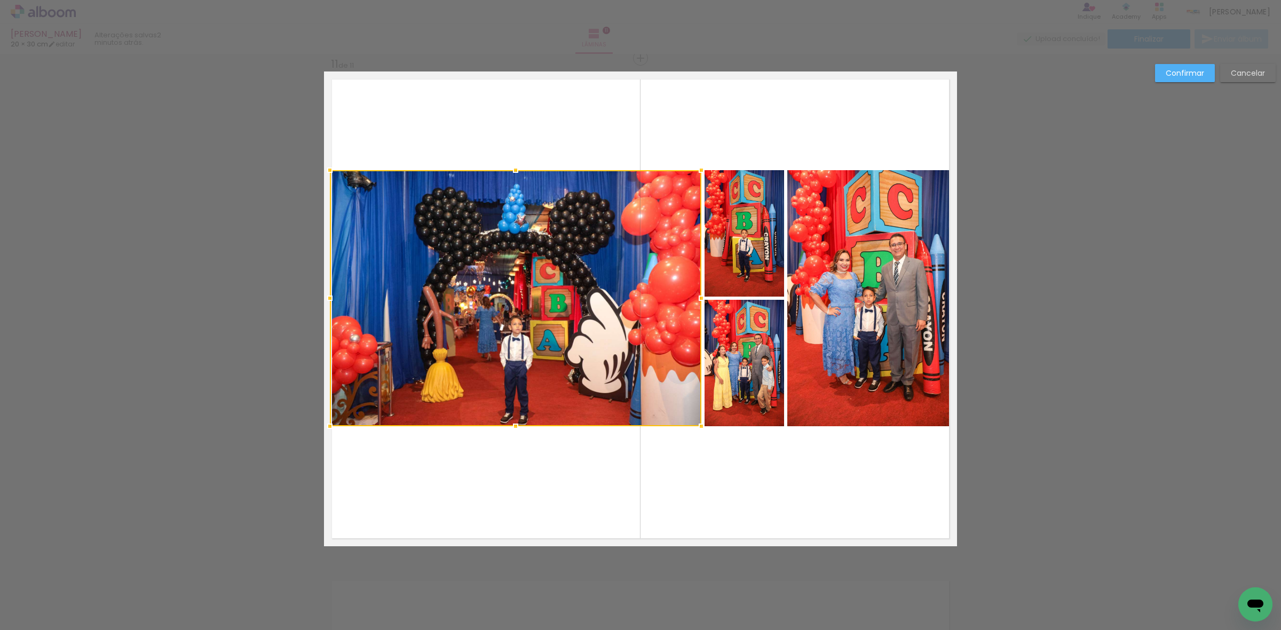
click at [741, 239] on quentale-photo at bounding box center [745, 233] width 80 height 127
click at [735, 369] on div at bounding box center [557, 298] width 455 height 256
click at [848, 317] on quentale-photo at bounding box center [868, 298] width 163 height 256
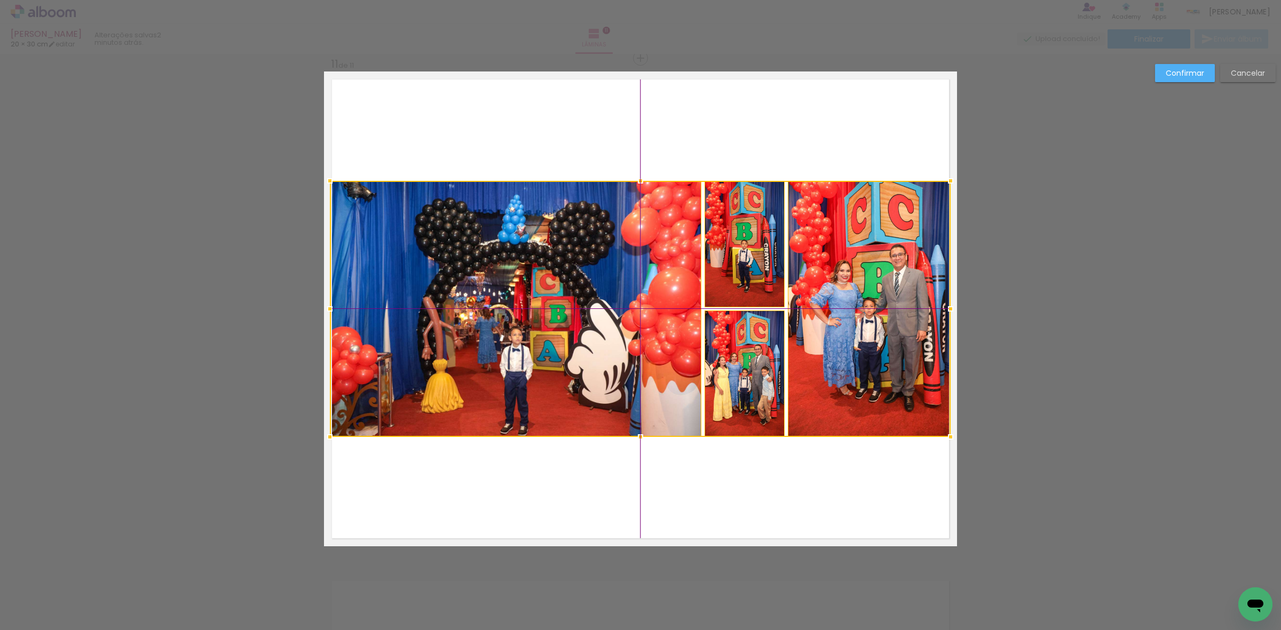
drag, startPoint x: 850, startPoint y: 321, endPoint x: 847, endPoint y: 329, distance: 8.6
click at [847, 329] on div at bounding box center [640, 309] width 621 height 256
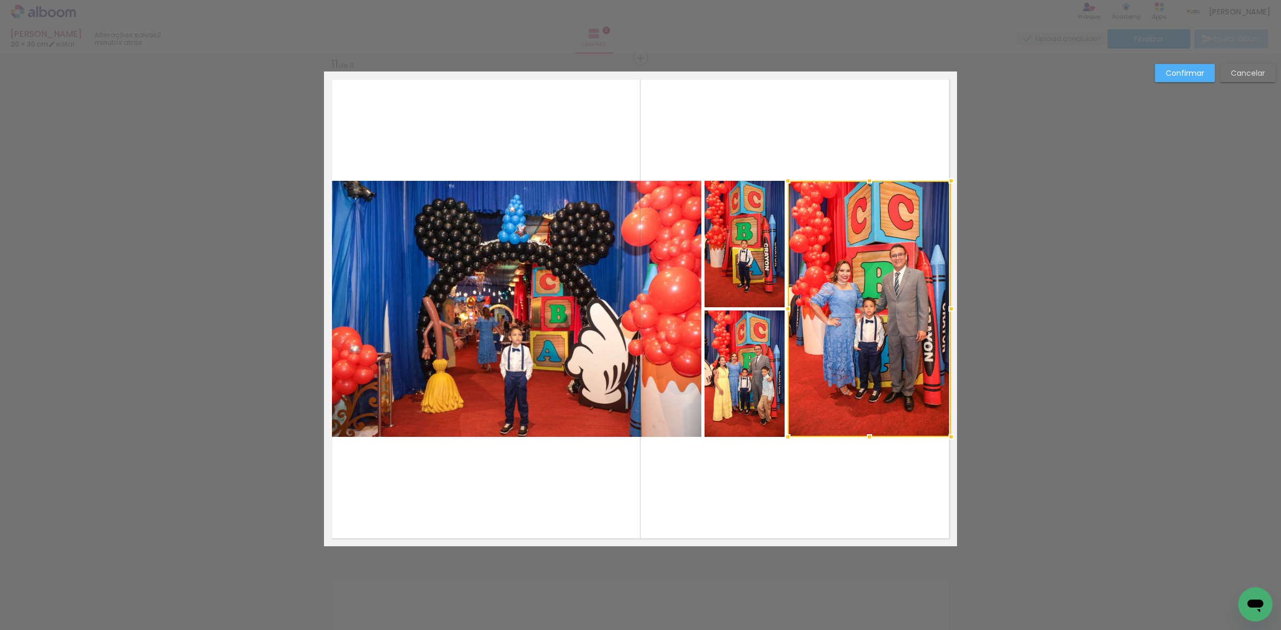
click at [0, 0] on slot "Confirmar" at bounding box center [0, 0] width 0 height 0
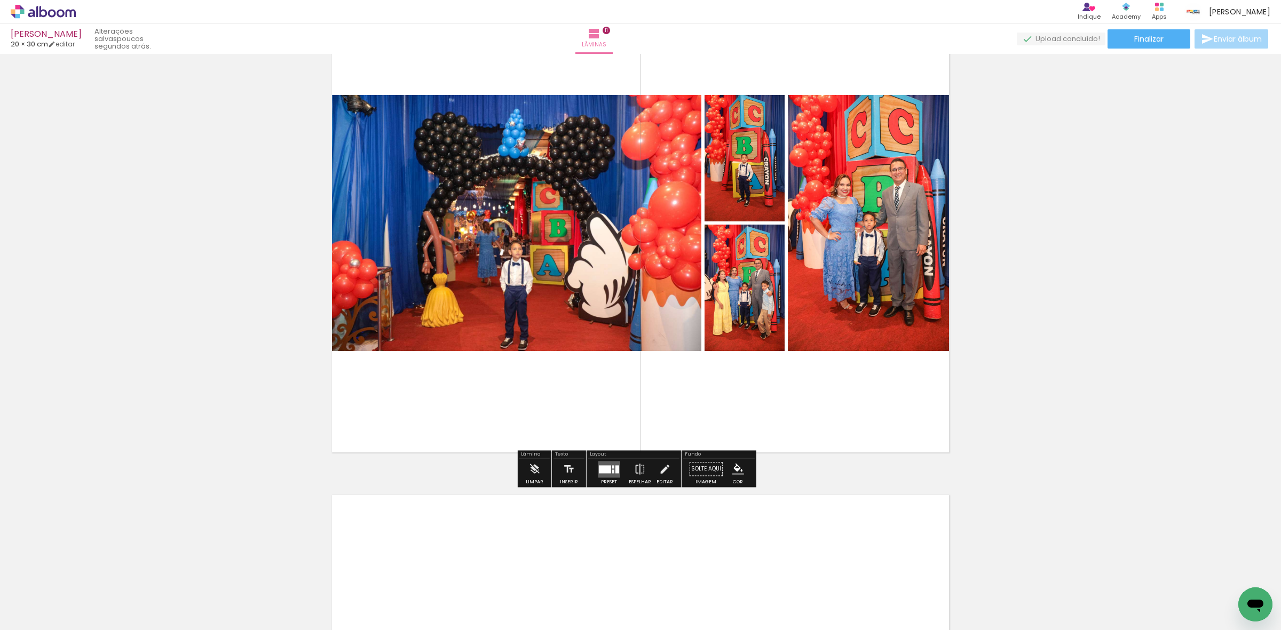
scroll to position [5164, 0]
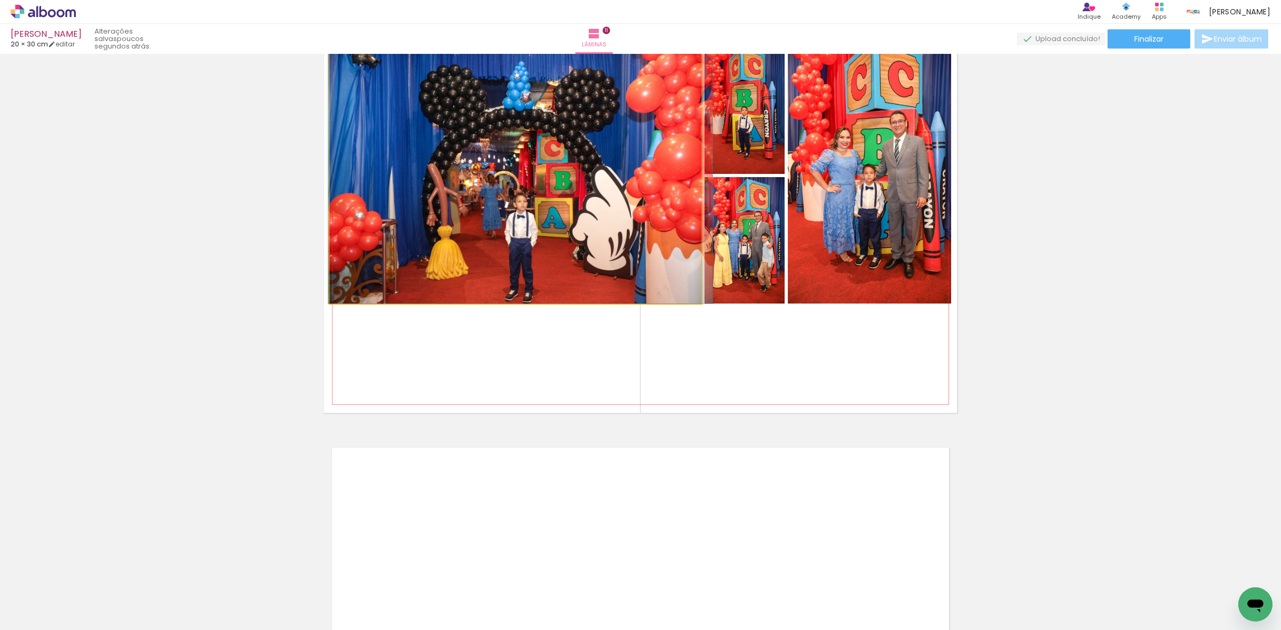
drag, startPoint x: 583, startPoint y: 259, endPoint x: 588, endPoint y: 228, distance: 30.8
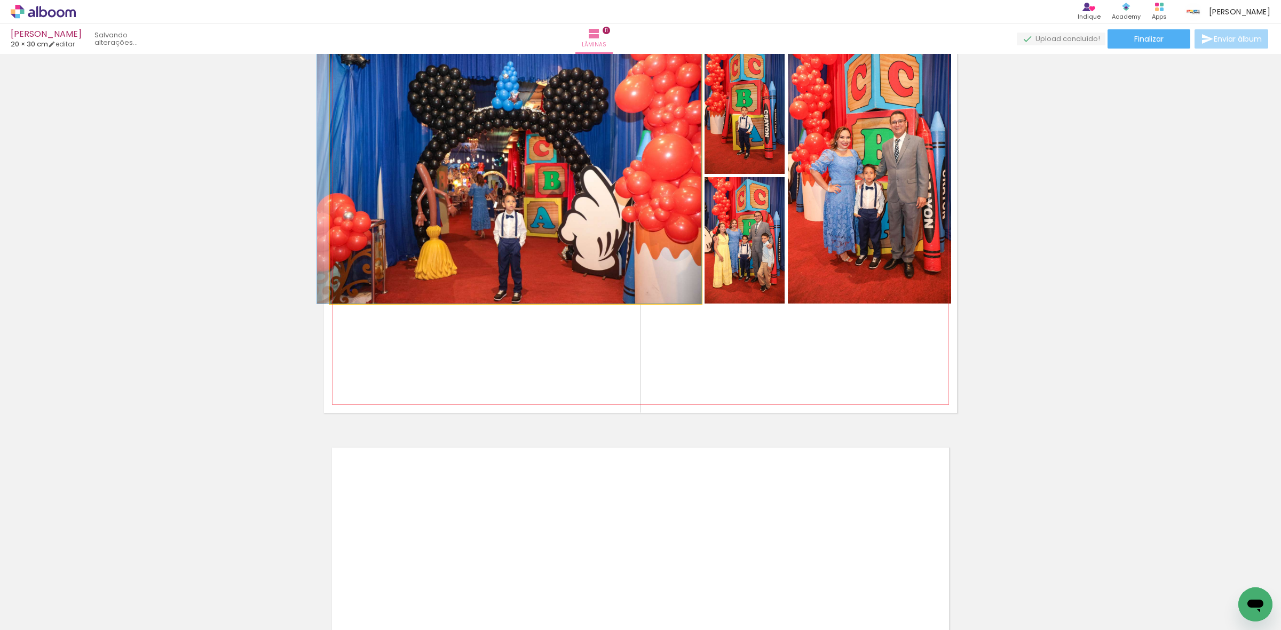
drag, startPoint x: 588, startPoint y: 228, endPoint x: 576, endPoint y: 204, distance: 26.5
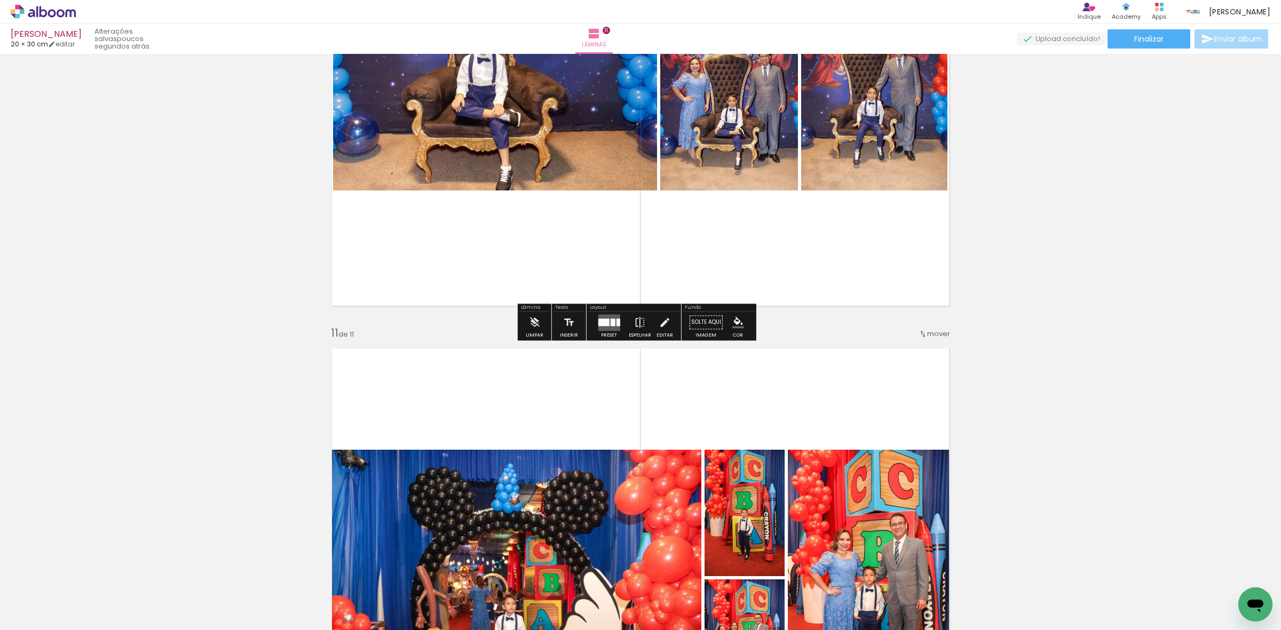
scroll to position [4764, 0]
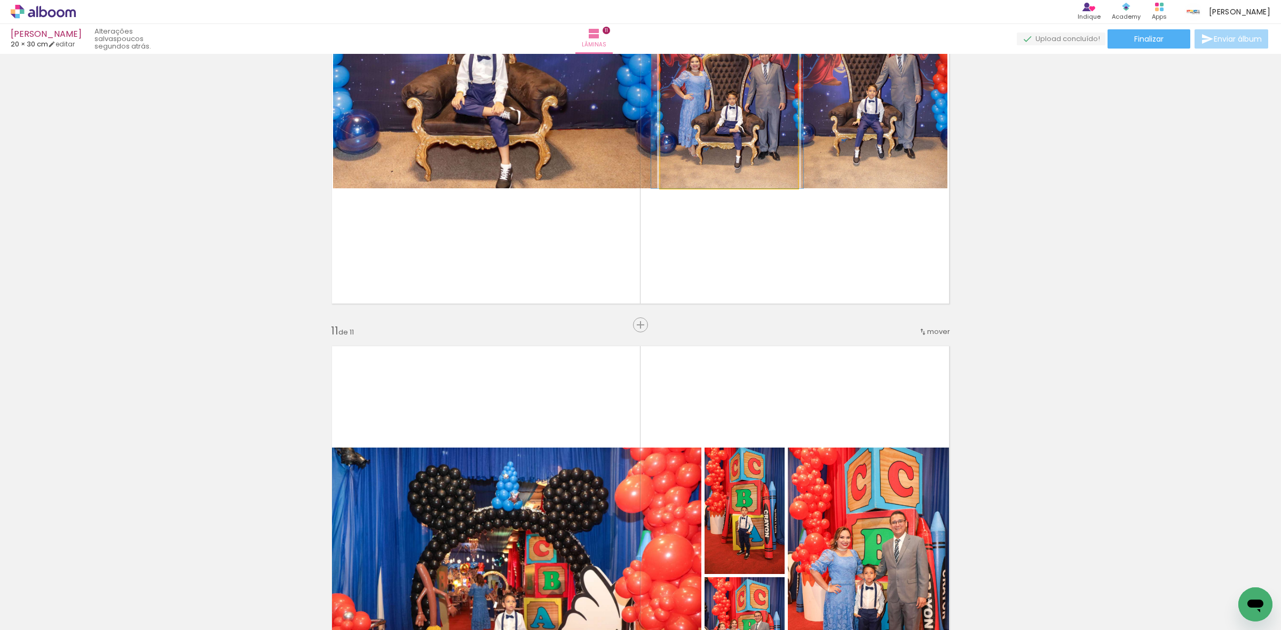
drag, startPoint x: 750, startPoint y: 107, endPoint x: 1069, endPoint y: 198, distance: 331.8
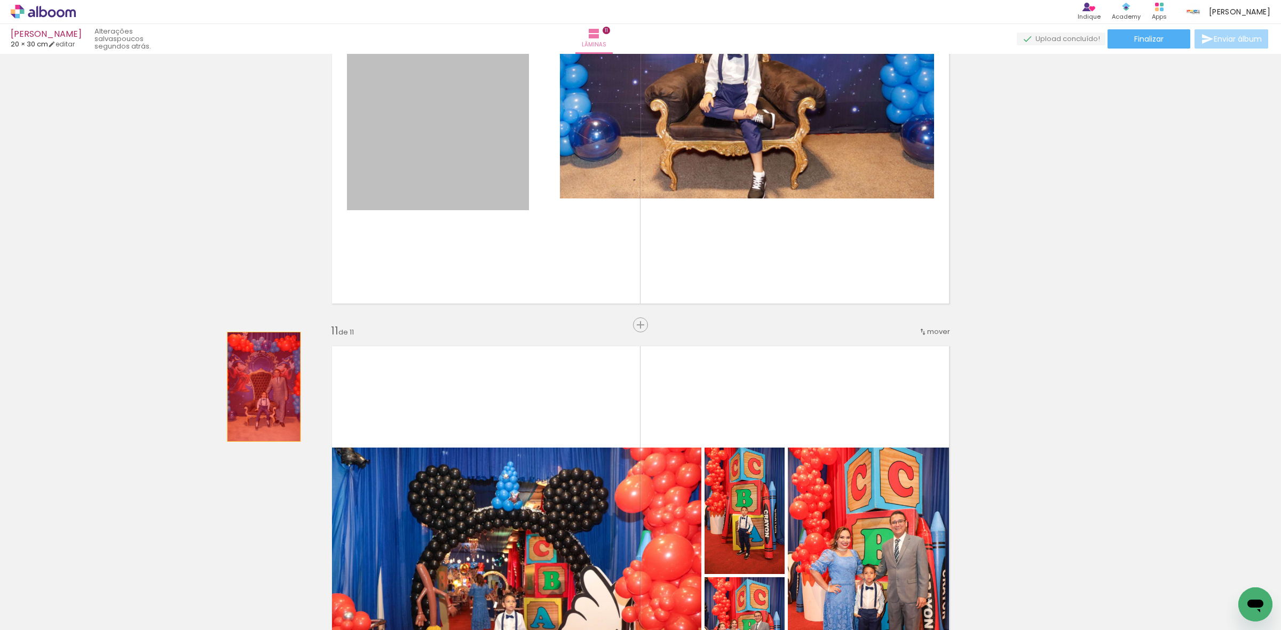
drag, startPoint x: 452, startPoint y: 160, endPoint x: 453, endPoint y: 376, distance: 216.2
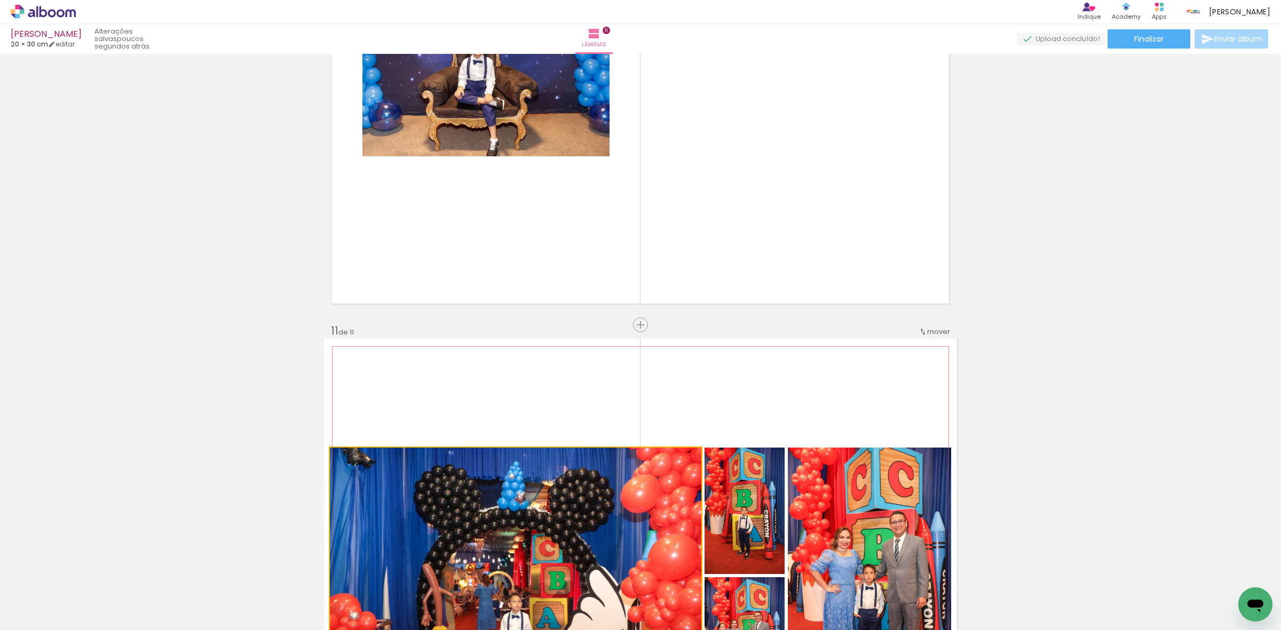
drag, startPoint x: 503, startPoint y: 491, endPoint x: 661, endPoint y: 201, distance: 330.6
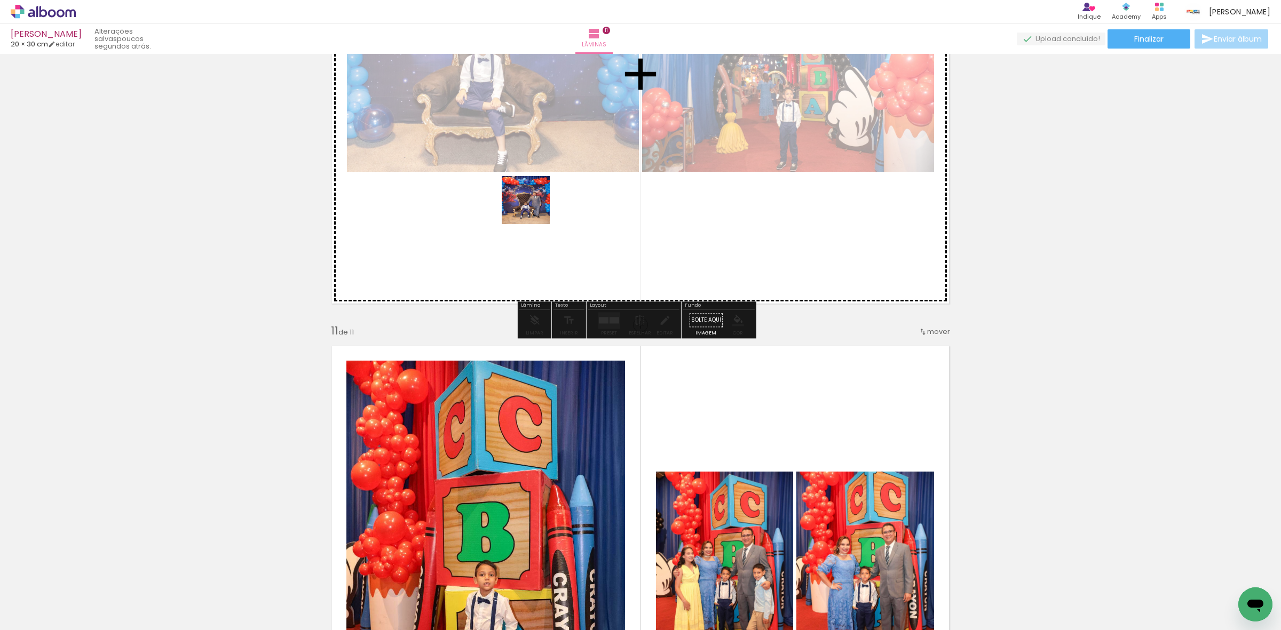
drag, startPoint x: 151, startPoint y: 609, endPoint x: 315, endPoint y: 423, distance: 248.4
click at [614, 157] on quentale-workspace at bounding box center [640, 315] width 1281 height 630
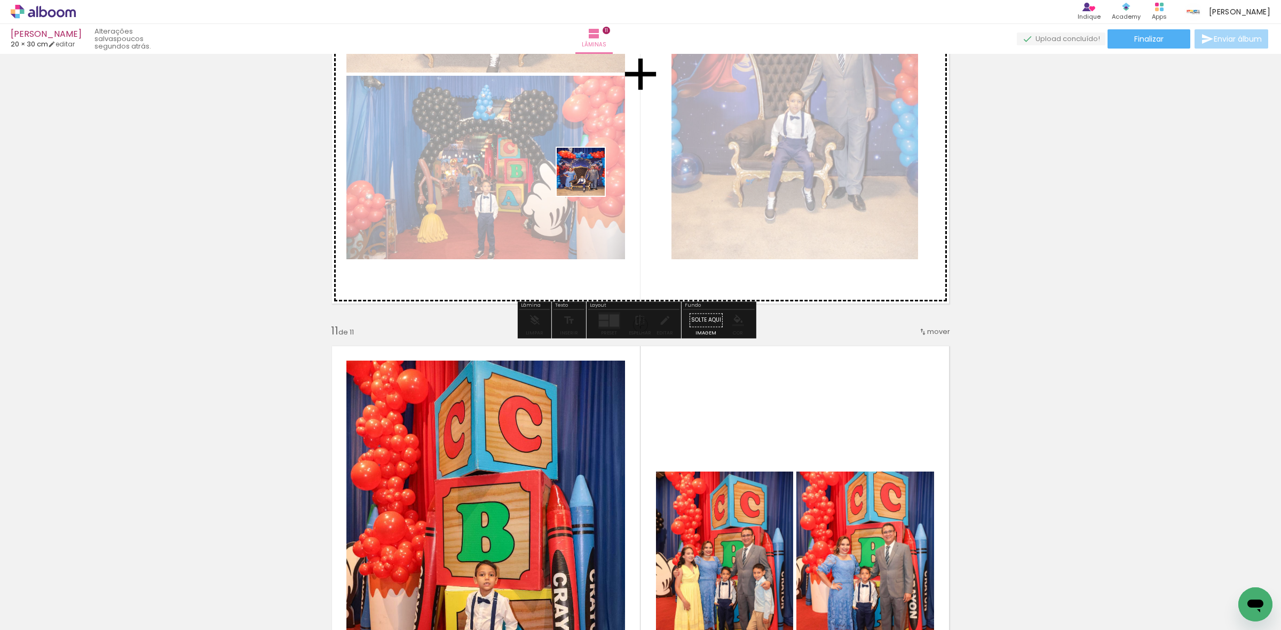
drag, startPoint x: 102, startPoint y: 593, endPoint x: 570, endPoint y: 295, distance: 554.8
click at [596, 175] on quentale-workspace at bounding box center [640, 315] width 1281 height 630
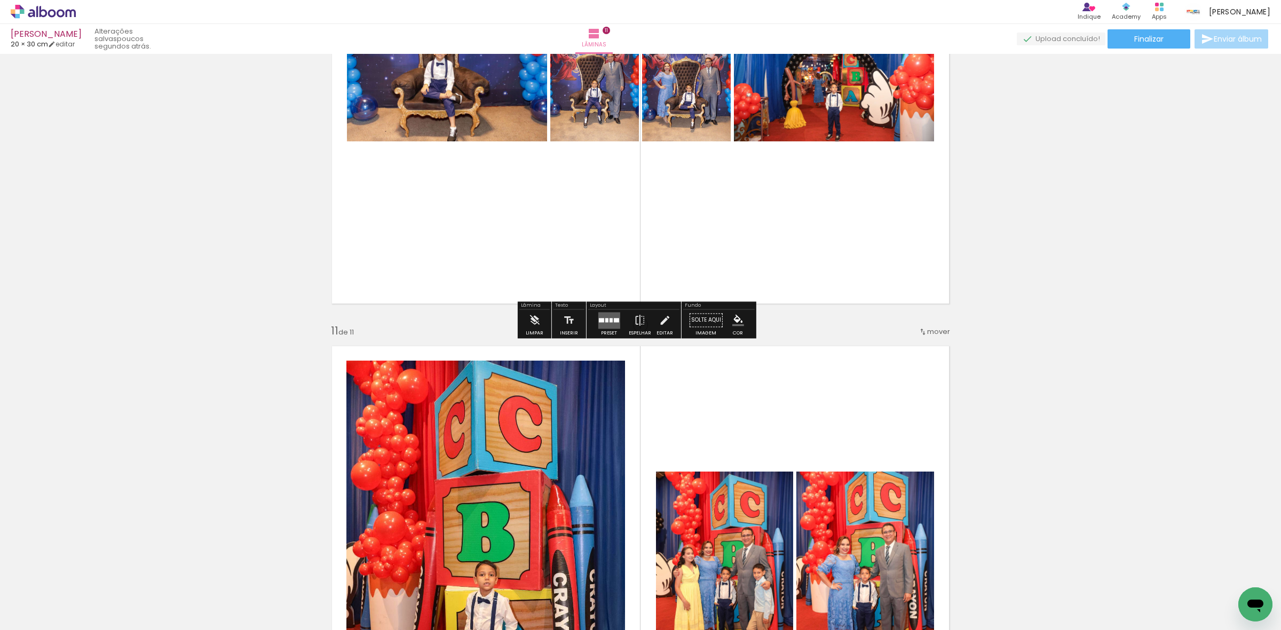
click at [610, 324] on quentale-layouter at bounding box center [609, 320] width 22 height 17
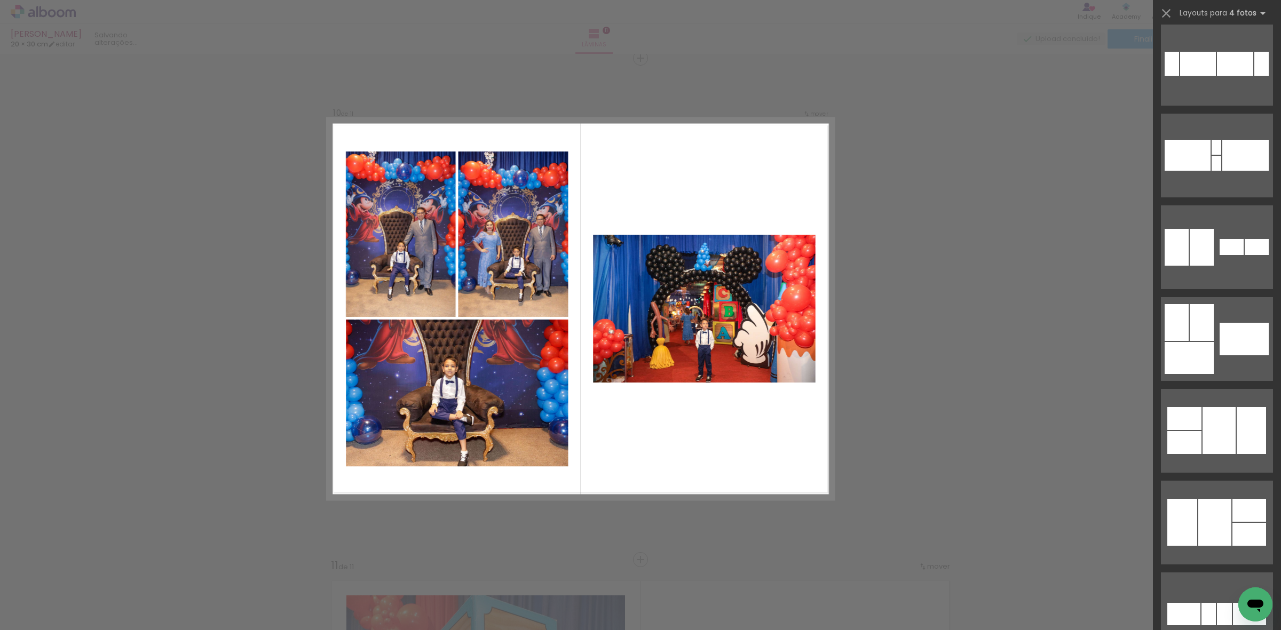
scroll to position [400, 0]
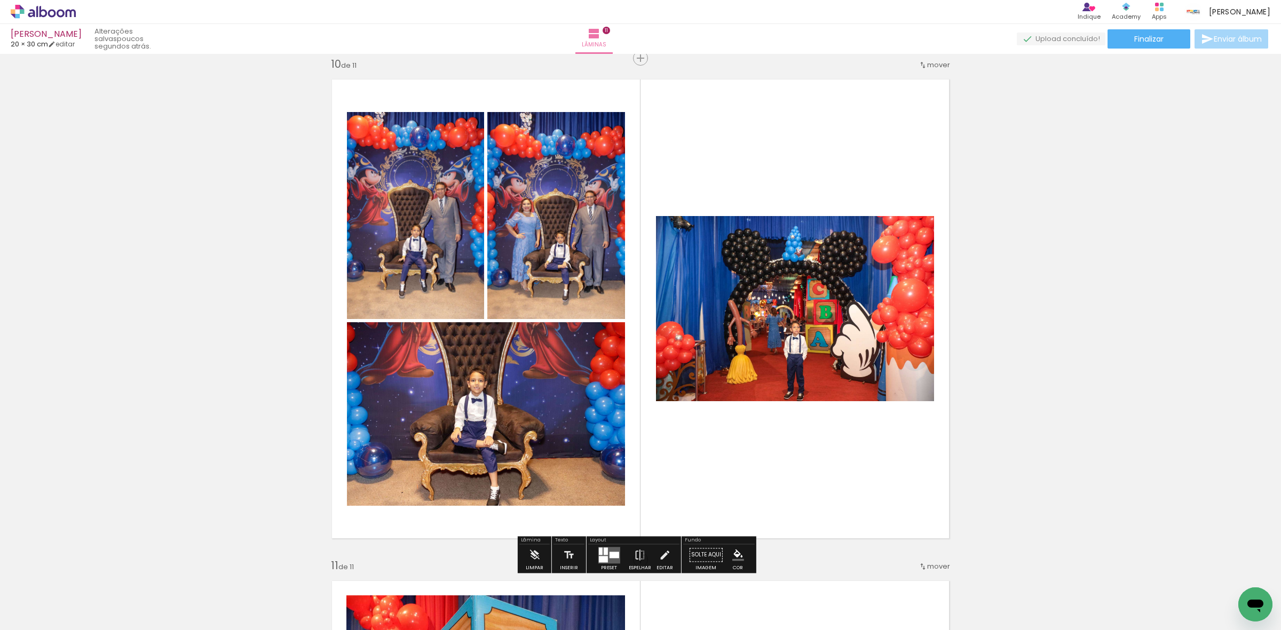
click at [770, 310] on quentale-photo at bounding box center [795, 308] width 278 height 185
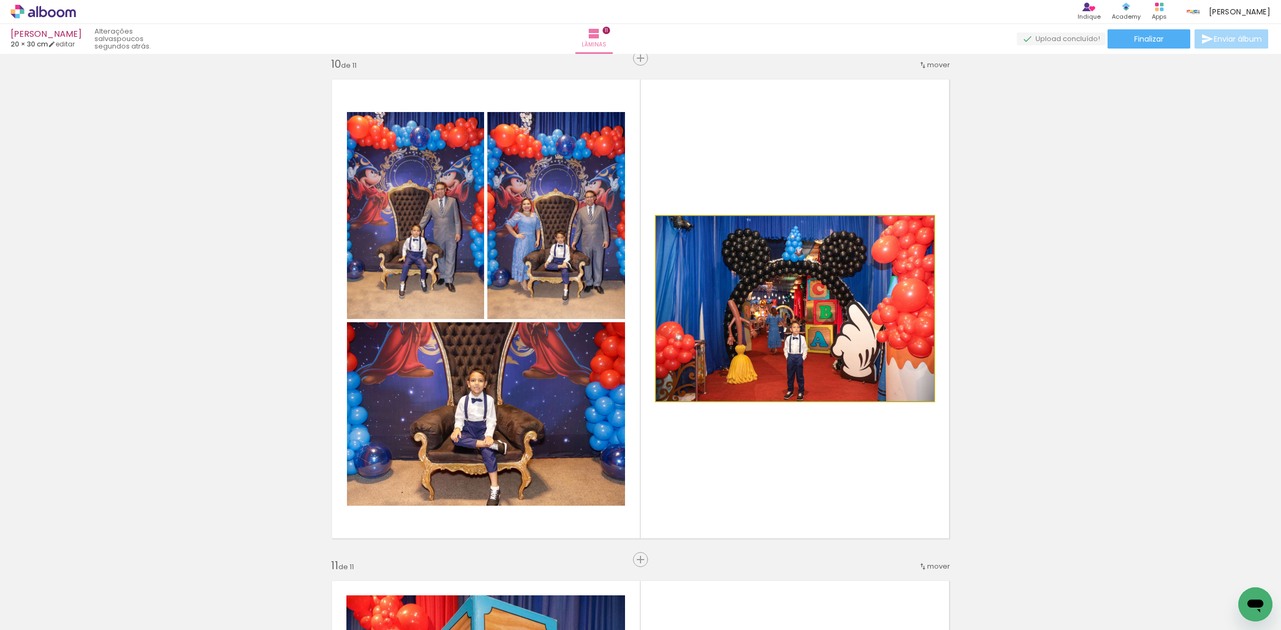
click at [770, 310] on quentale-photo at bounding box center [795, 308] width 278 height 185
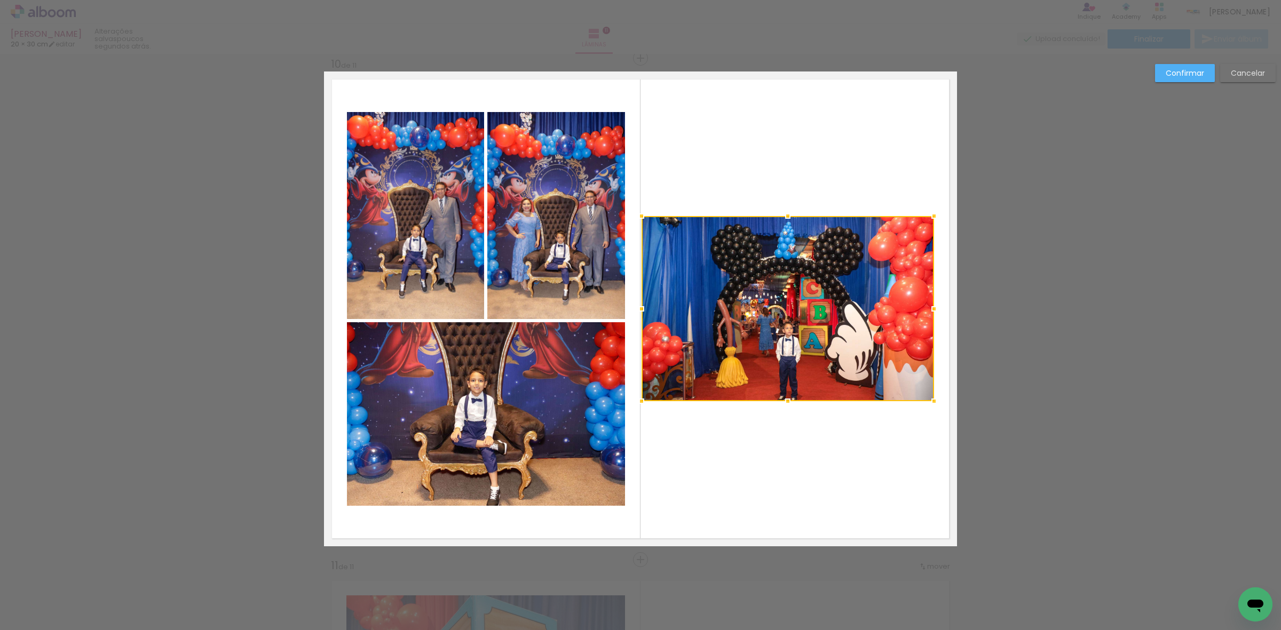
drag, startPoint x: 646, startPoint y: 304, endPoint x: 630, endPoint y: 302, distance: 16.2
click at [631, 302] on div at bounding box center [641, 308] width 21 height 21
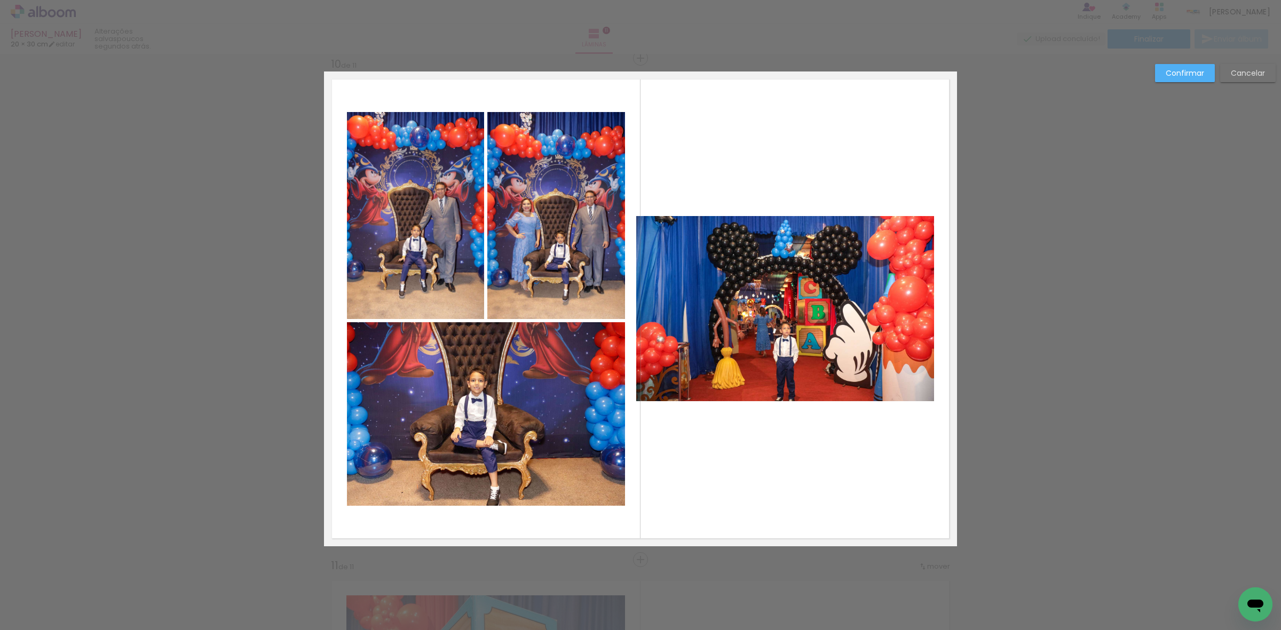
click at [775, 287] on quentale-photo at bounding box center [785, 308] width 298 height 185
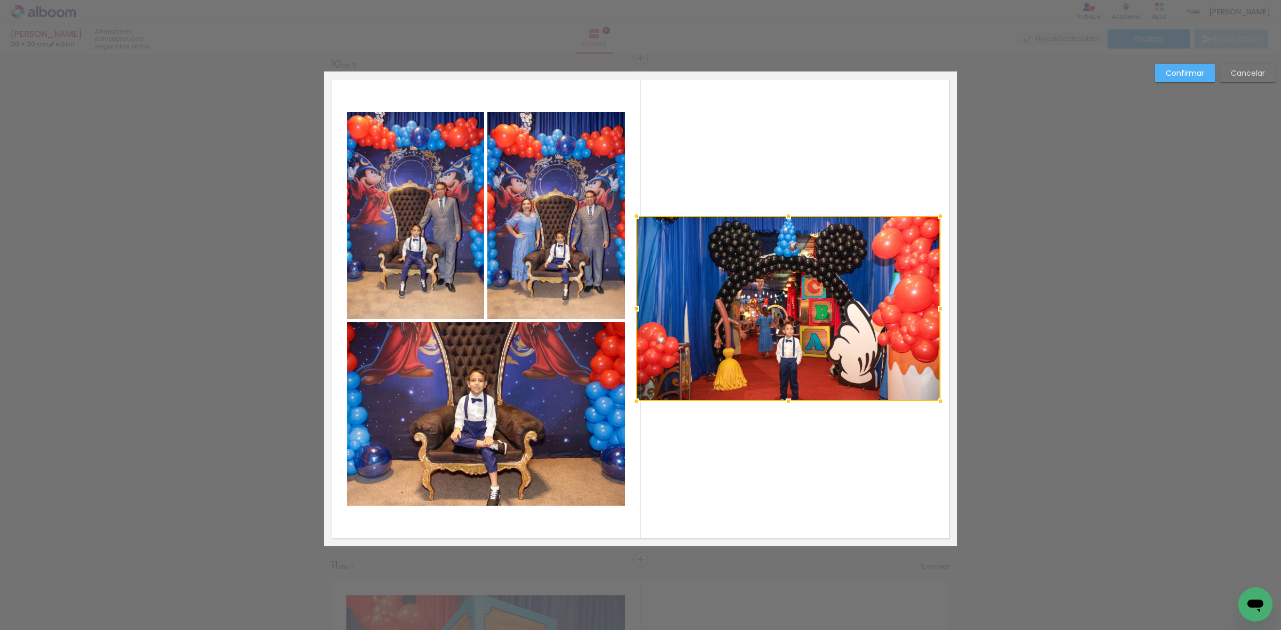
click at [930, 311] on div at bounding box center [940, 308] width 21 height 21
click at [839, 302] on div at bounding box center [788, 308] width 305 height 185
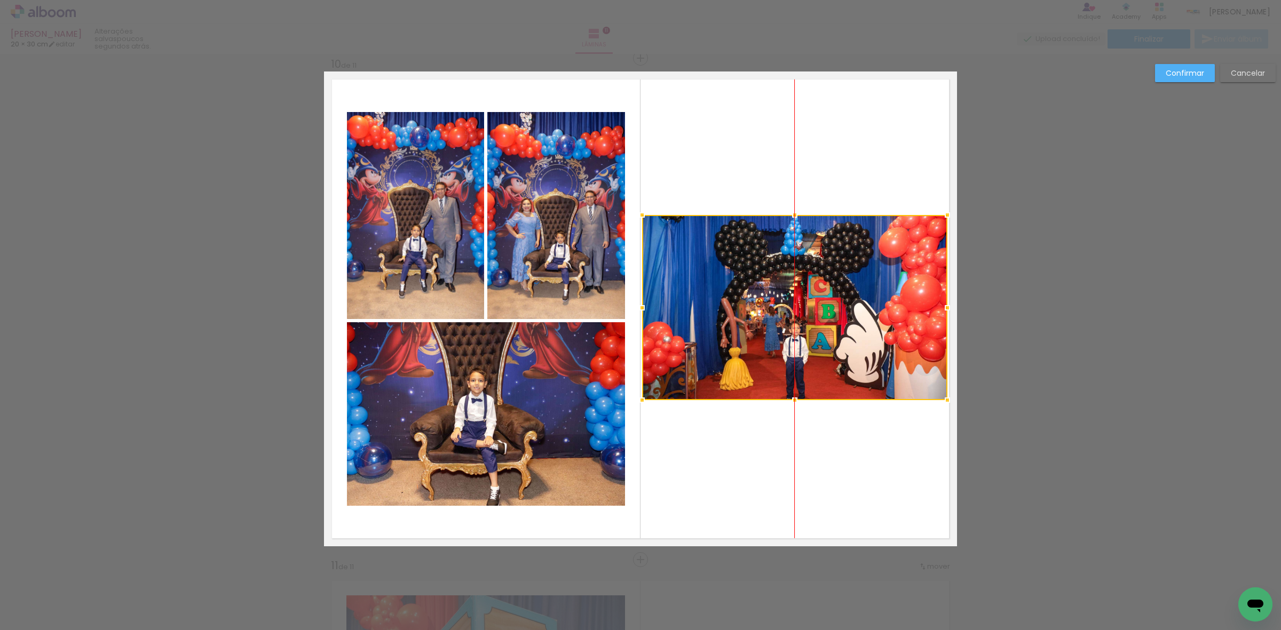
drag, startPoint x: 792, startPoint y: 318, endPoint x: 798, endPoint y: 316, distance: 6.6
click at [798, 316] on div at bounding box center [794, 307] width 305 height 185
click at [796, 315] on div at bounding box center [794, 308] width 305 height 185
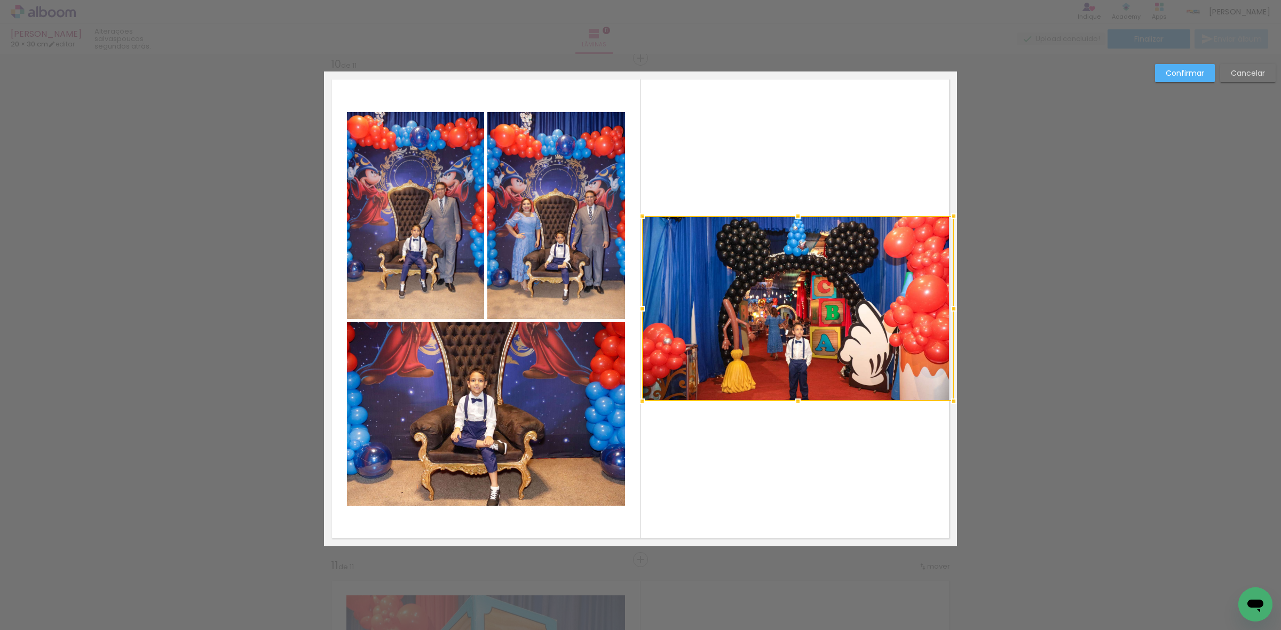
click at [949, 312] on div at bounding box center [953, 308] width 21 height 21
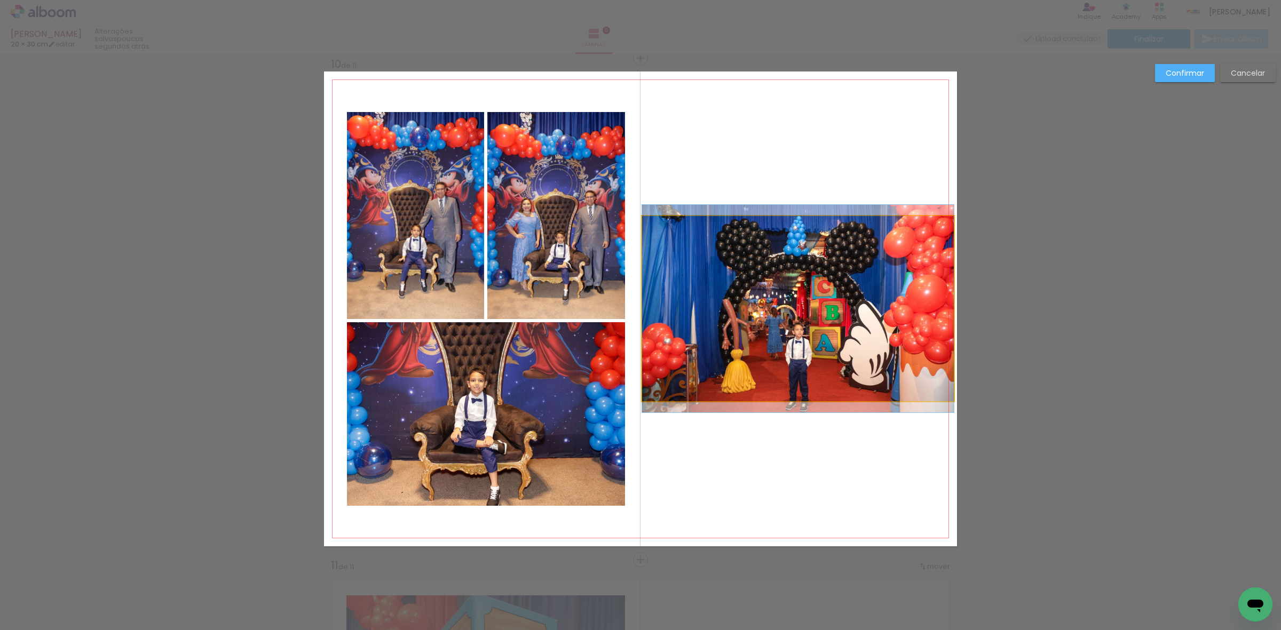
click at [894, 321] on quentale-photo at bounding box center [798, 308] width 312 height 185
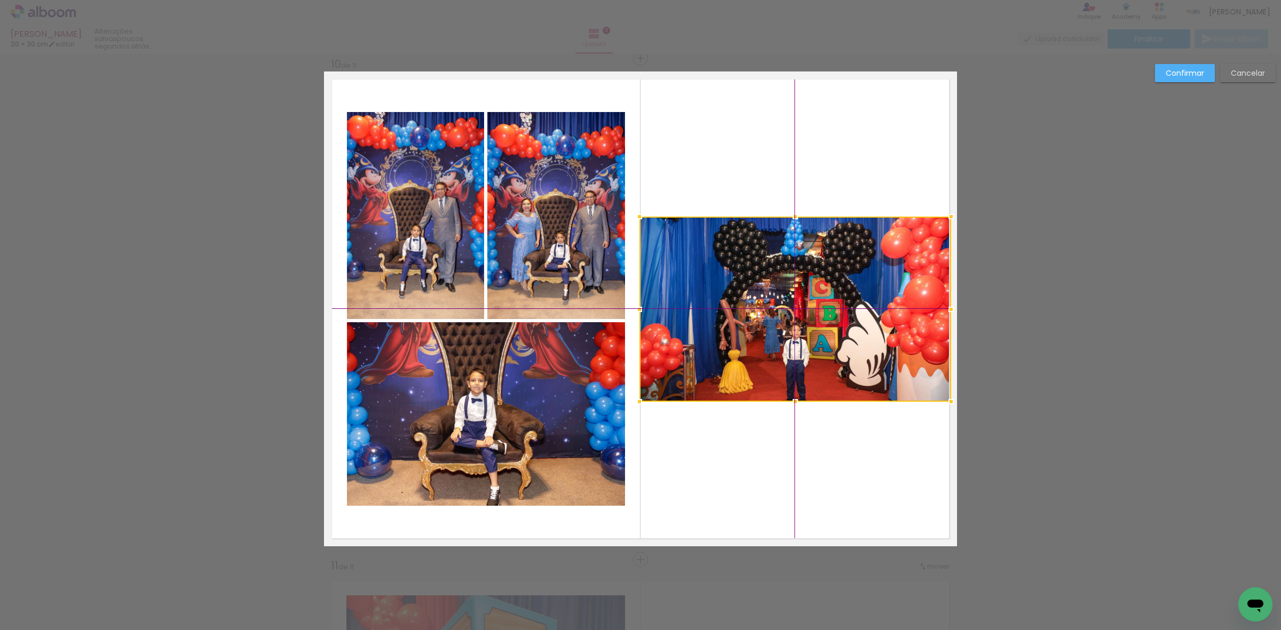
click at [855, 325] on div at bounding box center [795, 309] width 312 height 185
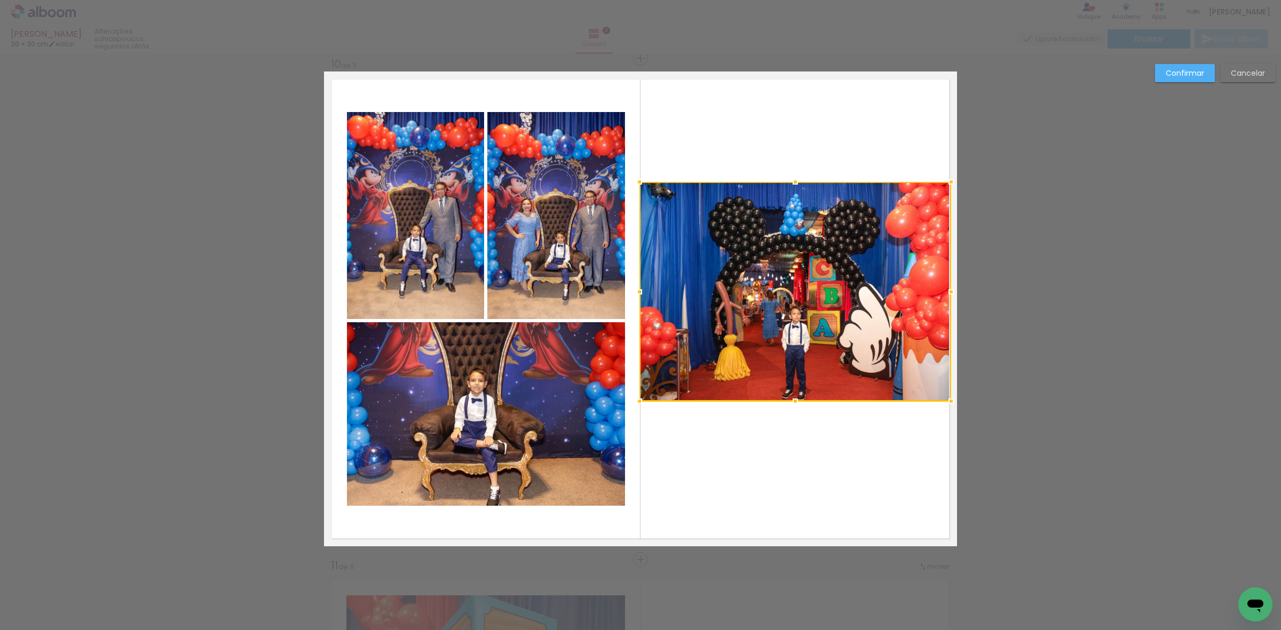
drag, startPoint x: 793, startPoint y: 217, endPoint x: 803, endPoint y: 185, distance: 33.6
click at [803, 185] on div at bounding box center [795, 291] width 312 height 219
drag, startPoint x: 833, startPoint y: 270, endPoint x: 816, endPoint y: 289, distance: 26.1
click at [833, 271] on div at bounding box center [795, 291] width 312 height 219
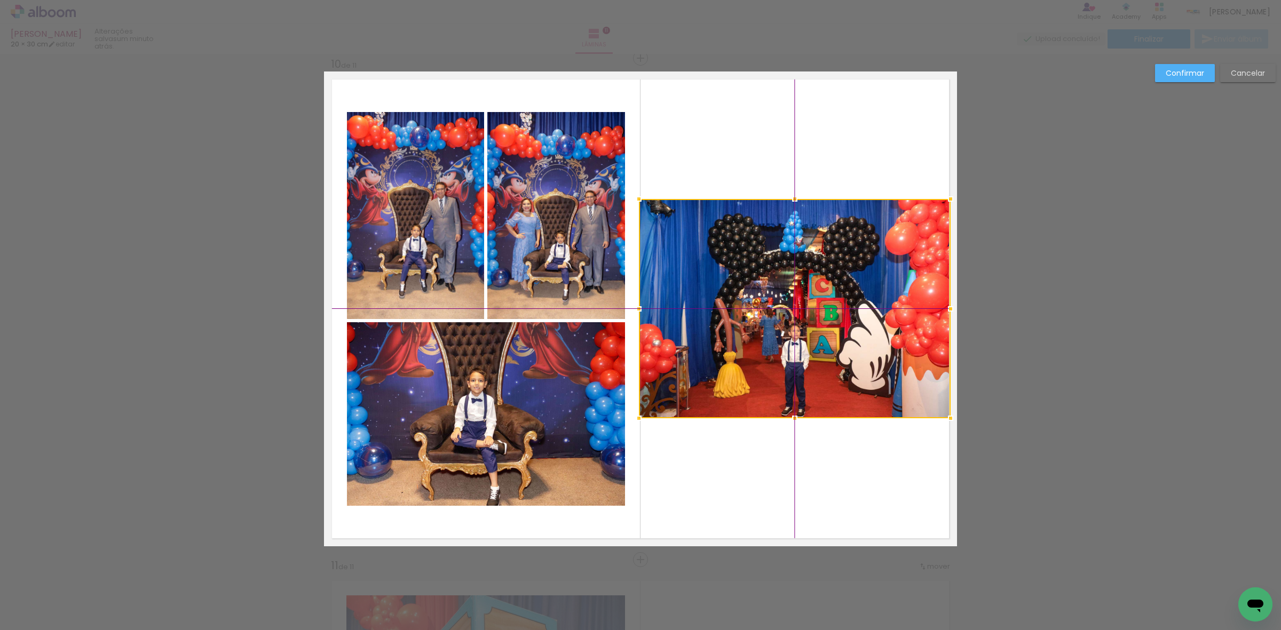
drag, startPoint x: 803, startPoint y: 311, endPoint x: 809, endPoint y: 321, distance: 11.5
click at [809, 321] on div at bounding box center [795, 308] width 312 height 219
click at [0, 0] on slot "Confirmar" at bounding box center [0, 0] width 0 height 0
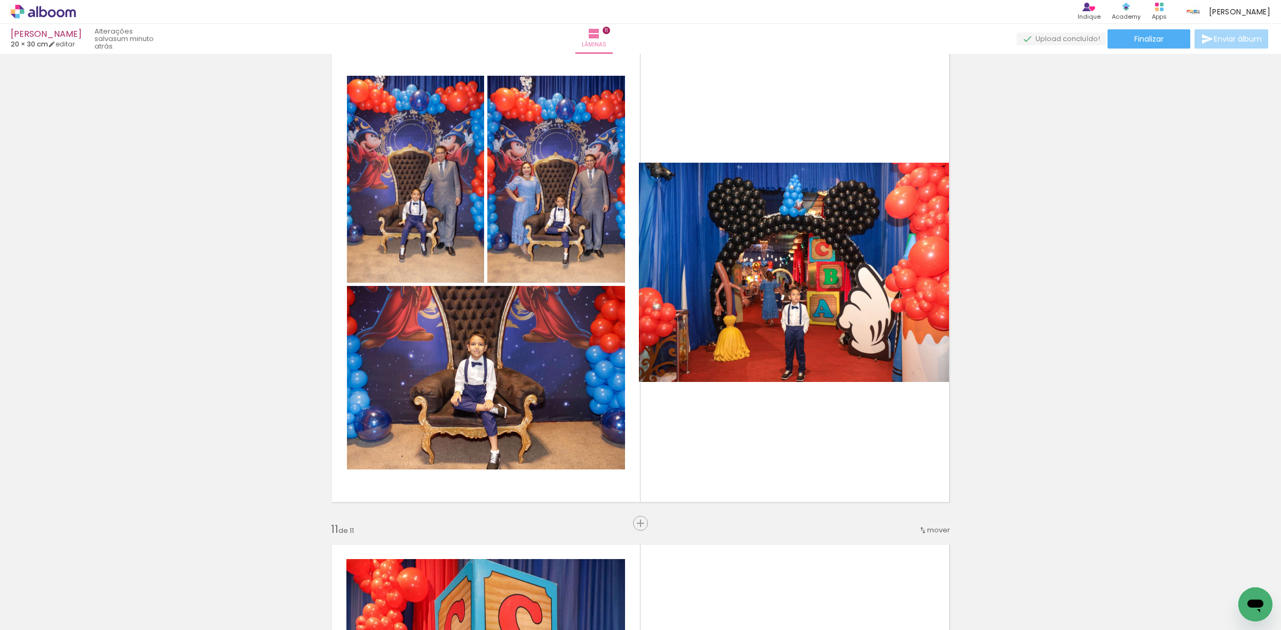
scroll to position [4529, 0]
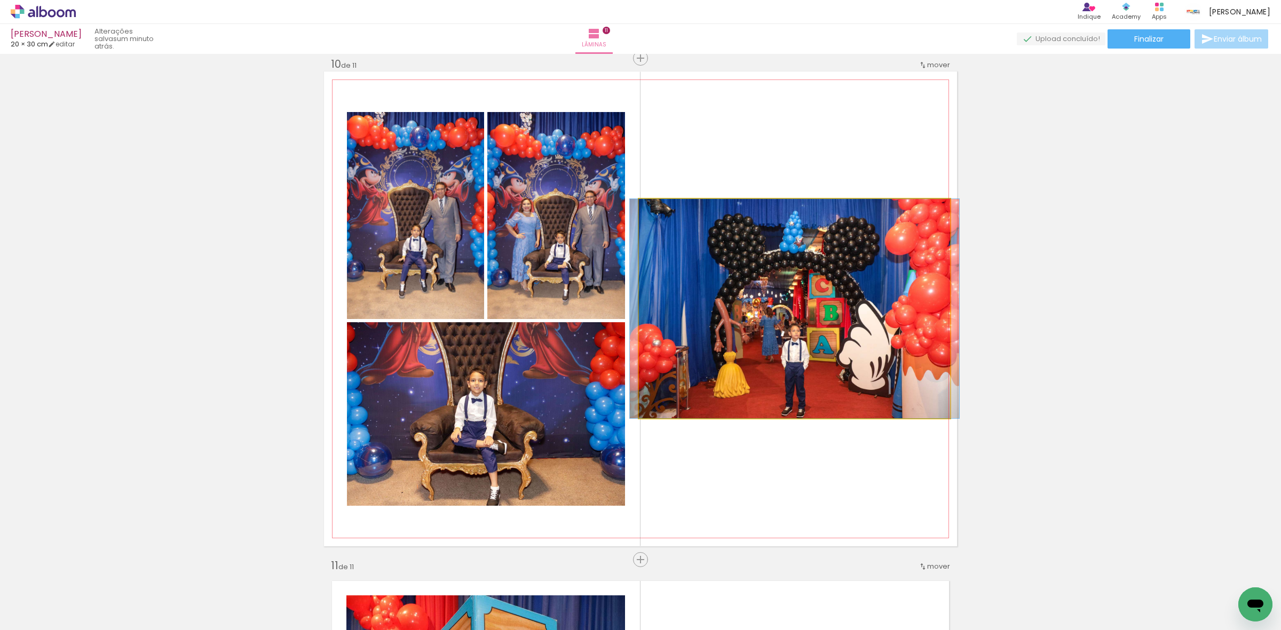
click at [686, 265] on quentale-photo at bounding box center [795, 308] width 312 height 219
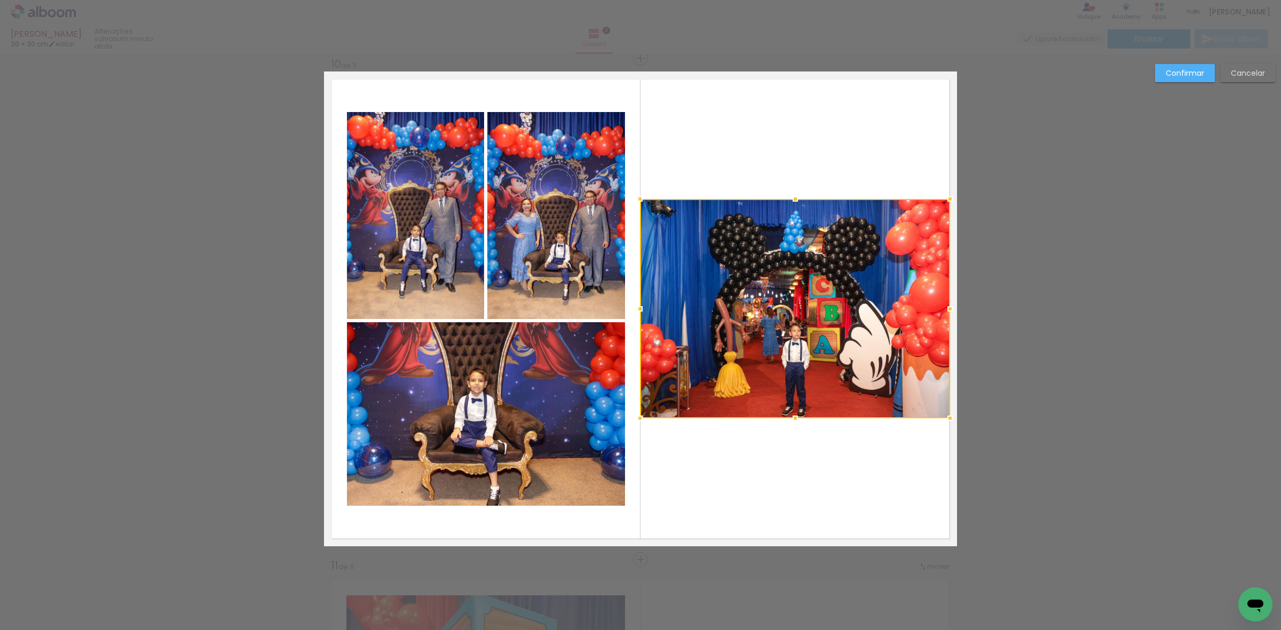
click at [633, 311] on div at bounding box center [639, 308] width 21 height 21
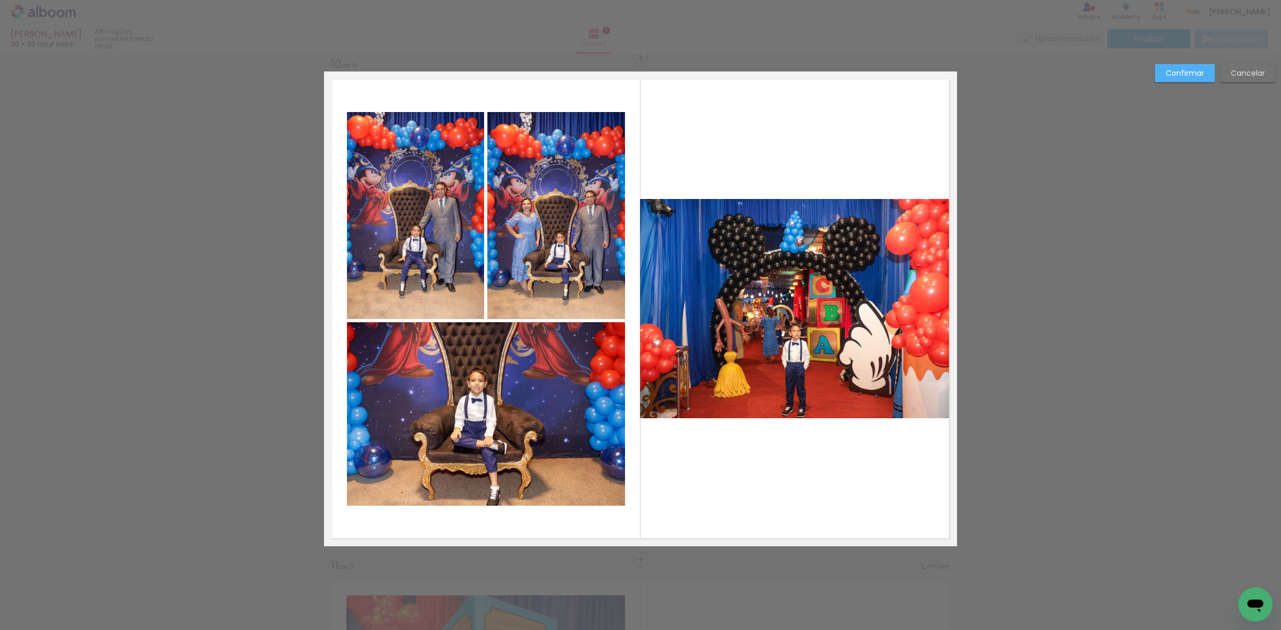
click at [0, 0] on slot "Confirmar" at bounding box center [0, 0] width 0 height 0
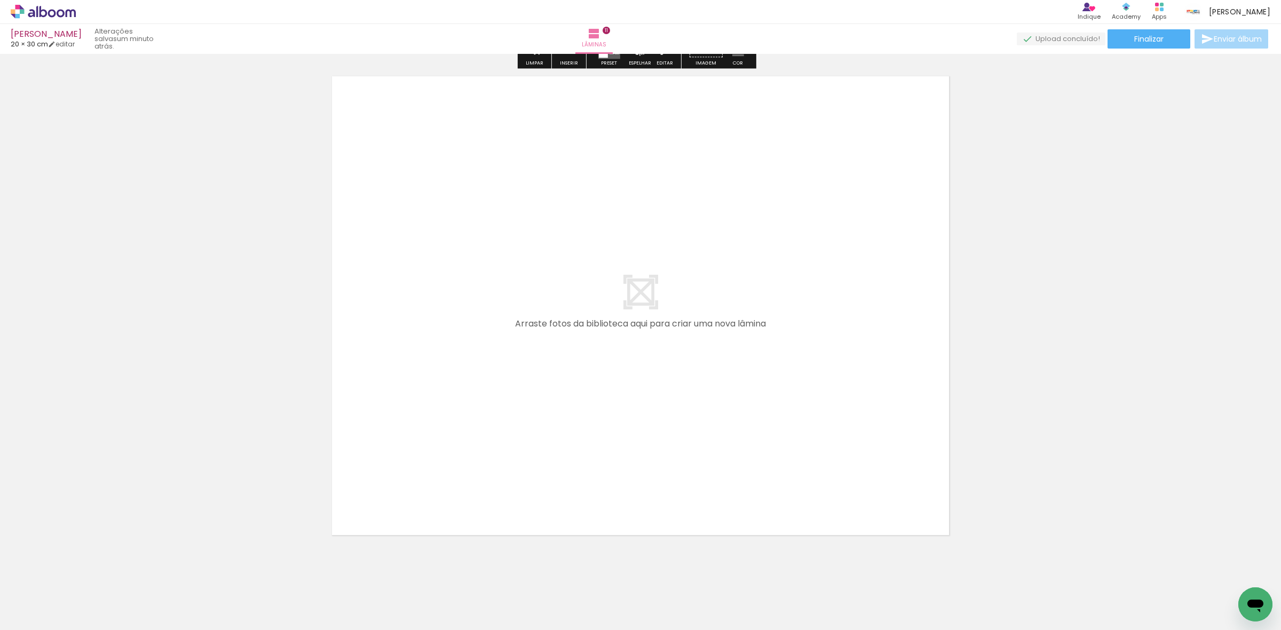
scroll to position [5552, 0]
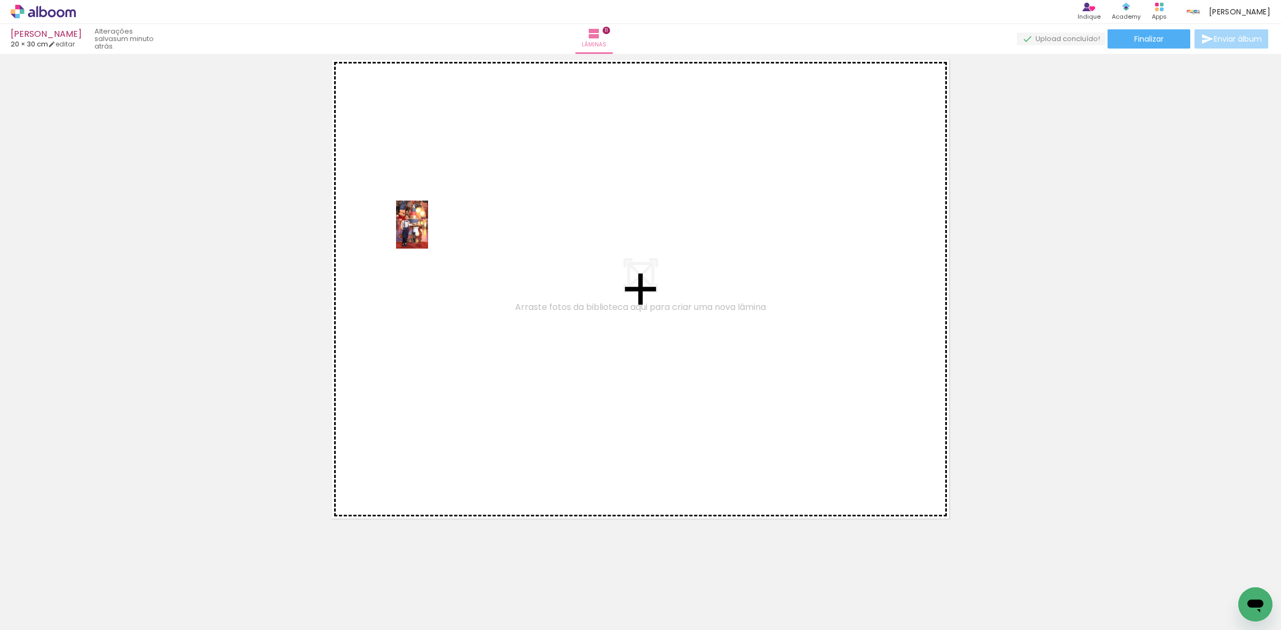
drag, startPoint x: 107, startPoint y: 583, endPoint x: 428, endPoint y: 233, distance: 474.9
click at [428, 233] on quentale-workspace at bounding box center [640, 315] width 1281 height 630
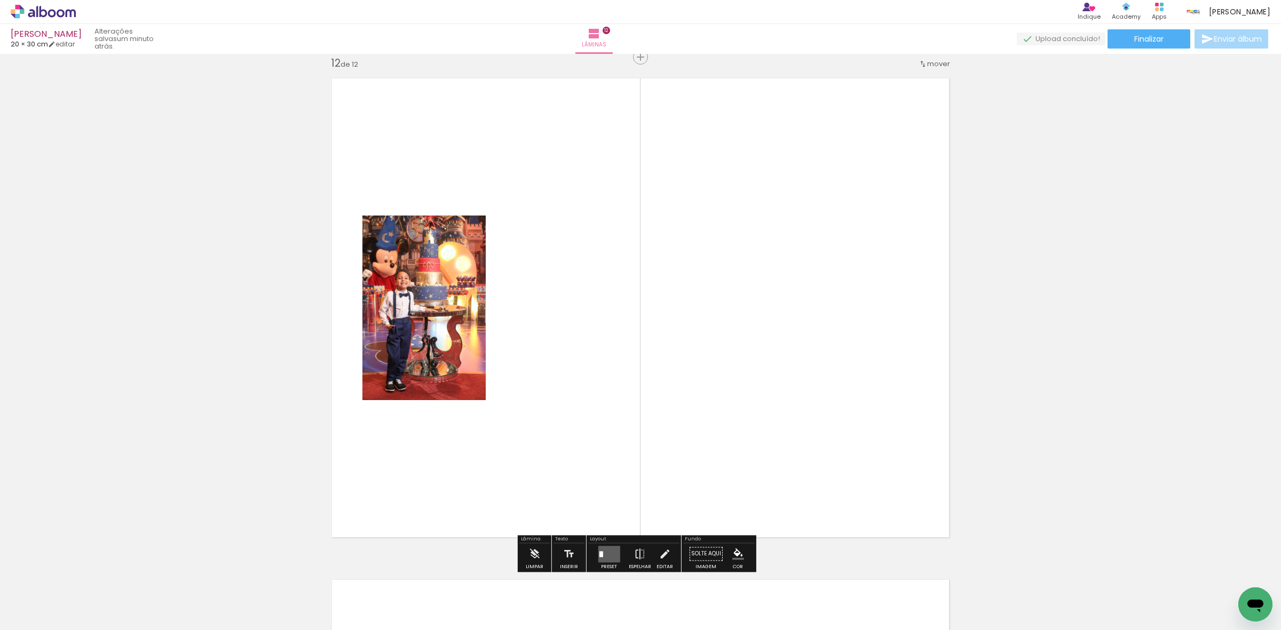
scroll to position [5532, 0]
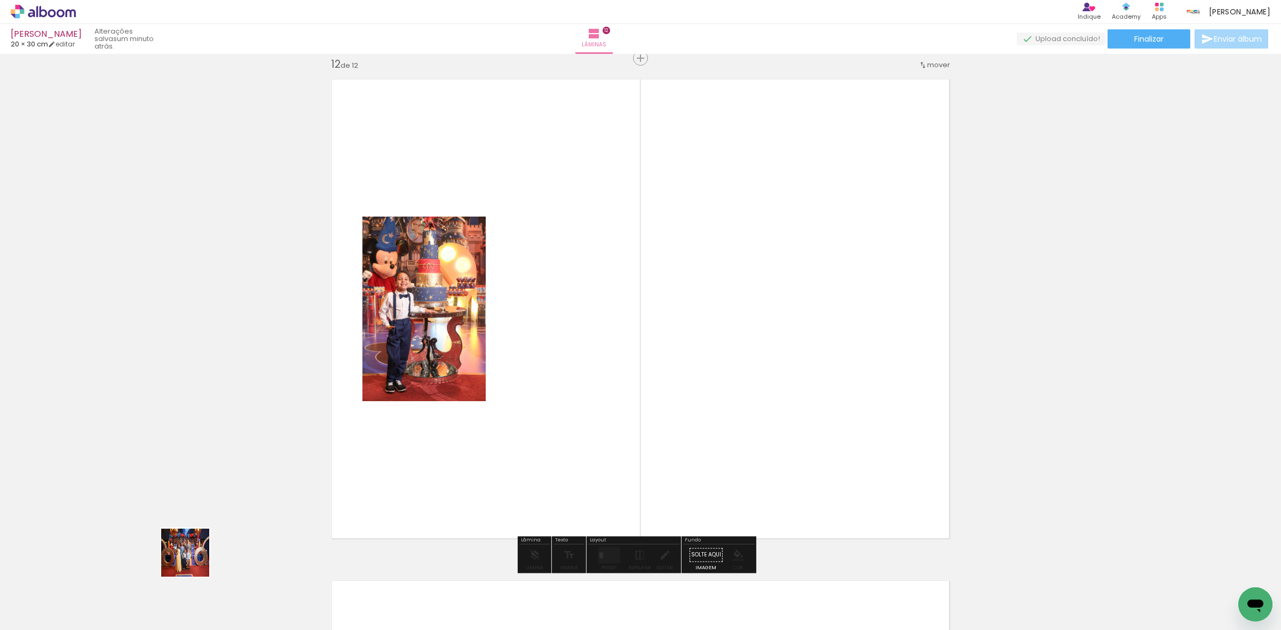
drag, startPoint x: 138, startPoint y: 588, endPoint x: 472, endPoint y: 398, distance: 385.1
click at [457, 412] on quentale-workspace at bounding box center [640, 315] width 1281 height 630
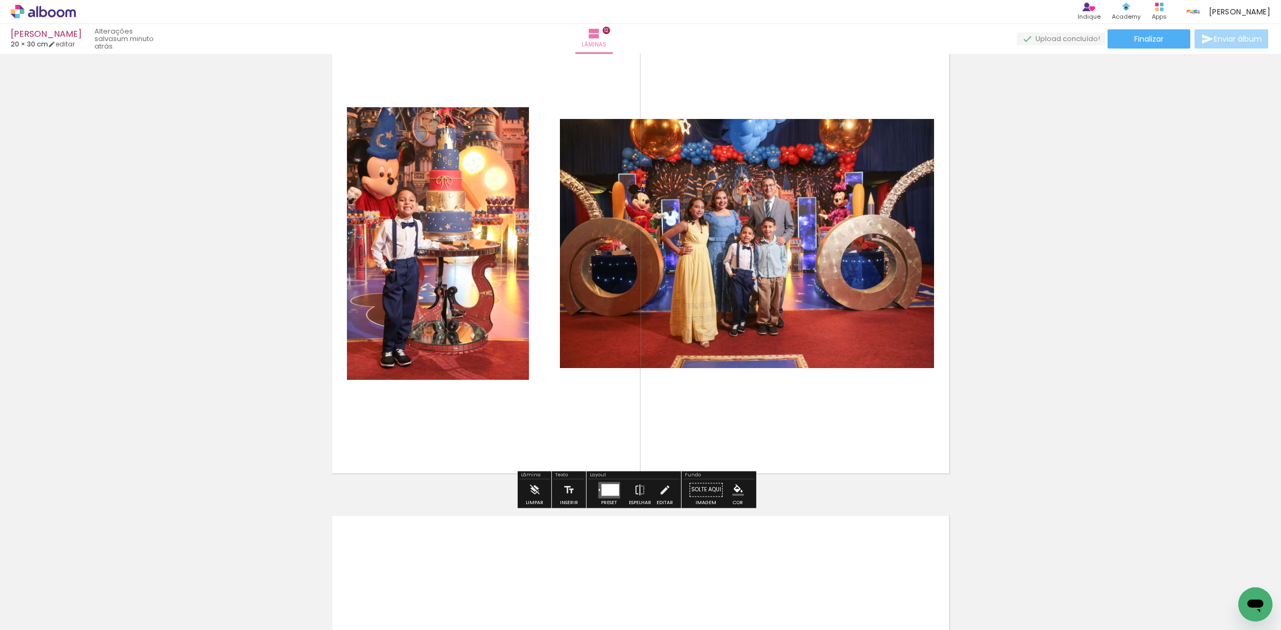
scroll to position [5599, 0]
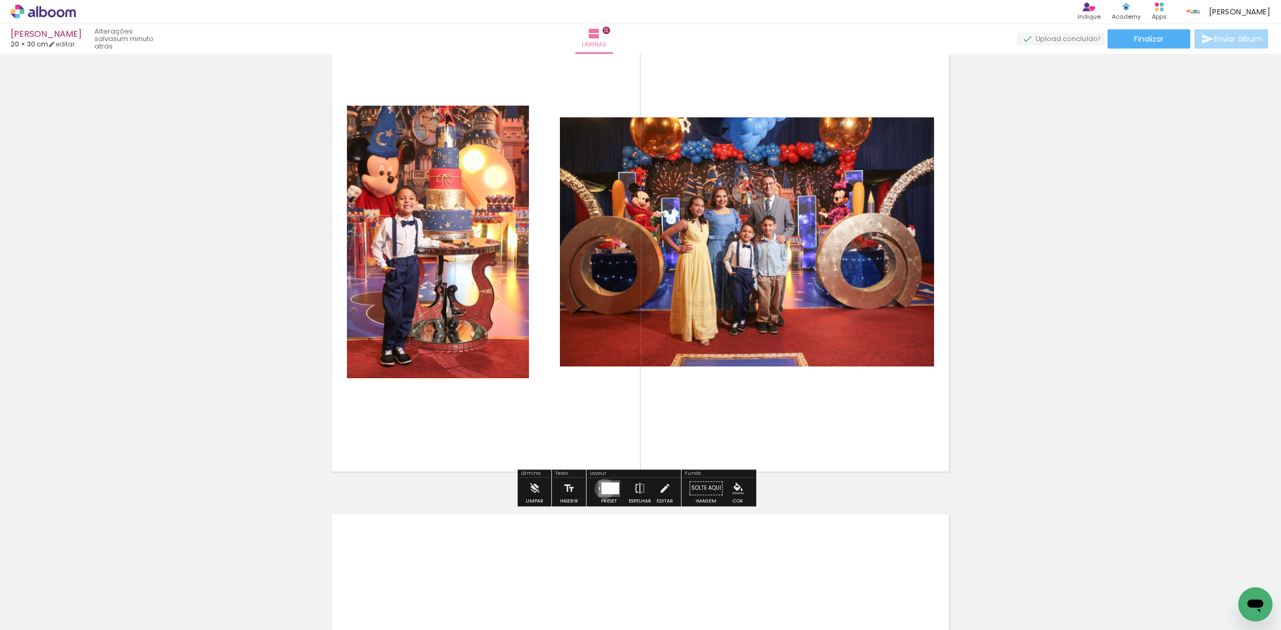
click at [603, 489] on div at bounding box center [610, 489] width 18 height 12
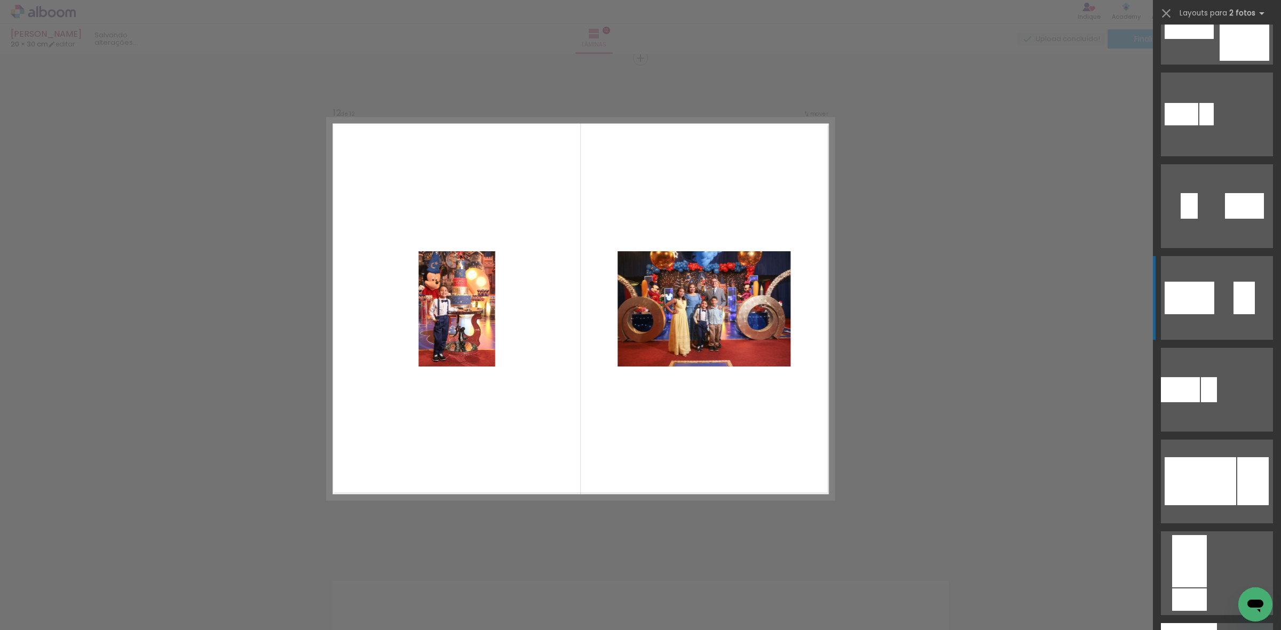
scroll to position [400, 0]
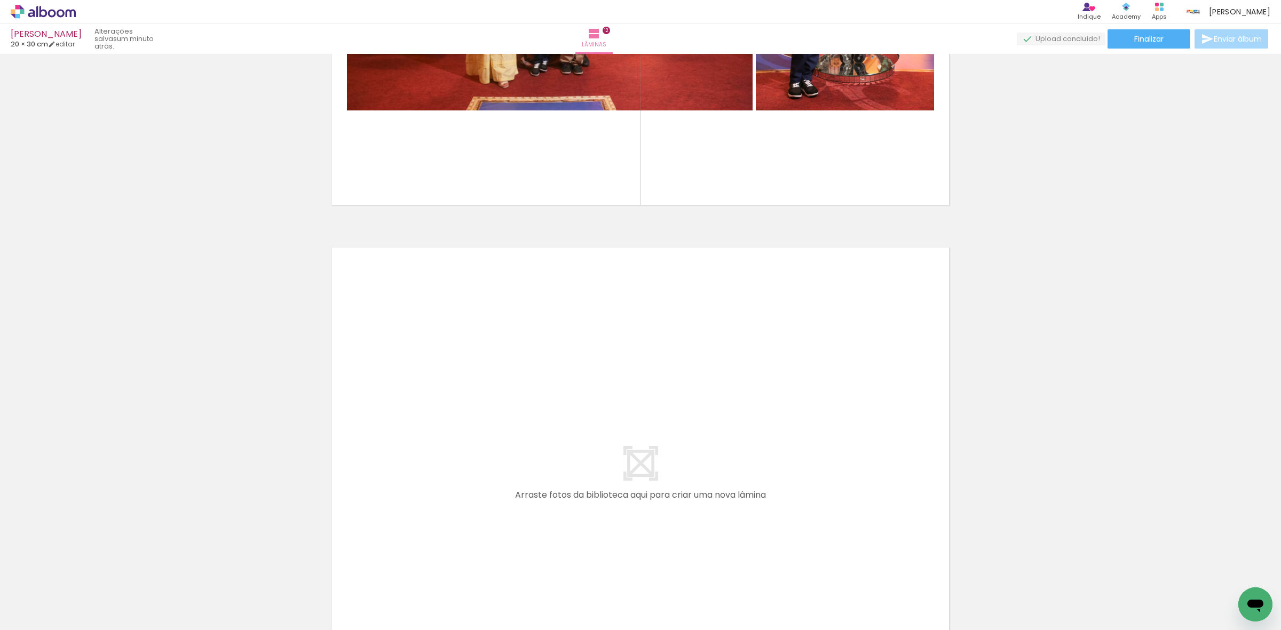
scroll to position [0, 0]
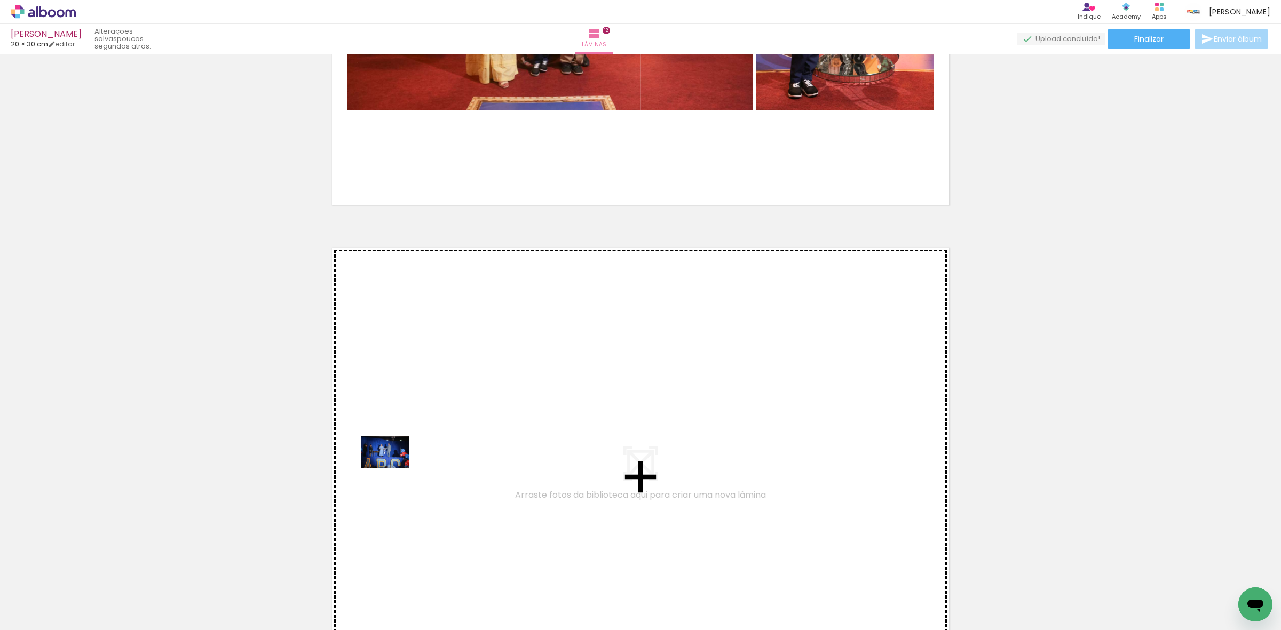
drag, startPoint x: 100, startPoint y: 596, endPoint x: 188, endPoint y: 563, distance: 93.4
click at [395, 467] on quentale-workspace at bounding box center [640, 315] width 1281 height 630
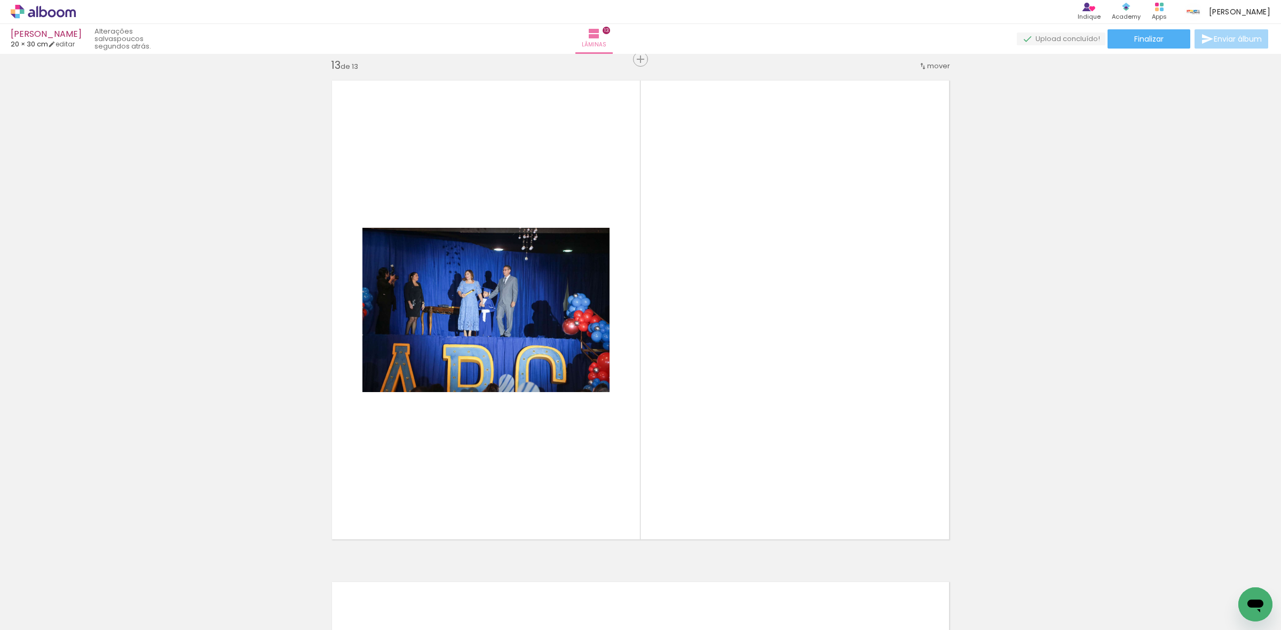
scroll to position [6034, 0]
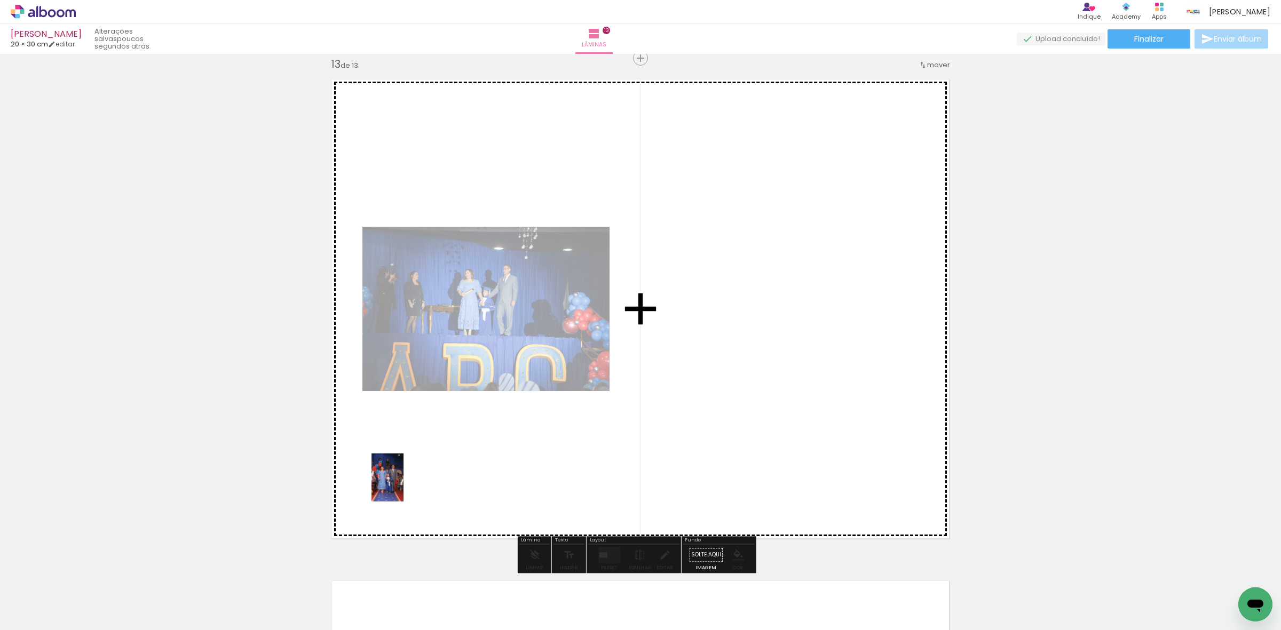
drag, startPoint x: 105, startPoint y: 604, endPoint x: 404, endPoint y: 485, distance: 322.2
click at [404, 485] on quentale-workspace at bounding box center [640, 315] width 1281 height 630
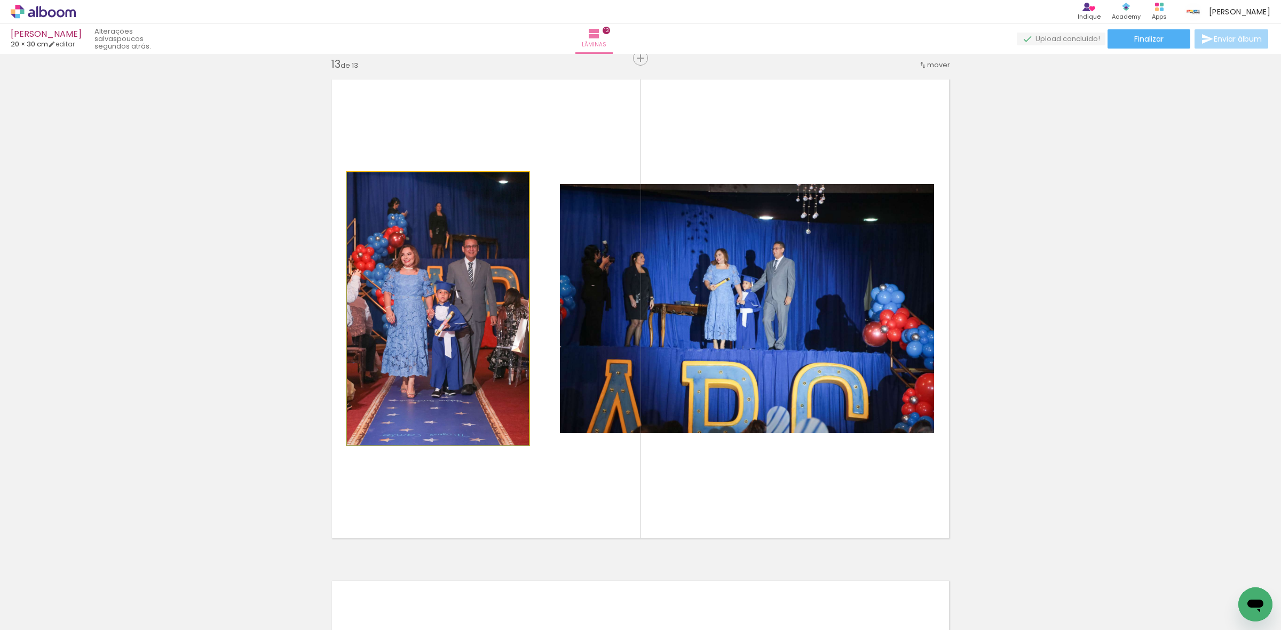
drag, startPoint x: 478, startPoint y: 347, endPoint x: 414, endPoint y: 356, distance: 64.6
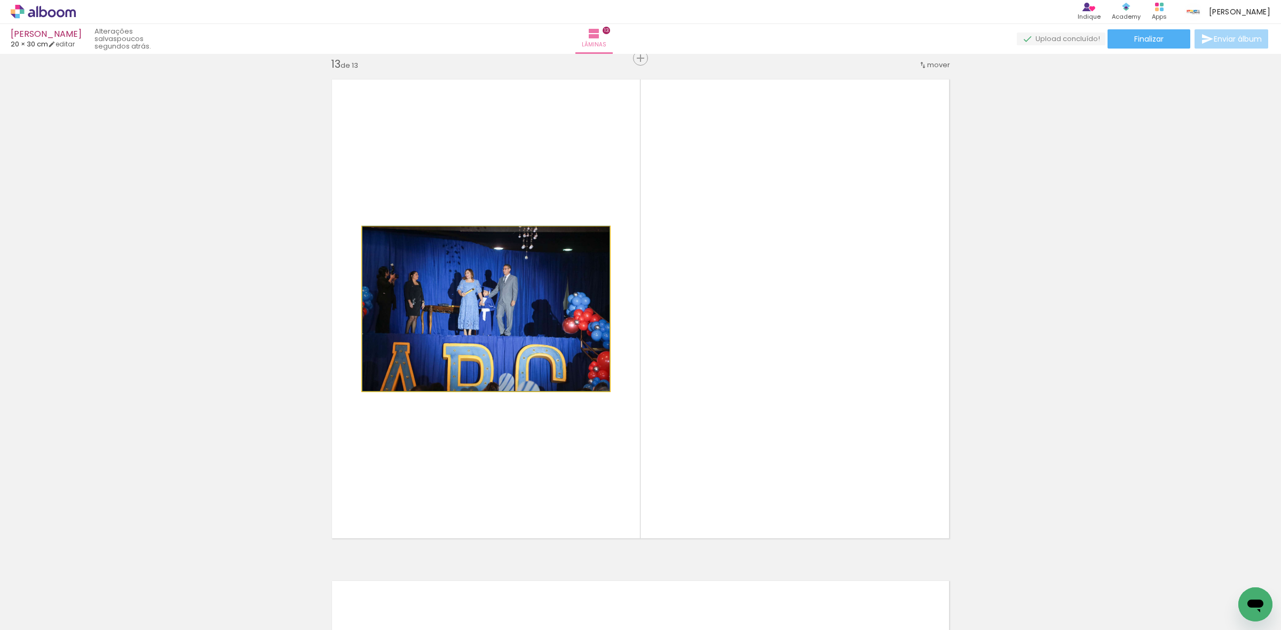
drag, startPoint x: 583, startPoint y: 326, endPoint x: 75, endPoint y: 407, distance: 514.6
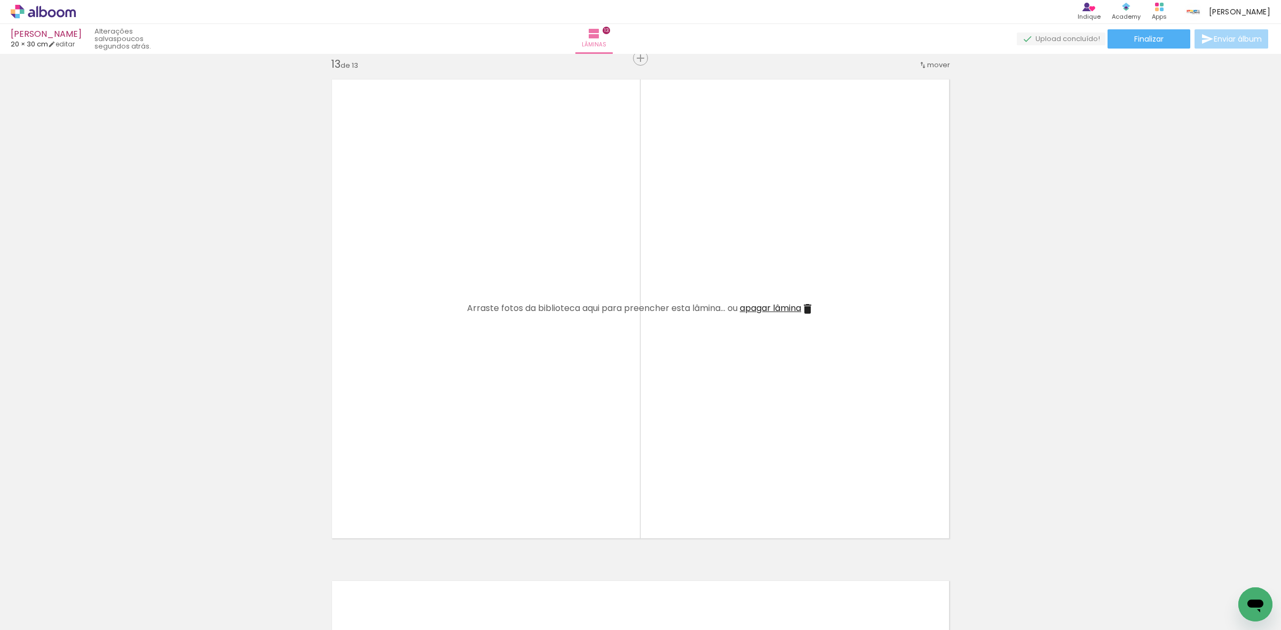
scroll to position [400, 0]
drag, startPoint x: 347, startPoint y: 593, endPoint x: 383, endPoint y: 479, distance: 119.2
click at [384, 477] on quentale-workspace at bounding box center [640, 315] width 1281 height 630
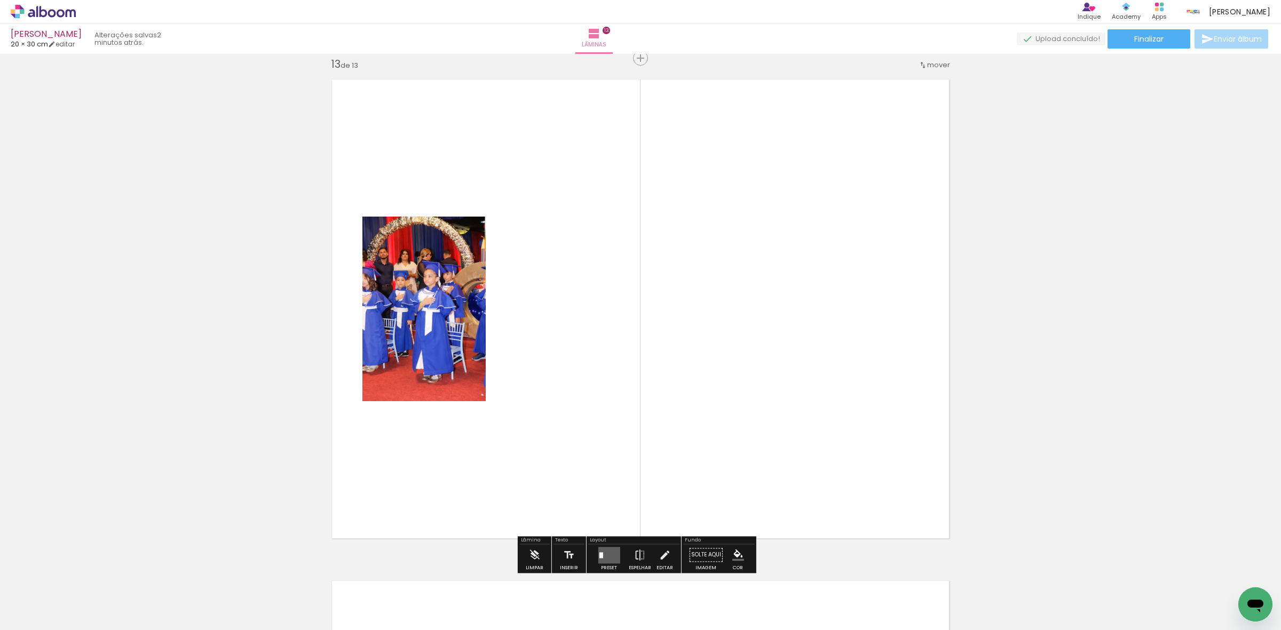
drag, startPoint x: 368, startPoint y: 597, endPoint x: 517, endPoint y: 446, distance: 211.4
click at [537, 428] on quentale-workspace at bounding box center [640, 315] width 1281 height 630
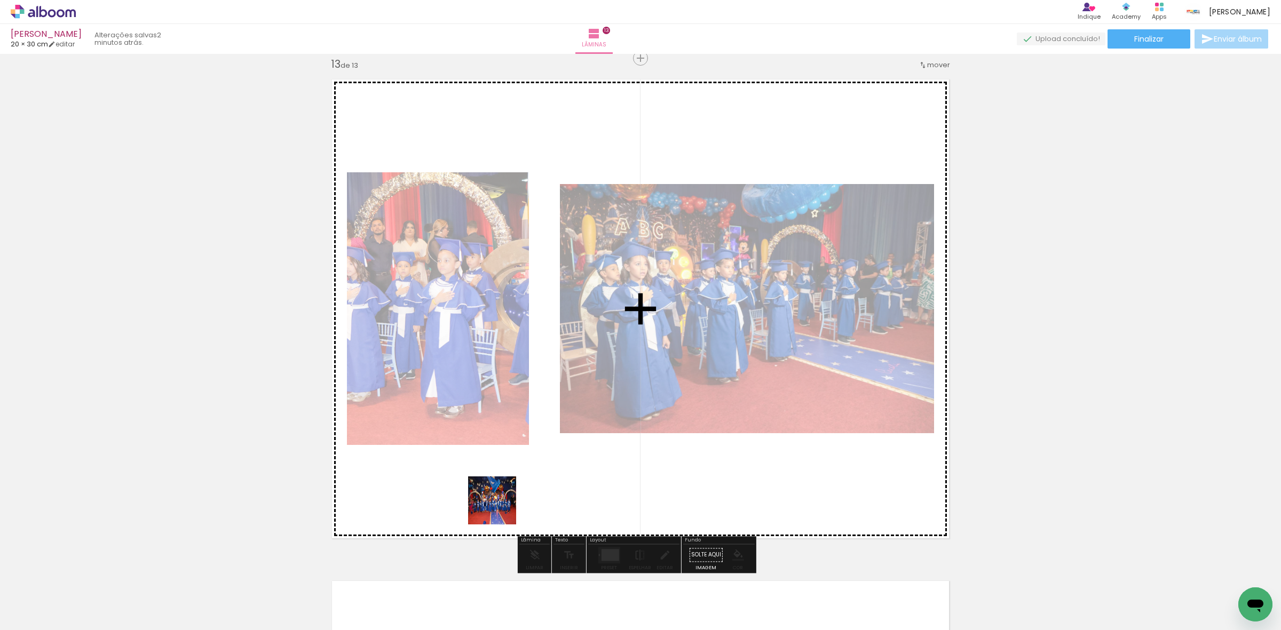
drag, startPoint x: 371, startPoint y: 599, endPoint x: 443, endPoint y: 549, distance: 87.7
click at [521, 487] on quentale-workspace at bounding box center [640, 315] width 1281 height 630
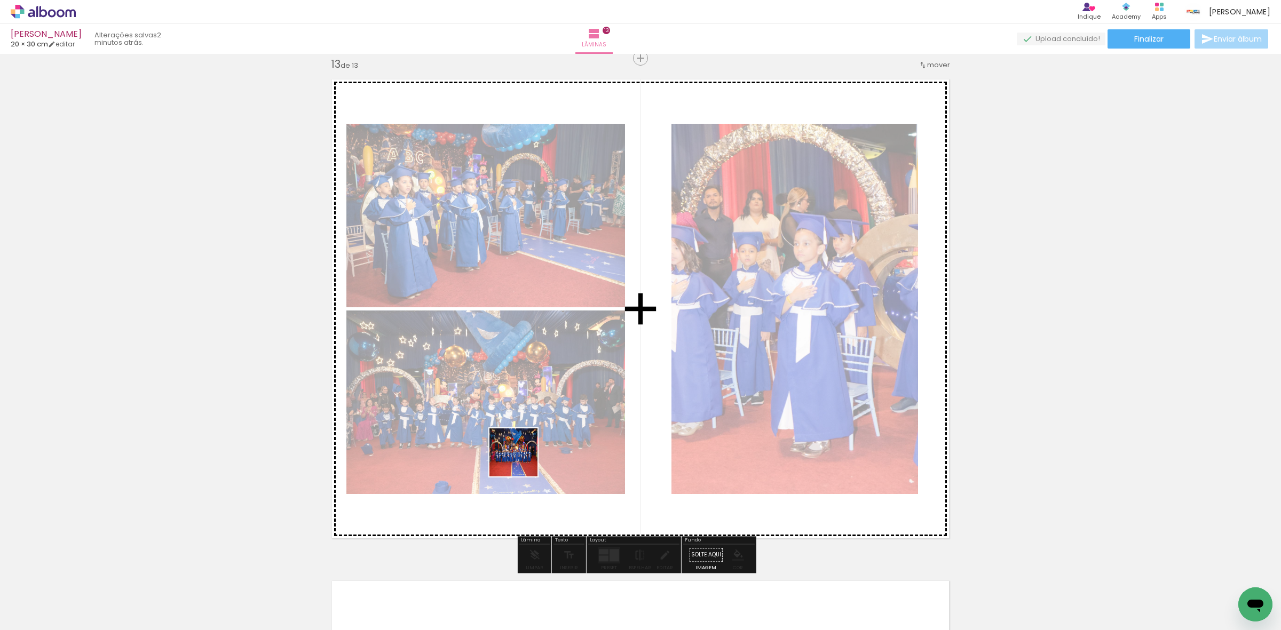
drag, startPoint x: 365, startPoint y: 593, endPoint x: 585, endPoint y: 429, distance: 275.0
click at [573, 430] on quentale-workspace at bounding box center [640, 315] width 1281 height 630
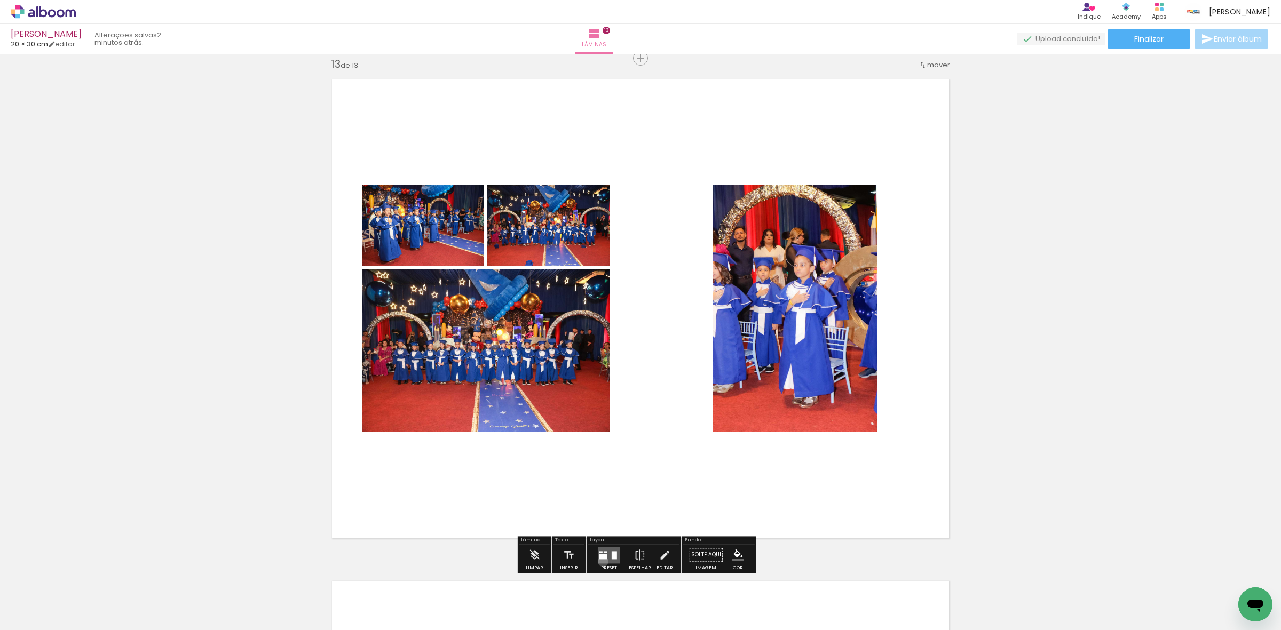
drag, startPoint x: 600, startPoint y: 562, endPoint x: 624, endPoint y: 502, distance: 63.9
click at [602, 558] on quentale-layouter at bounding box center [609, 555] width 22 height 17
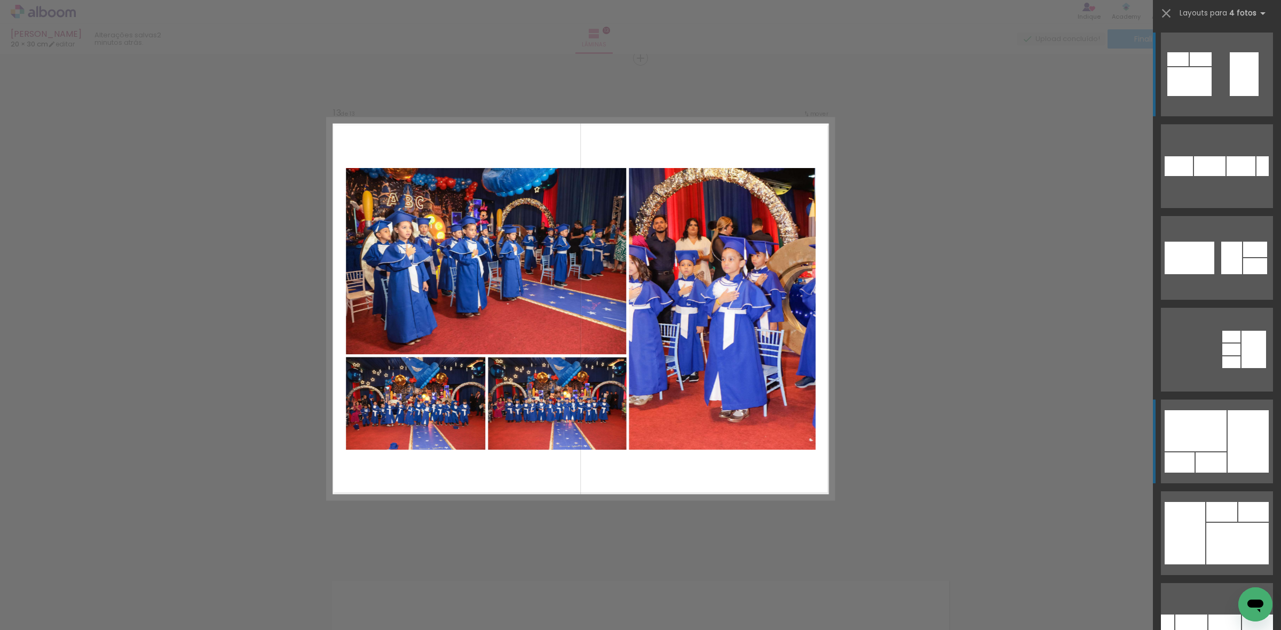
click at [1220, 447] on div at bounding box center [1196, 430] width 62 height 41
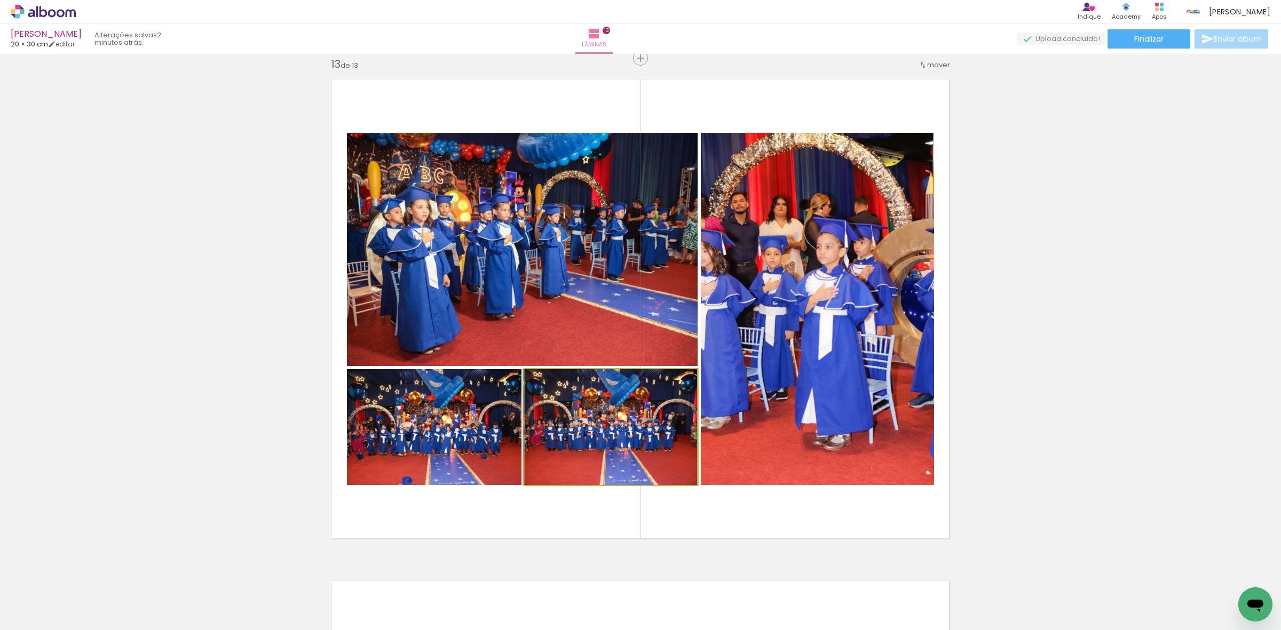
drag, startPoint x: 586, startPoint y: 418, endPoint x: 532, endPoint y: 390, distance: 60.9
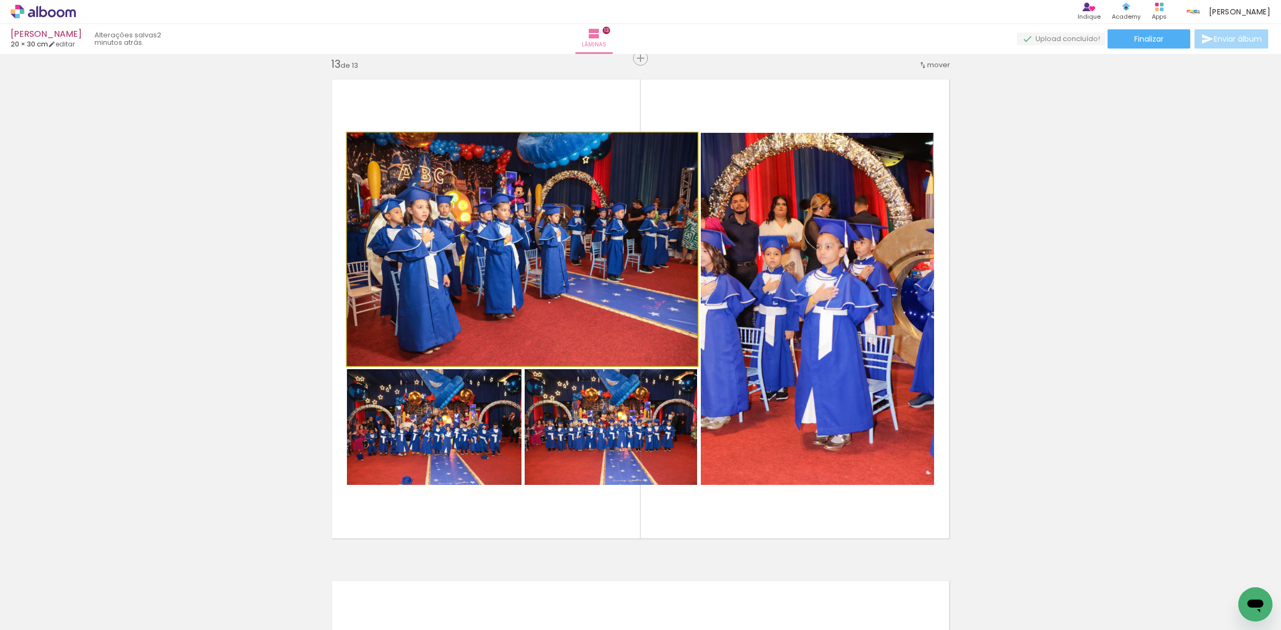
drag, startPoint x: 562, startPoint y: 329, endPoint x: 598, endPoint y: 321, distance: 37.3
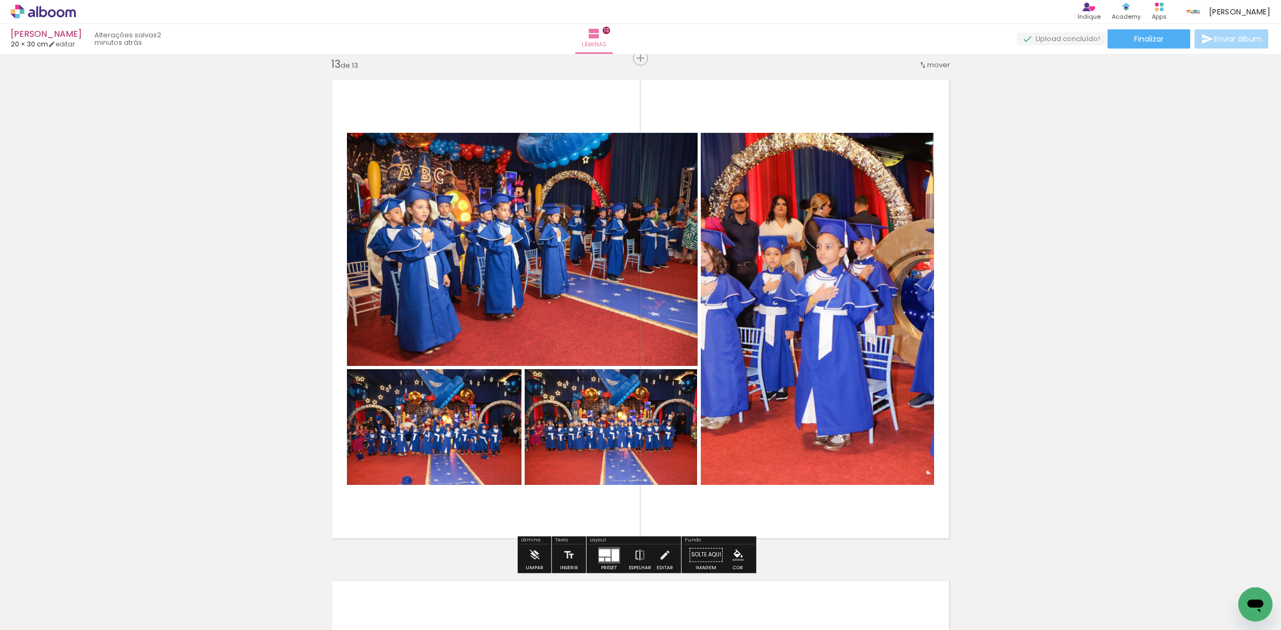
click at [424, 152] on div at bounding box center [387, 144] width 74 height 16
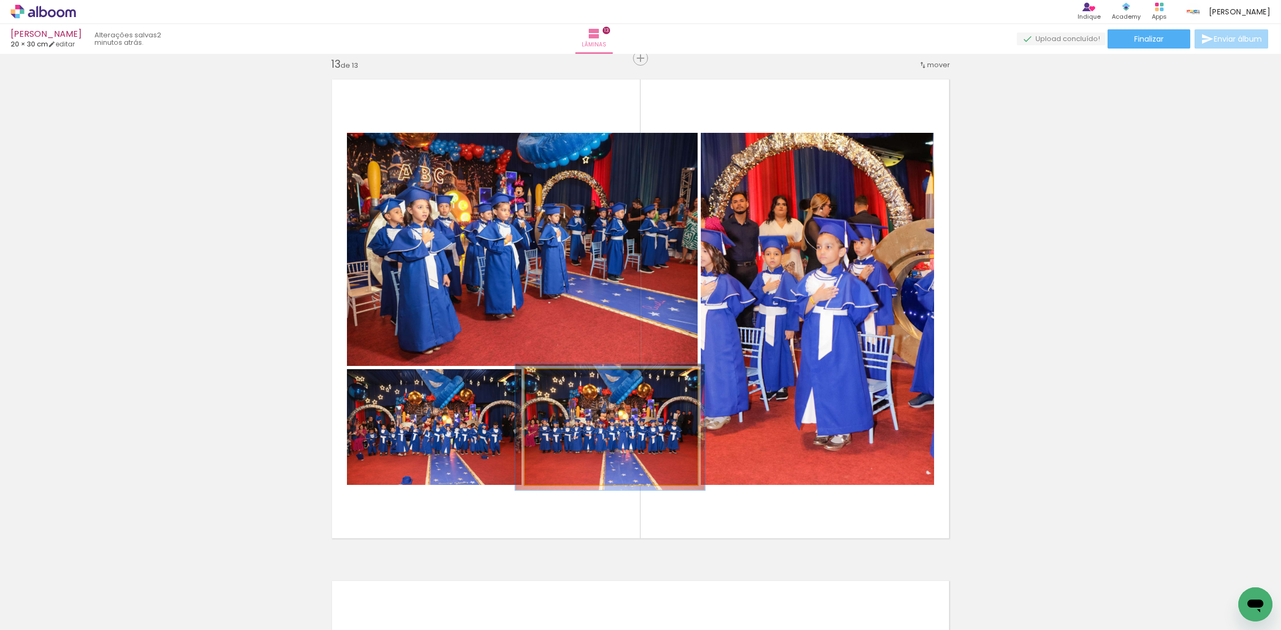
type paper-slider "113"
click at [548, 382] on div at bounding box center [553, 381] width 10 height 10
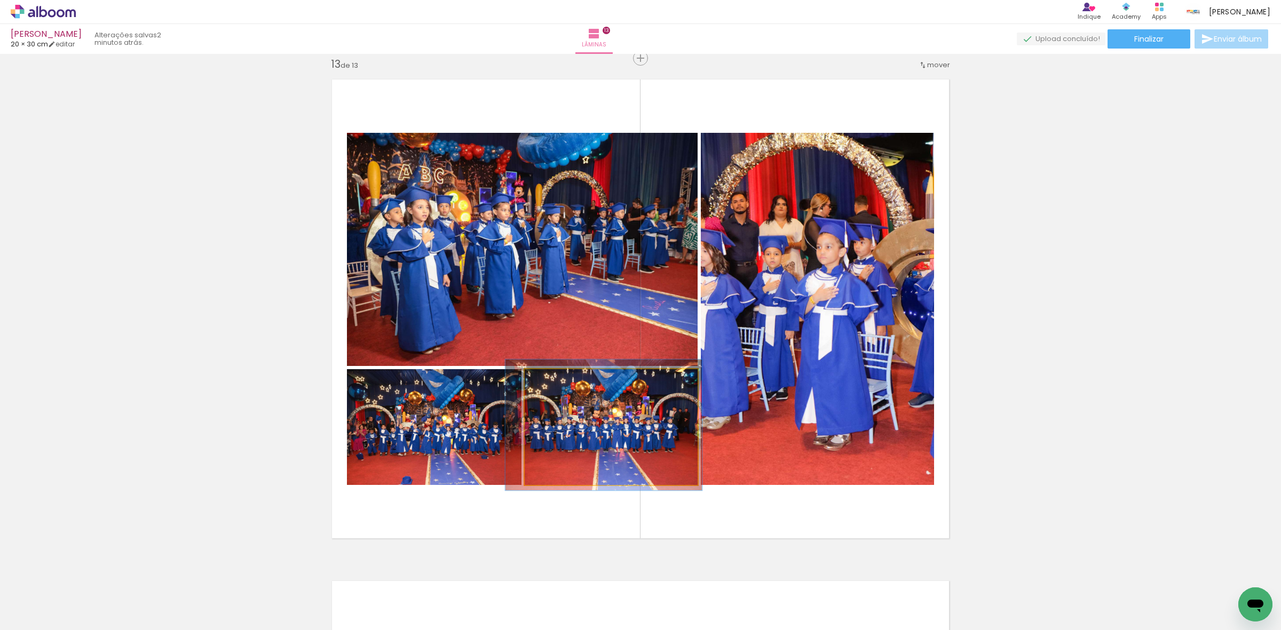
drag, startPoint x: 606, startPoint y: 419, endPoint x: 599, endPoint y: 417, distance: 6.8
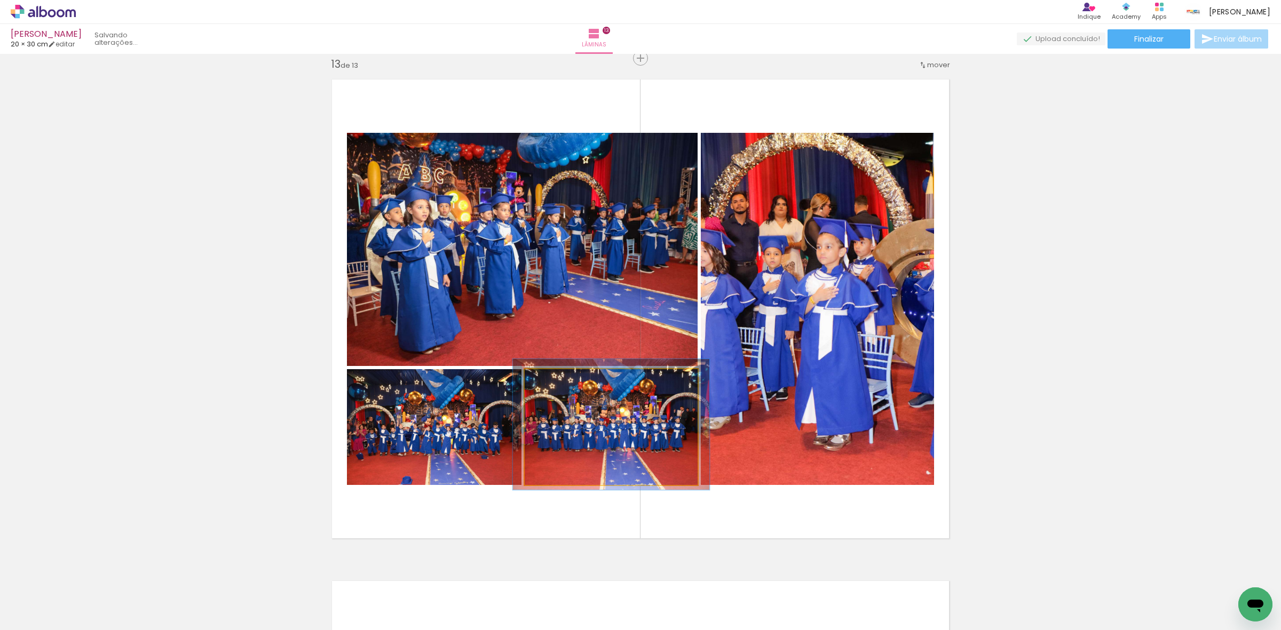
drag, startPoint x: 599, startPoint y: 417, endPoint x: 607, endPoint y: 416, distance: 7.5
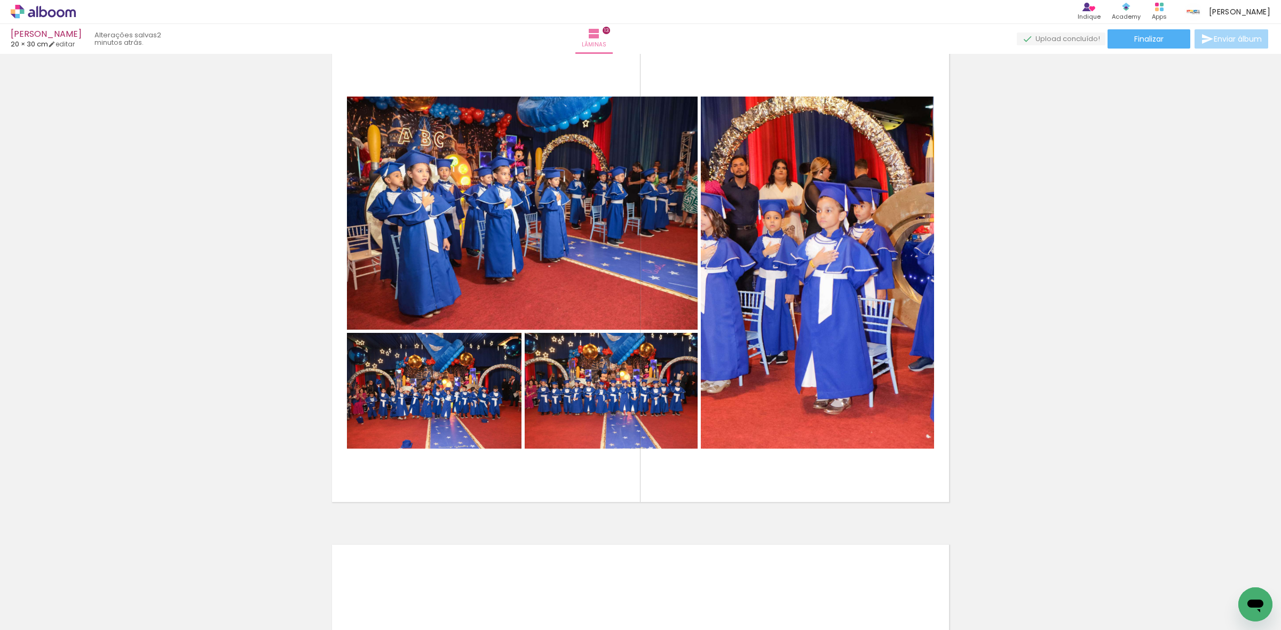
scroll to position [6034, 0]
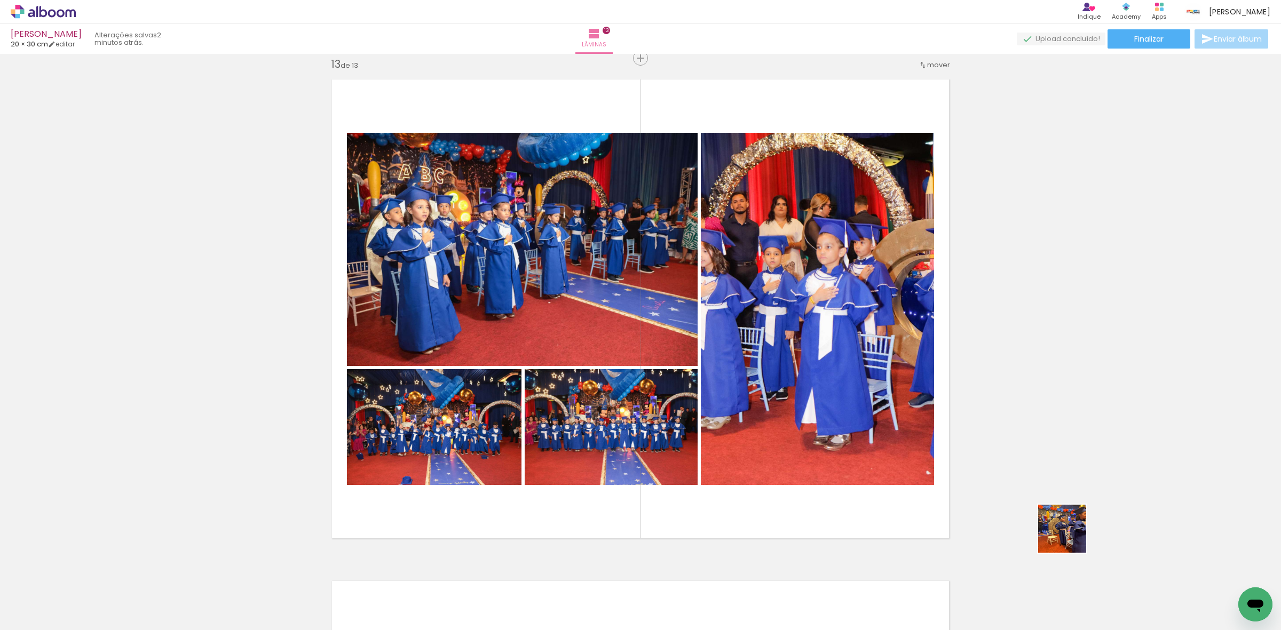
drag, startPoint x: 1111, startPoint y: 576, endPoint x: 813, endPoint y: 334, distance: 384.3
click at [829, 337] on quentale-workspace at bounding box center [640, 315] width 1281 height 630
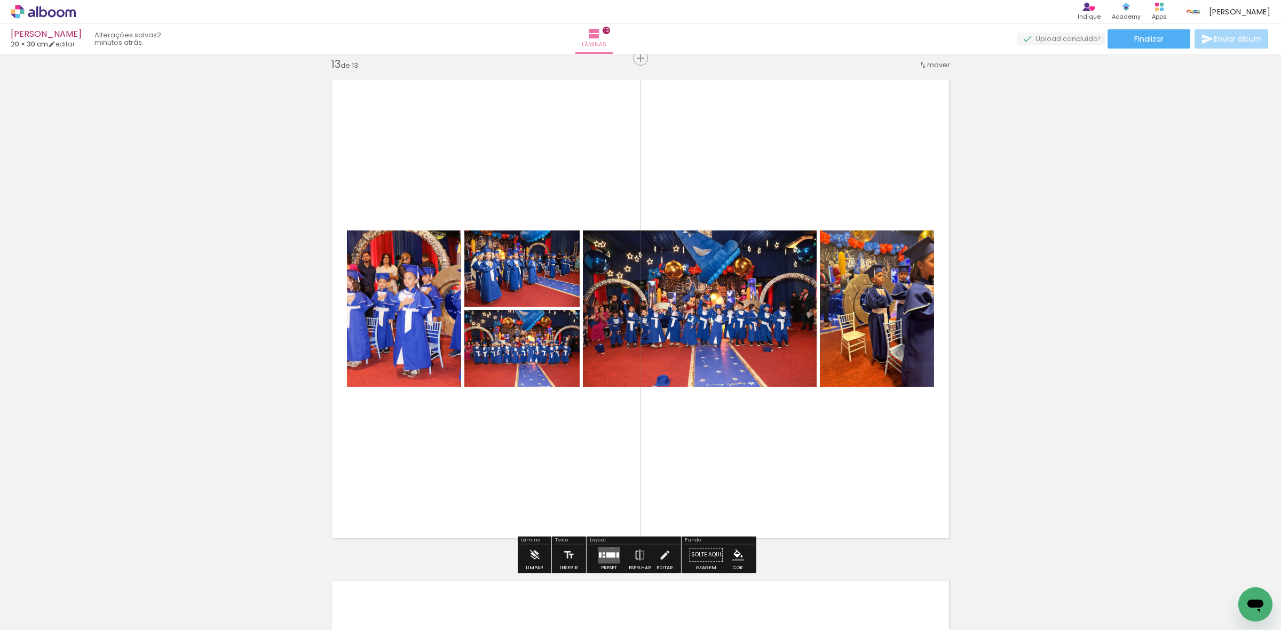
click at [609, 548] on quentale-layouter at bounding box center [609, 555] width 22 height 17
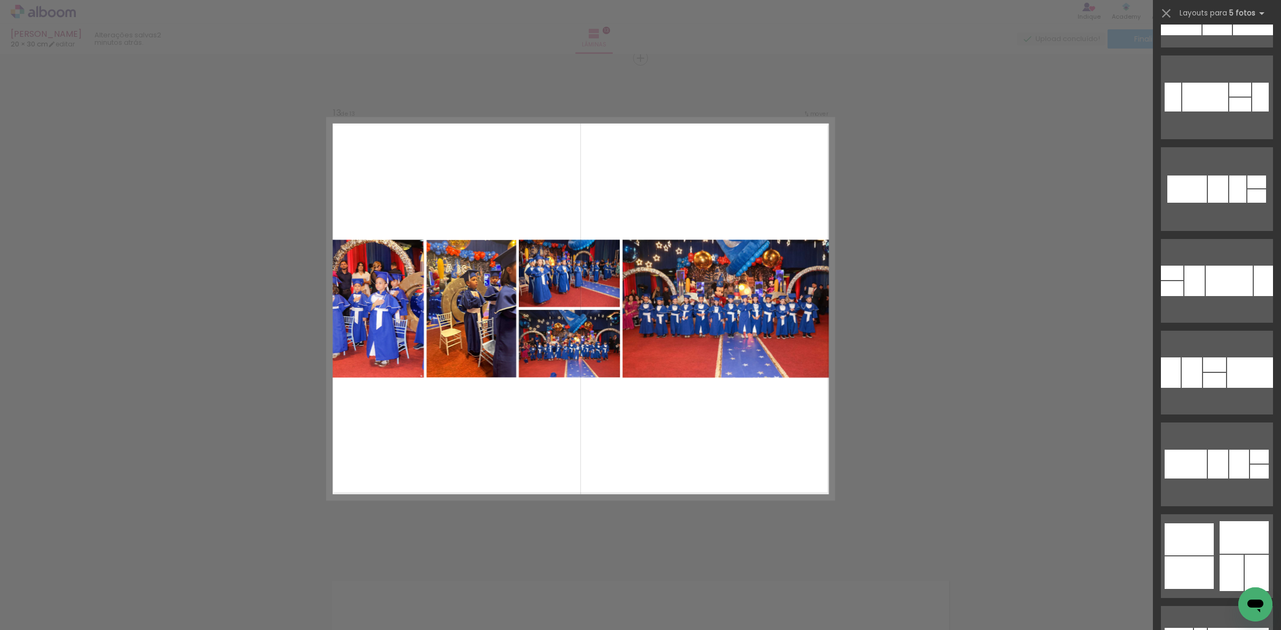
scroll to position [2602, 0]
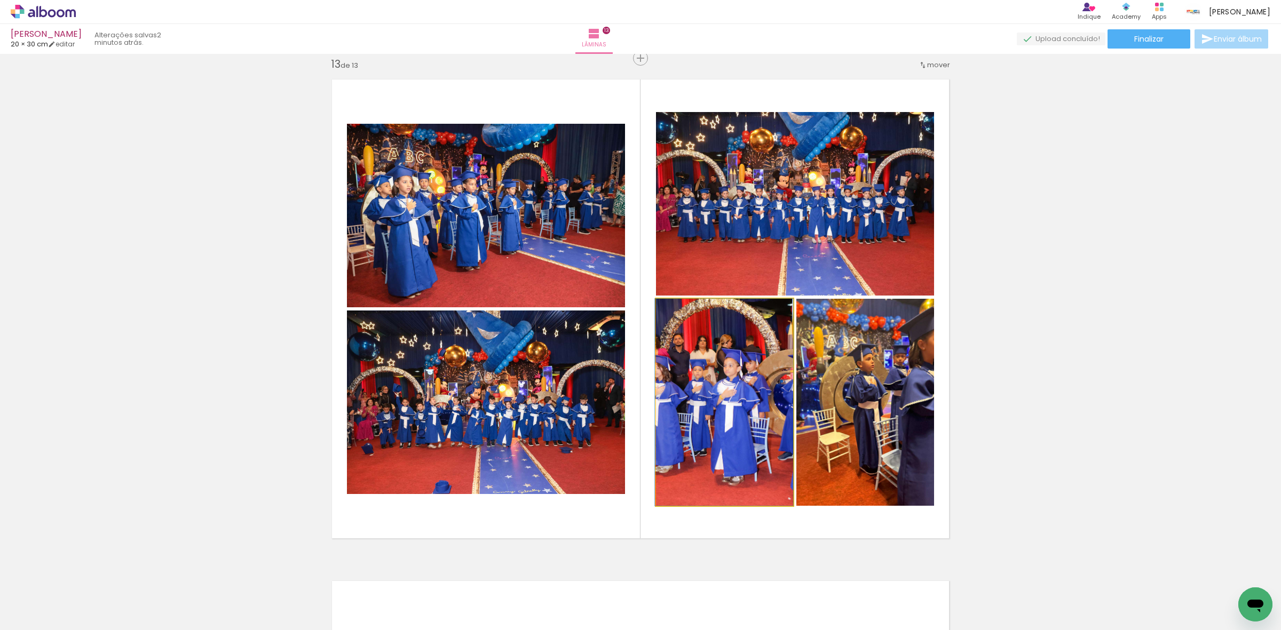
drag, startPoint x: 726, startPoint y: 426, endPoint x: 706, endPoint y: 391, distance: 40.5
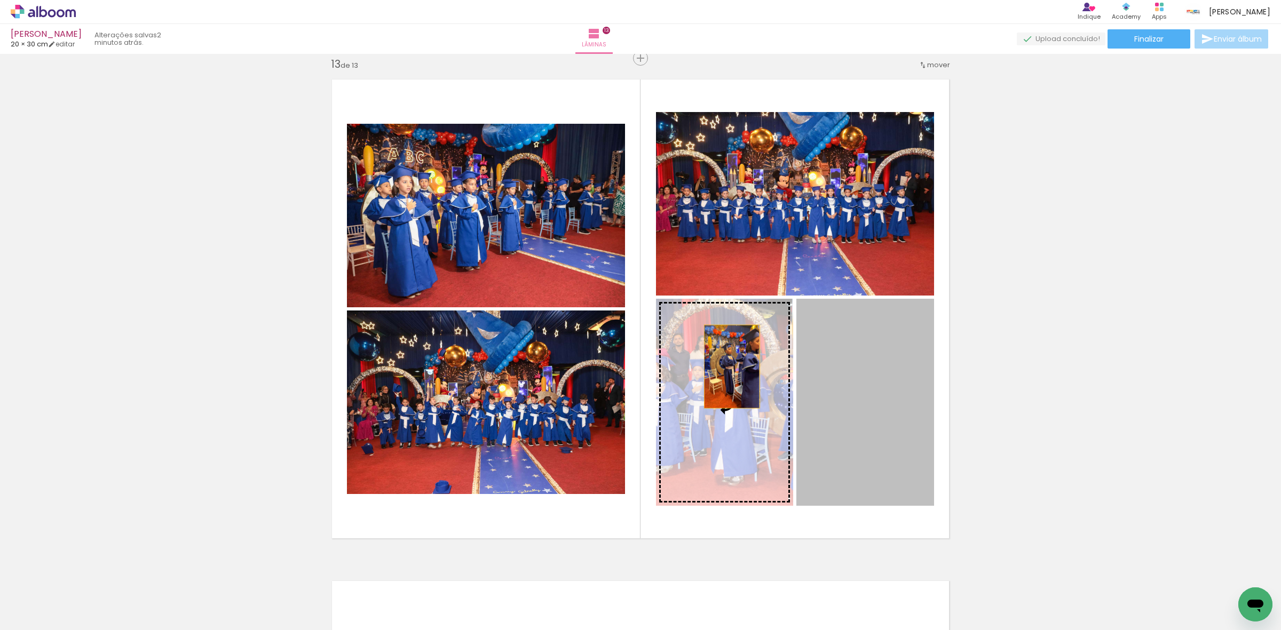
drag, startPoint x: 876, startPoint y: 371, endPoint x: 727, endPoint y: 367, distance: 149.0
click at [0, 0] on slot at bounding box center [0, 0] width 0 height 0
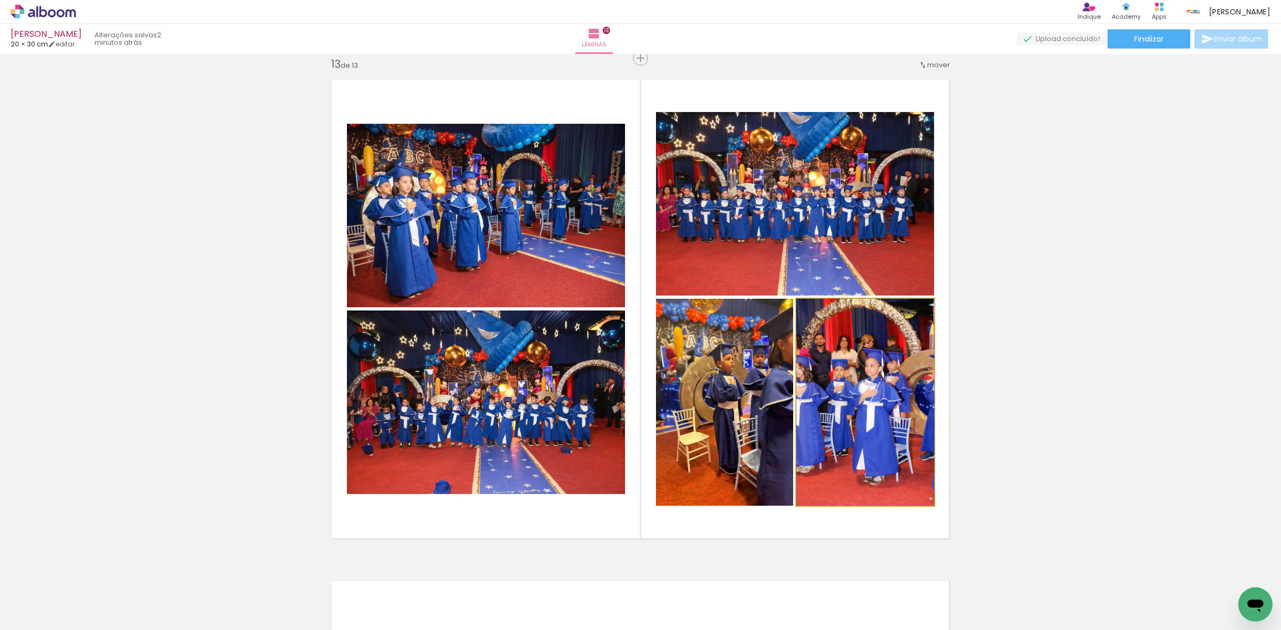
drag, startPoint x: 852, startPoint y: 384, endPoint x: 857, endPoint y: 370, distance: 15.4
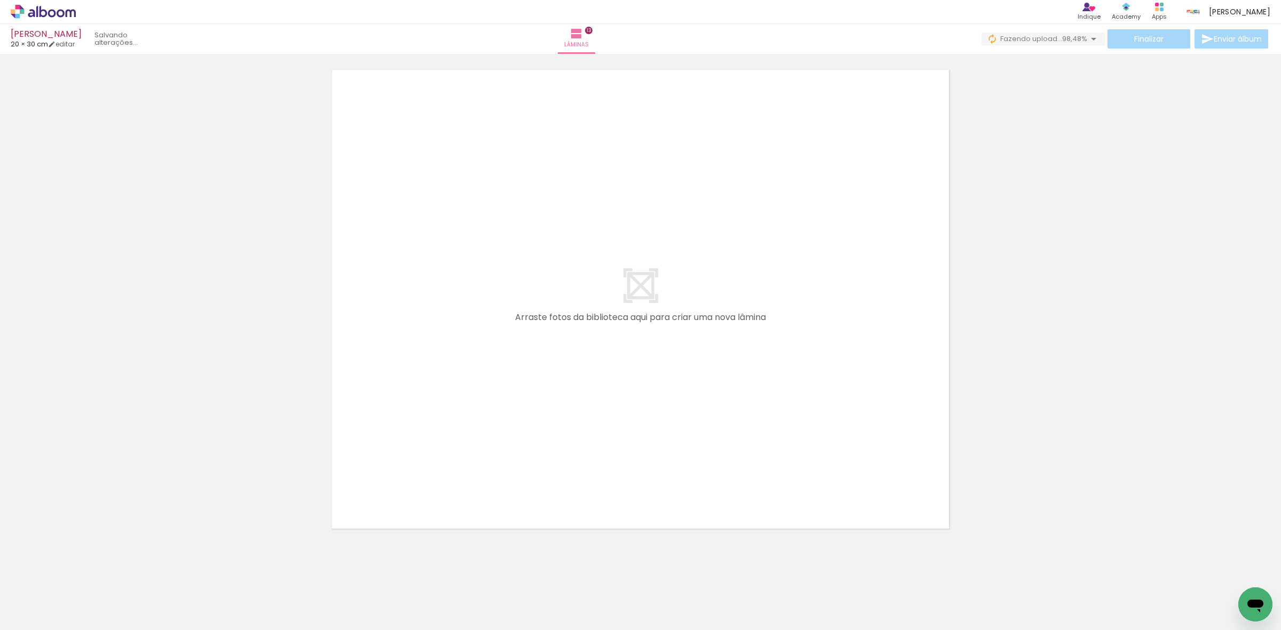
scroll to position [6556, 0]
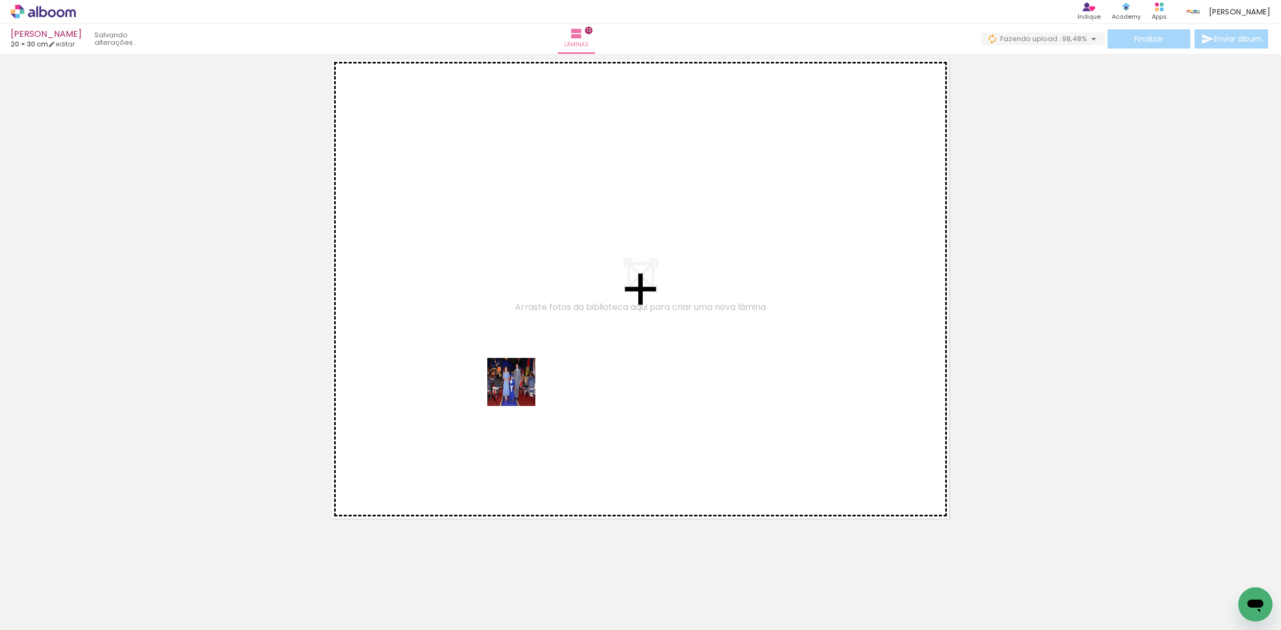
drag, startPoint x: 287, startPoint y: 593, endPoint x: 359, endPoint y: 429, distance: 179.5
click at [563, 337] on quentale-workspace at bounding box center [640, 315] width 1281 height 630
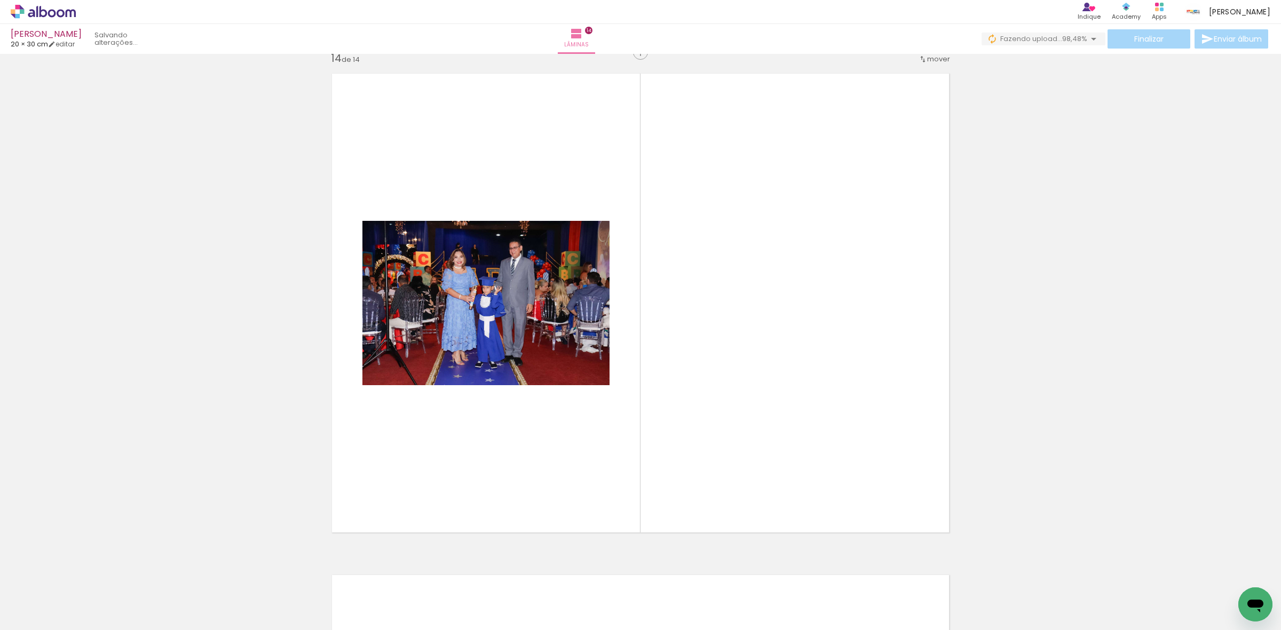
scroll to position [6536, 0]
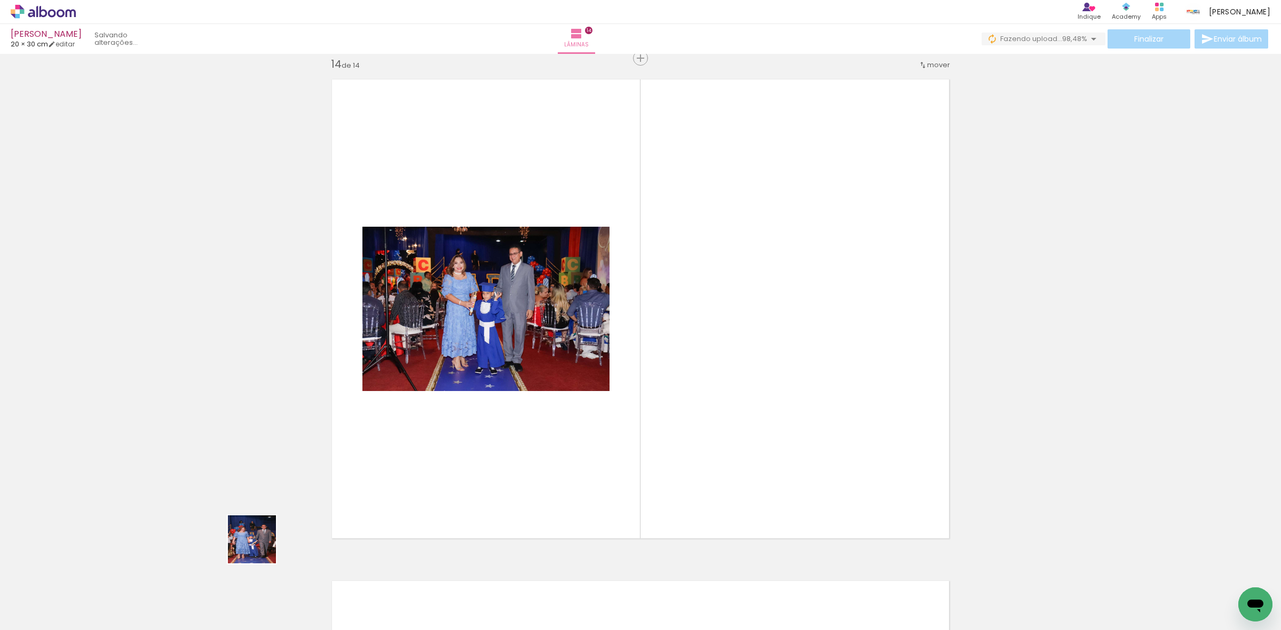
drag, startPoint x: 232, startPoint y: 587, endPoint x: 123, endPoint y: 524, distance: 126.1
click at [447, 335] on quentale-workspace at bounding box center [640, 315] width 1281 height 630
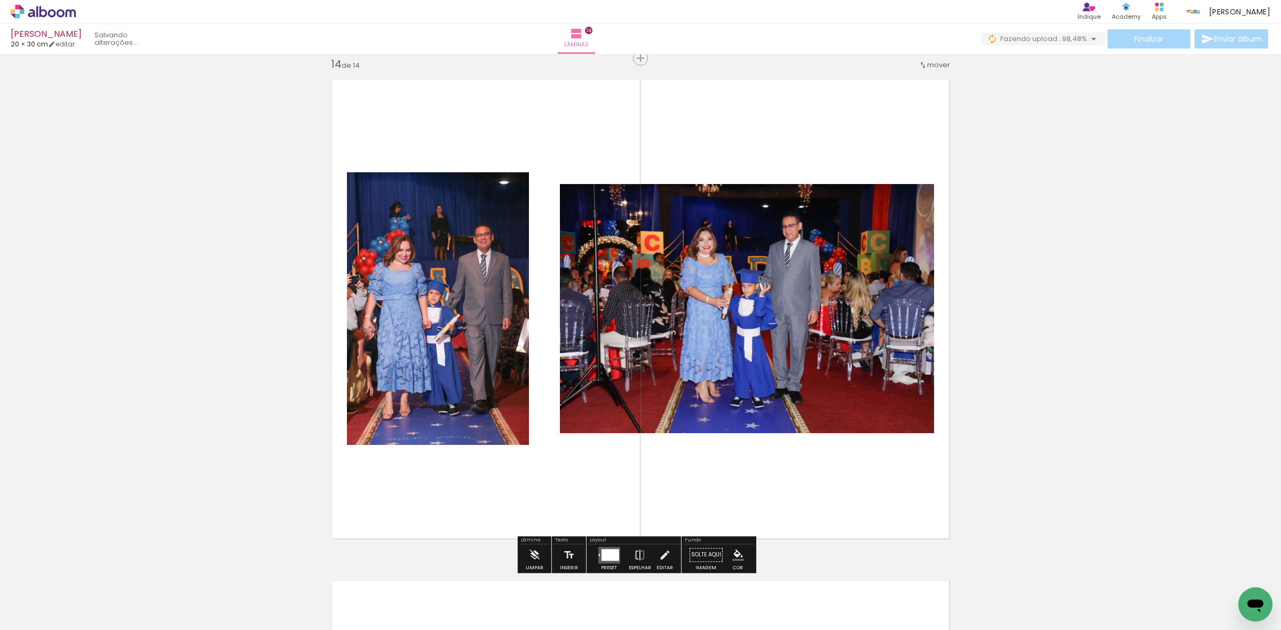
drag, startPoint x: 164, startPoint y: 605, endPoint x: 124, endPoint y: 559, distance: 60.9
click at [347, 415] on quentale-workspace at bounding box center [640, 315] width 1281 height 630
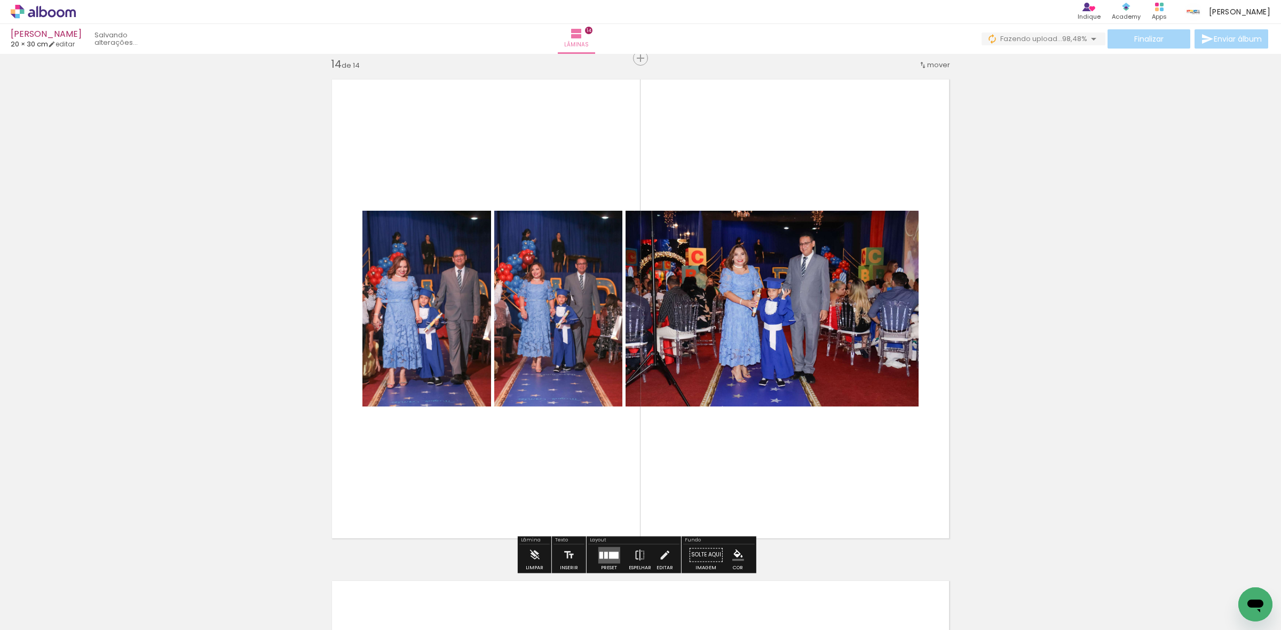
drag, startPoint x: 113, startPoint y: 596, endPoint x: 524, endPoint y: 377, distance: 465.2
click at [375, 448] on quentale-workspace at bounding box center [640, 315] width 1281 height 630
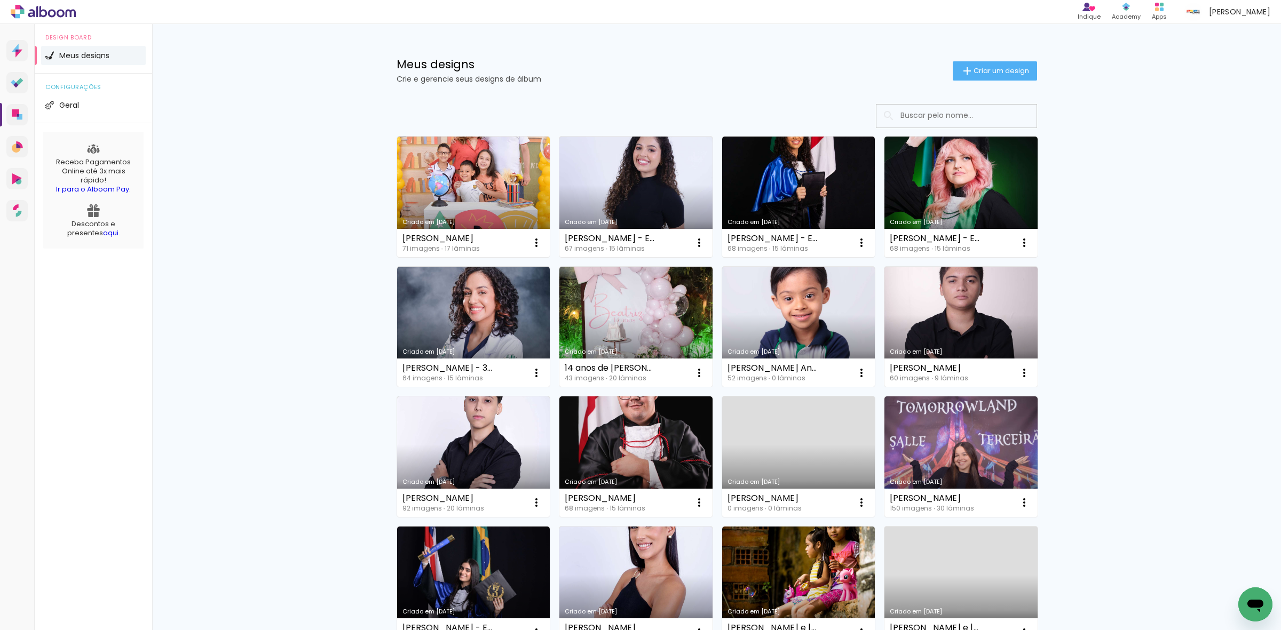
click at [1120, 79] on div "Meus designs Crie e gerencie seus designs de álbum Criar um design Criado em [D…" at bounding box center [716, 591] width 1129 height 1135
